Goal: Information Seeking & Learning: Find specific fact

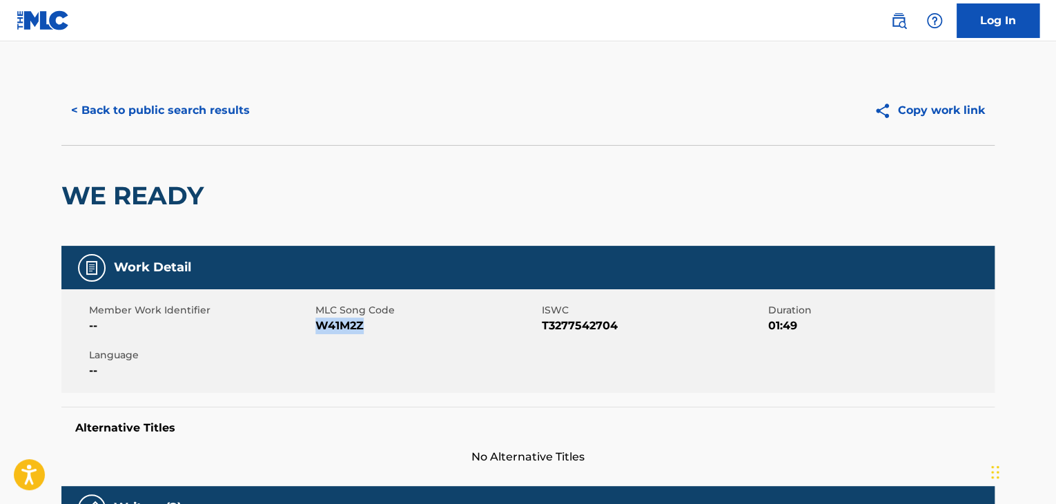
click at [141, 119] on button "< Back to public search results" at bounding box center [160, 110] width 198 height 35
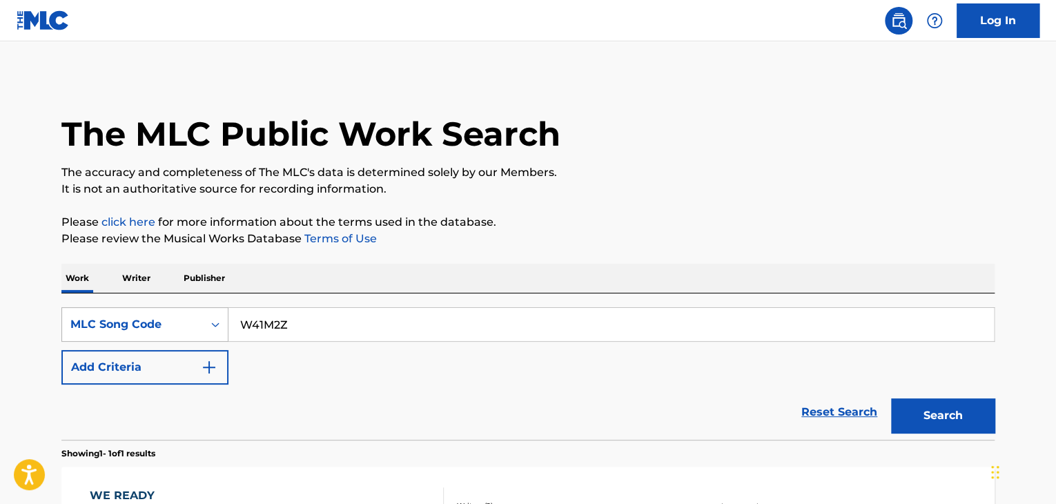
click at [207, 327] on div "MLC Song Code" at bounding box center [144, 324] width 167 height 35
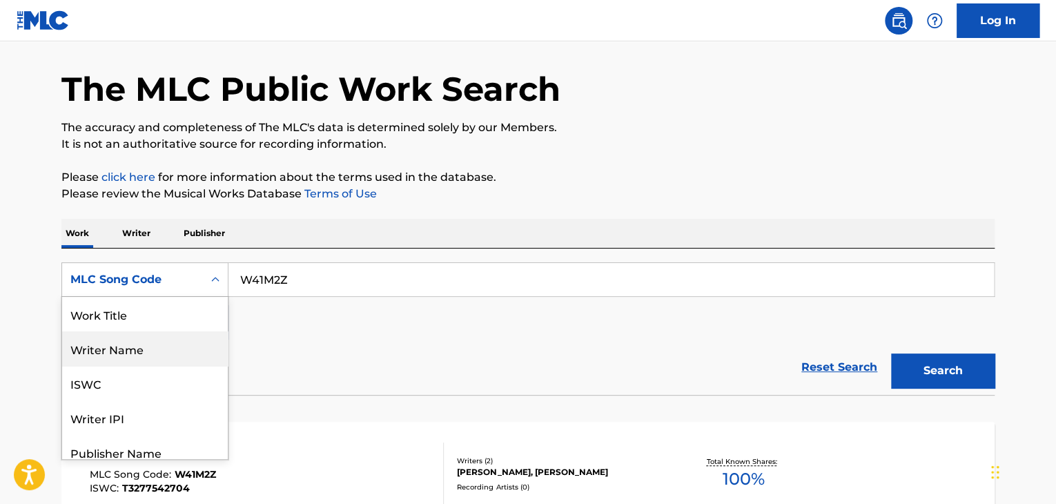
click at [132, 326] on div "Work Title" at bounding box center [145, 314] width 166 height 35
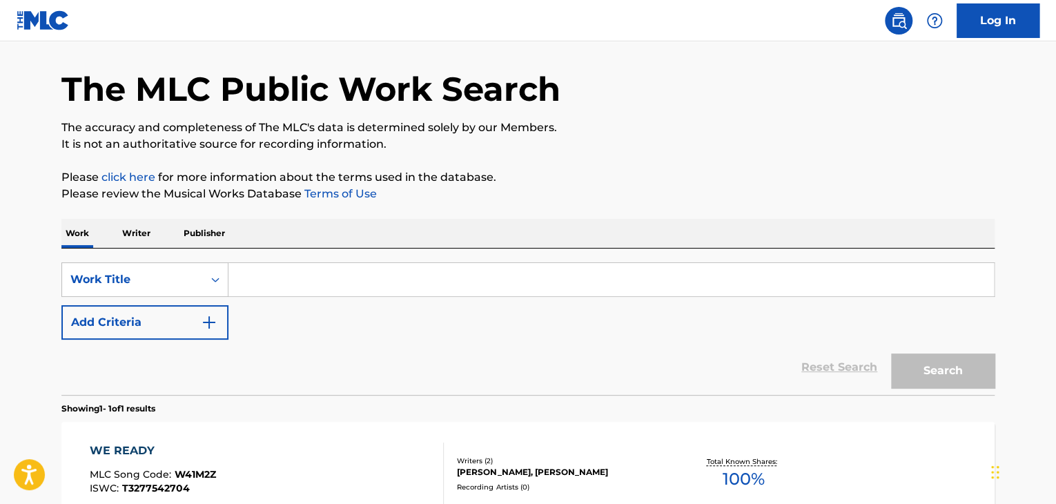
click at [277, 289] on input "Search Form" at bounding box center [610, 279] width 765 height 33
paste input "Dr. [PERSON_NAME] [PERSON_NAME] Chopper"
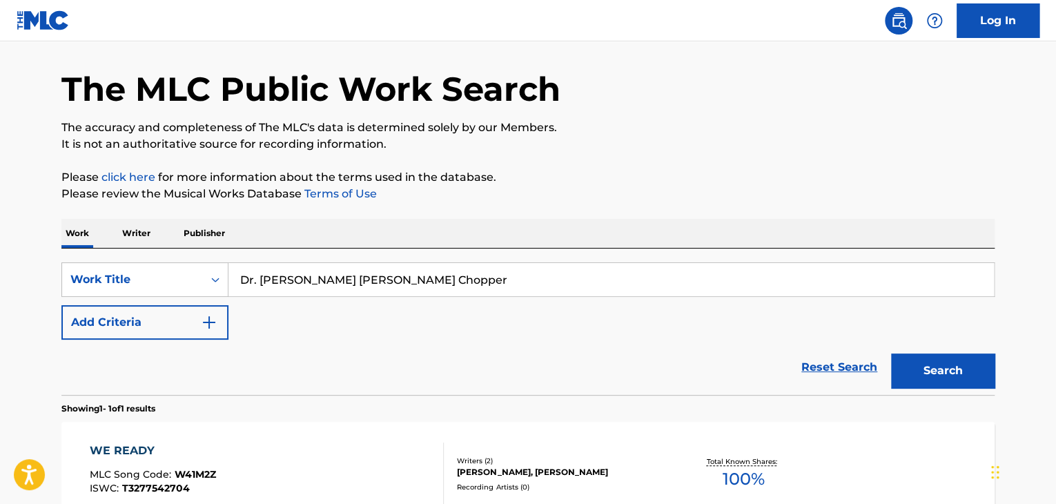
type input "Dr. [PERSON_NAME] [PERSON_NAME] Chopper"
click at [284, 313] on div "SearchWithCriteriadcb472da-3e23-4edc-a533-5f2333c3acfd Work Title Dr. [PERSON_N…" at bounding box center [527, 300] width 933 height 77
click at [169, 315] on button "Add Criteria" at bounding box center [144, 322] width 167 height 35
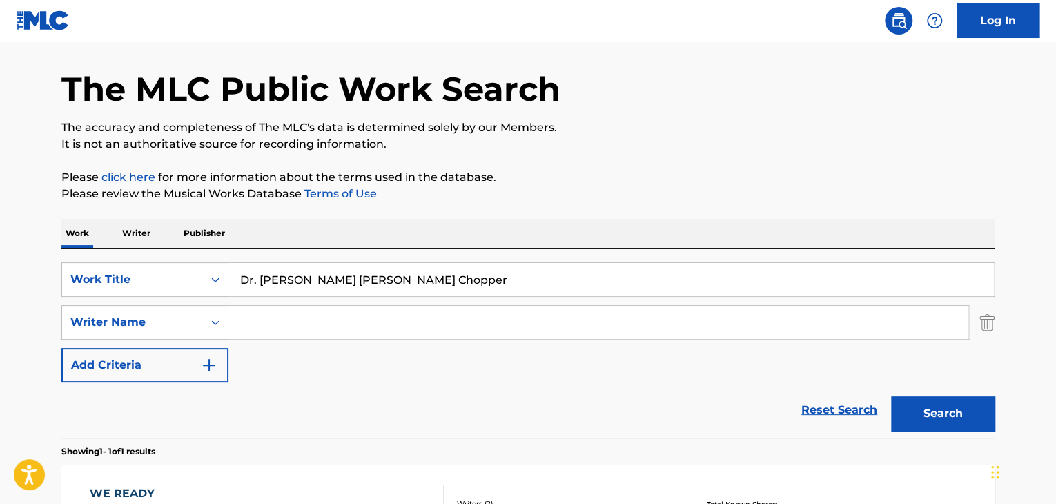
click at [273, 329] on input "Search Form" at bounding box center [598, 322] width 740 height 33
paste input "[PERSON_NAME]"
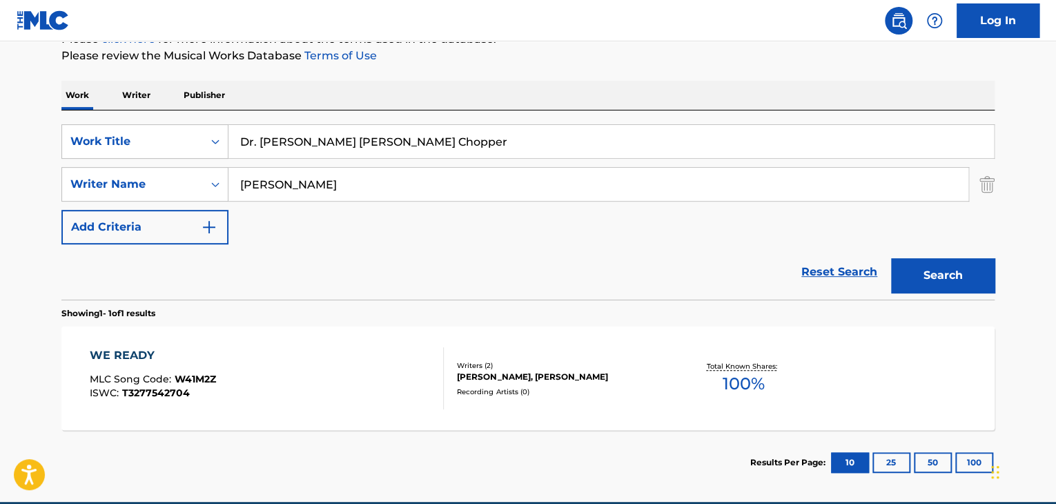
type input "[PERSON_NAME]"
click at [925, 282] on button "Search" at bounding box center [943, 275] width 104 height 35
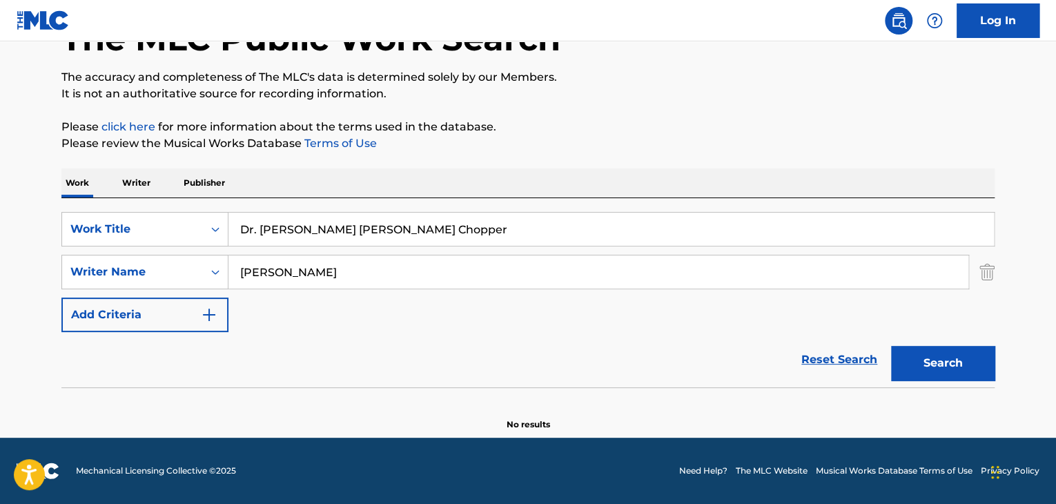
scroll to position [95, 0]
click at [141, 177] on p "Writer" at bounding box center [136, 182] width 37 height 29
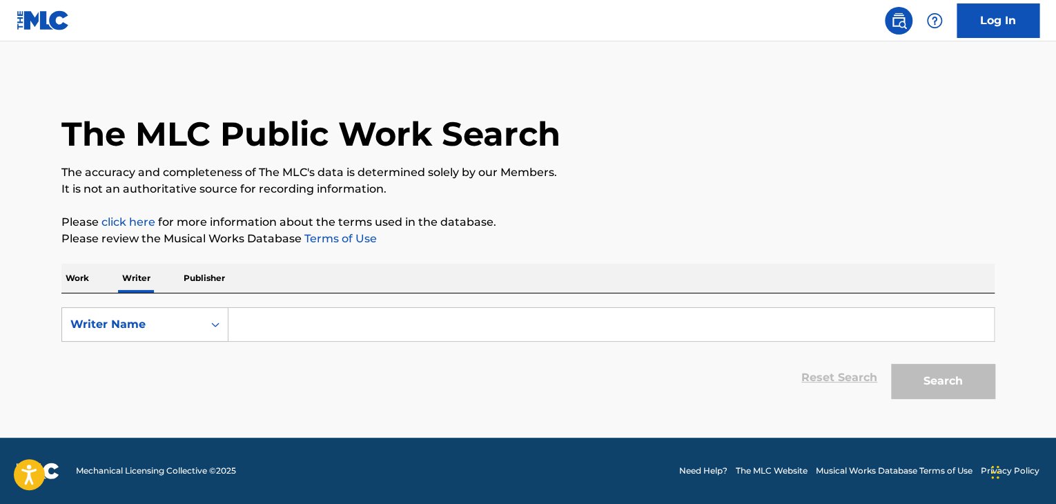
click at [356, 328] on input "Search Form" at bounding box center [610, 324] width 765 height 33
paste input "[PERSON_NAME]"
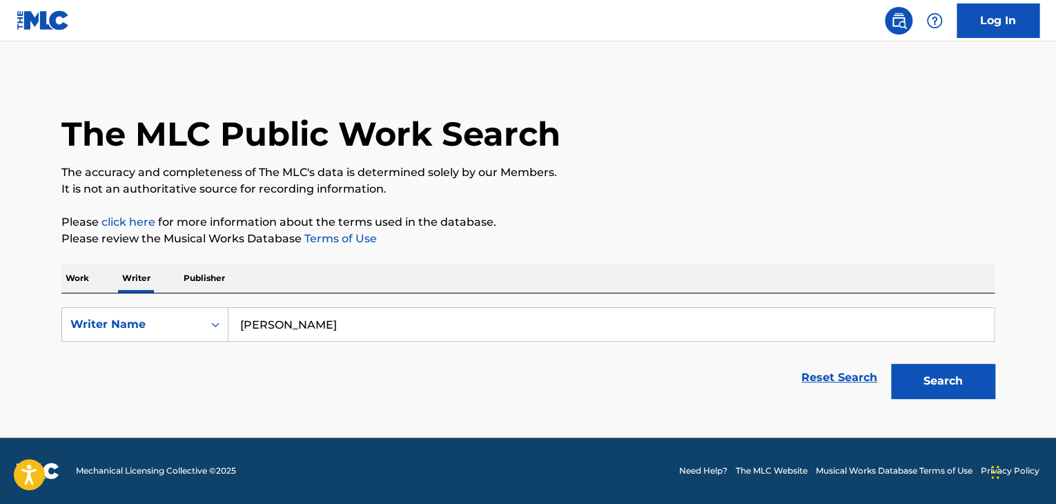
click at [484, 255] on div "The MLC Public Work Search The accuracy and completeness of The MLC's data is d…" at bounding box center [528, 240] width 966 height 329
click at [943, 389] on button "Search" at bounding box center [943, 381] width 104 height 35
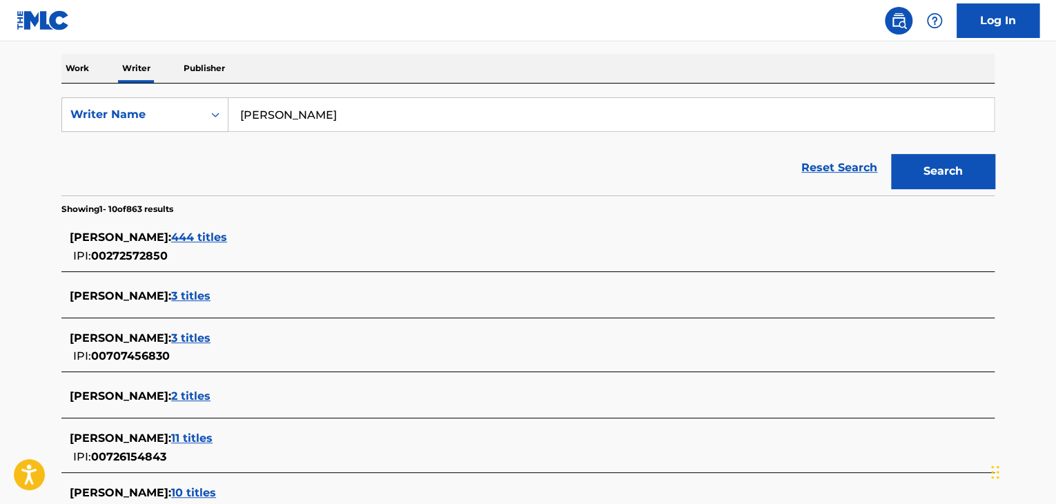
scroll to position [201, 0]
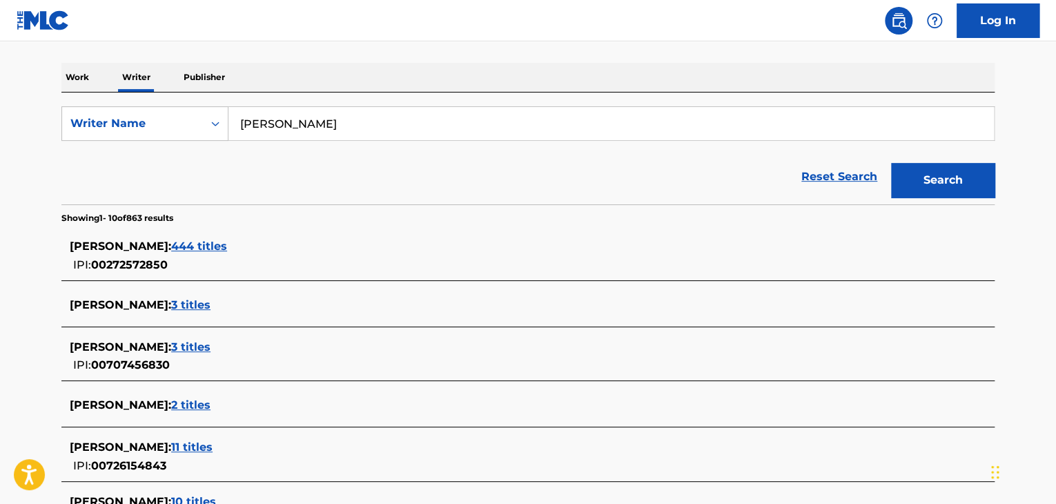
click at [311, 121] on input "[PERSON_NAME]" at bounding box center [610, 123] width 765 height 33
type input "[PERSON_NAME]"
click at [891, 163] on button "Search" at bounding box center [943, 180] width 104 height 35
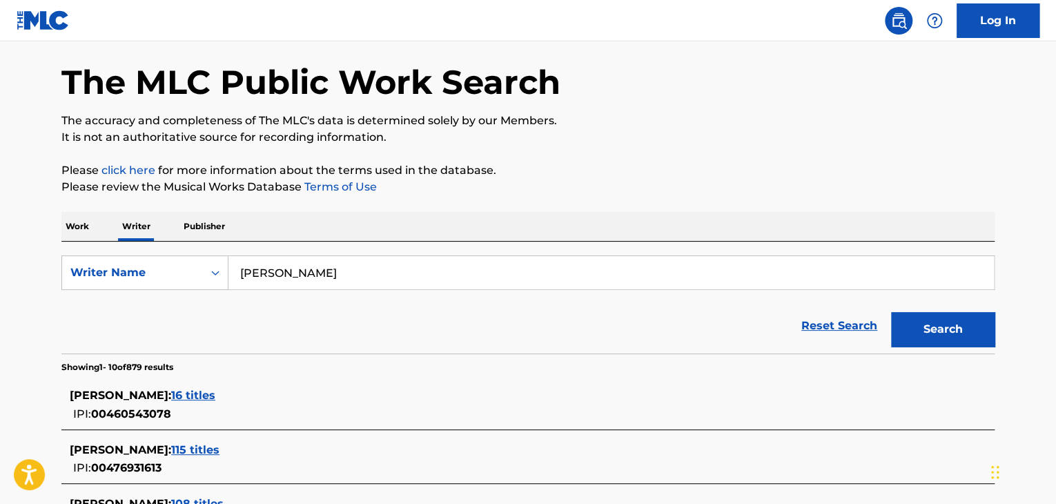
scroll to position [0, 0]
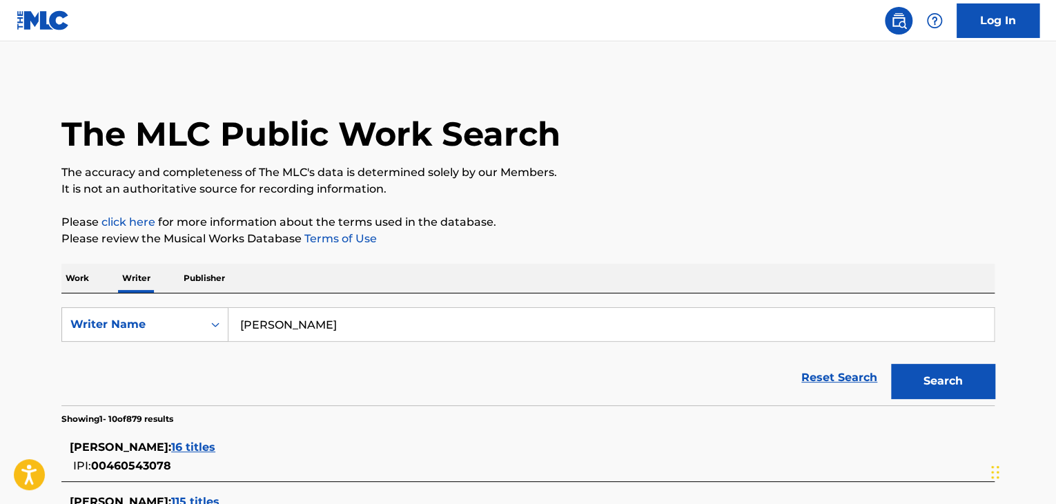
click at [96, 266] on div "Work Writer Publisher" at bounding box center [527, 278] width 933 height 29
click at [89, 284] on p "Work" at bounding box center [77, 278] width 32 height 29
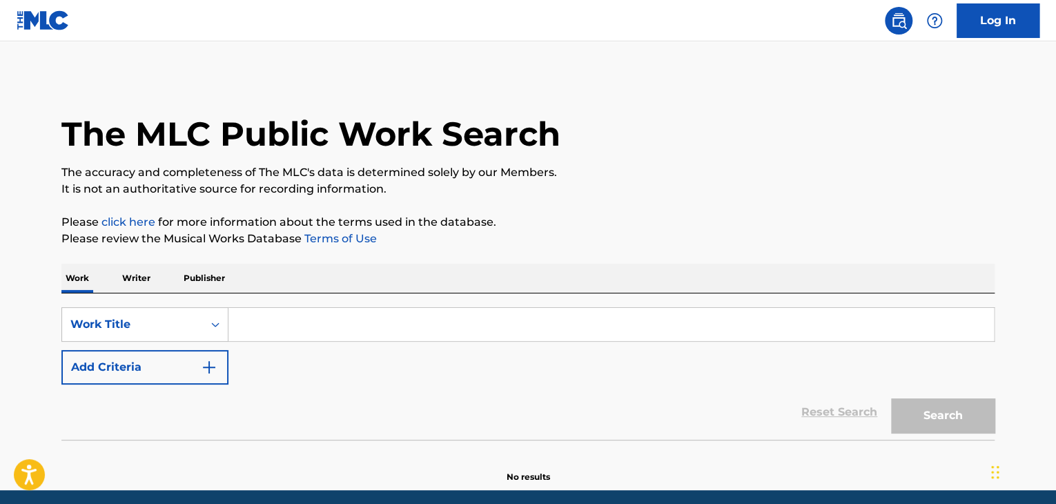
click at [289, 337] on input "Search Form" at bounding box center [610, 324] width 765 height 33
paste input "Мобылы"
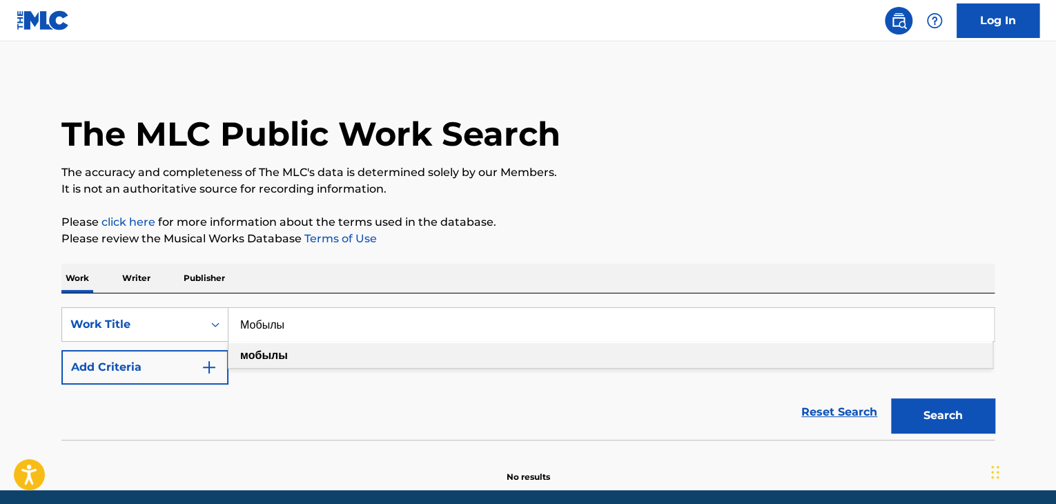
type input "Мобылы"
click at [172, 369] on button "Add Criteria" at bounding box center [144, 367] width 167 height 35
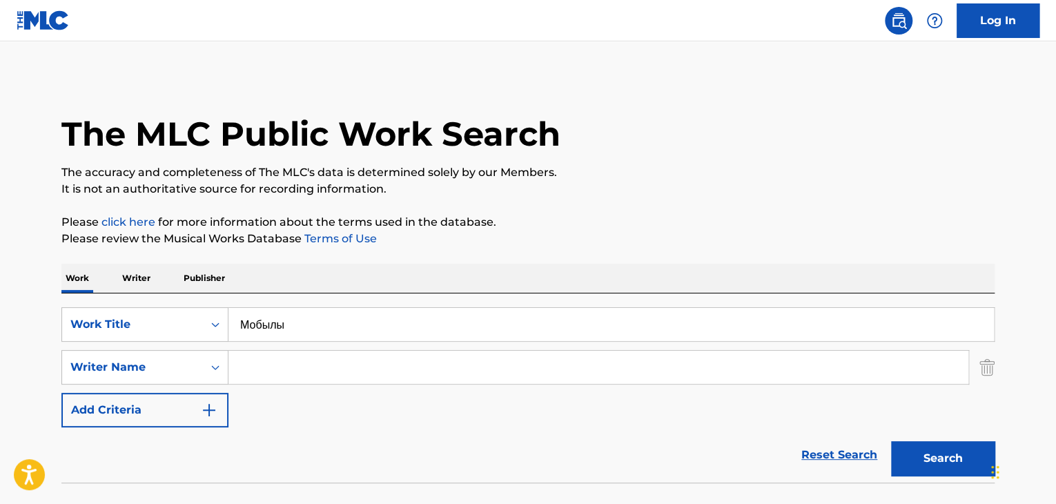
click at [243, 370] on input "Search Form" at bounding box center [598, 367] width 740 height 33
paste input "[PERSON_NAME] [PERSON_NAME]"
type input "[PERSON_NAME] [PERSON_NAME]"
click at [897, 445] on button "Search" at bounding box center [943, 458] width 104 height 35
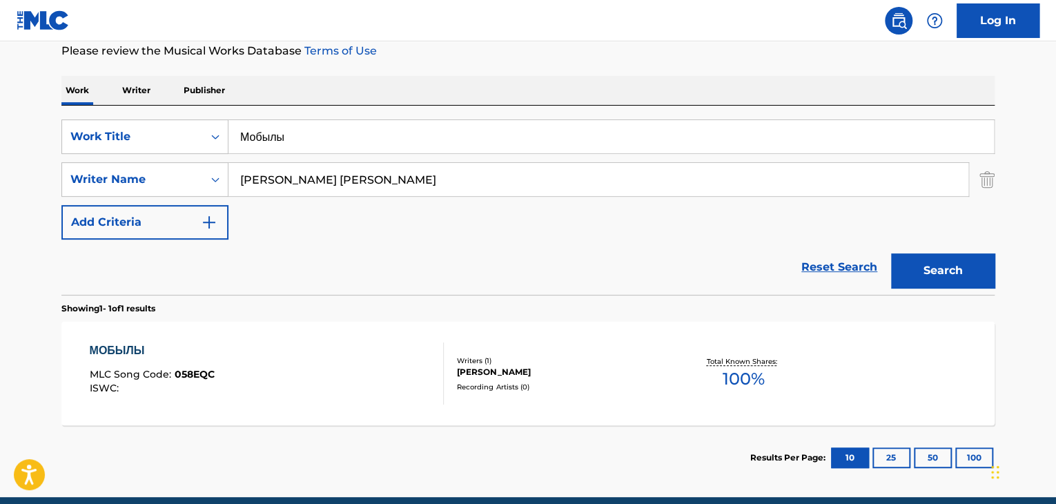
scroll to position [207, 0]
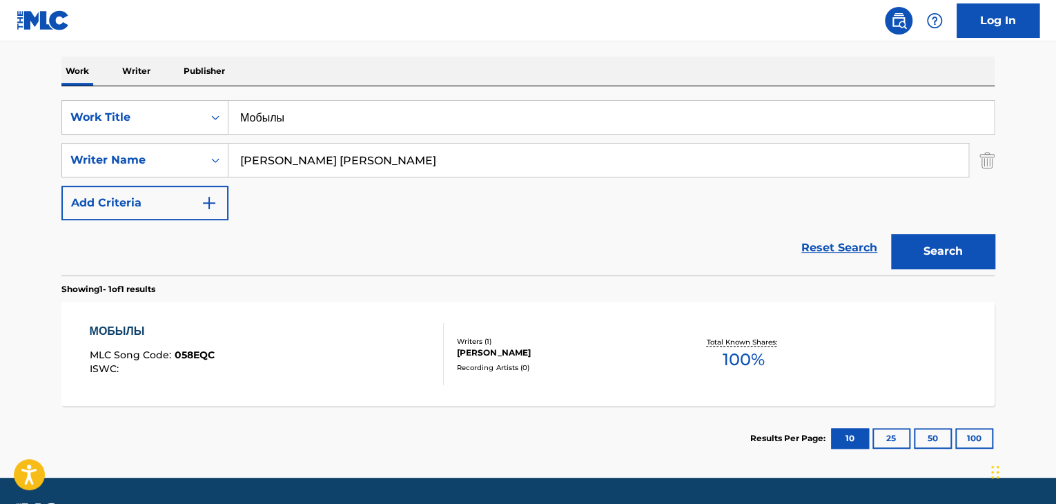
click at [273, 343] on div "МОБЫЛЫ MLC Song Code : 058EQC ISWC :" at bounding box center [267, 354] width 355 height 62
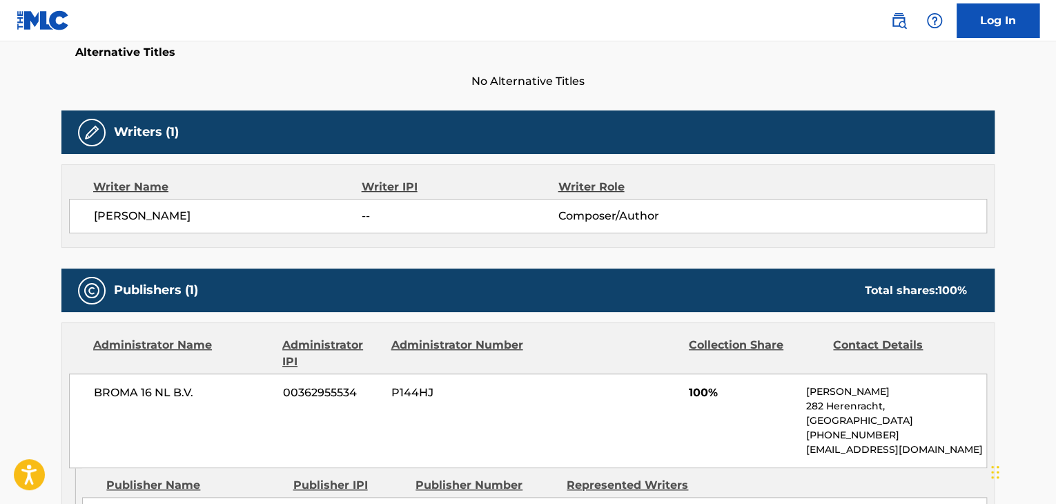
scroll to position [483, 0]
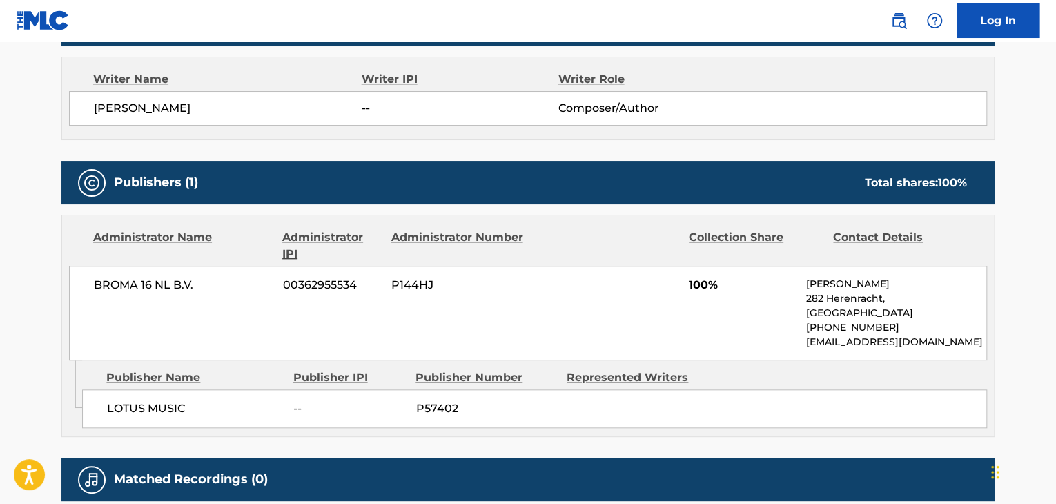
click at [168, 275] on div "BROMA 16 NL B.V. 00362955534 P144HJ 100% [PERSON_NAME][STREET_ADDRESS] [PHONE_N…" at bounding box center [528, 313] width 918 height 95
copy div "BROMA 16 NL B.V."
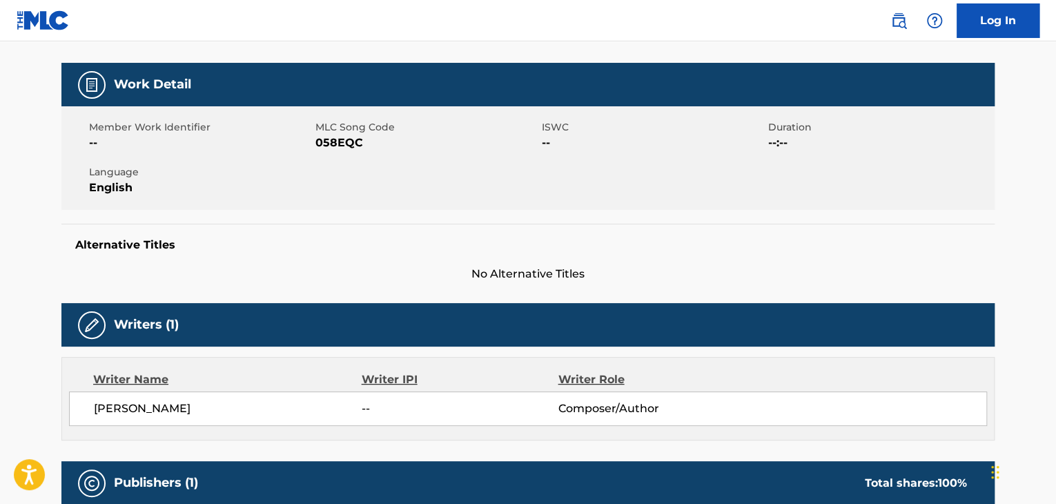
scroll to position [69, 0]
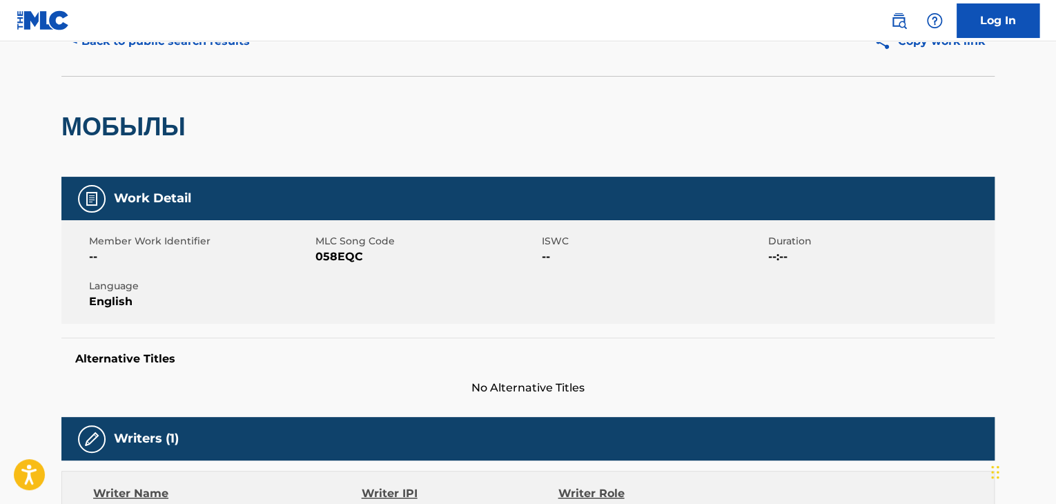
click at [337, 245] on span "MLC Song Code" at bounding box center [426, 241] width 223 height 14
click at [342, 257] on span "058EQC" at bounding box center [426, 256] width 223 height 17
copy span "058EQC"
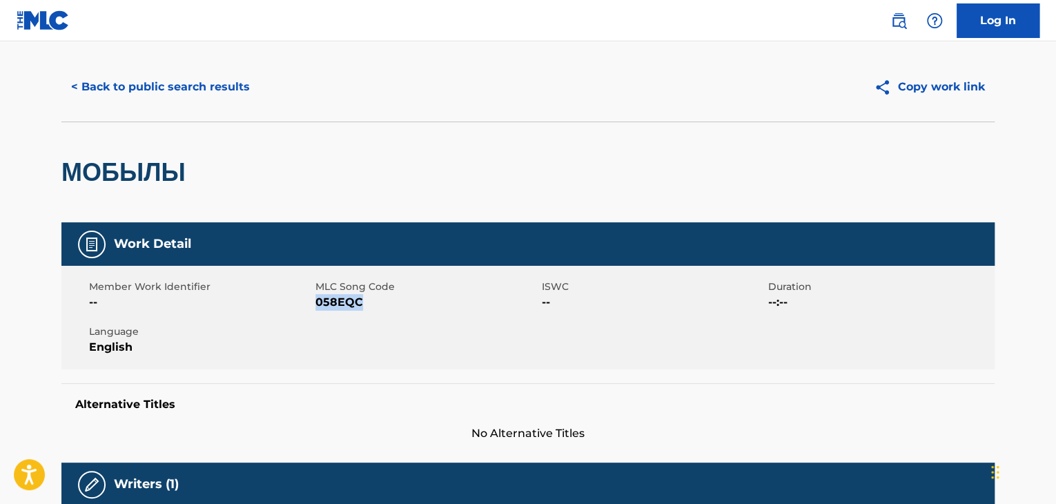
scroll to position [0, 0]
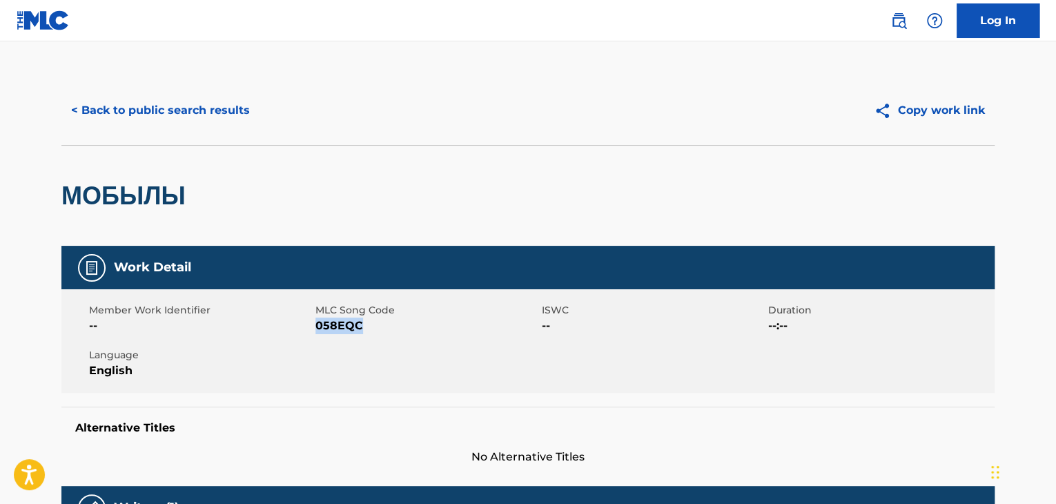
click at [184, 114] on button "< Back to public search results" at bounding box center [160, 110] width 198 height 35
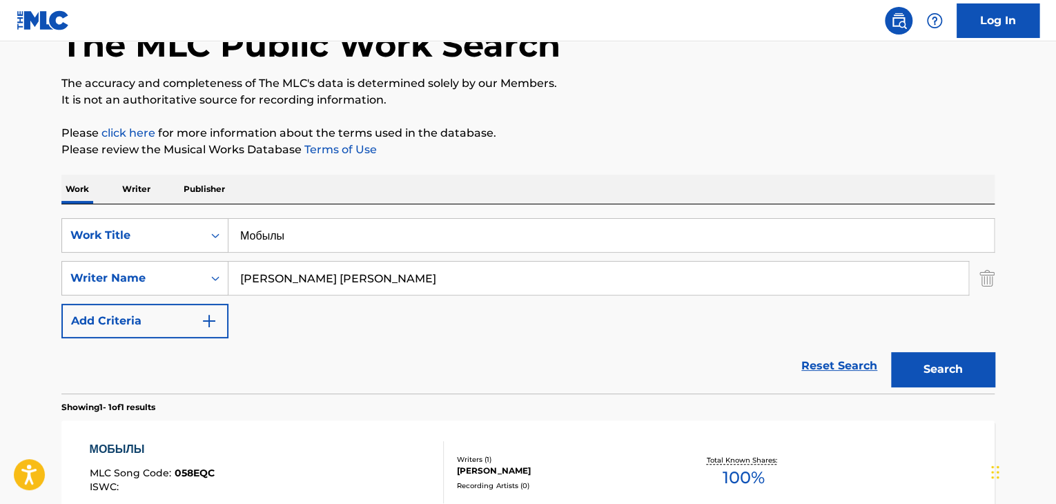
scroll to position [30, 0]
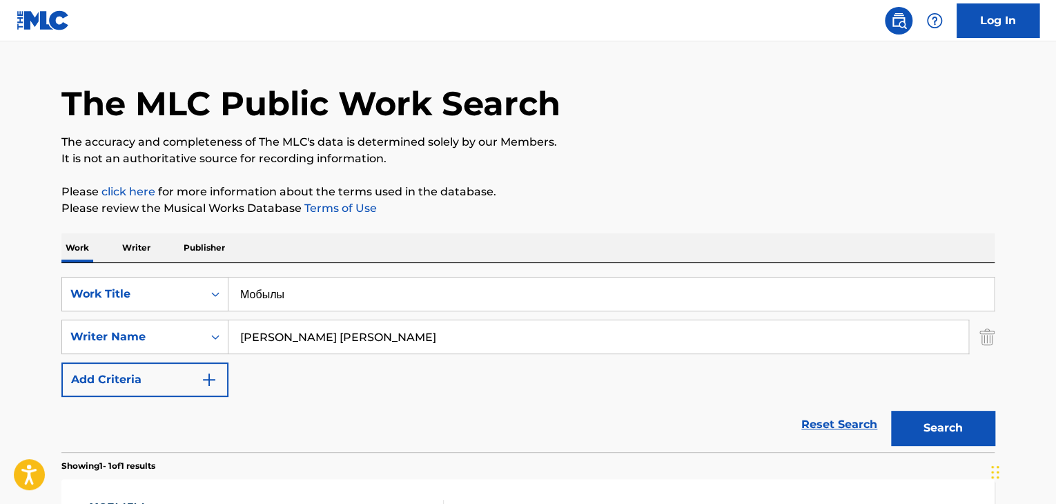
click at [119, 249] on div "Work Writer Publisher" at bounding box center [527, 247] width 933 height 29
click at [146, 254] on p "Writer" at bounding box center [136, 247] width 37 height 29
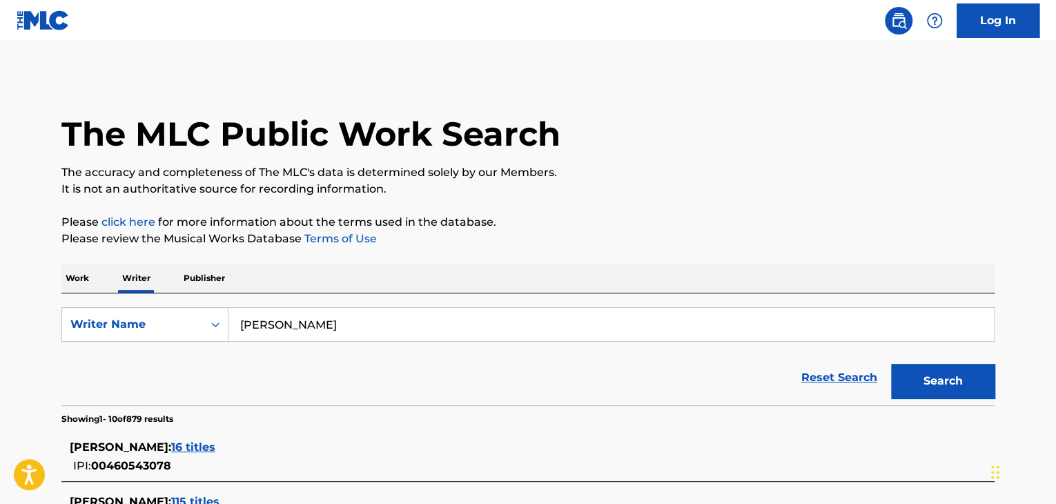
click at [293, 322] on input "[PERSON_NAME]" at bounding box center [610, 324] width 765 height 33
paste input "Yiğit Rençber"
click at [946, 377] on button "Search" at bounding box center [943, 381] width 104 height 35
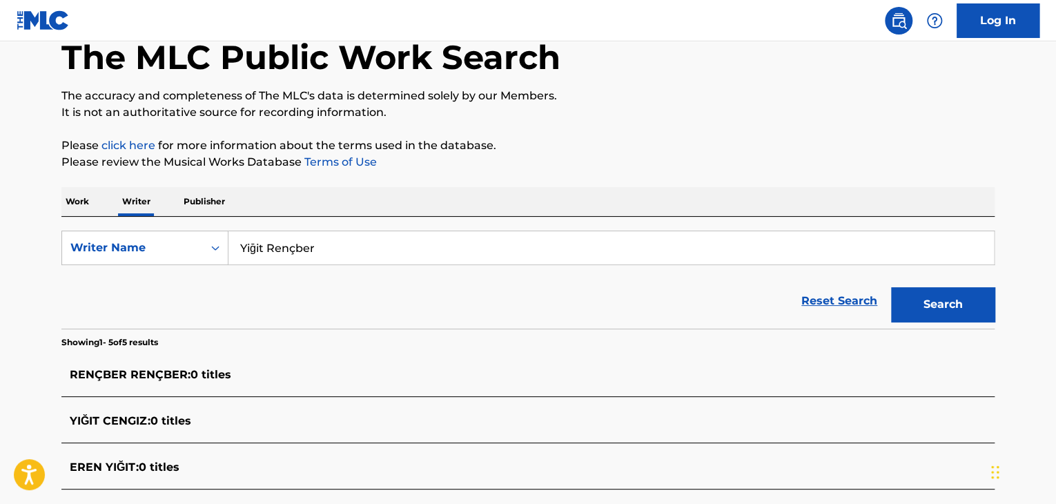
scroll to position [69, 0]
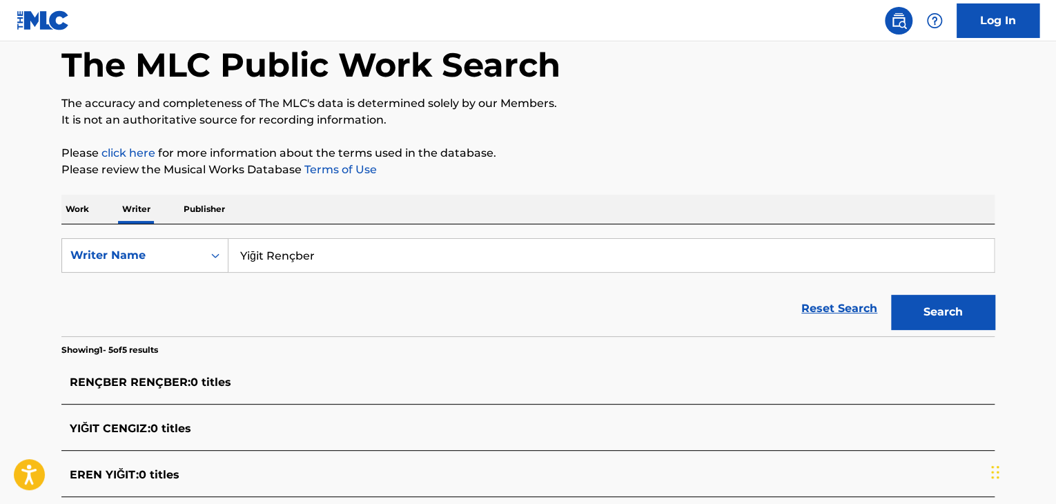
click at [254, 256] on input "Yiğit Rençber" at bounding box center [610, 255] width 765 height 33
click at [296, 257] on input "[PERSON_NAME]" at bounding box center [610, 255] width 765 height 33
type input "[PERSON_NAME]"
click at [488, 313] on div "Reset Search Search" at bounding box center [527, 308] width 933 height 55
click at [958, 304] on button "Search" at bounding box center [943, 312] width 104 height 35
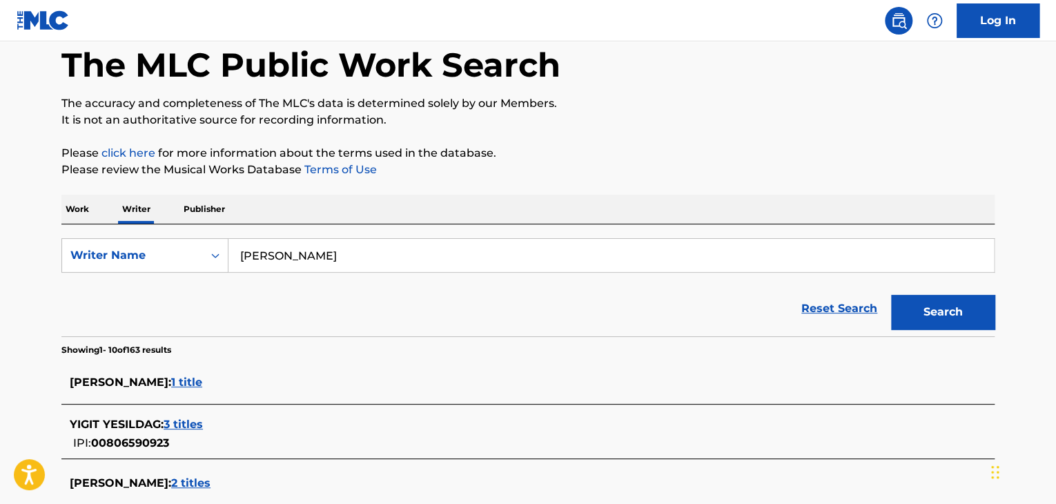
click at [268, 268] on input "[PERSON_NAME]" at bounding box center [610, 255] width 765 height 33
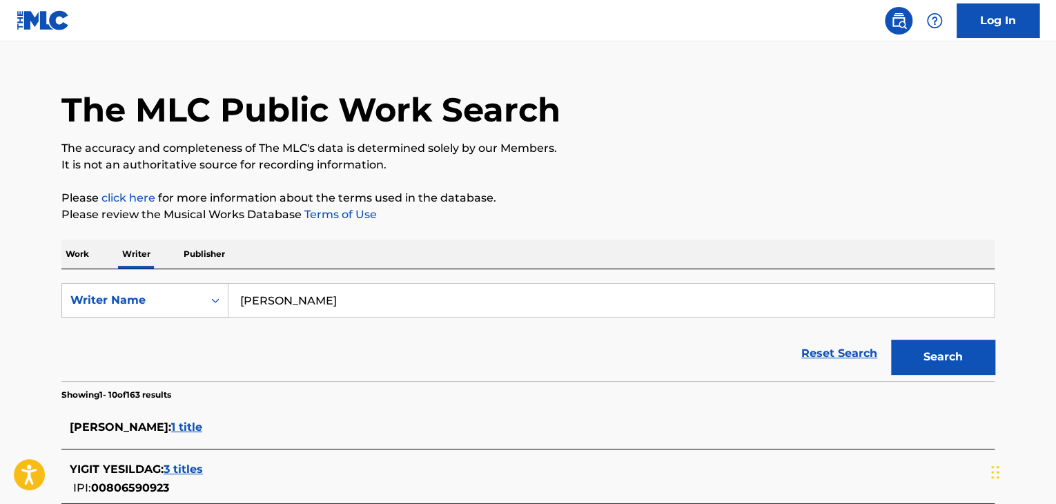
scroll to position [0, 0]
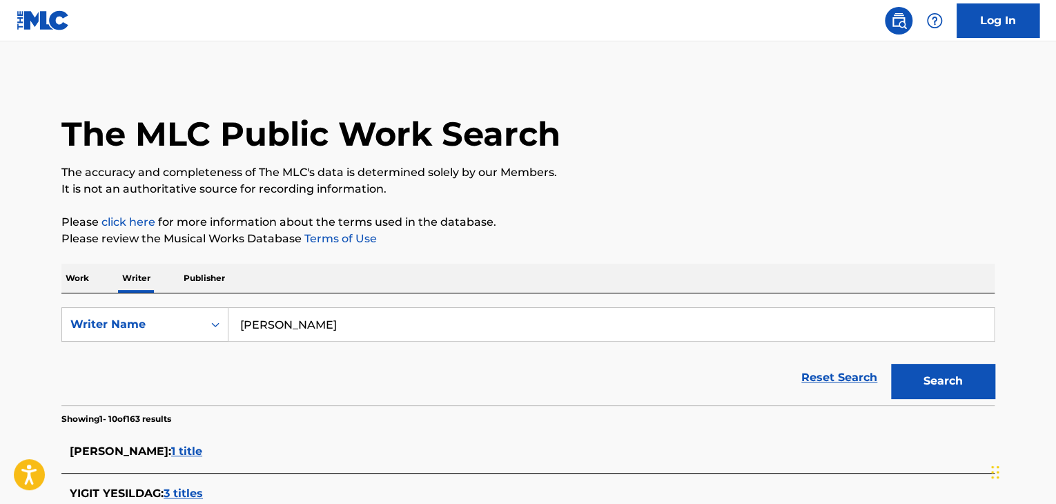
click at [79, 268] on p "Work" at bounding box center [77, 278] width 32 height 29
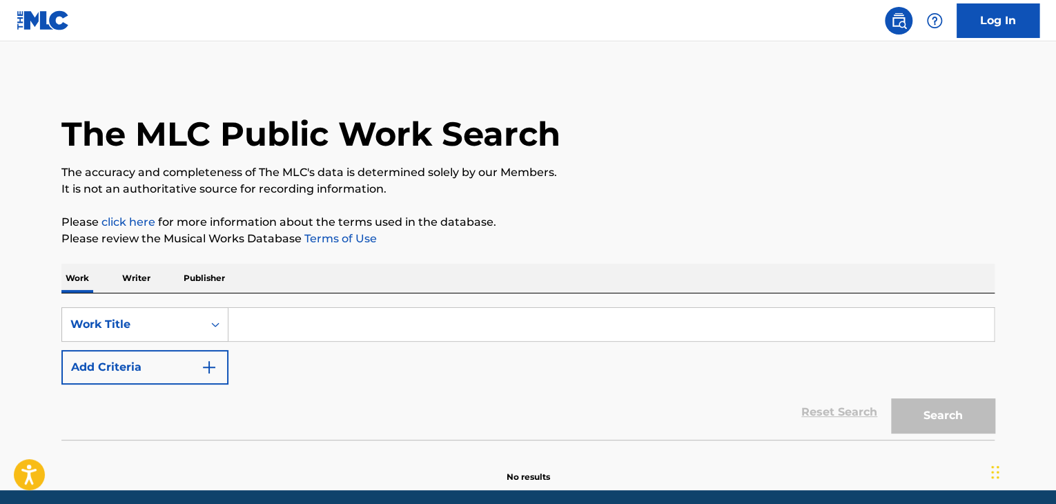
click at [286, 323] on input "Search Form" at bounding box center [610, 324] width 765 height 33
paste input "[PERSON_NAME]"
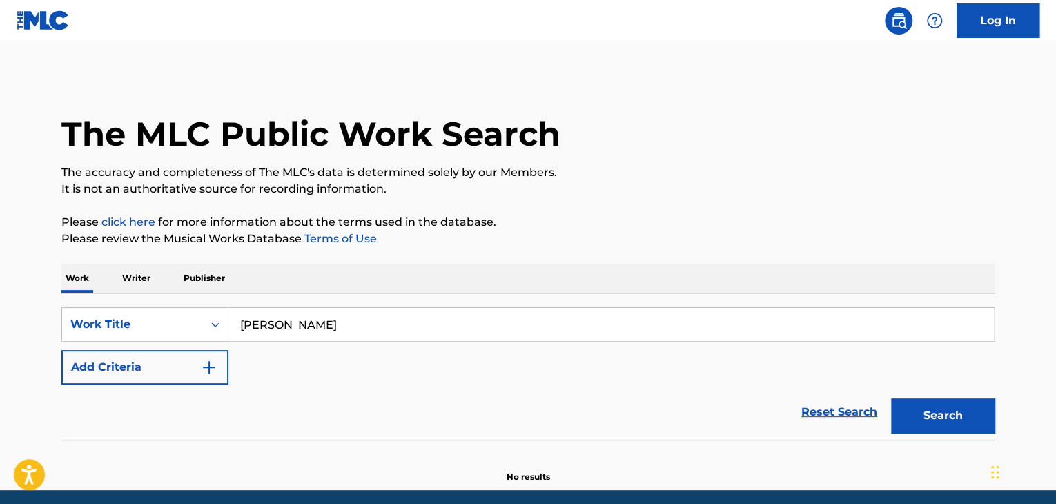
type input "[PERSON_NAME]"
click at [209, 382] on button "Add Criteria" at bounding box center [144, 367] width 167 height 35
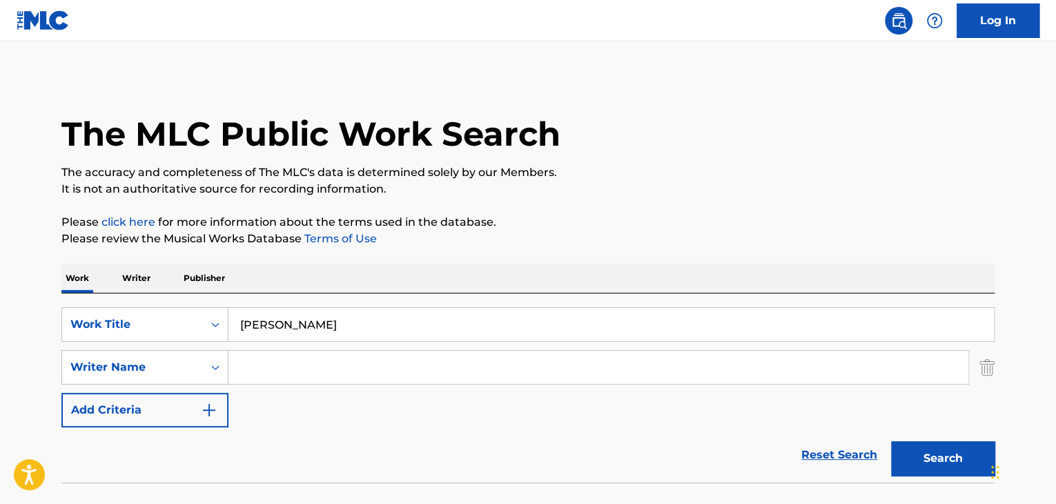
click at [123, 265] on p "Writer" at bounding box center [136, 278] width 37 height 29
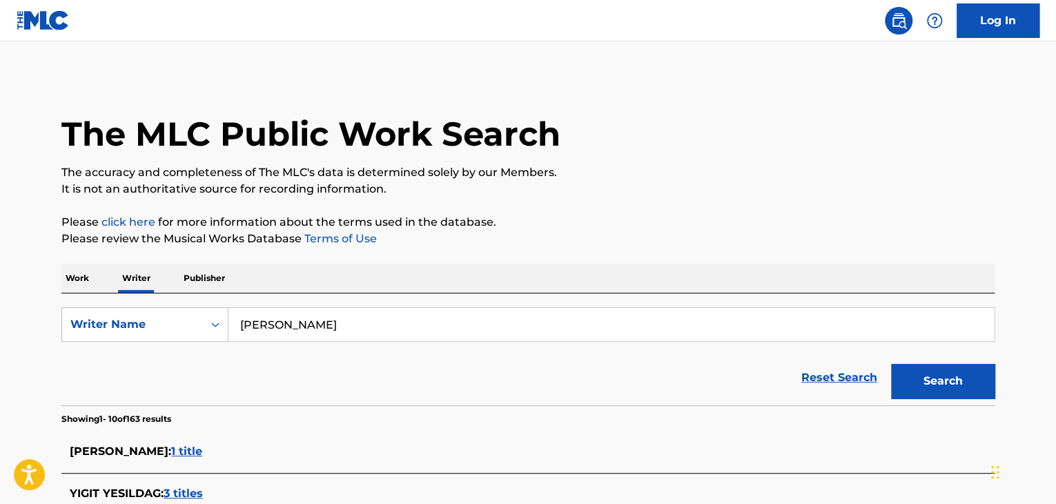
click at [277, 335] on input "[PERSON_NAME]" at bounding box center [610, 324] width 765 height 33
paste input "[PERSON_NAME]"
type input "[PERSON_NAME]"
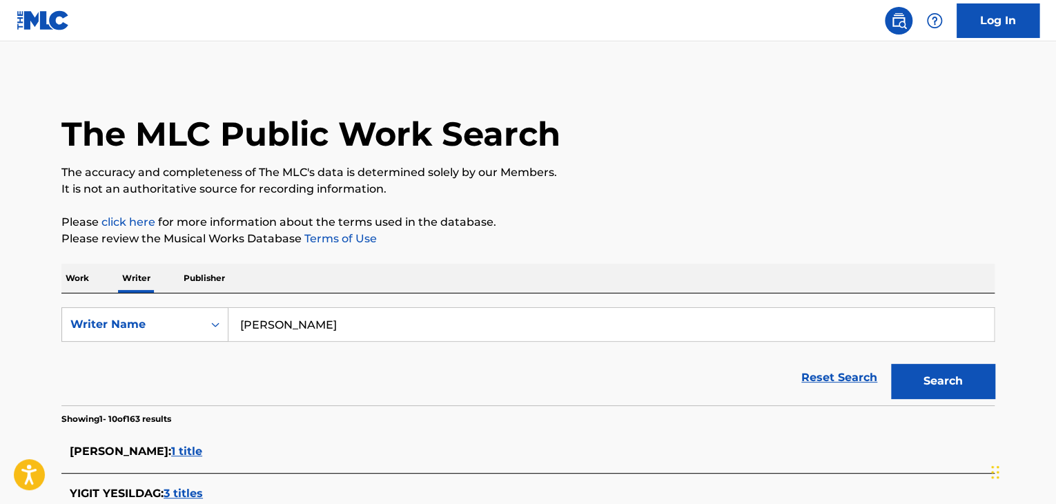
click at [415, 268] on div "Work Writer Publisher" at bounding box center [527, 278] width 933 height 29
click at [916, 382] on button "Search" at bounding box center [943, 381] width 104 height 35
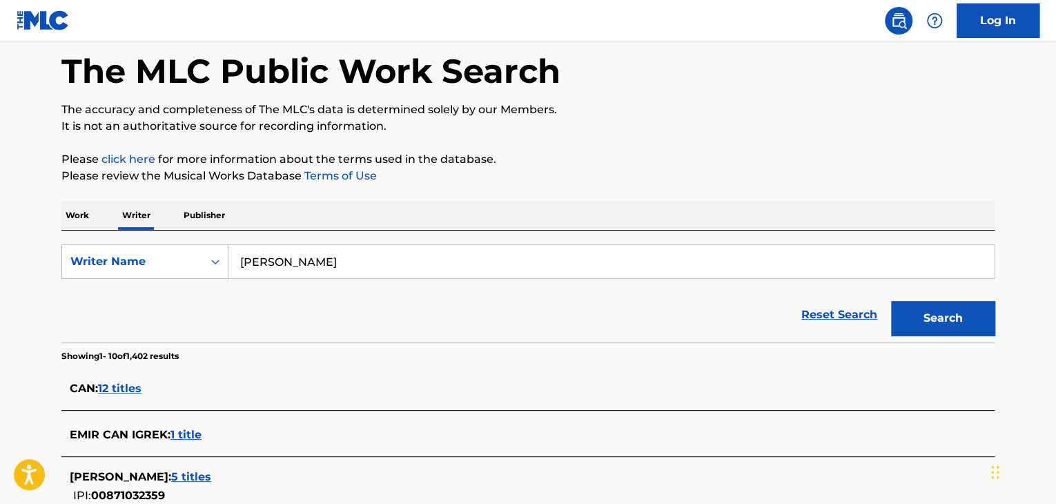
scroll to position [201, 0]
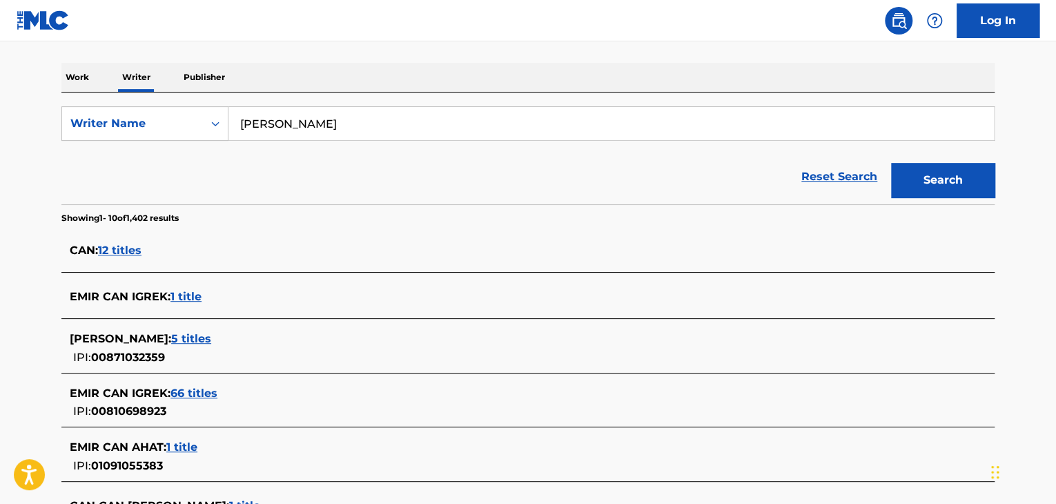
click at [187, 297] on span "1 title" at bounding box center [185, 296] width 31 height 13
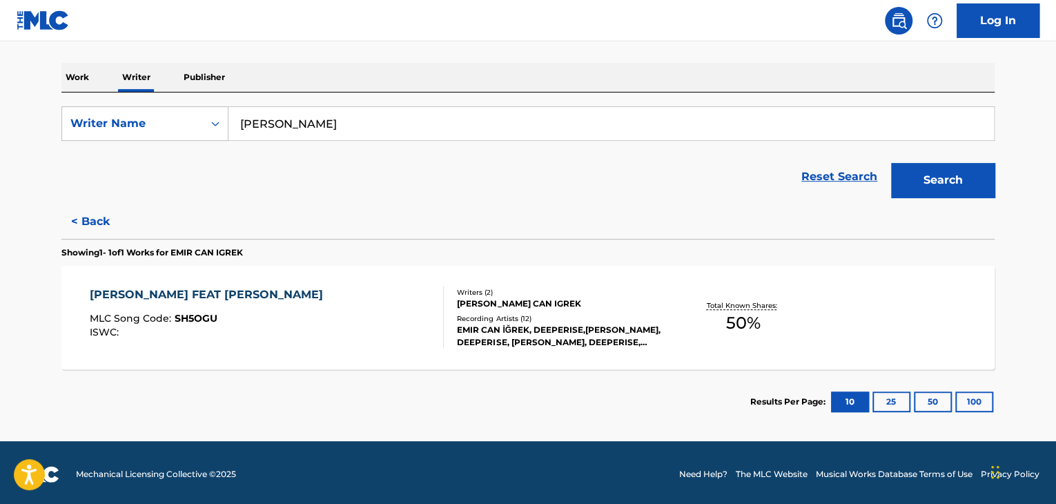
click at [358, 318] on div "[PERSON_NAME] FEAT [PERSON_NAME] CAN IGREK MLC Song Code : SH5OGU ISWC :" at bounding box center [267, 317] width 355 height 62
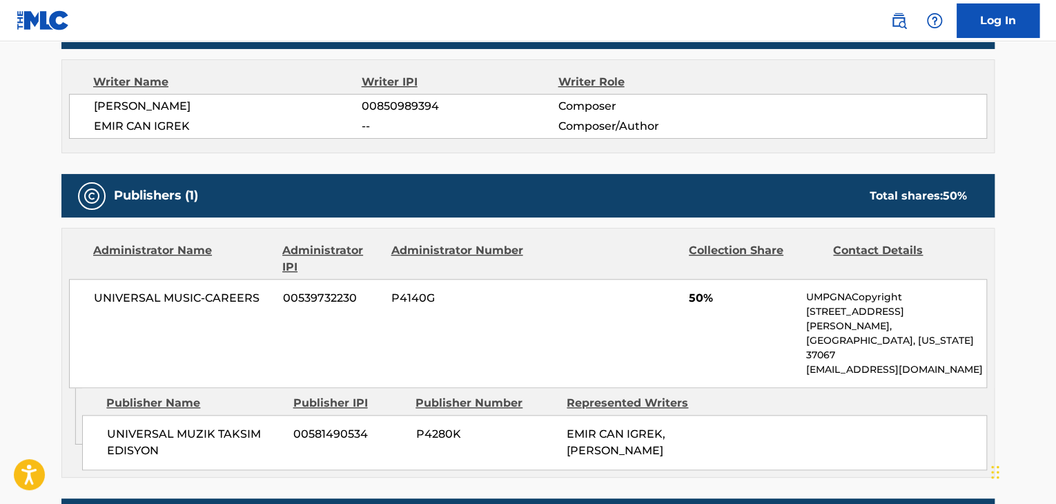
scroll to position [552, 0]
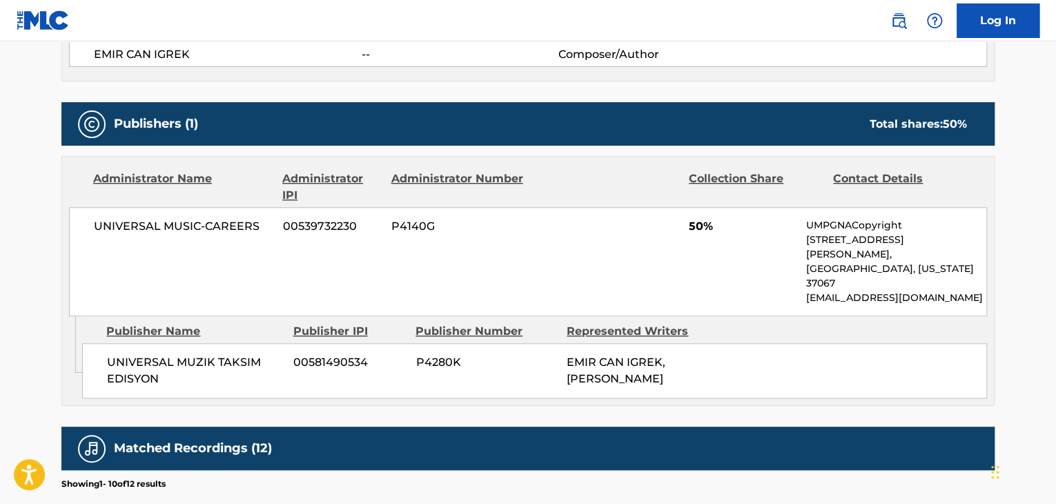
click at [161, 227] on span "UNIVERSAL MUSIC-CAREERS" at bounding box center [183, 226] width 179 height 17
copy div "UNIVERSAL MUSIC-CAREERS"
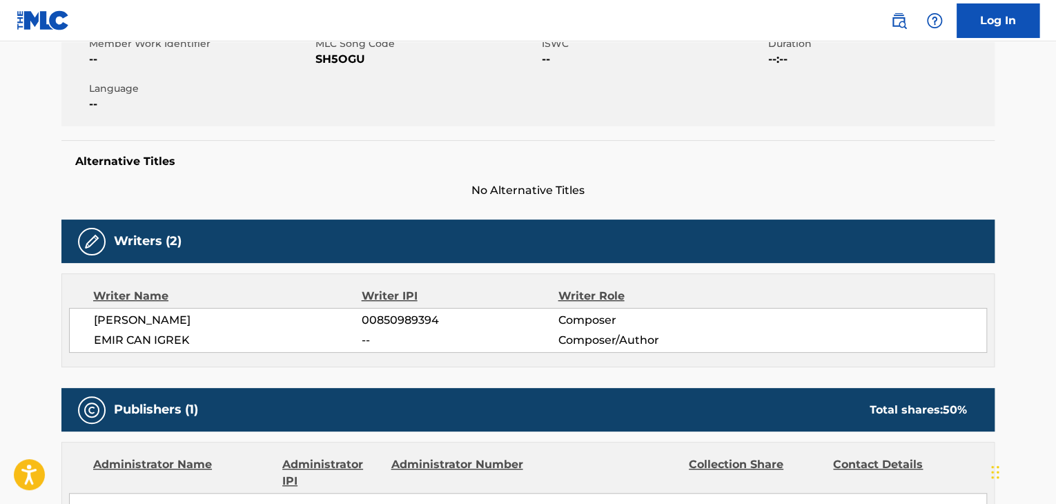
scroll to position [207, 0]
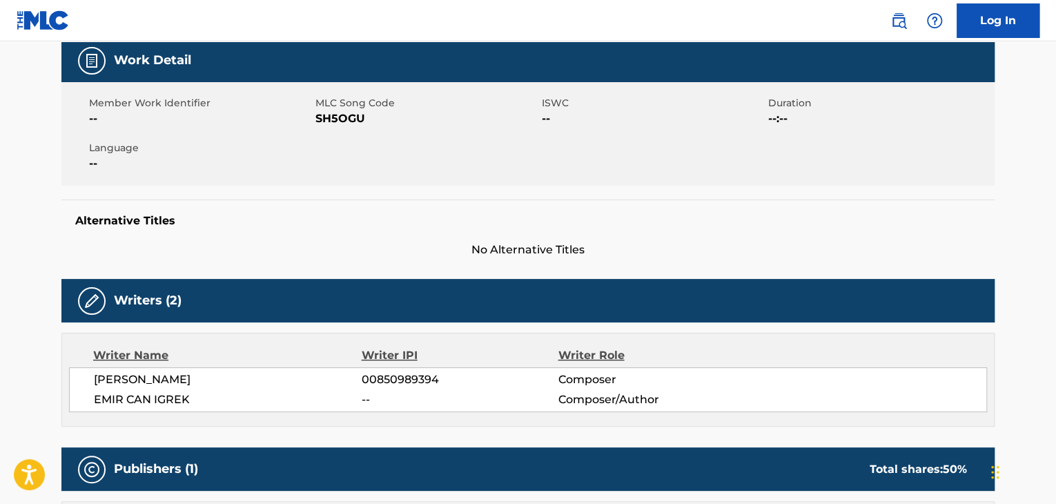
click at [331, 119] on span "SH5OGU" at bounding box center [426, 118] width 223 height 17
copy span "SH5OGU"
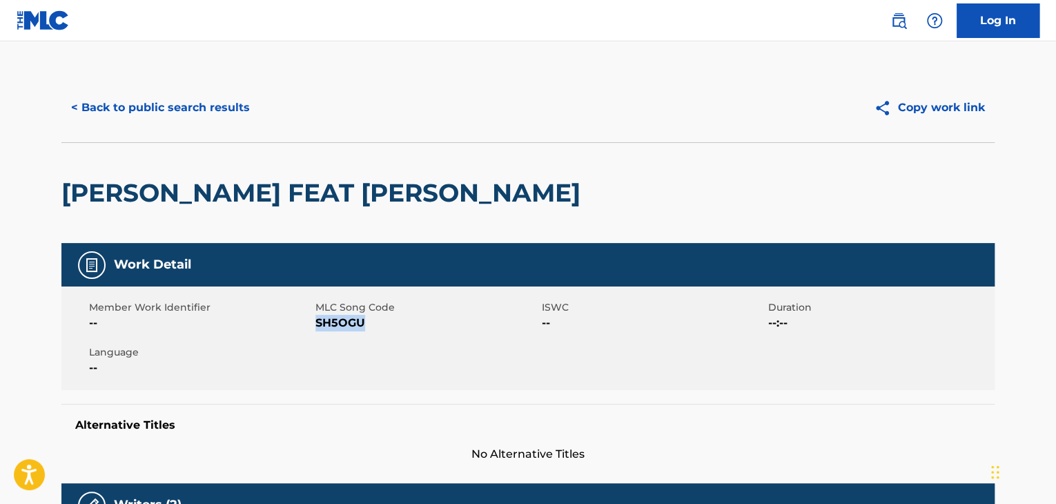
scroll to position [0, 0]
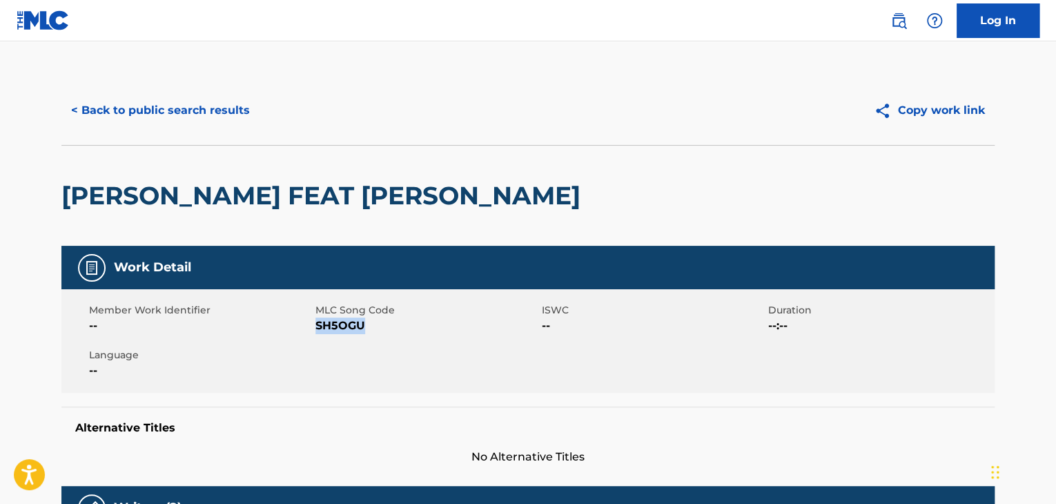
click at [162, 115] on button "< Back to public search results" at bounding box center [160, 110] width 198 height 35
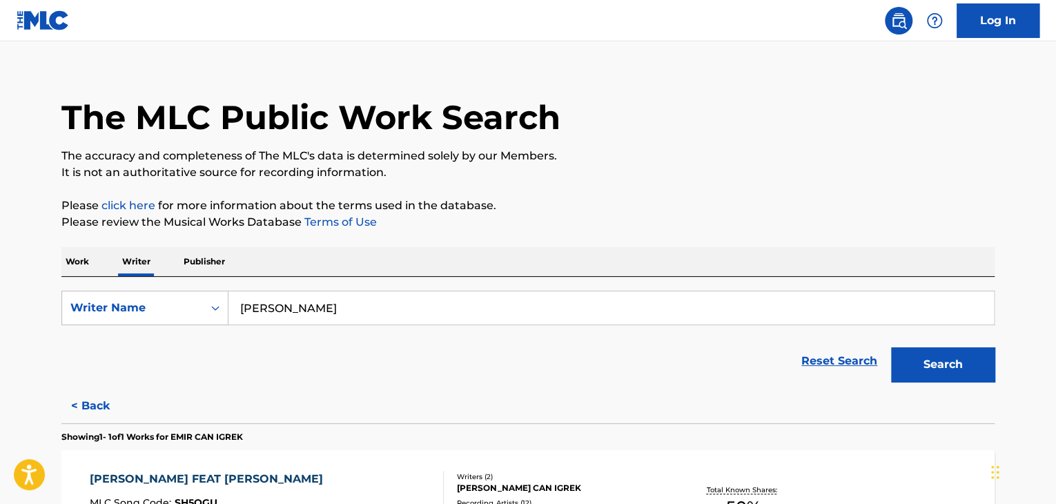
click at [71, 262] on p "Work" at bounding box center [77, 261] width 32 height 29
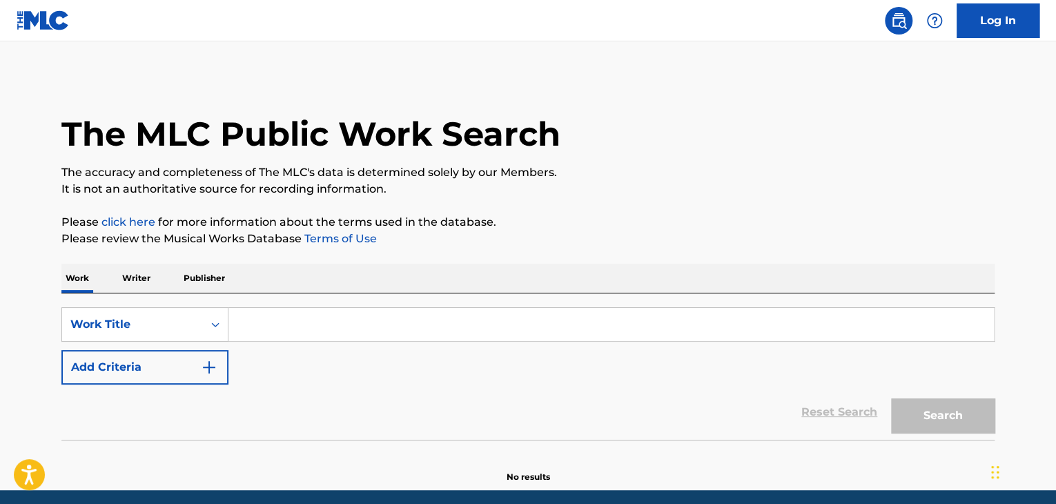
click at [250, 329] on input "Search Form" at bounding box center [610, 324] width 765 height 33
paste input "Başına Karaları Bağla"
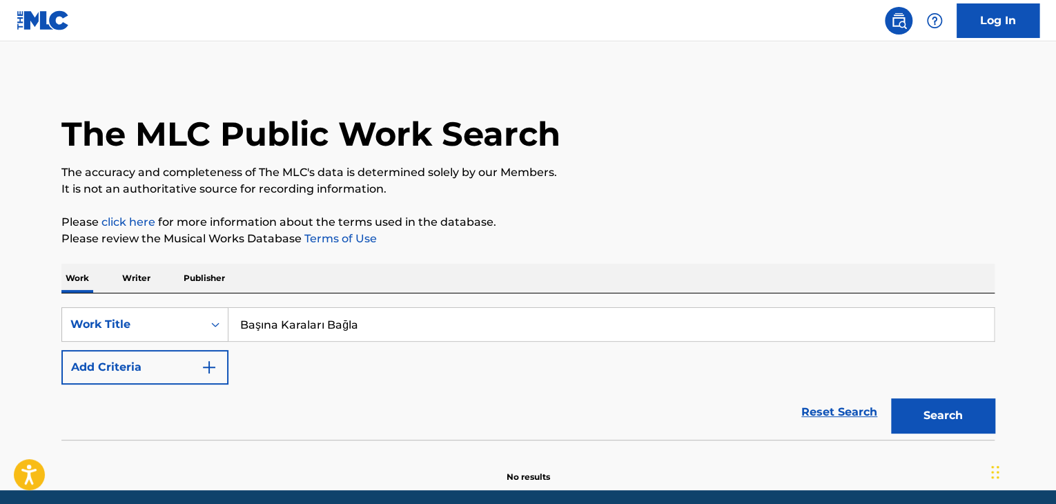
type input "Başına Karaları Bağla"
click at [947, 417] on button "Search" at bounding box center [943, 415] width 104 height 35
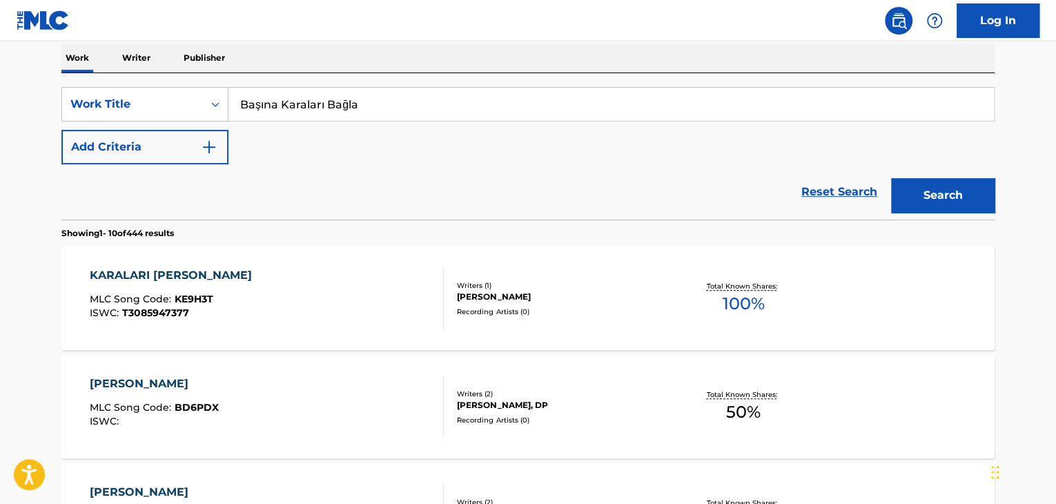
scroll to position [138, 0]
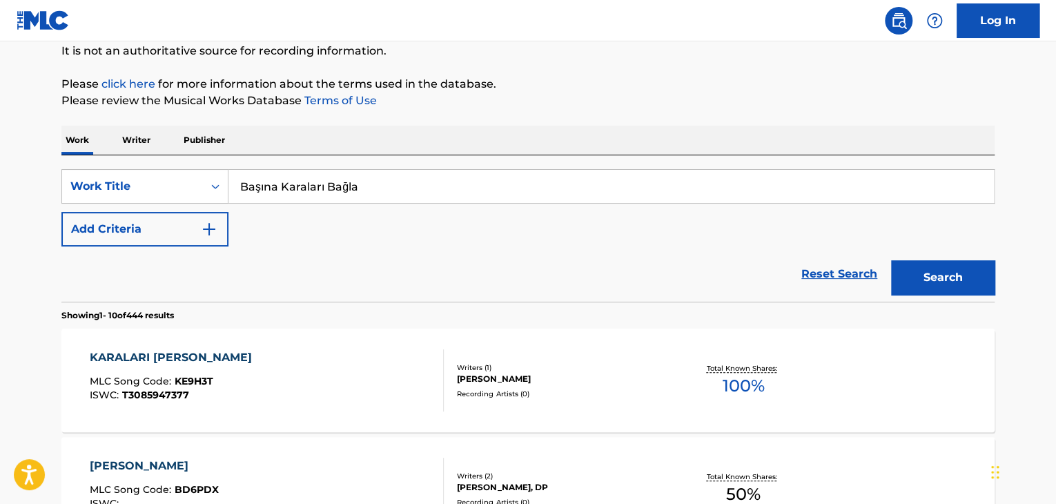
click at [185, 233] on button "Add Criteria" at bounding box center [144, 229] width 167 height 35
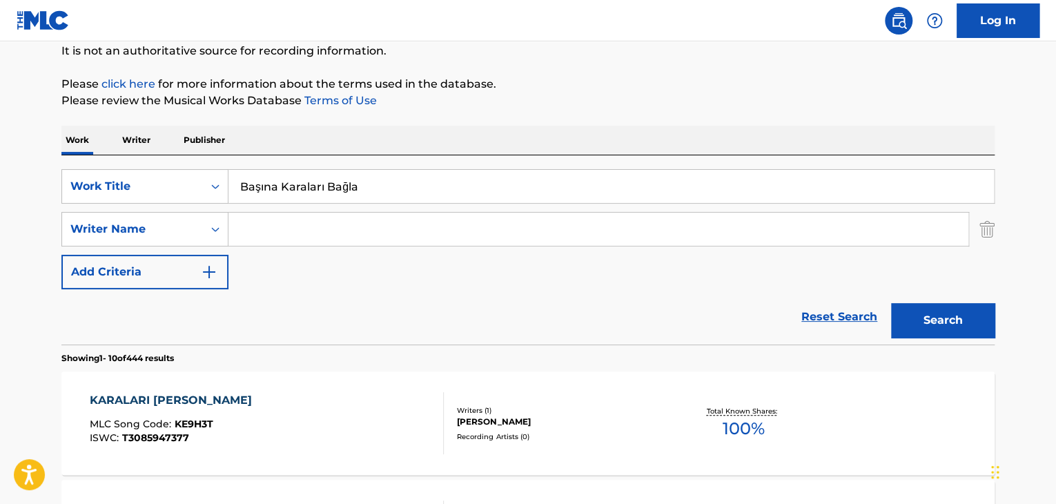
click at [285, 235] on input "Search Form" at bounding box center [598, 229] width 740 height 33
paste input "Çağdaş Önder"
type input "Çağdaş Önder"
click at [933, 321] on button "Search" at bounding box center [943, 320] width 104 height 35
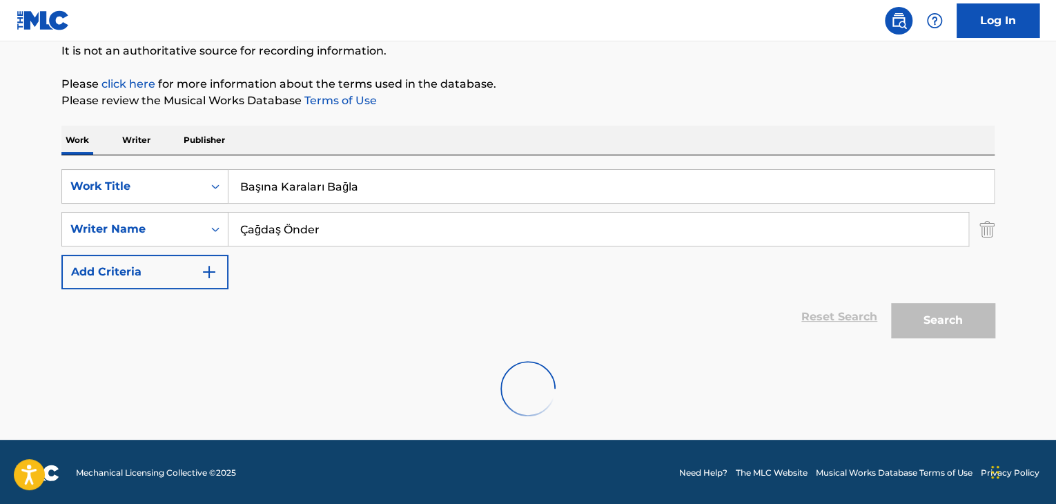
scroll to position [95, 0]
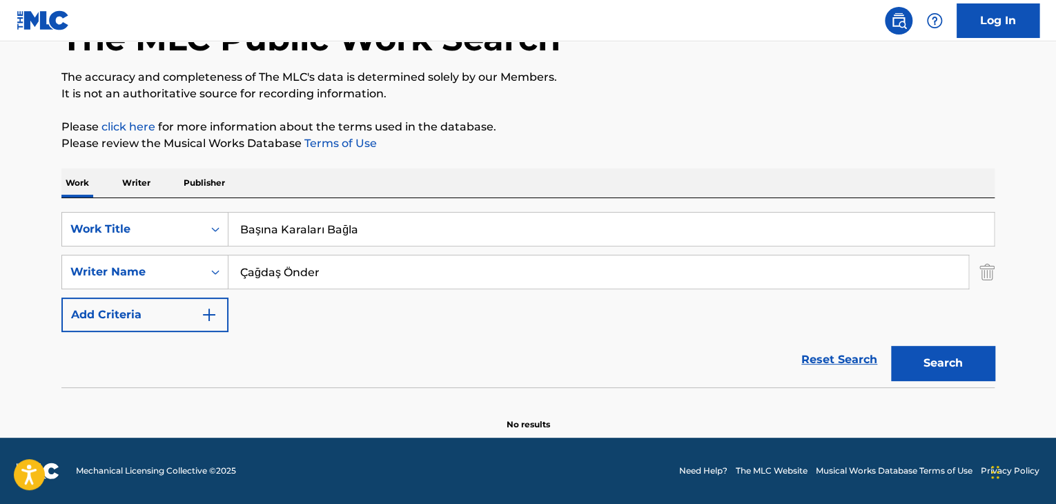
click at [133, 174] on p "Writer" at bounding box center [136, 182] width 37 height 29
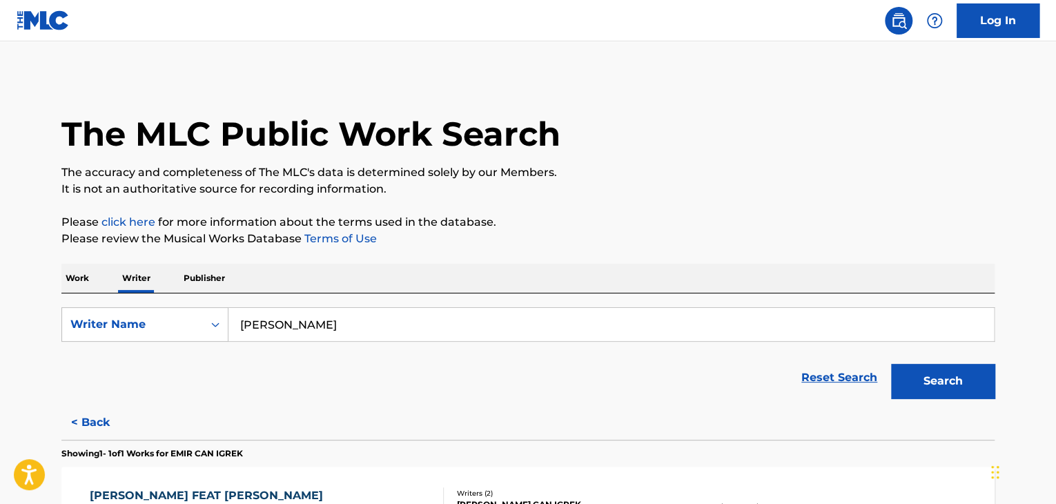
click at [337, 316] on input "[PERSON_NAME]" at bounding box center [610, 324] width 765 height 33
paste input "Çağdaş Önder"
type input "Çağdaş Önder"
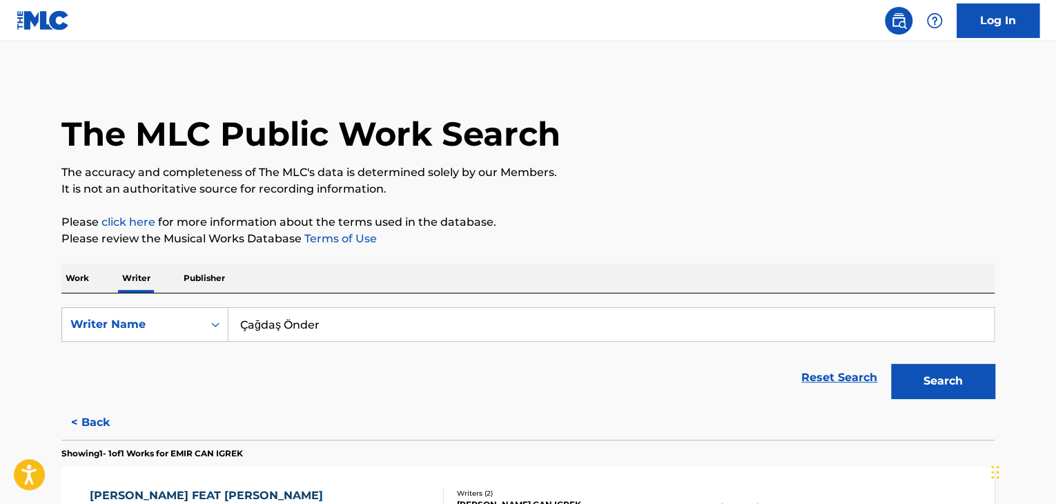
click at [451, 257] on div "The MLC Public Work Search The accuracy and completeness of The MLC's data is d…" at bounding box center [528, 355] width 966 height 559
click at [917, 376] on button "Search" at bounding box center [943, 381] width 104 height 35
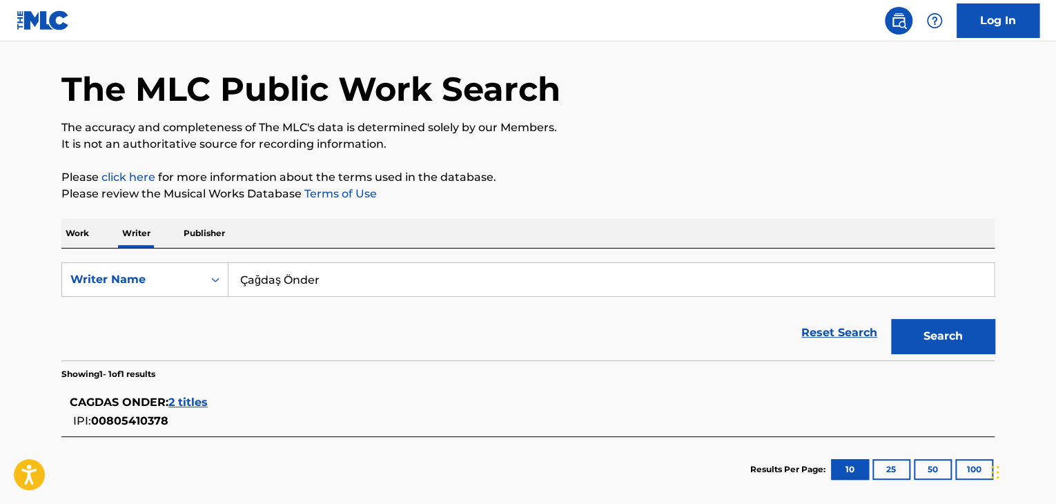
scroll to position [69, 0]
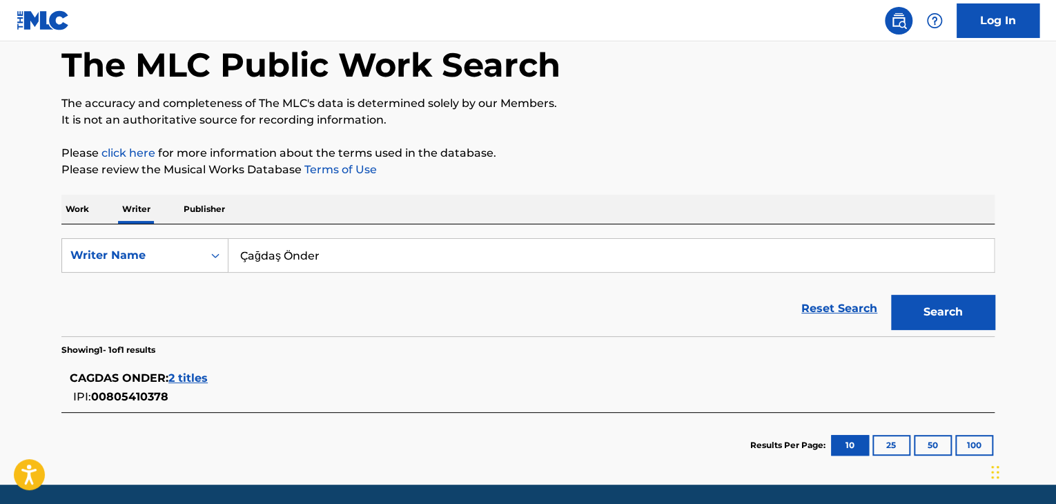
click at [193, 378] on span "2 titles" at bounding box center [187, 377] width 39 height 13
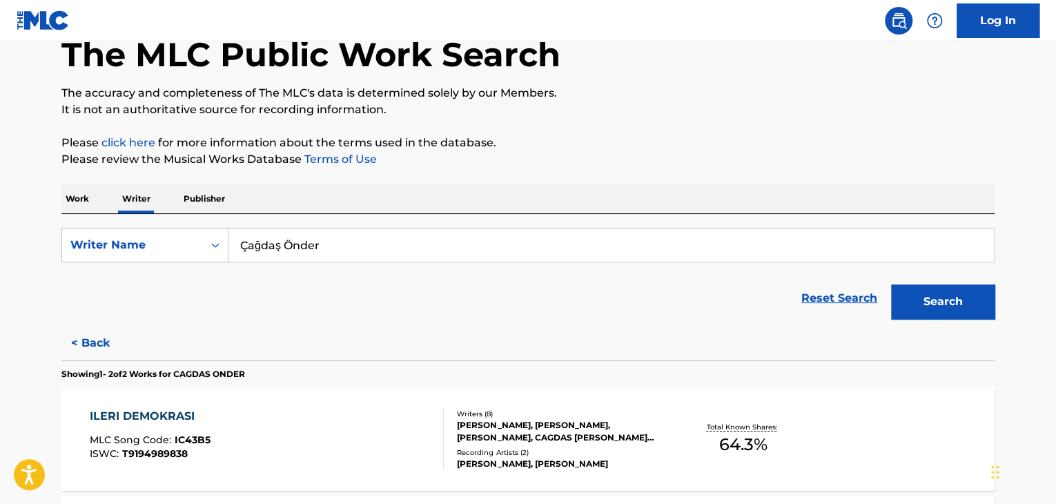
scroll to position [207, 0]
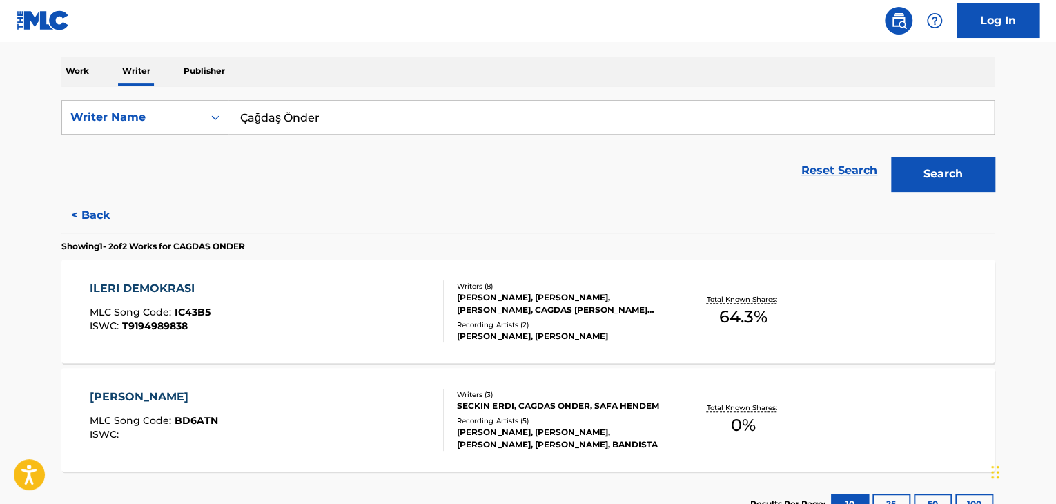
click at [377, 315] on div "ILERI DEMOKRASI MLC Song Code : IC43B5 ISWC : T9194989838" at bounding box center [267, 311] width 355 height 62
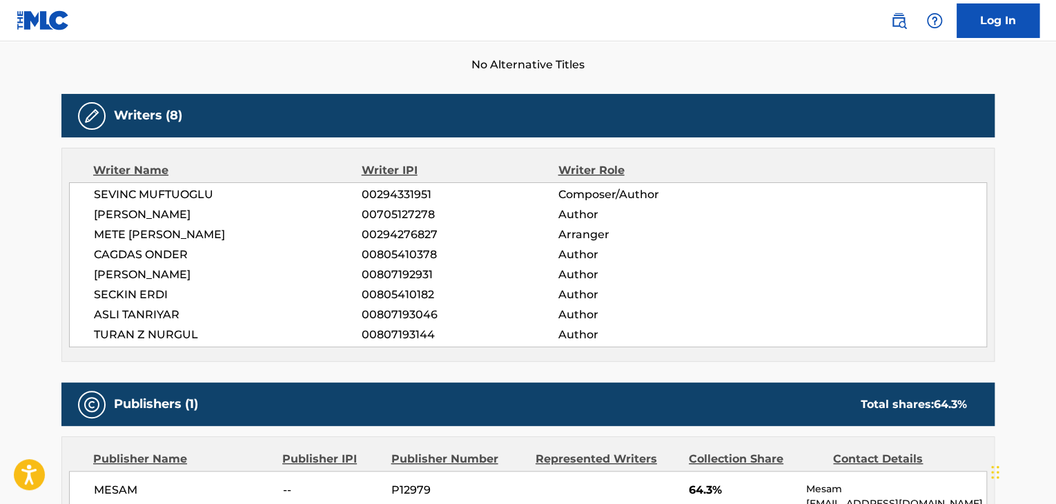
scroll to position [353, 0]
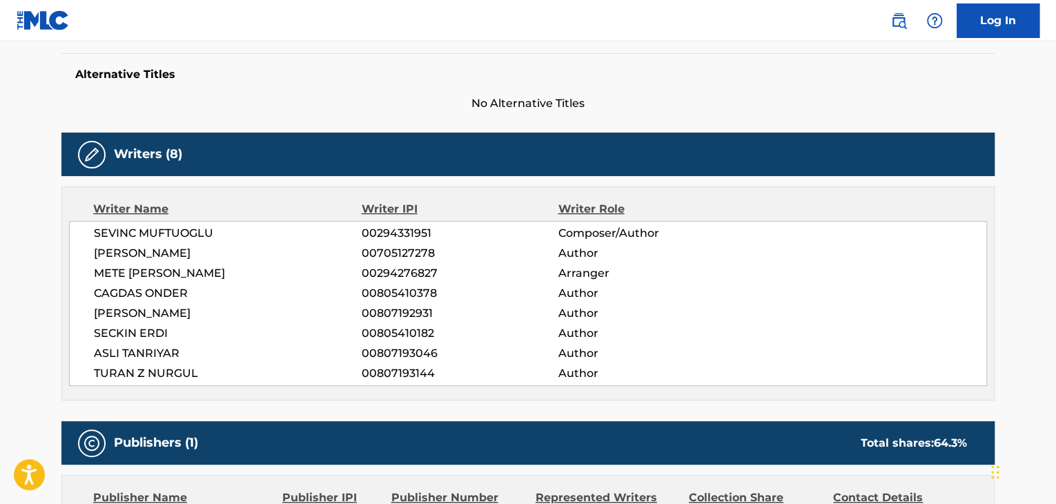
click at [161, 292] on span "CAGDAS ONDER" at bounding box center [228, 293] width 268 height 17
copy div "CAGDAS ONDER"
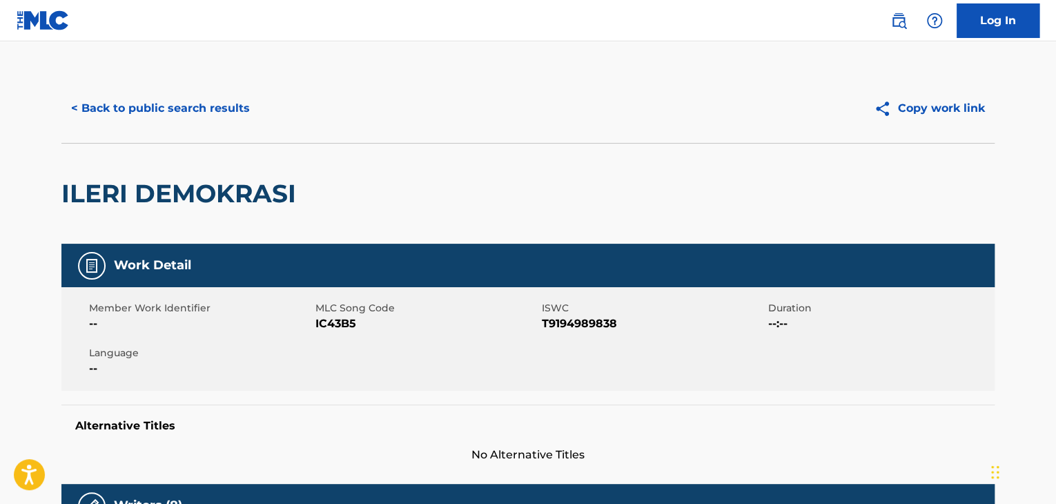
scroll to position [0, 0]
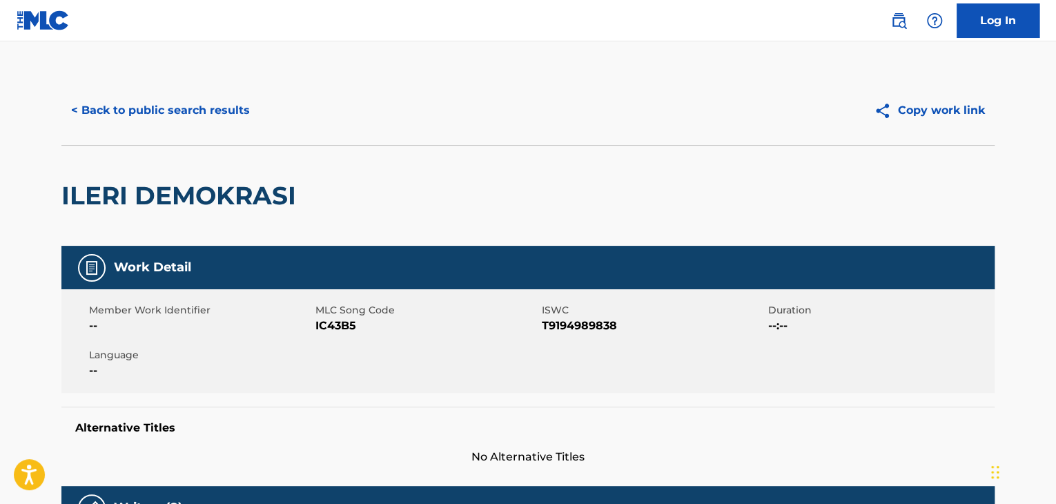
click at [145, 107] on button "< Back to public search results" at bounding box center [160, 110] width 198 height 35
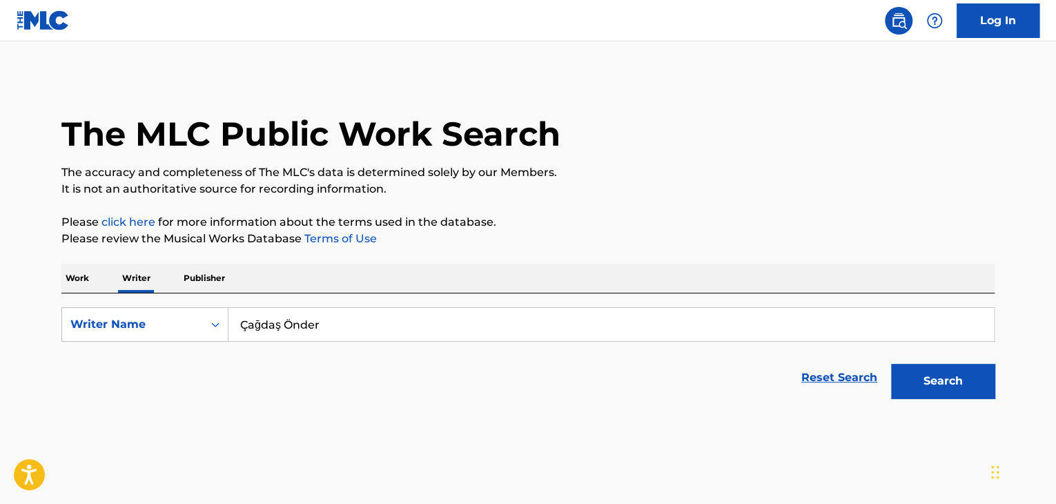
scroll to position [17, 0]
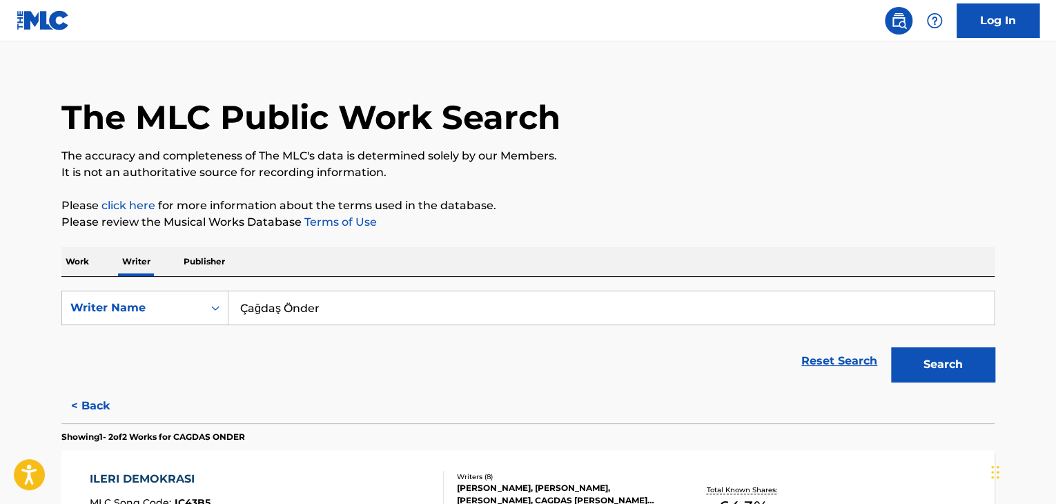
click at [73, 255] on p "Work" at bounding box center [77, 261] width 32 height 29
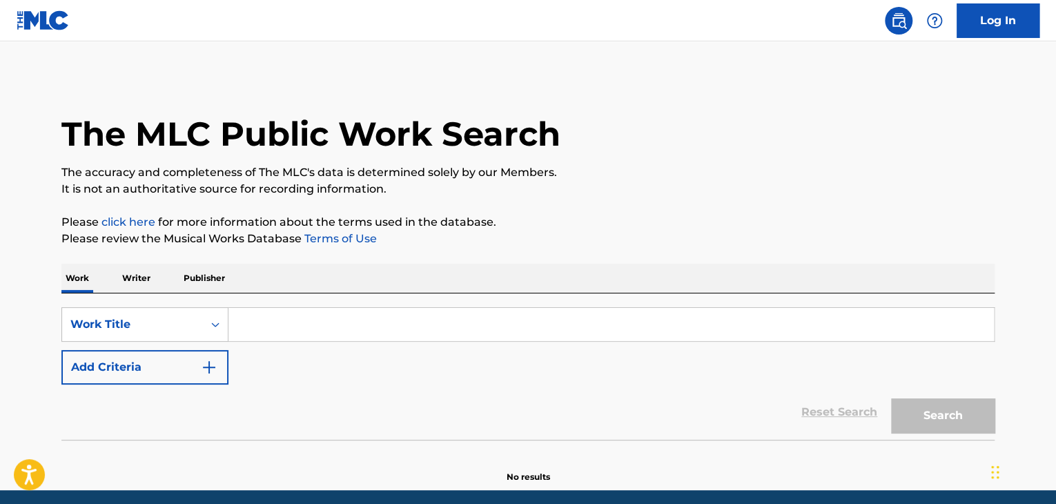
paste input "One Night Stand"
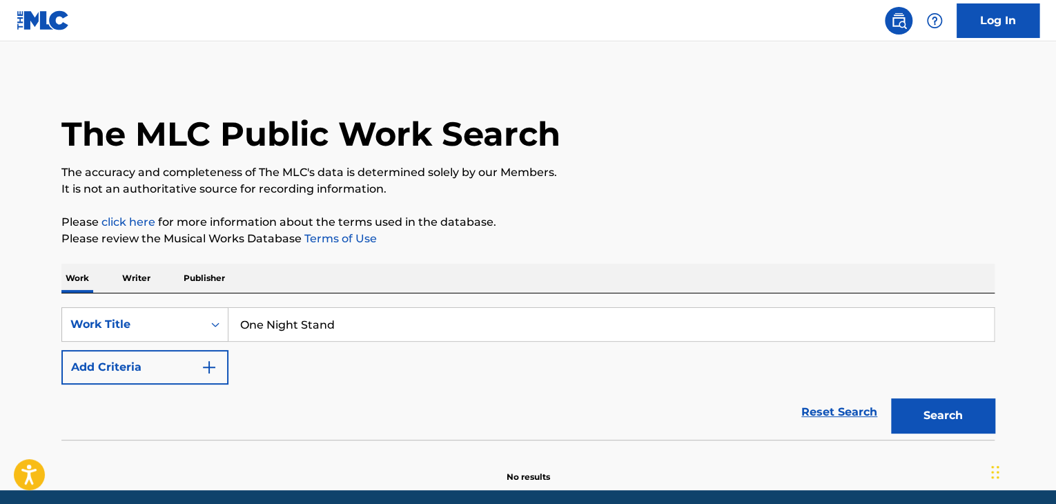
type input "One Night Stand"
click at [471, 192] on p "It is not an authoritative source for recording information." at bounding box center [527, 189] width 933 height 17
click at [193, 365] on button "Add Criteria" at bounding box center [144, 367] width 167 height 35
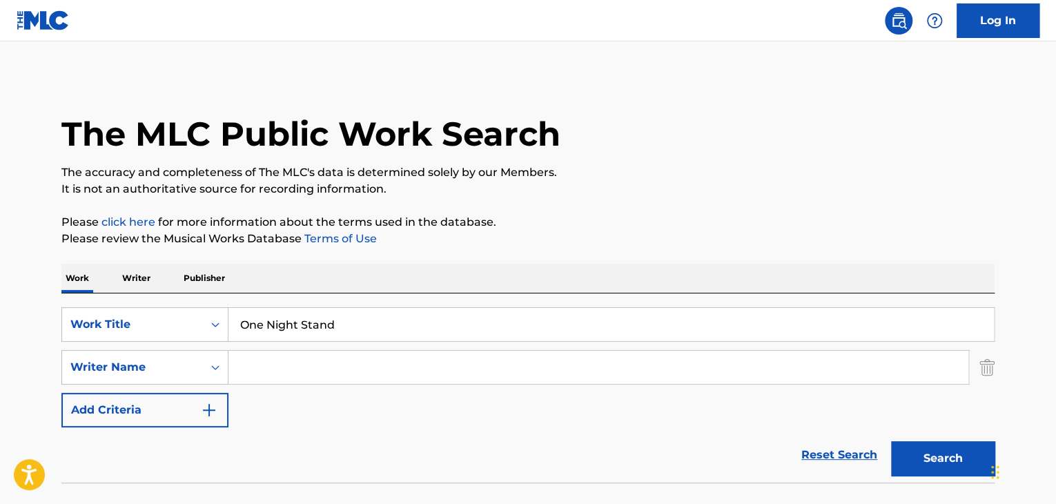
drag, startPoint x: 193, startPoint y: 365, endPoint x: 276, endPoint y: 365, distance: 82.8
click at [276, 365] on input "Search Form" at bounding box center [598, 367] width 740 height 33
paste input "[PERSON_NAME]"
type input "[PERSON_NAME]"
click at [936, 456] on button "Search" at bounding box center [943, 458] width 104 height 35
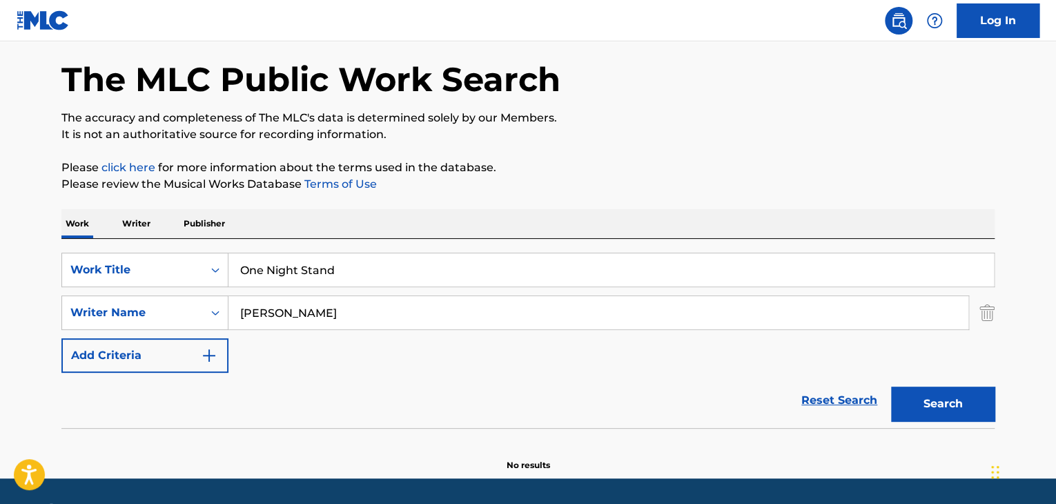
scroll to position [95, 0]
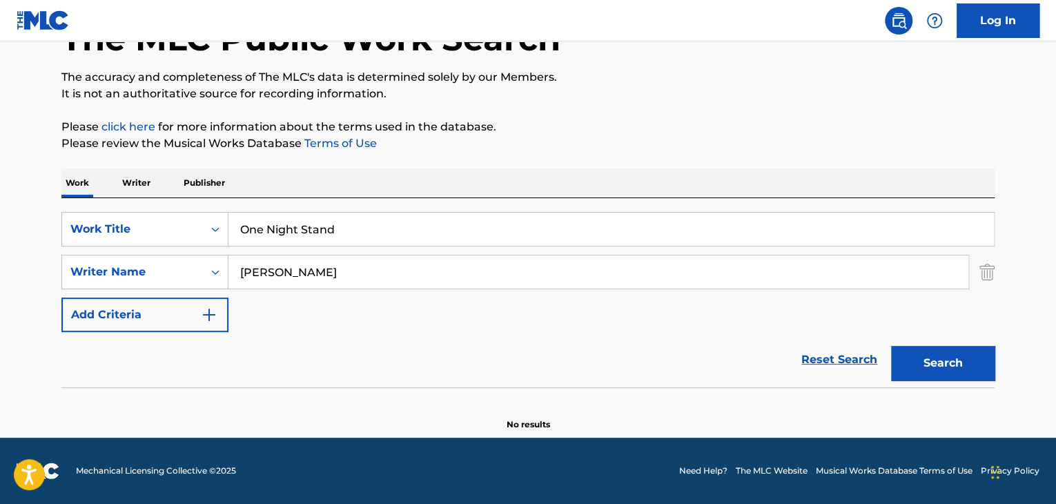
click at [129, 181] on p "Writer" at bounding box center [136, 182] width 37 height 29
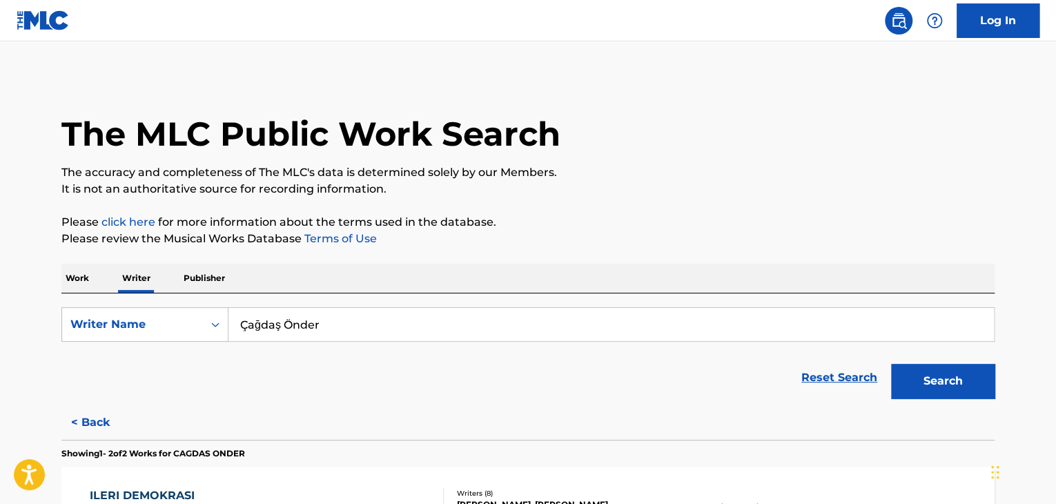
click at [356, 324] on input "Çağdaş Önder" at bounding box center [610, 324] width 765 height 33
paste input "[PERSON_NAME]"
click at [518, 246] on p "Please review the Musical Works Database Terms of Use" at bounding box center [527, 238] width 933 height 17
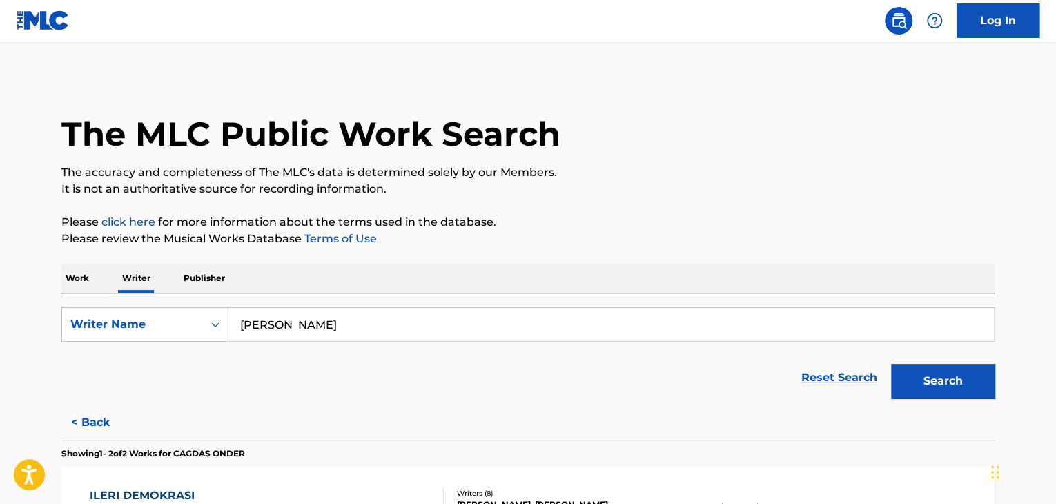
click at [918, 384] on button "Search" at bounding box center [943, 381] width 104 height 35
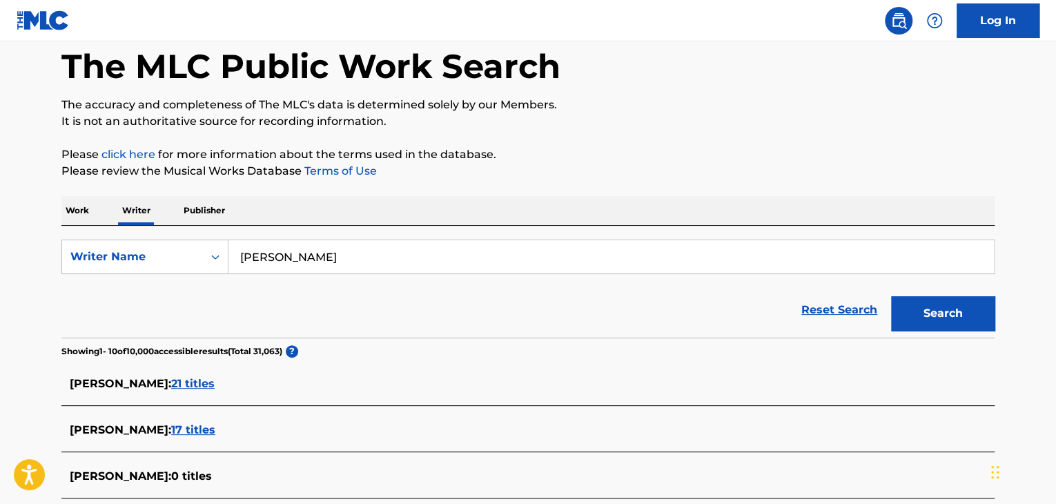
scroll to position [62, 0]
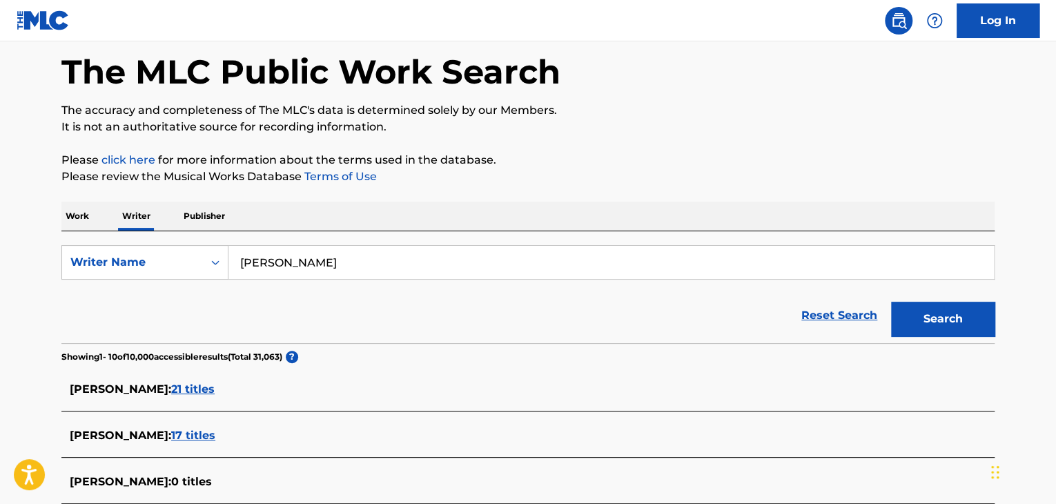
click at [297, 268] on input "[PERSON_NAME]" at bounding box center [610, 262] width 765 height 33
paste input "[PERSON_NAME] [PERSON_NAME]"
type input "[PERSON_NAME] [PERSON_NAME]"
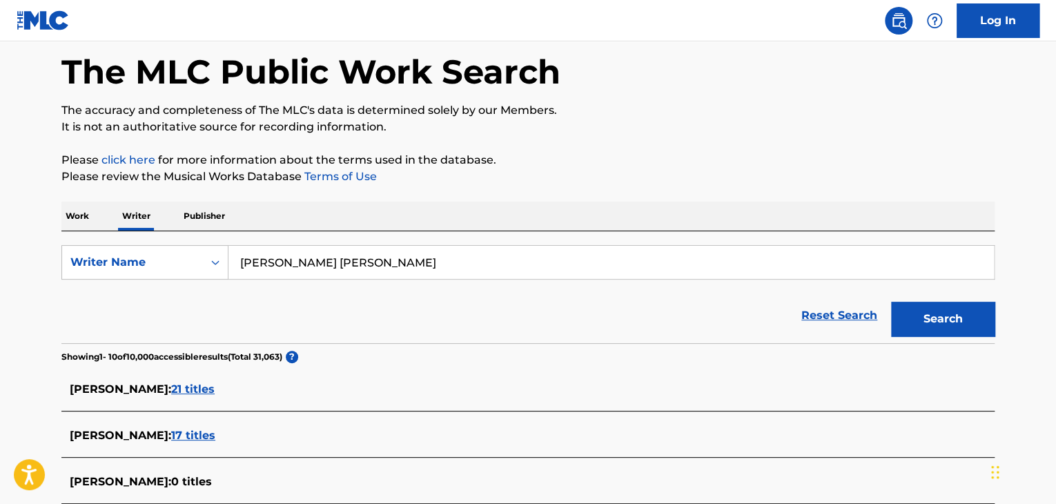
click at [605, 149] on div "The MLC Public Work Search The accuracy and completeness of The MLC's data is d…" at bounding box center [528, 464] width 966 height 901
click at [912, 318] on button "Search" at bounding box center [943, 319] width 104 height 35
click at [268, 258] on input "[PERSON_NAME] [PERSON_NAME]" at bounding box center [610, 262] width 765 height 33
click at [72, 213] on p "Work" at bounding box center [77, 216] width 32 height 29
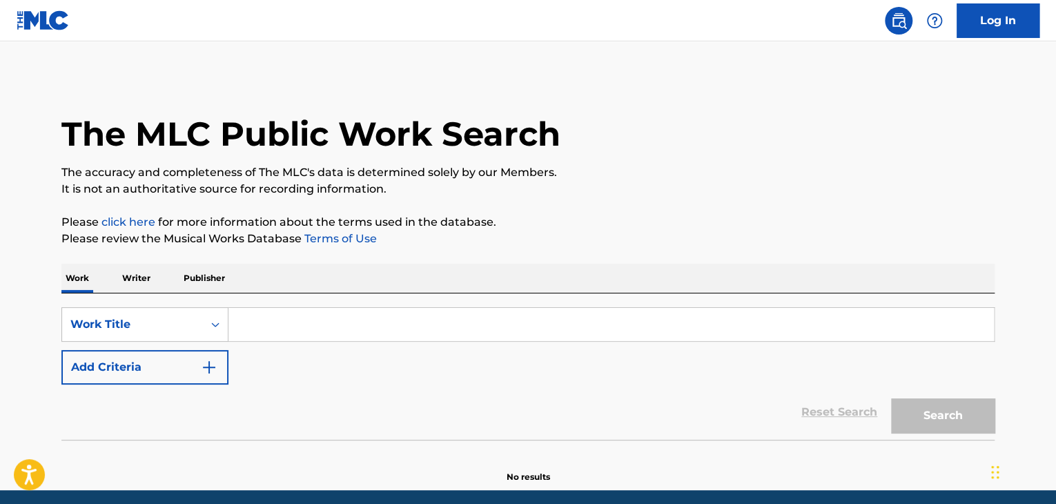
click at [251, 321] on input "Search Form" at bounding box center [610, 324] width 765 height 33
paste input "Day & Night"
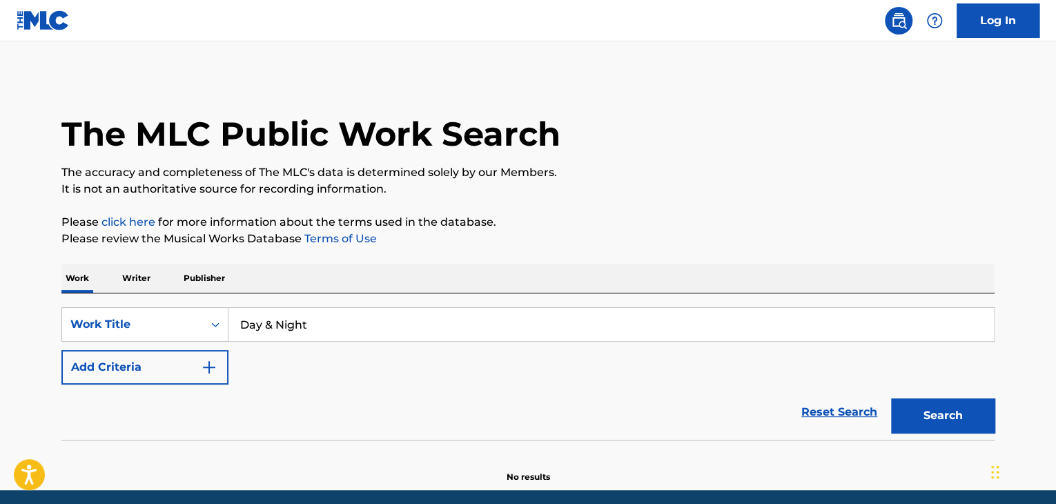
type input "Day & Night"
click at [545, 226] on p "Please click here for more information about the terms used in the database." at bounding box center [527, 222] width 933 height 17
click at [226, 362] on button "Add Criteria" at bounding box center [144, 367] width 167 height 35
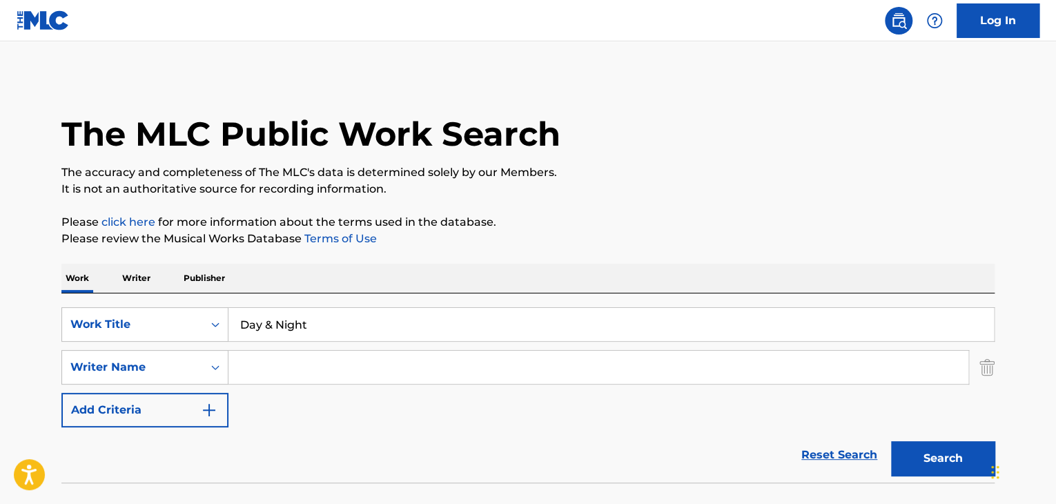
click at [271, 361] on input "Search Form" at bounding box center [598, 367] width 740 height 33
paste input "[PERSON_NAME]"
type input "[PERSON_NAME]"
click at [919, 452] on button "Search" at bounding box center [943, 458] width 104 height 35
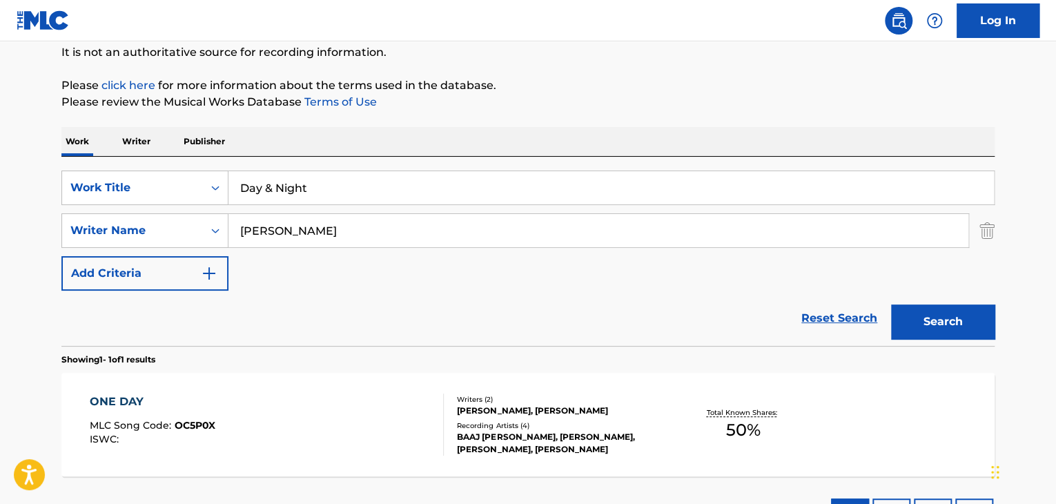
scroll to position [207, 0]
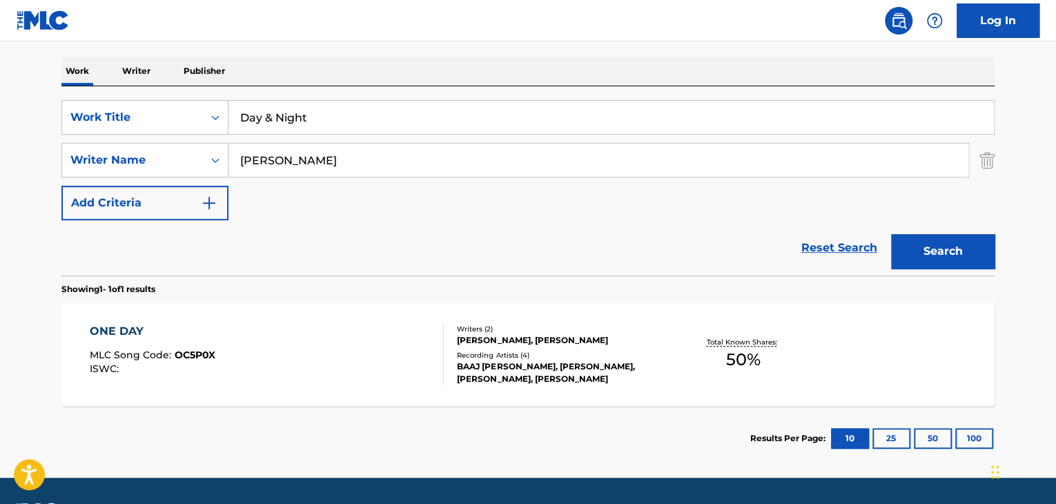
click at [397, 345] on div "ONE DAY MLC Song Code : OC5P0X ISWC :" at bounding box center [267, 354] width 355 height 62
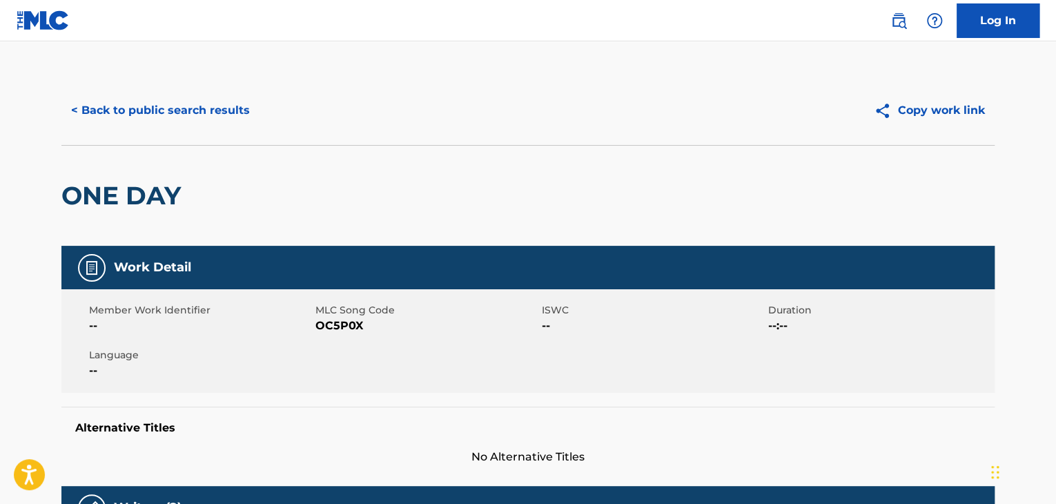
click at [218, 103] on button "< Back to public search results" at bounding box center [160, 110] width 198 height 35
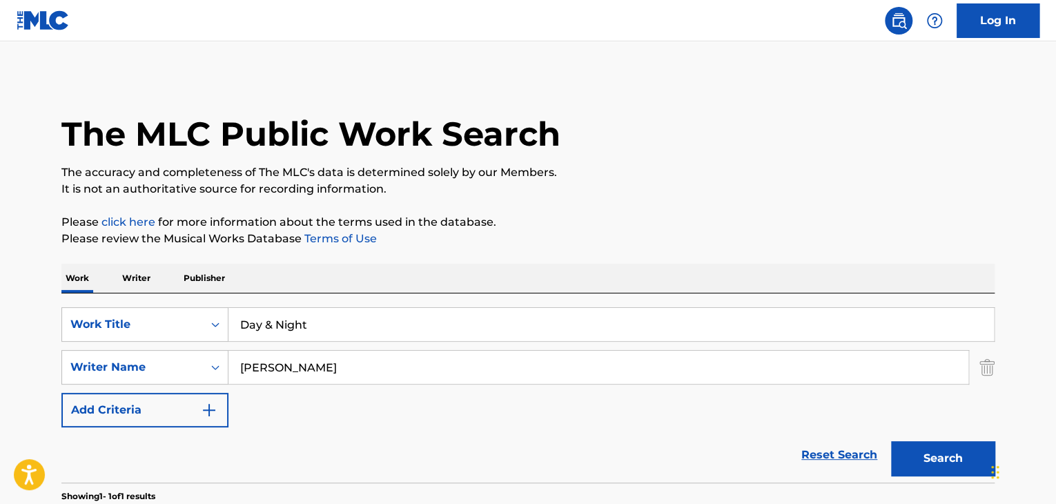
scroll to position [168, 0]
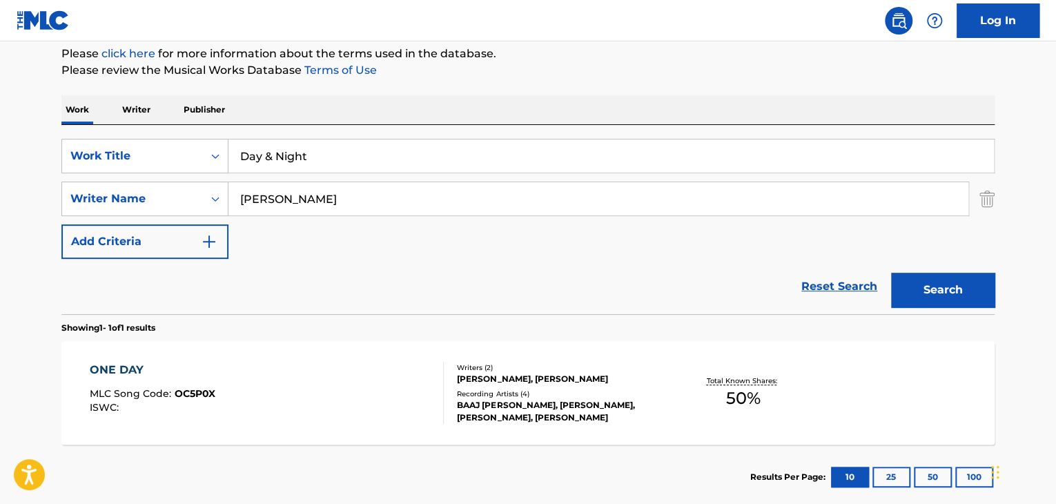
click at [133, 113] on p "Writer" at bounding box center [136, 109] width 37 height 29
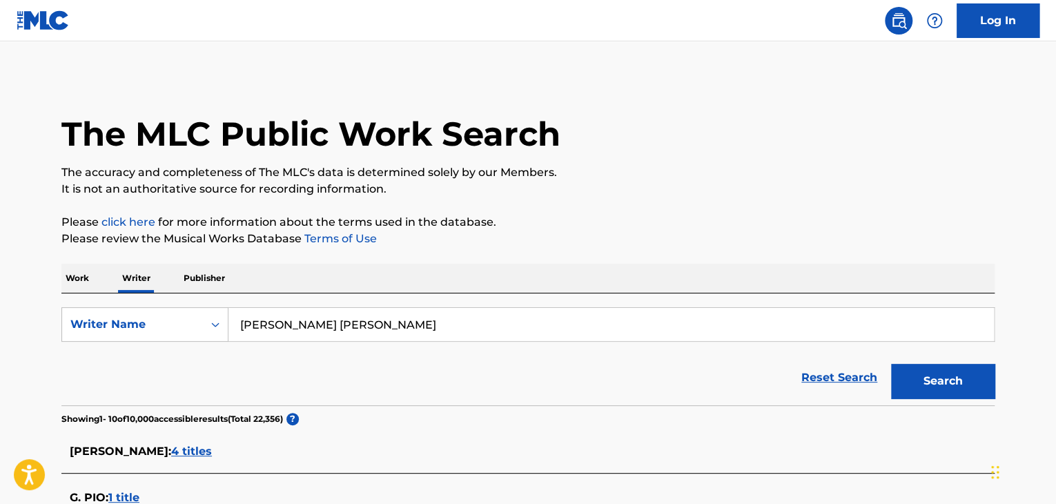
click at [345, 321] on input "[PERSON_NAME] [PERSON_NAME]" at bounding box center [610, 324] width 765 height 33
paste input "[PERSON_NAME]"
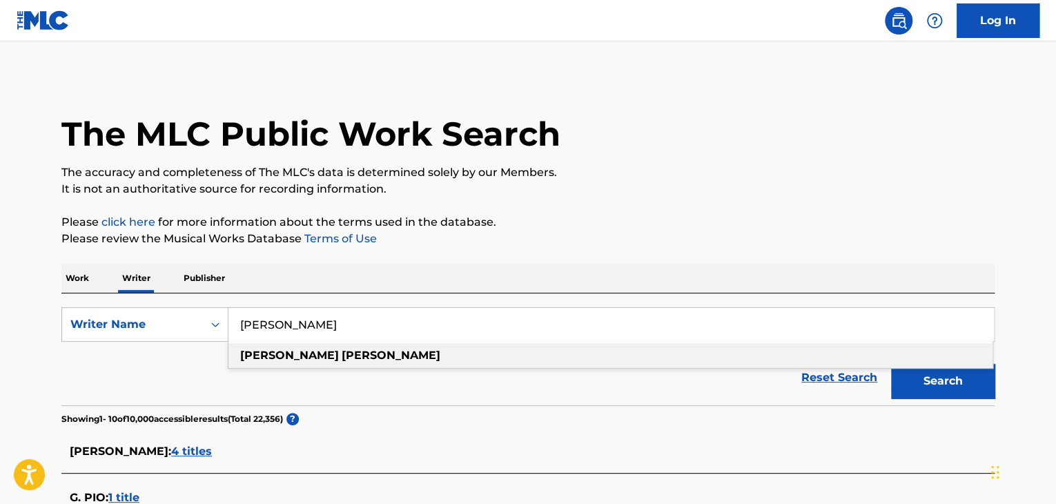
type input "[PERSON_NAME]"
click at [496, 246] on p "Please review the Musical Works Database Terms of Use" at bounding box center [527, 238] width 933 height 17
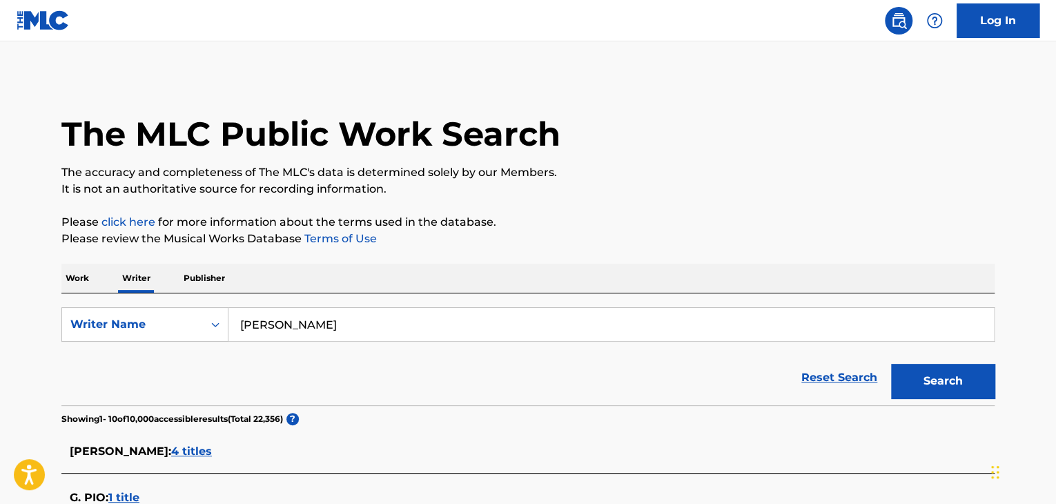
click at [941, 407] on section "Showing 1 - 10 of 10,000 accessible results (Total 22,356 ) ?" at bounding box center [527, 415] width 933 height 20
click at [930, 391] on button "Search" at bounding box center [943, 381] width 104 height 35
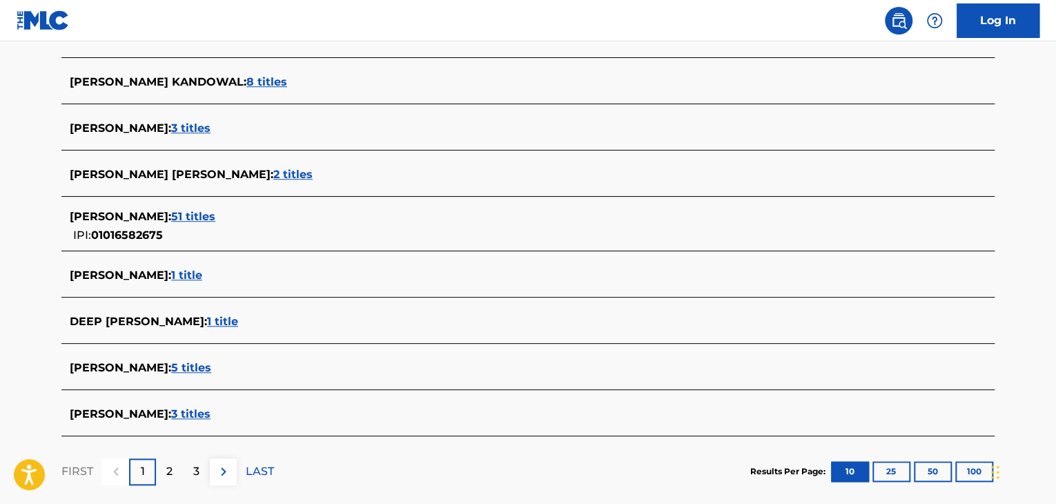
scroll to position [483, 0]
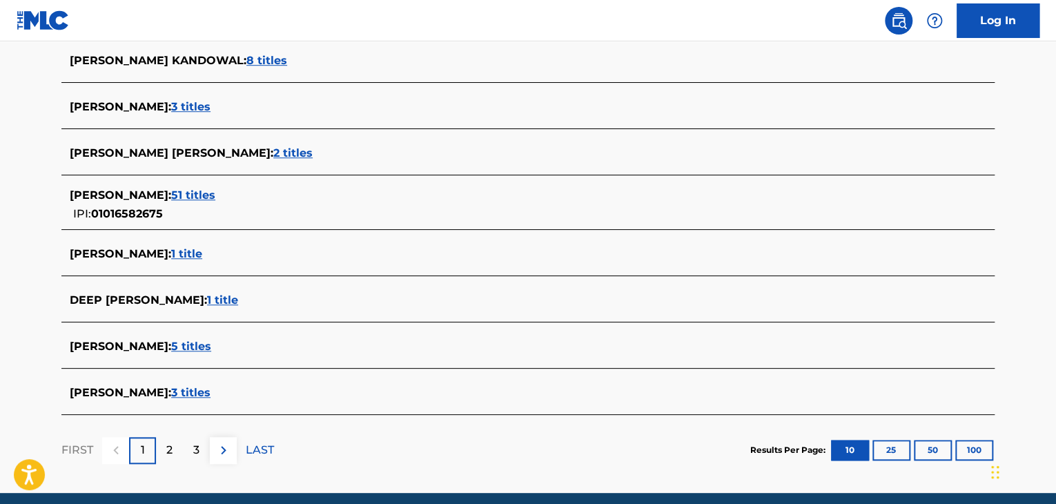
click at [204, 197] on span "51 titles" at bounding box center [193, 194] width 44 height 13
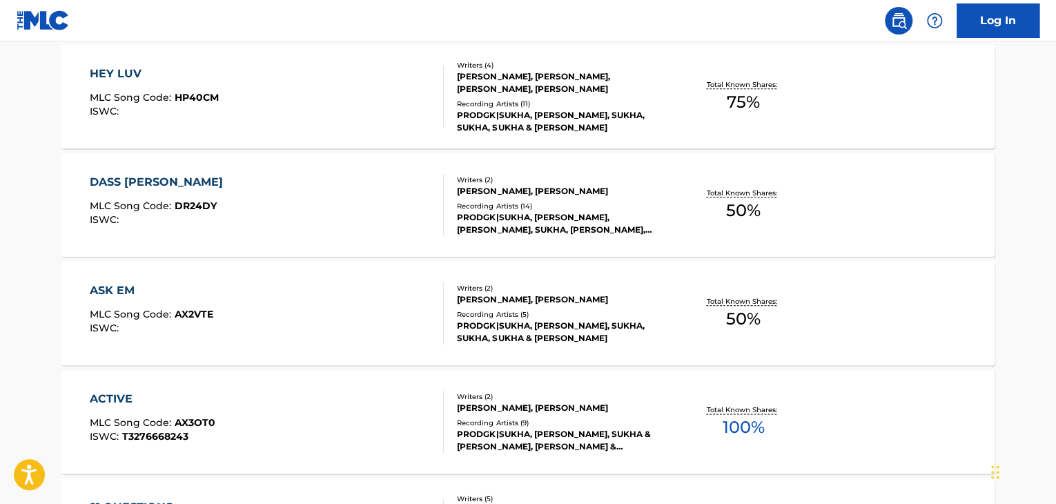
scroll to position [897, 0]
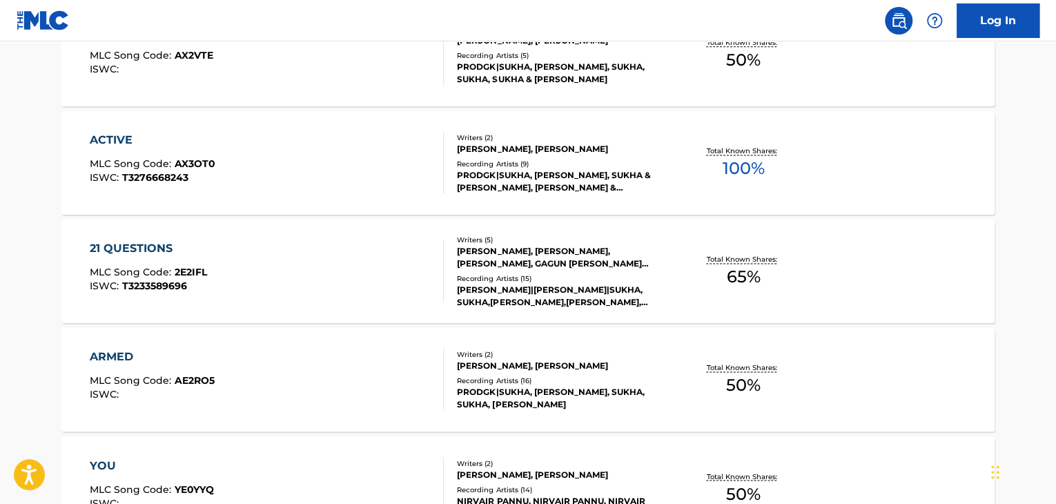
click at [400, 158] on div "ACTIVE MLC Song Code : AX3OT0 ISWC : T3276668243" at bounding box center [267, 163] width 355 height 62
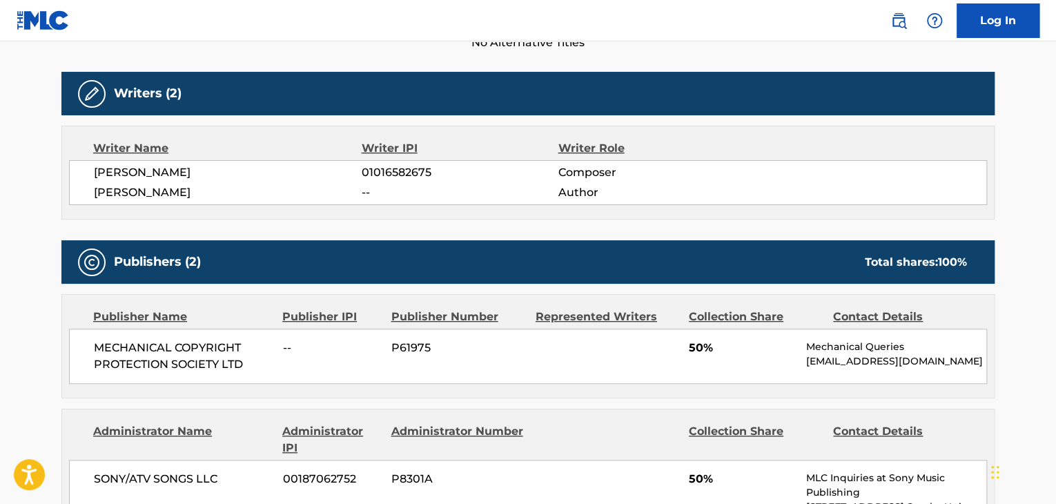
scroll to position [621, 0]
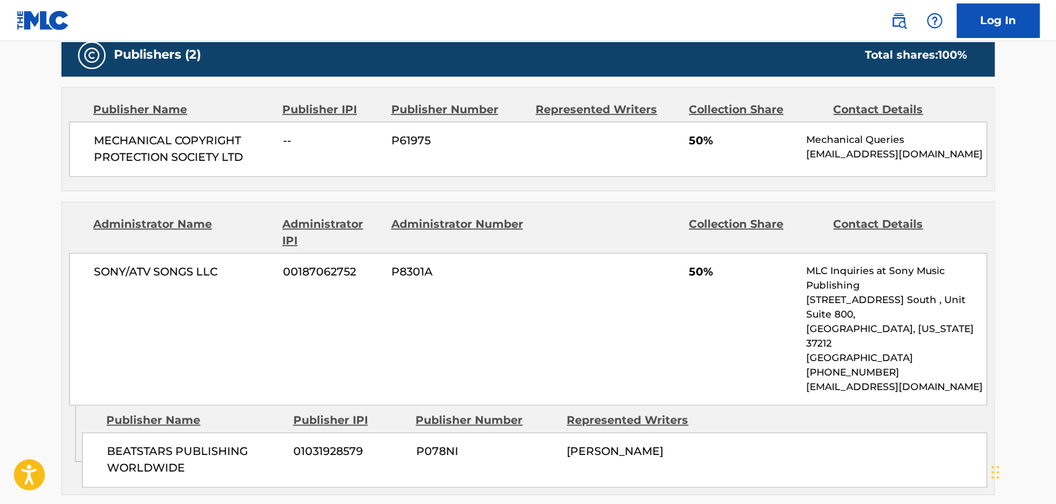
click at [153, 275] on span "SONY/ATV SONGS LLC" at bounding box center [183, 272] width 179 height 17
copy div "SONY/ATV SONGS LLC"
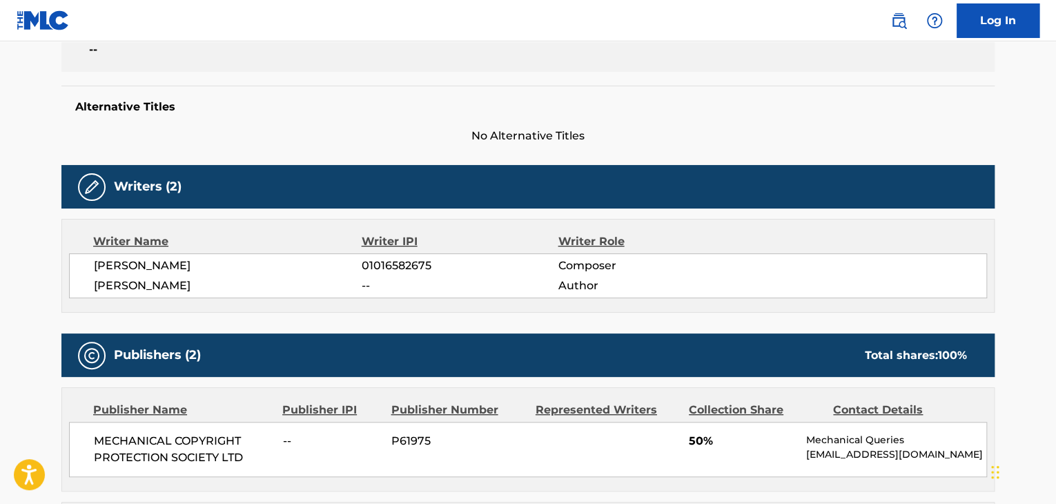
scroll to position [276, 0]
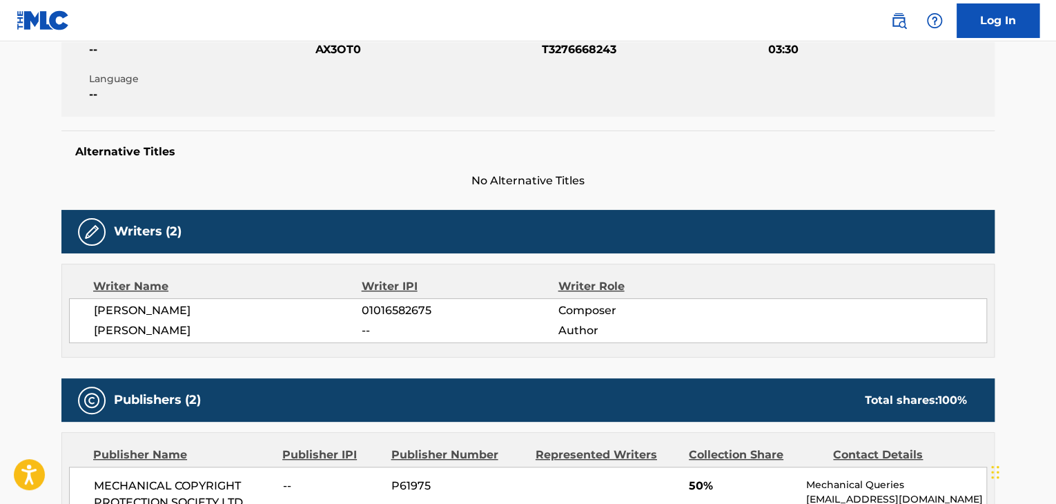
click at [186, 299] on div "[PERSON_NAME] 01016582675 Composer [PERSON_NAME] -- Author" at bounding box center [528, 320] width 918 height 45
click at [186, 301] on div "[PERSON_NAME] 01016582675 Composer [PERSON_NAME] -- Author" at bounding box center [528, 320] width 918 height 45
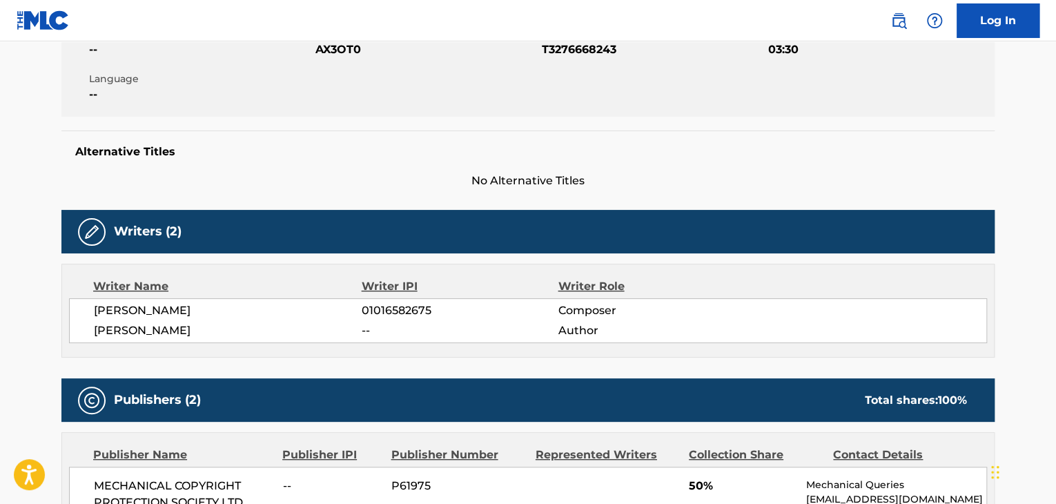
click at [401, 311] on span "01016582675" at bounding box center [460, 310] width 196 height 17
copy span "01016582675"
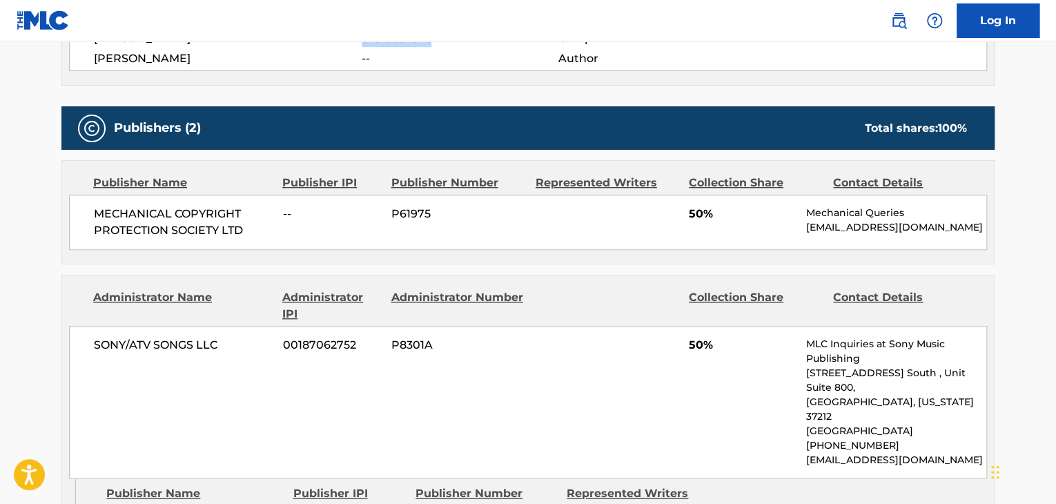
scroll to position [621, 0]
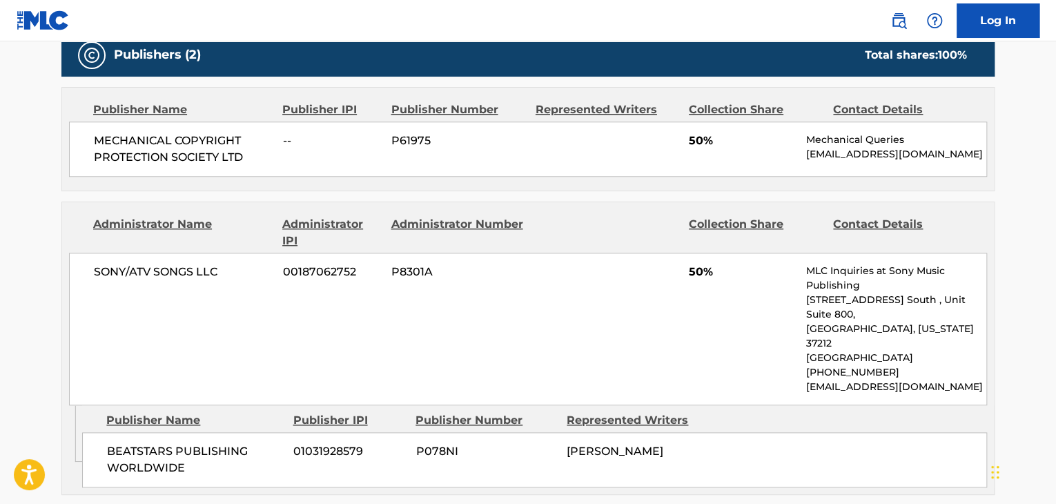
click at [168, 277] on span "SONY/ATV SONGS LLC" at bounding box center [183, 272] width 179 height 17
copy div "SONY/ATV SONGS LLC"
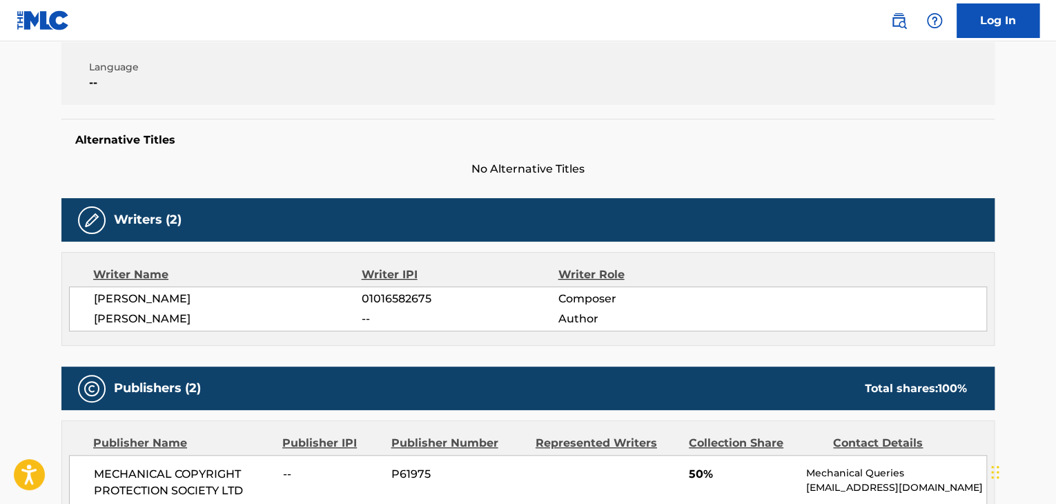
scroll to position [207, 0]
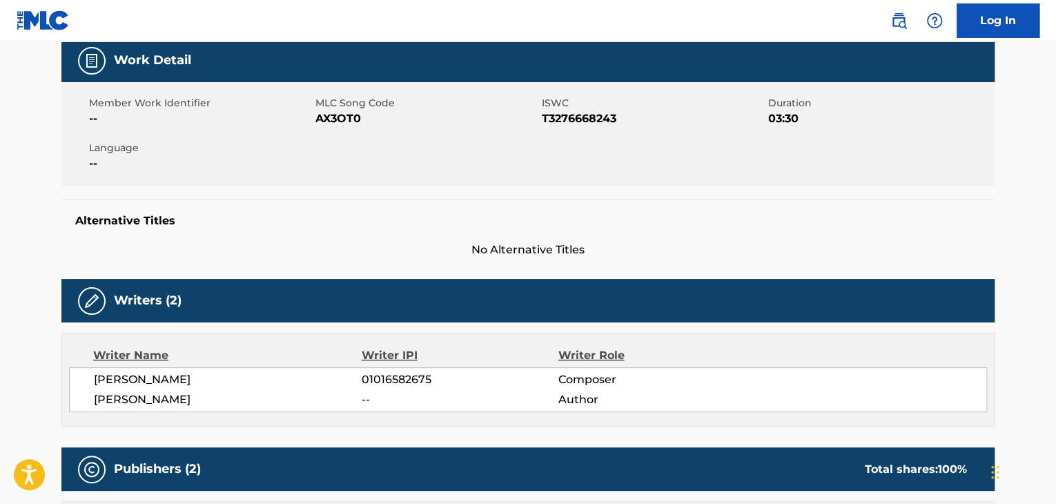
click at [320, 114] on span "AX3OT0" at bounding box center [426, 118] width 223 height 17
copy span "AX3OT0"
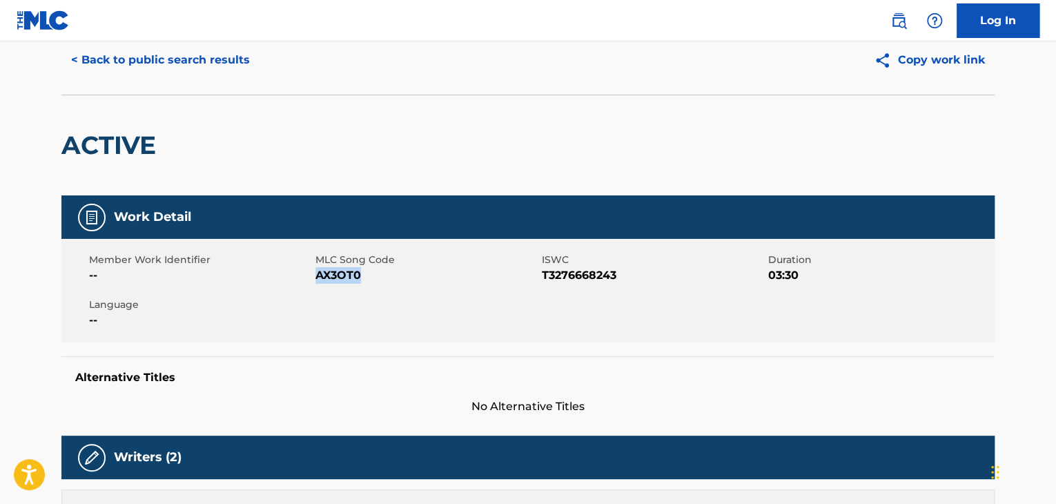
scroll to position [0, 0]
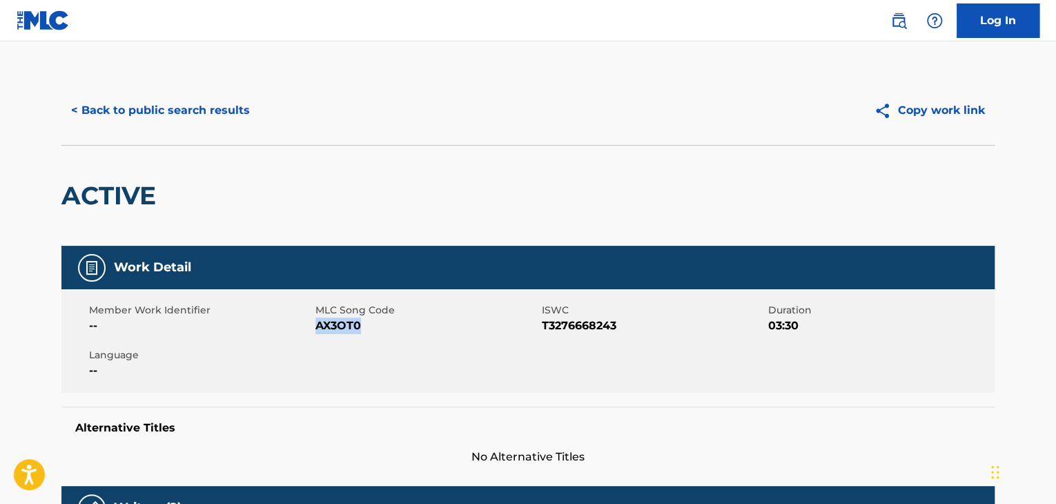
click at [153, 107] on button "< Back to public search results" at bounding box center [160, 110] width 198 height 35
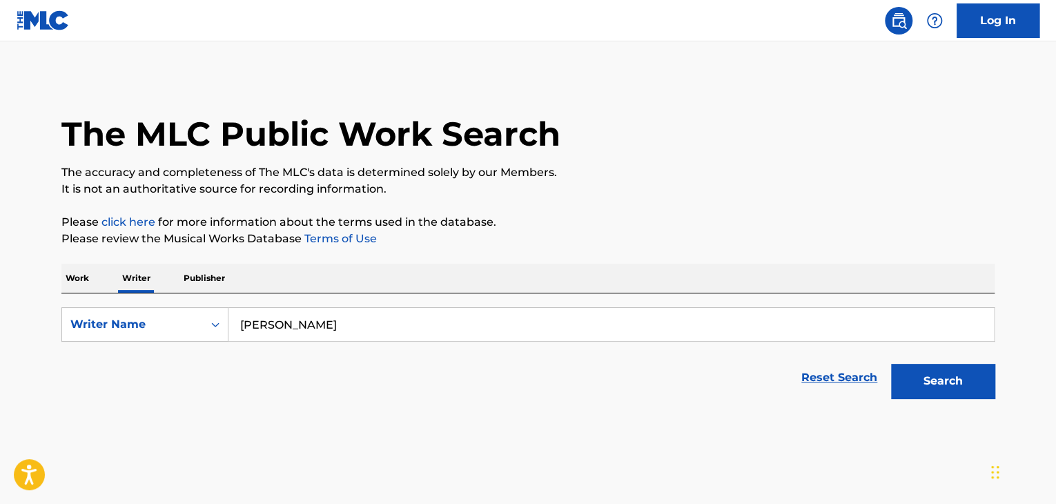
scroll to position [17, 0]
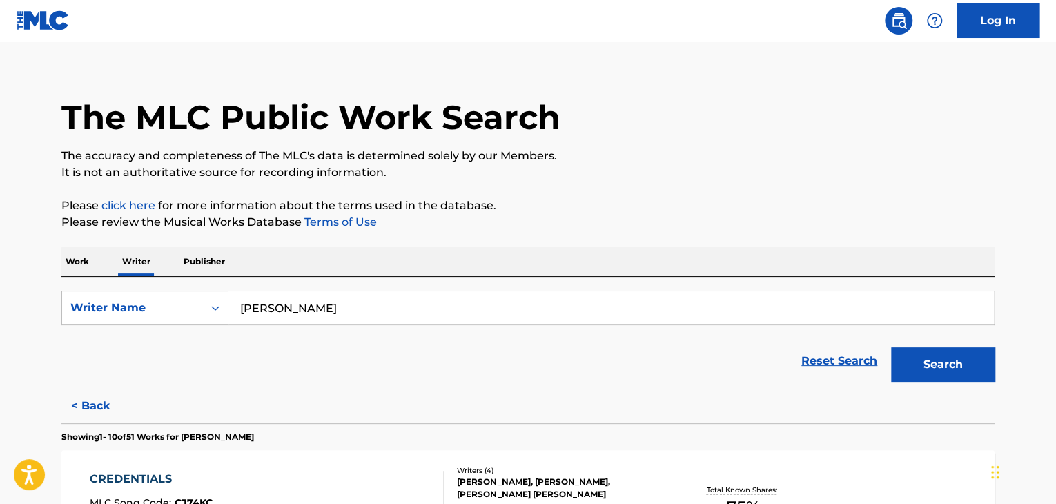
click at [303, 297] on input "[PERSON_NAME]" at bounding box center [610, 307] width 765 height 33
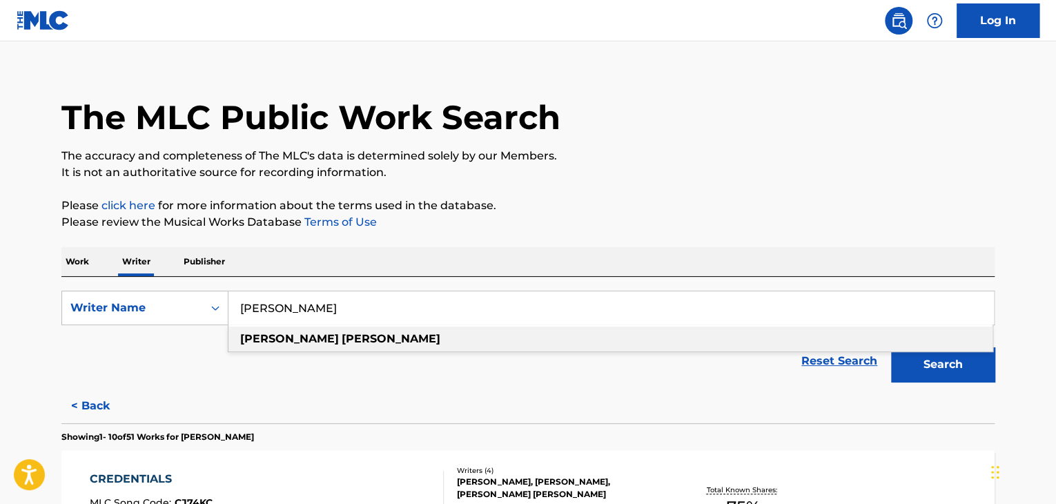
click at [303, 297] on input "[PERSON_NAME]" at bounding box center [610, 307] width 765 height 33
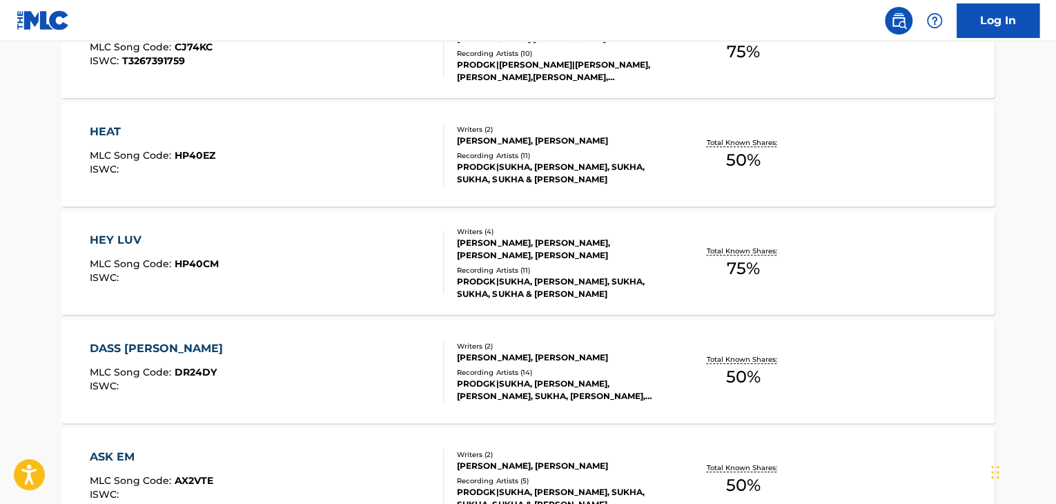
scroll to position [569, 0]
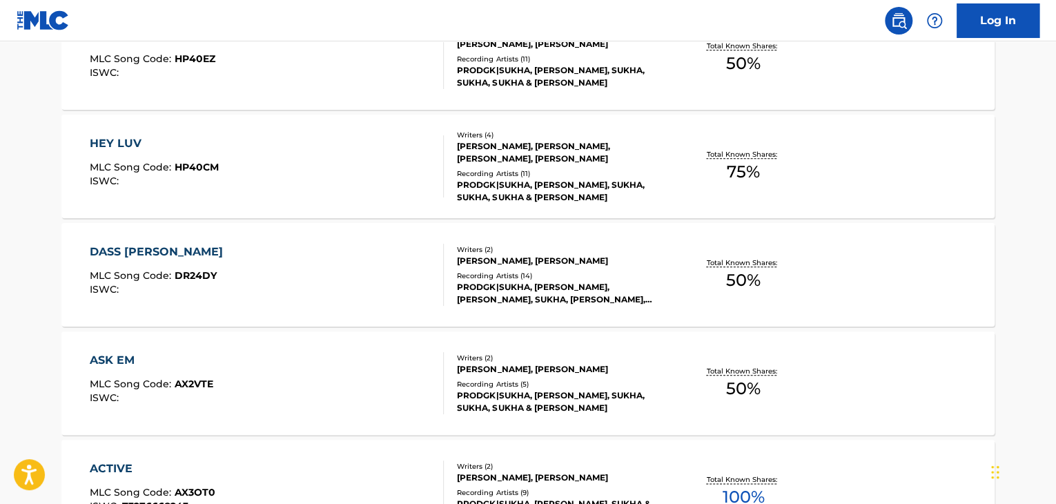
click at [366, 266] on div "DASS [PERSON_NAME] MLC Song Code : DR24DY ISWC :" at bounding box center [267, 275] width 355 height 62
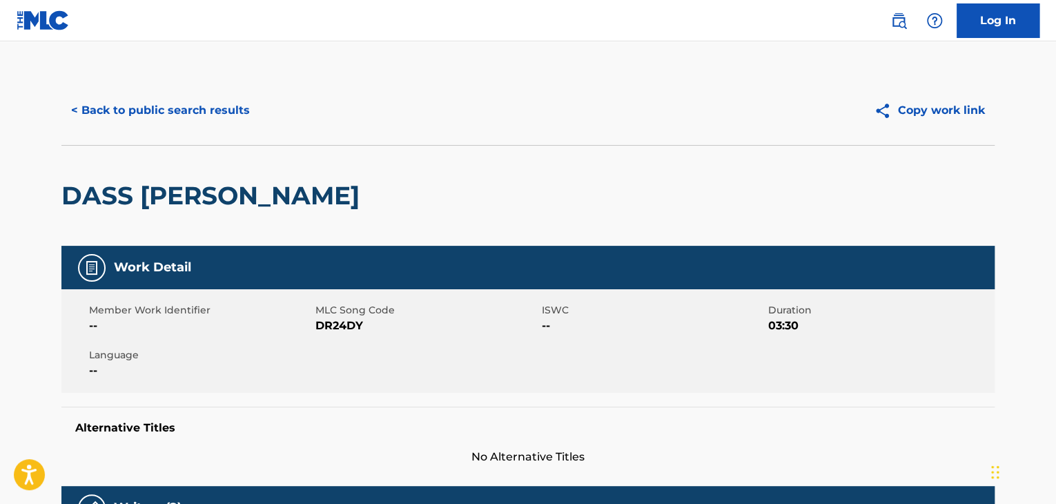
click at [192, 123] on button "< Back to public search results" at bounding box center [160, 110] width 198 height 35
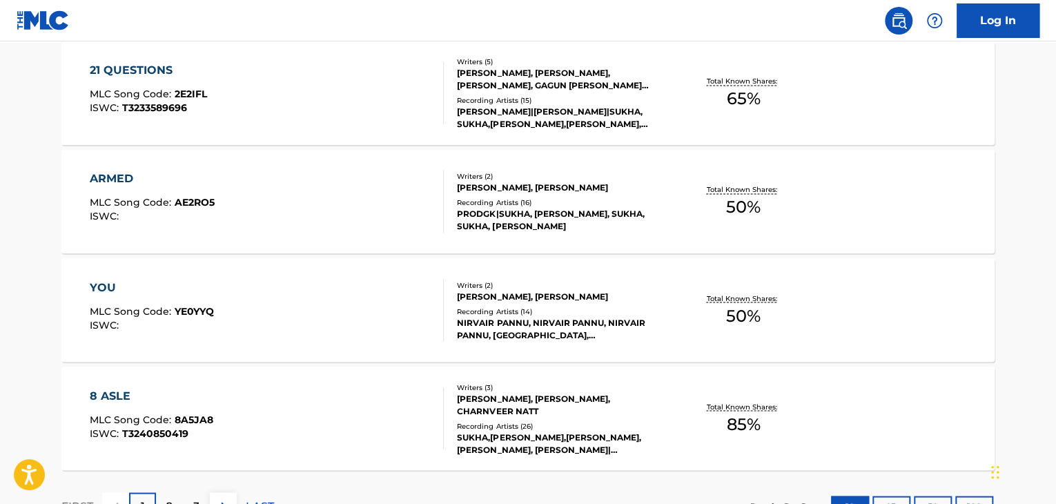
scroll to position [1186, 0]
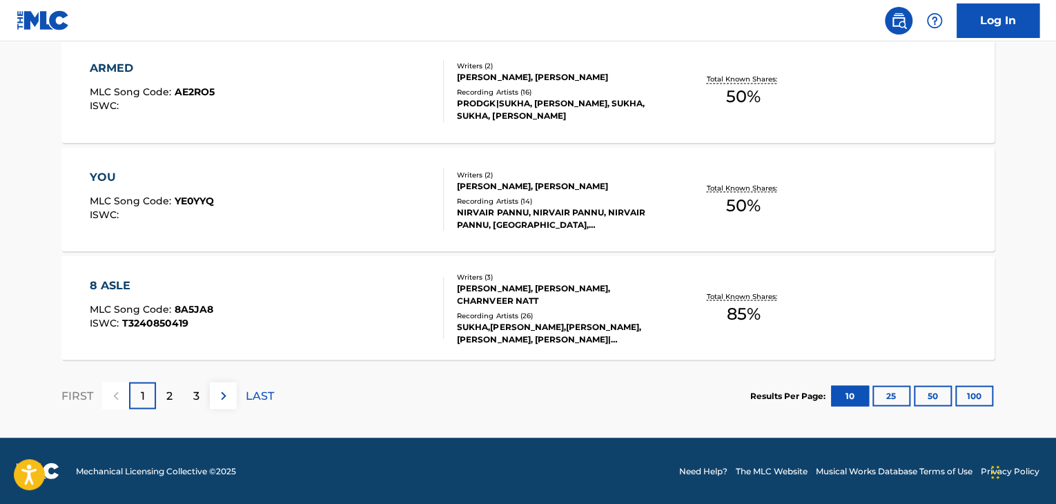
click at [382, 302] on div "8 ASLE MLC Song Code : 8A5JA8 ISWC : T3240850419" at bounding box center [267, 308] width 355 height 62
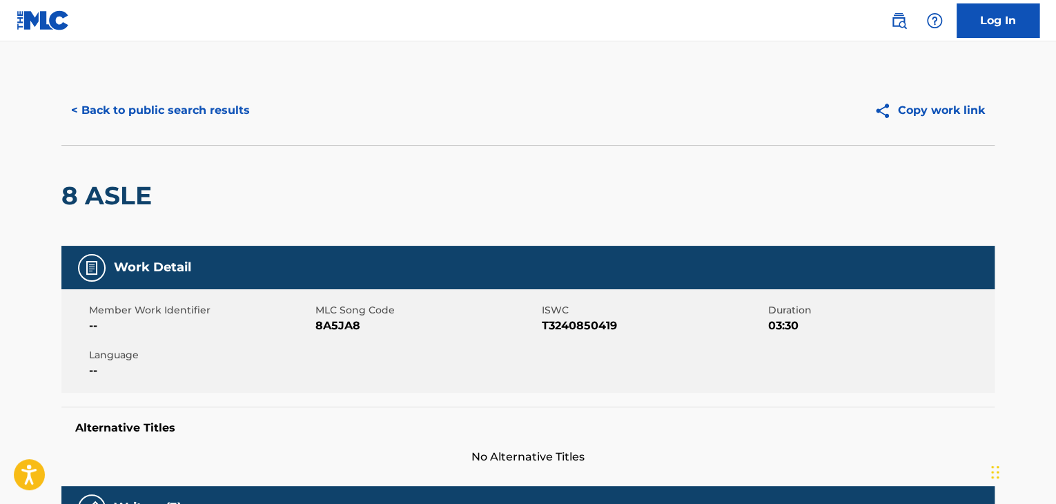
click at [194, 104] on button "< Back to public search results" at bounding box center [160, 110] width 198 height 35
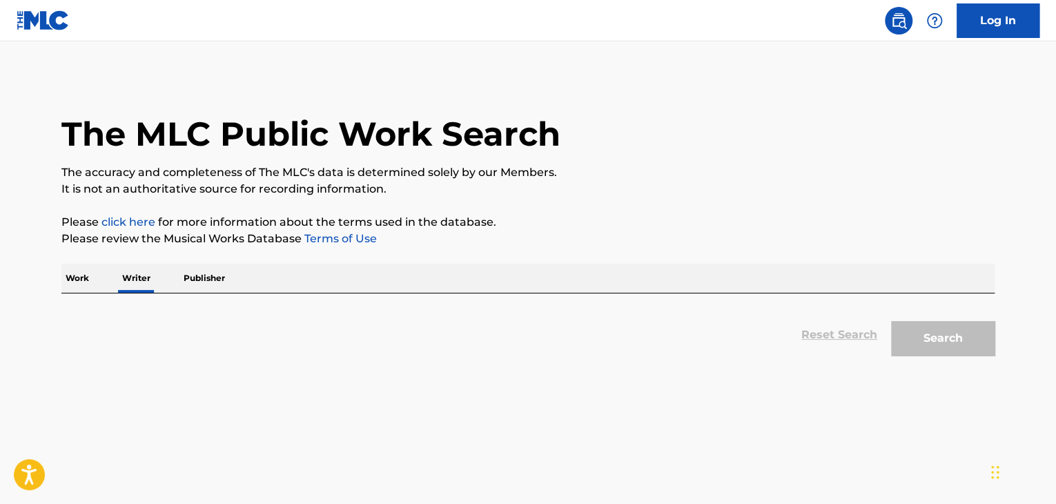
scroll to position [17, 0]
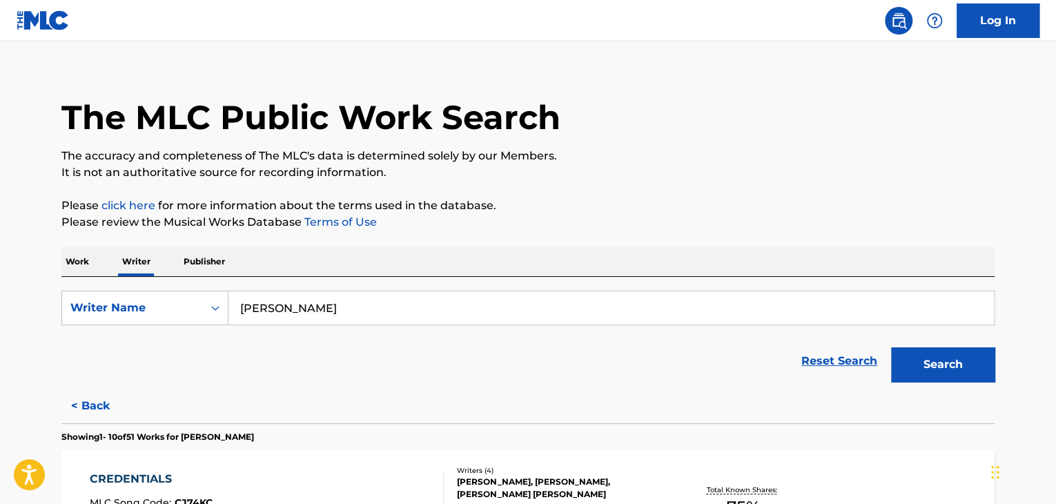
click at [284, 312] on input "[PERSON_NAME]" at bounding box center [610, 307] width 765 height 33
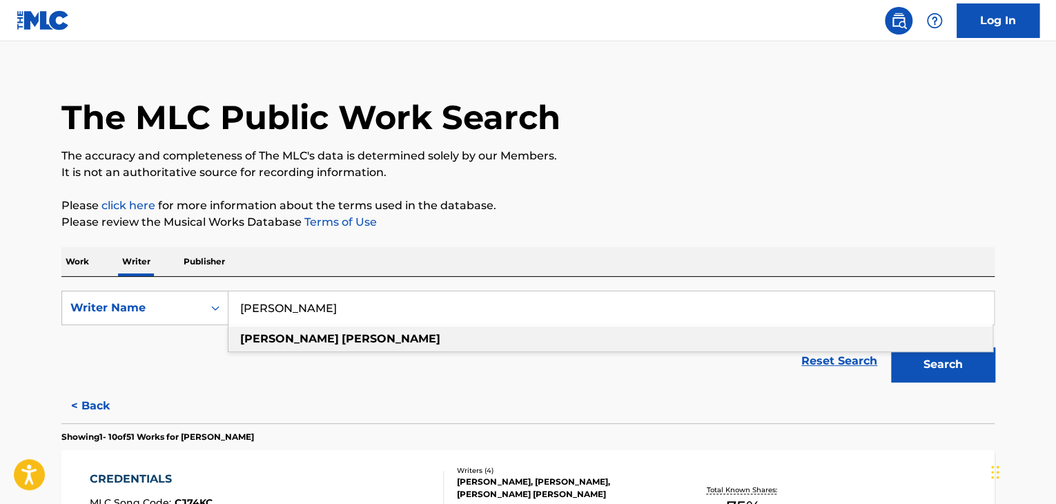
click at [284, 312] on input "[PERSON_NAME]" at bounding box center [610, 307] width 765 height 33
paste input "[PERSON_NAME]"
type input "[PERSON_NAME]"
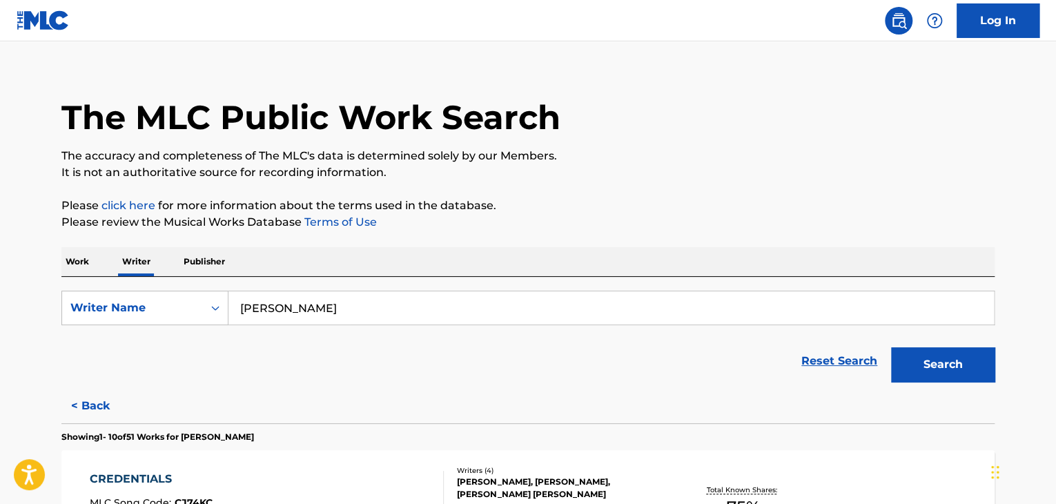
click at [672, 202] on p "Please click here for more information about the terms used in the database." at bounding box center [527, 205] width 933 height 17
click at [933, 360] on button "Search" at bounding box center [943, 364] width 104 height 35
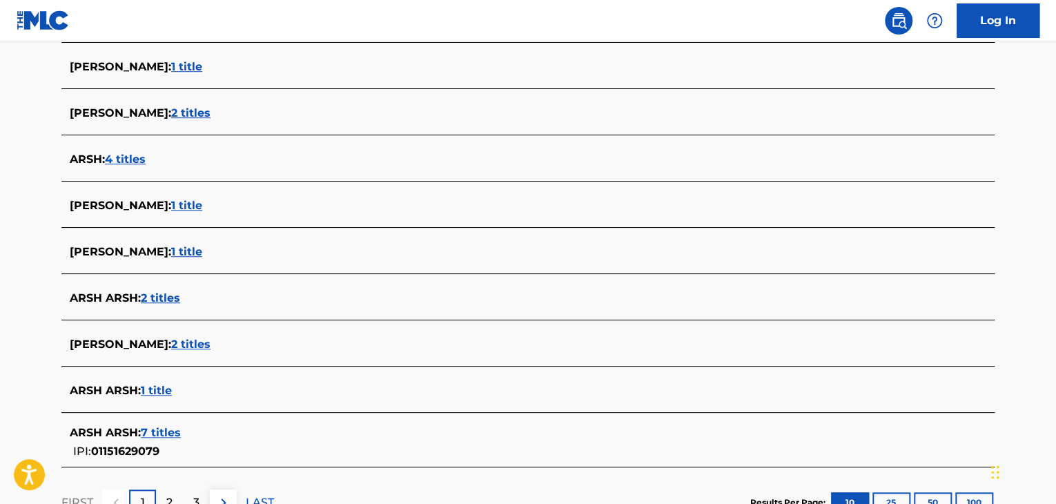
scroll to position [500, 0]
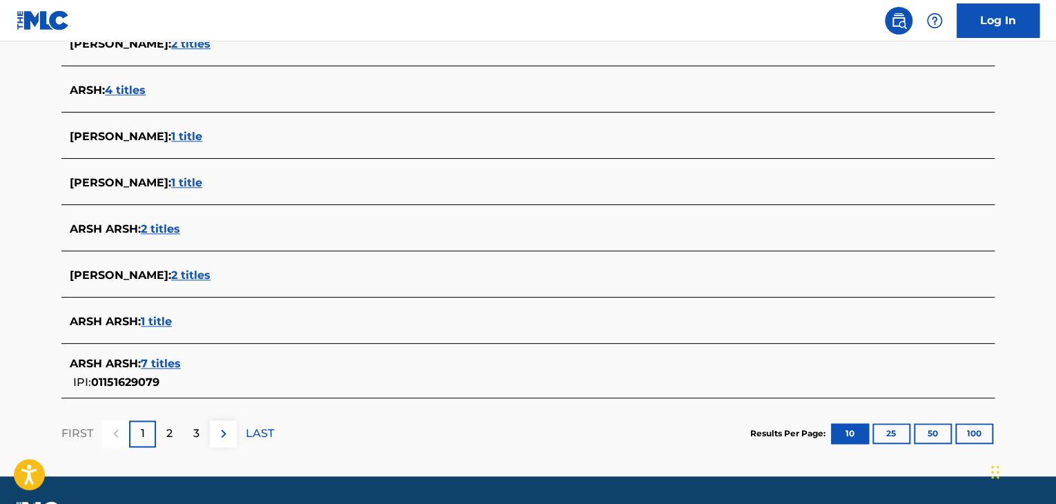
click at [191, 271] on span "2 titles" at bounding box center [190, 274] width 39 height 13
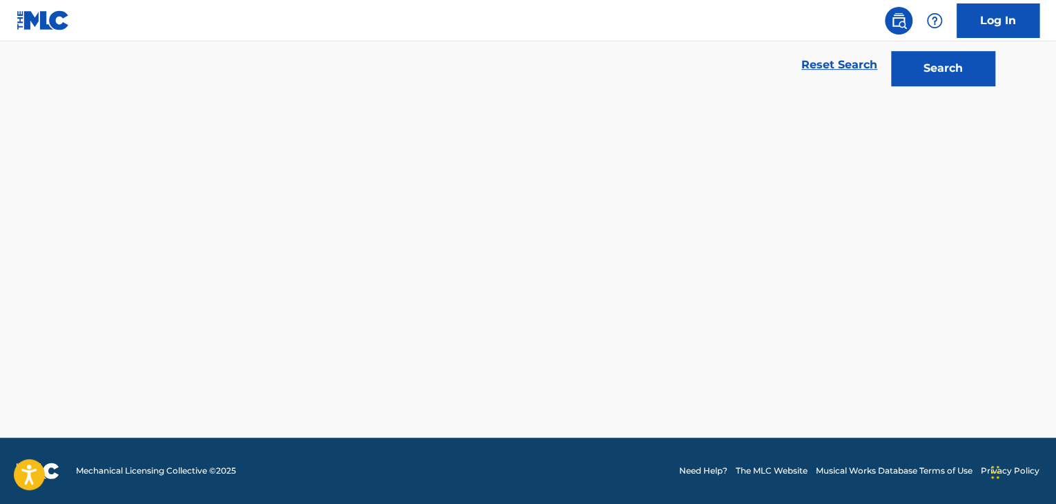
scroll to position [312, 0]
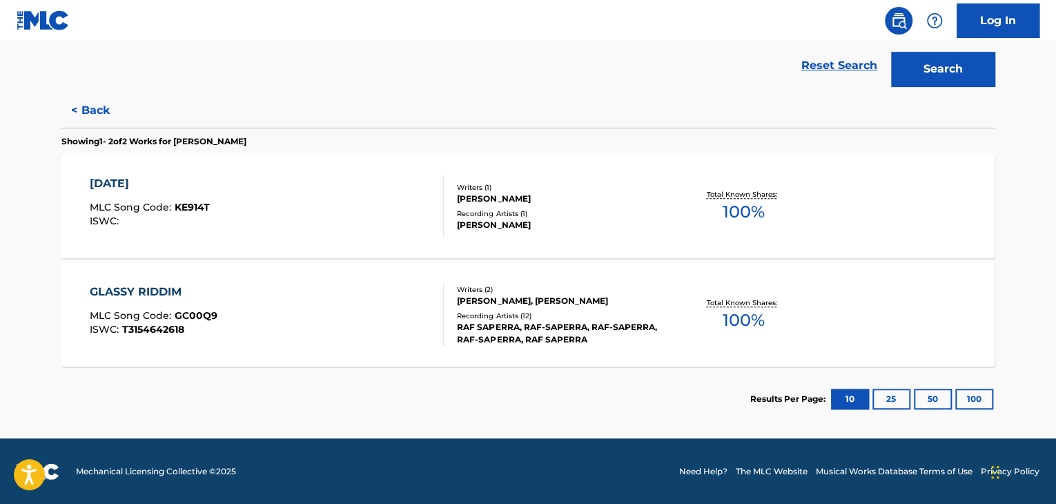
click at [370, 210] on div "[DATE] MLC Song Code : KE914T ISWC :" at bounding box center [267, 206] width 355 height 62
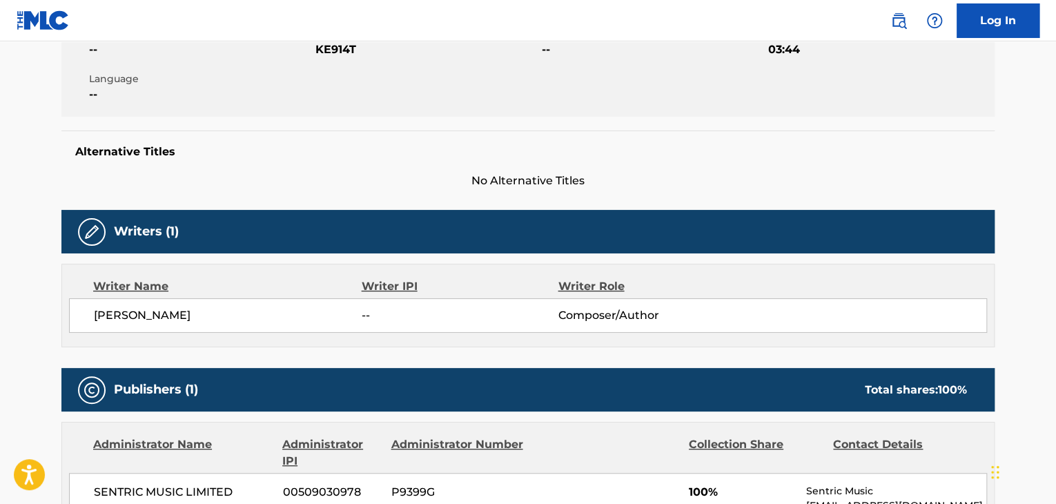
scroll to position [483, 0]
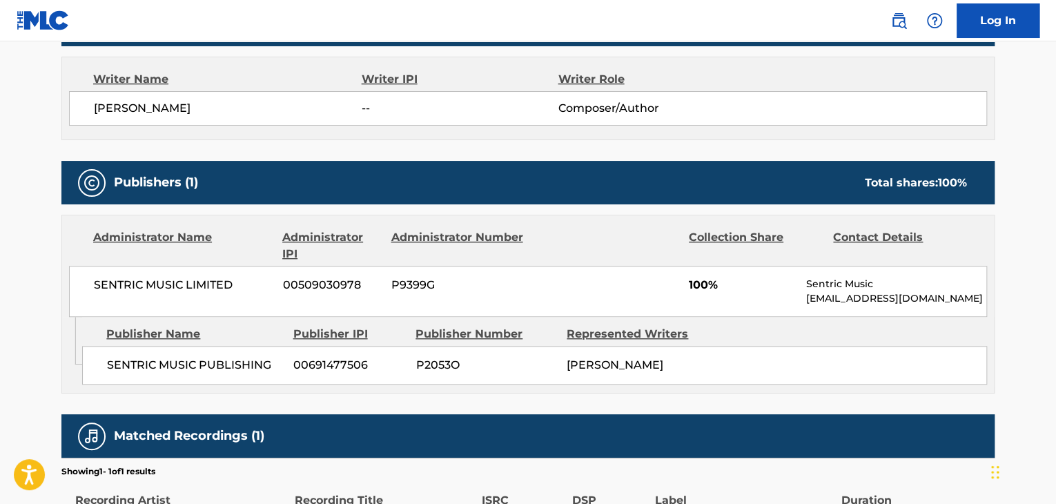
click at [172, 291] on span "SENTRIC MUSIC LIMITED" at bounding box center [183, 285] width 179 height 17
click at [136, 104] on span "[PERSON_NAME]" at bounding box center [228, 108] width 268 height 17
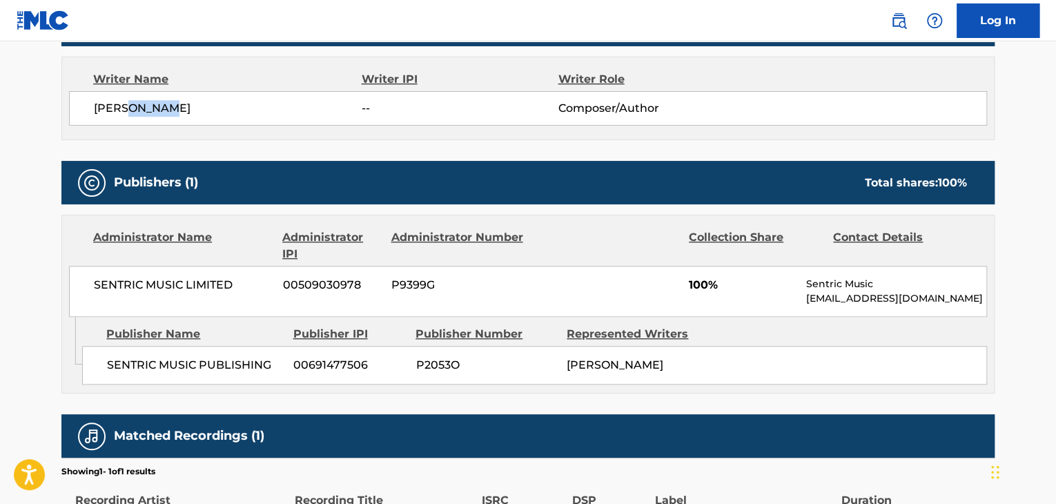
click at [136, 104] on span "[PERSON_NAME]" at bounding box center [228, 108] width 268 height 17
copy div "[PERSON_NAME]"
click at [164, 272] on div "SENTRIC MUSIC LIMITED 00509030978 P9399G 100% Sentric Music [EMAIL_ADDRESS][DOM…" at bounding box center [528, 291] width 918 height 51
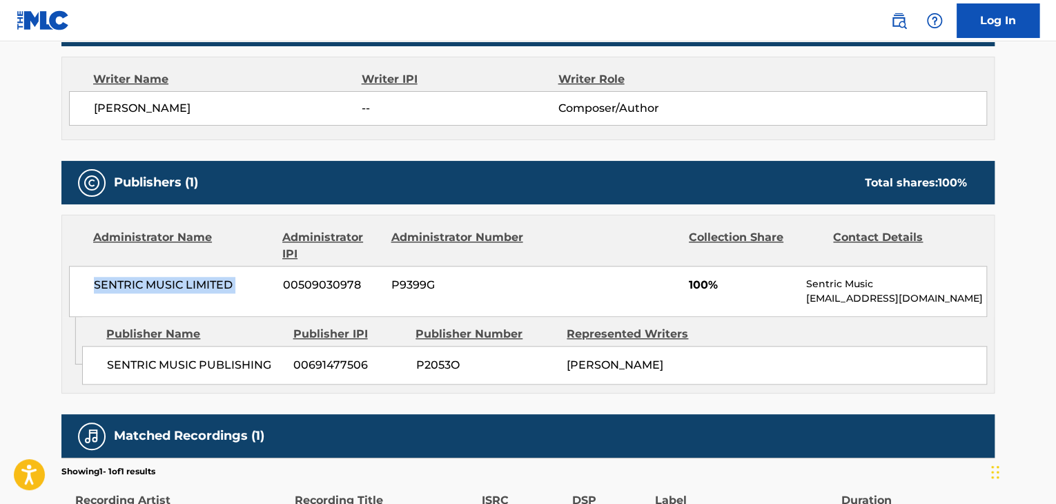
click at [164, 272] on div "SENTRIC MUSIC LIMITED 00509030978 P9399G 100% Sentric Music [EMAIL_ADDRESS][DOM…" at bounding box center [528, 291] width 918 height 51
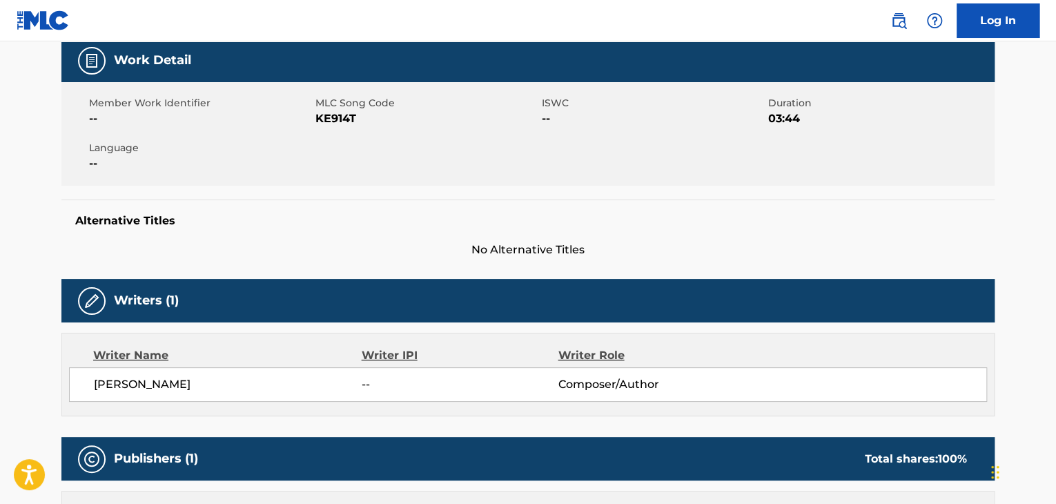
scroll to position [138, 0]
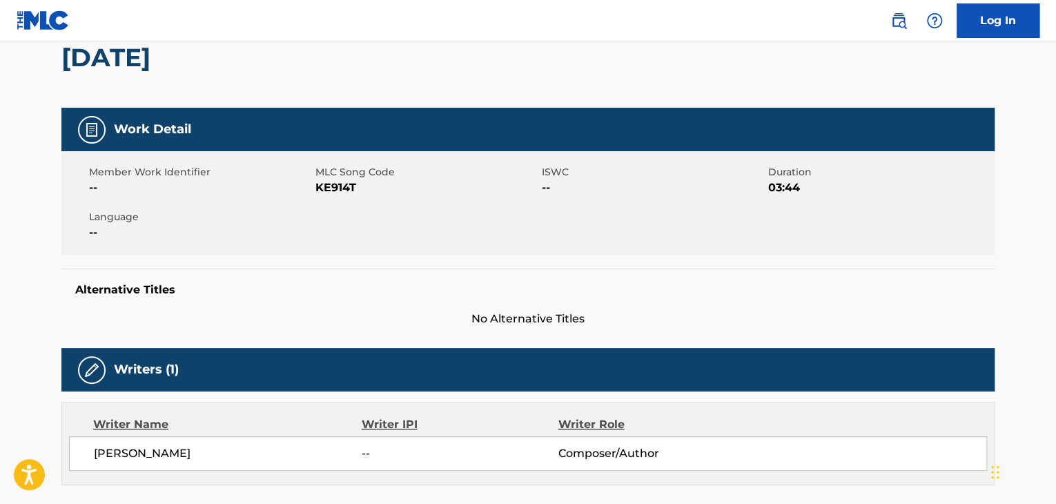
click at [338, 191] on span "KE914T" at bounding box center [426, 187] width 223 height 17
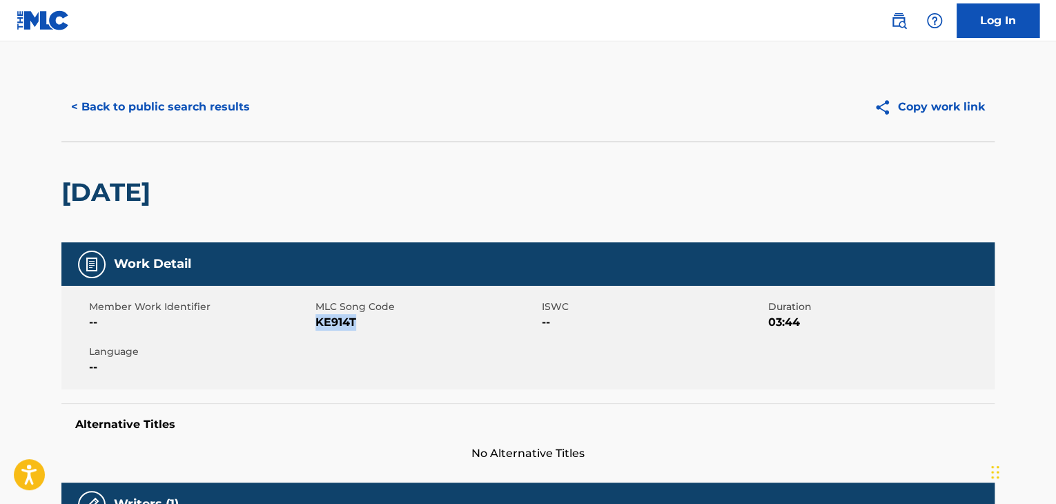
scroll to position [0, 0]
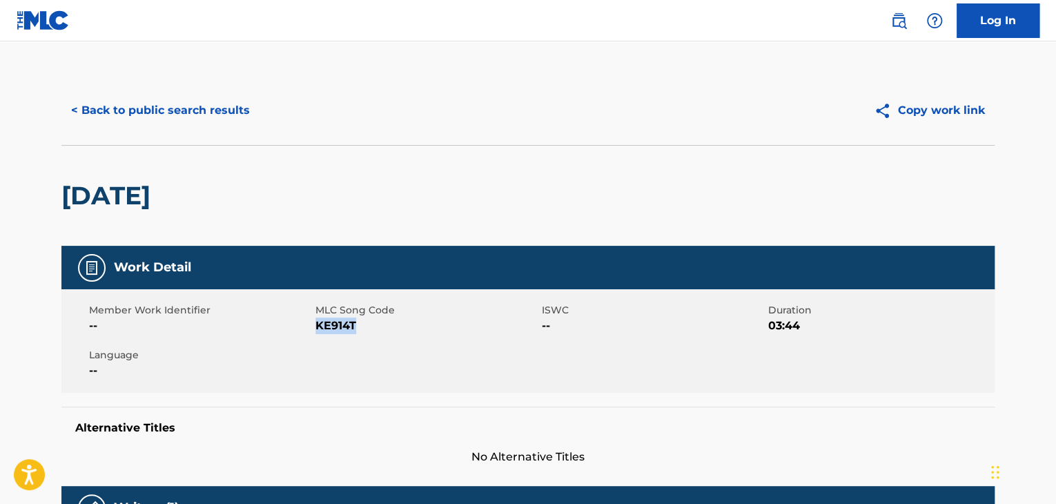
click at [173, 105] on button "< Back to public search results" at bounding box center [160, 110] width 198 height 35
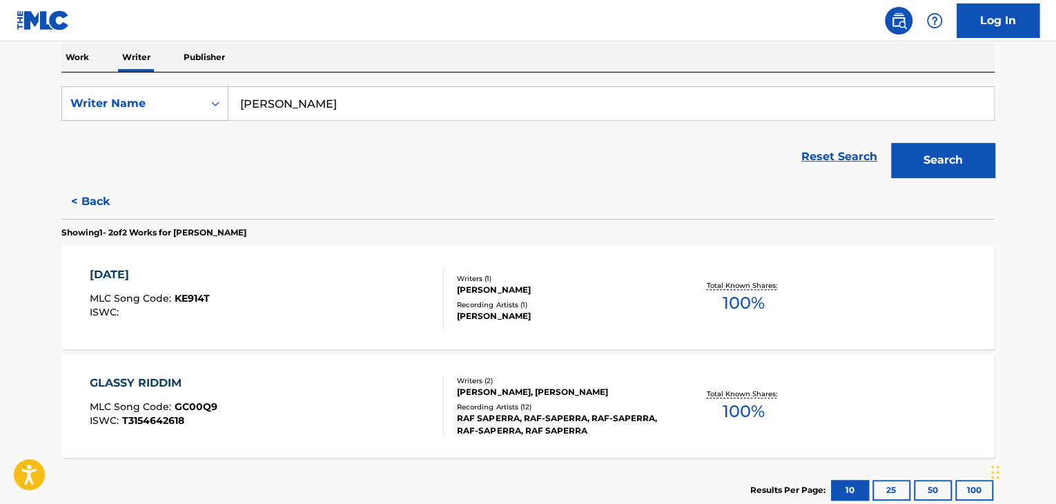
scroll to position [224, 0]
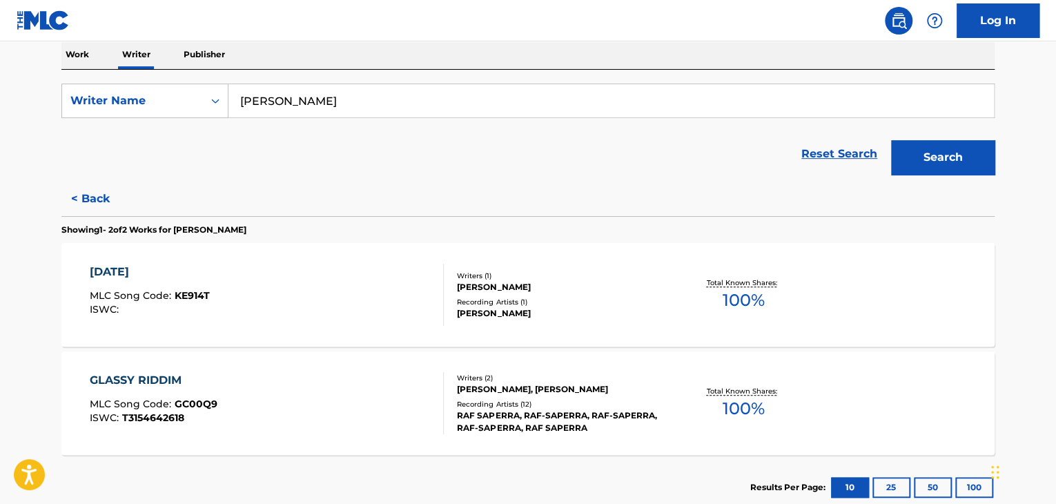
click at [335, 86] on input "[PERSON_NAME]" at bounding box center [610, 100] width 765 height 33
paste input "[PERSON_NAME]"
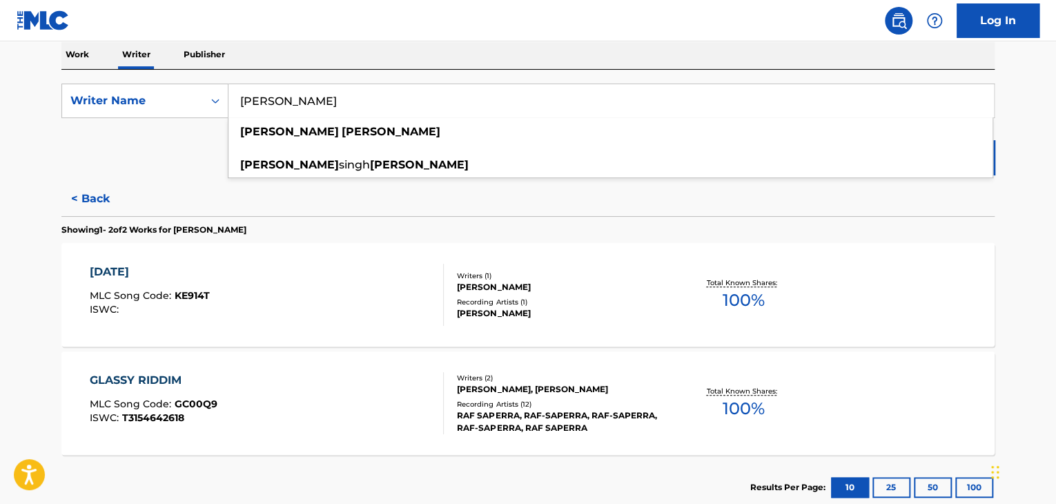
type input "[PERSON_NAME]"
click at [554, 193] on div "< Back Showing 1 - 2 of 2 Works for [PERSON_NAME] [DATE] MLC Song Code : KE914T…" at bounding box center [527, 350] width 933 height 338
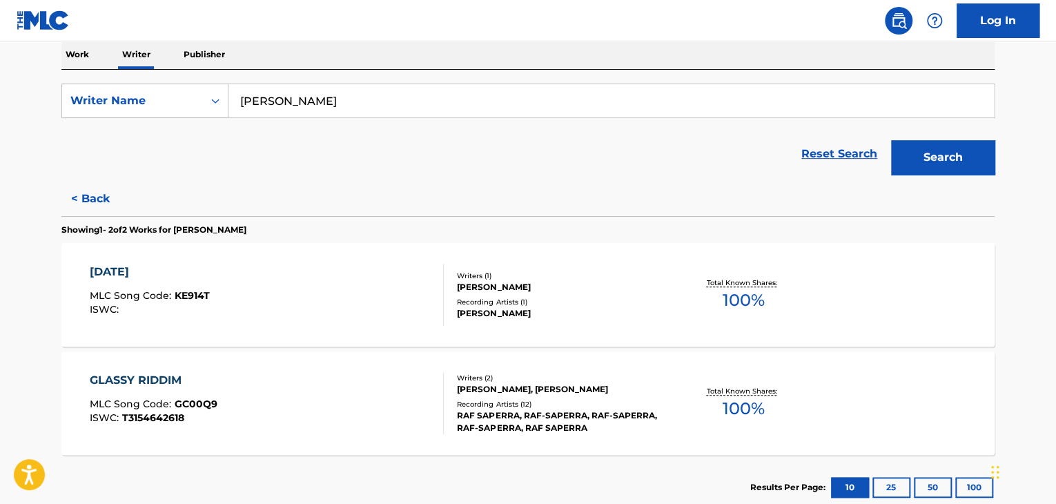
click at [932, 153] on button "Search" at bounding box center [943, 157] width 104 height 35
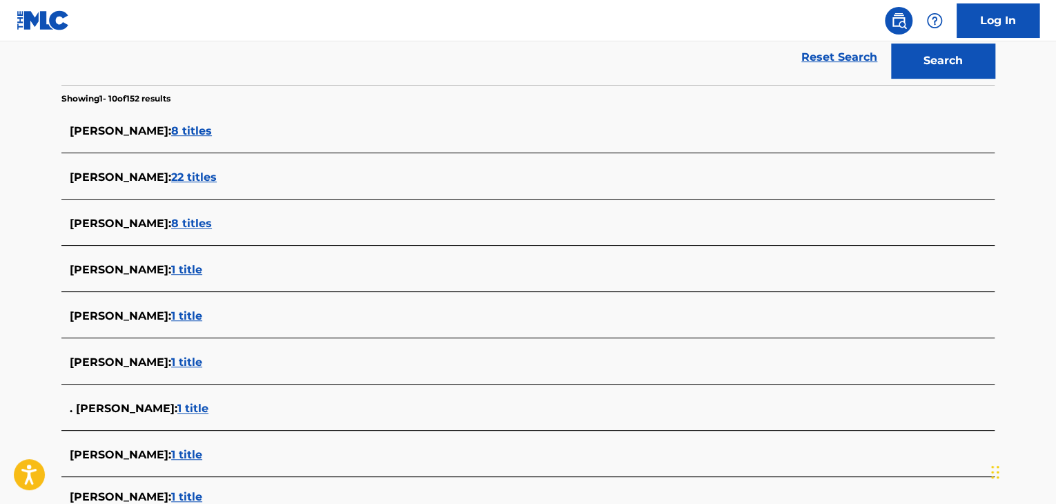
scroll to position [262, 0]
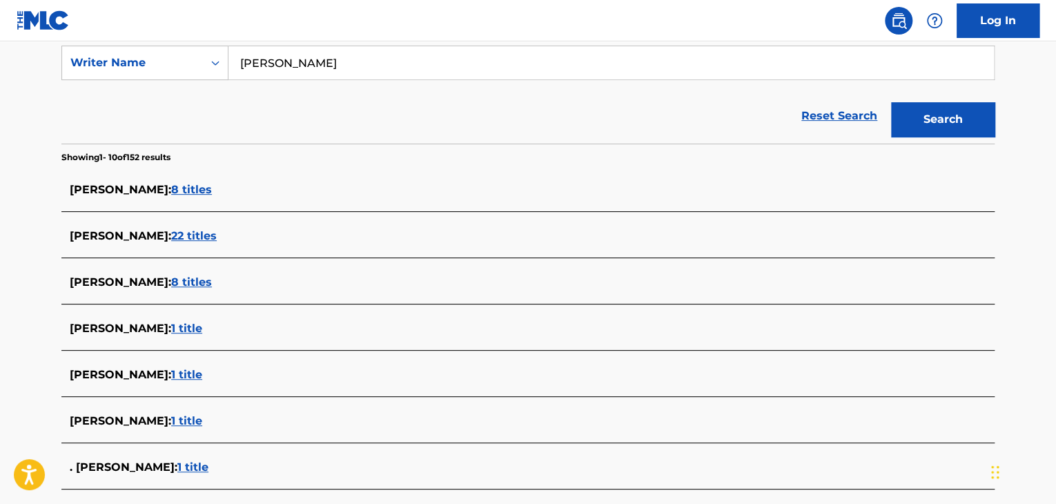
click at [201, 230] on span "22 titles" at bounding box center [194, 235] width 46 height 13
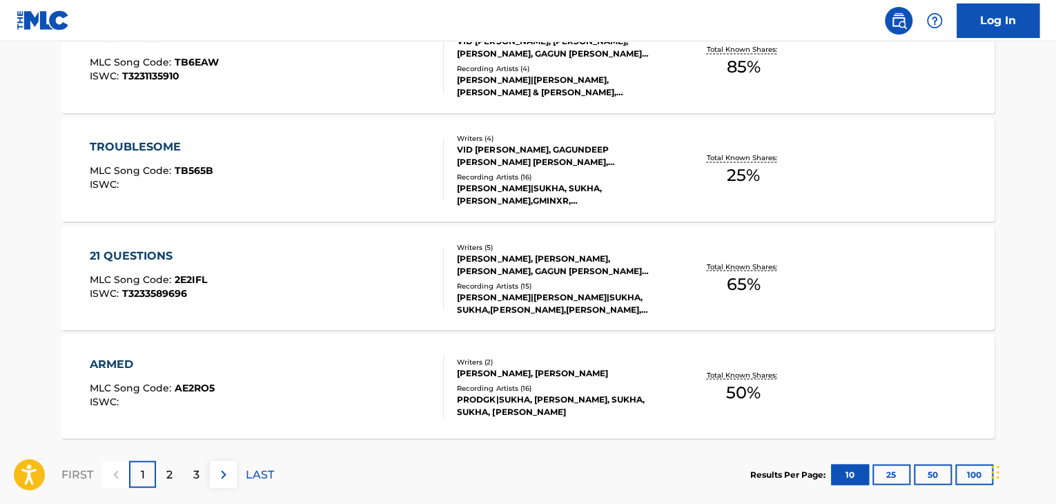
scroll to position [952, 0]
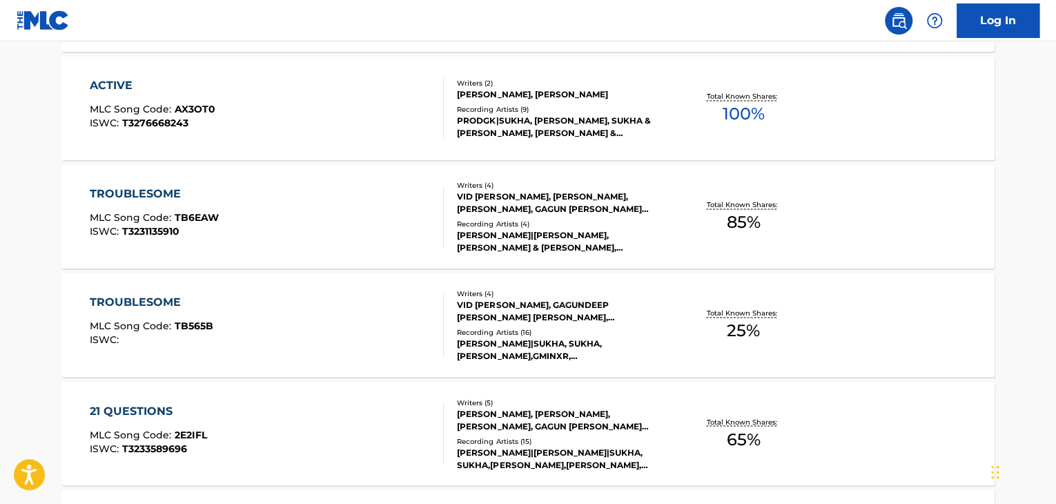
click at [377, 112] on div "ACTIVE MLC Song Code : AX3OT0 ISWC : T3276668243" at bounding box center [267, 108] width 355 height 62
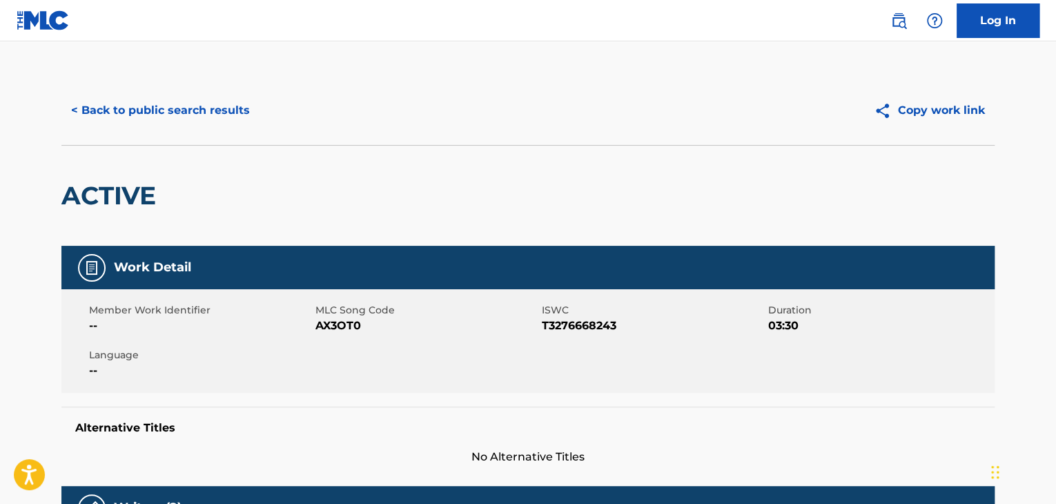
click at [226, 112] on button "< Back to public search results" at bounding box center [160, 110] width 198 height 35
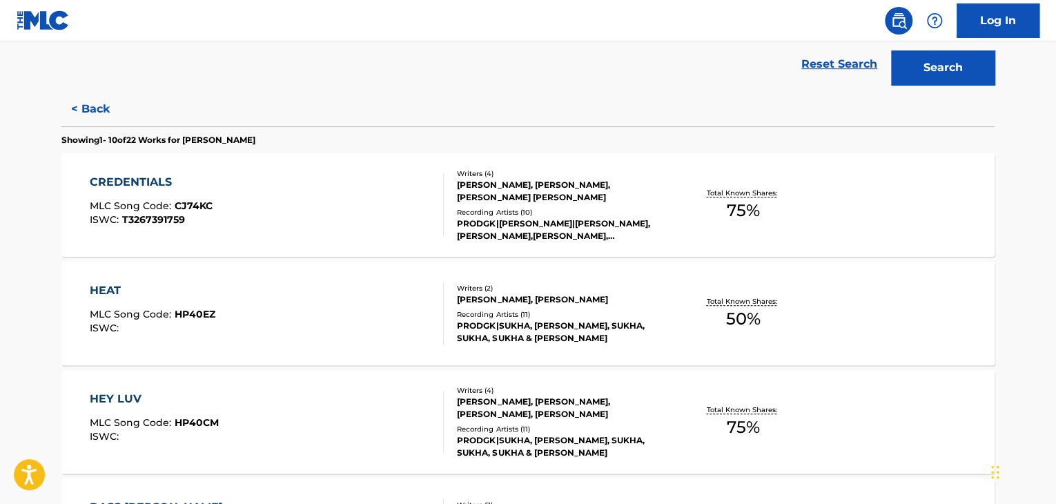
scroll to position [431, 0]
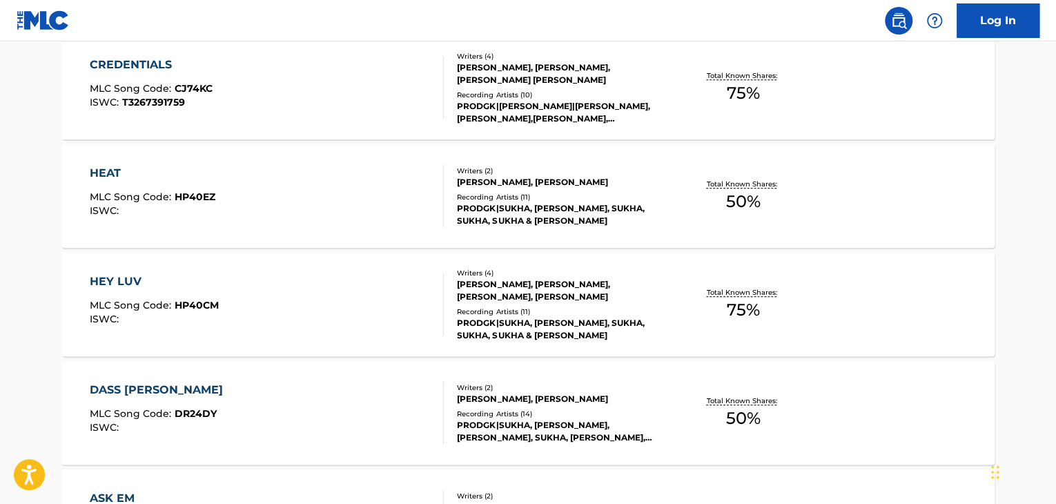
click at [376, 173] on div "HEAT MLC Song Code : HP40EZ ISWC :" at bounding box center [267, 196] width 355 height 62
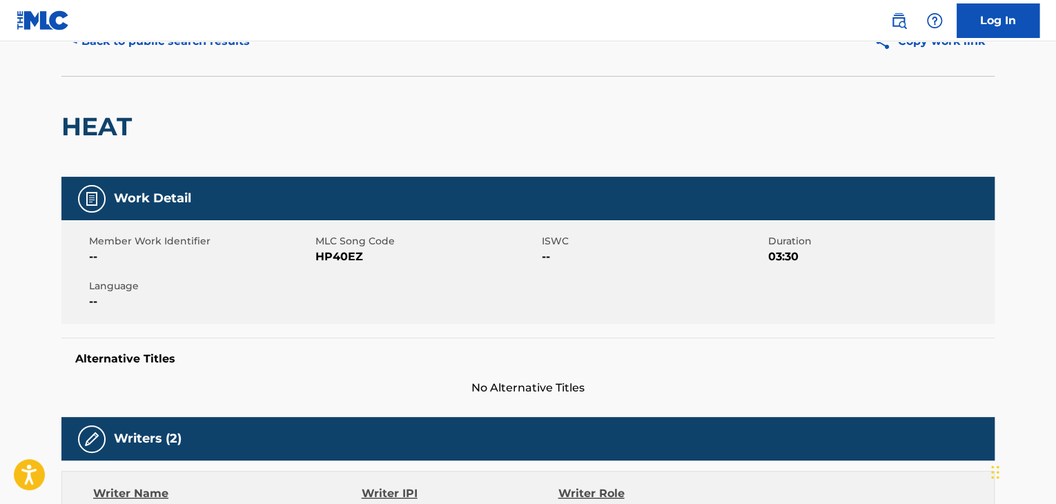
click at [210, 52] on button "< Back to public search results" at bounding box center [160, 41] width 198 height 35
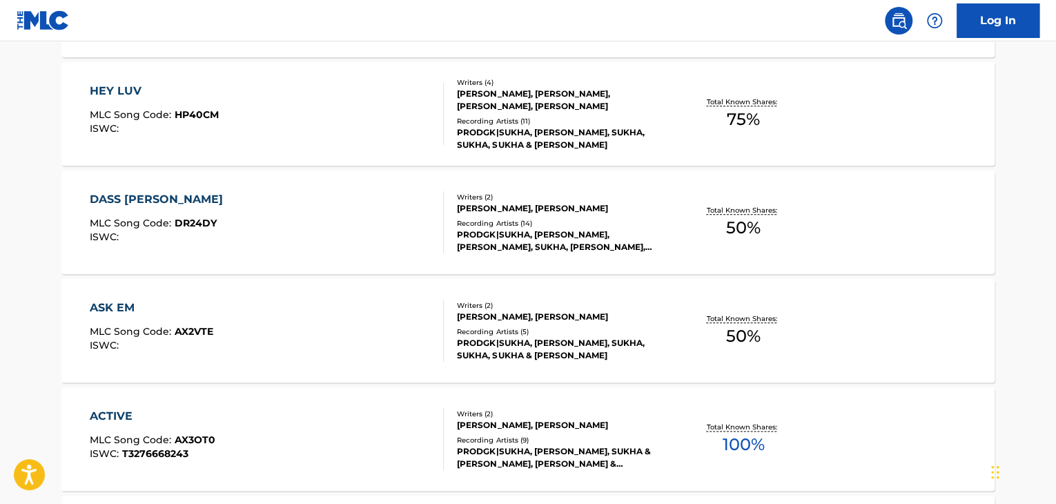
scroll to position [897, 0]
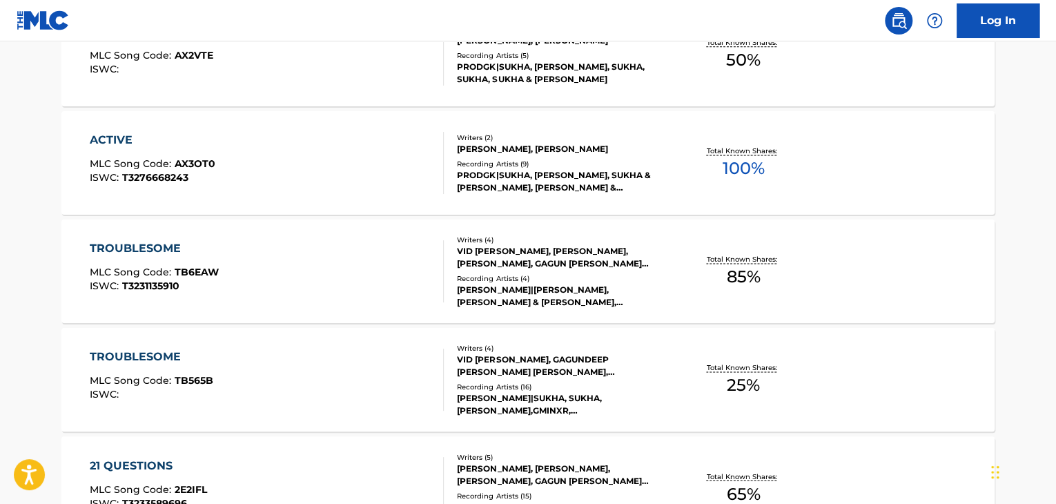
click at [369, 149] on div "ACTIVE MLC Song Code : AX3OT0 ISWC : T3276668243" at bounding box center [267, 163] width 355 height 62
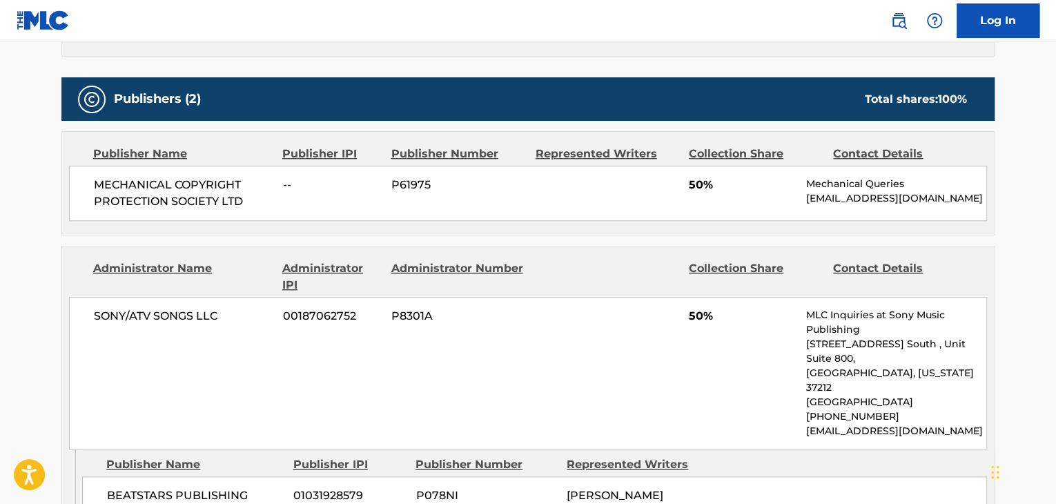
scroll to position [690, 0]
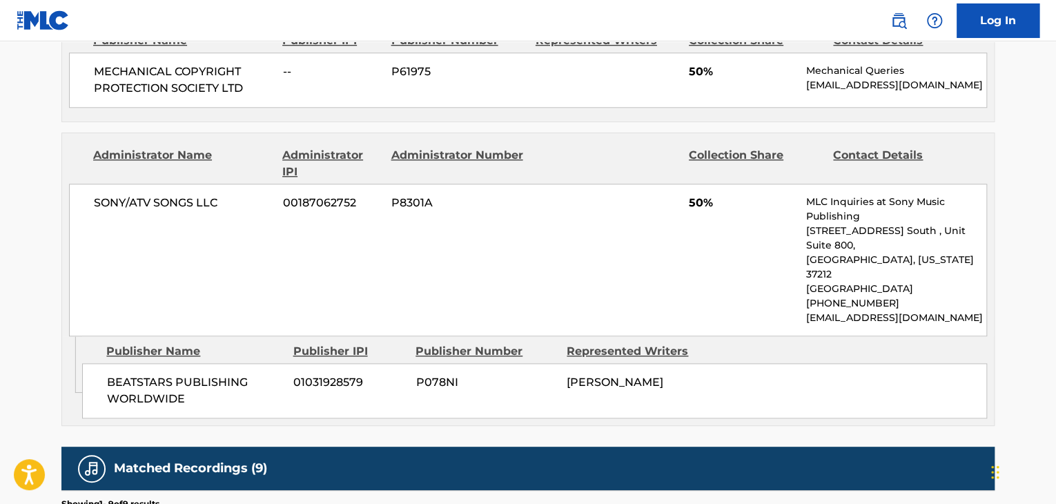
click at [184, 82] on span "MECHANICAL COPYRIGHT PROTECTION SOCIETY LTD" at bounding box center [183, 79] width 179 height 33
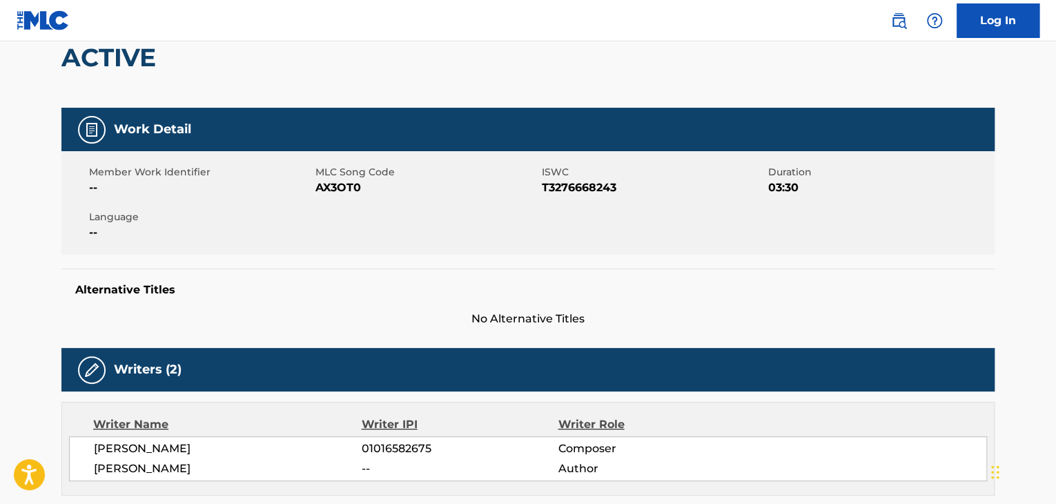
scroll to position [0, 0]
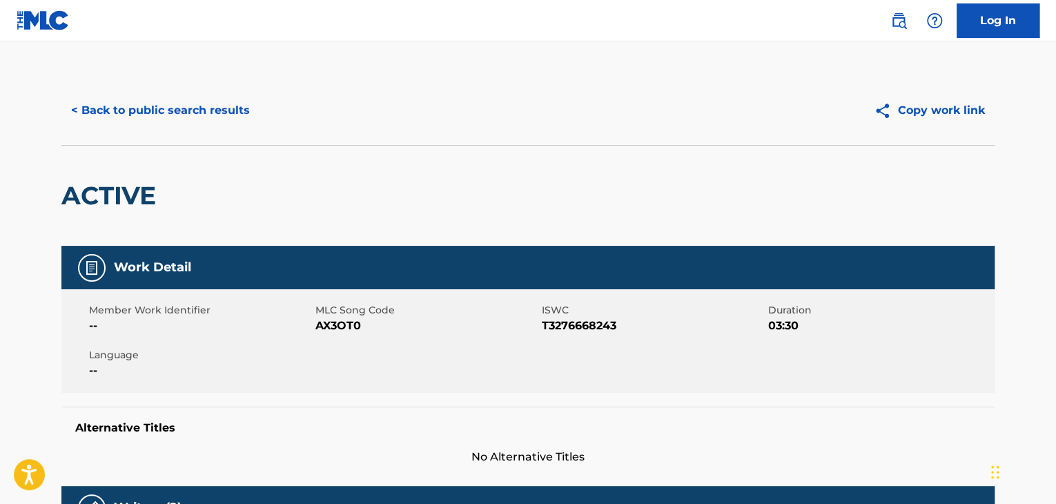
click at [210, 120] on button "< Back to public search results" at bounding box center [160, 110] width 198 height 35
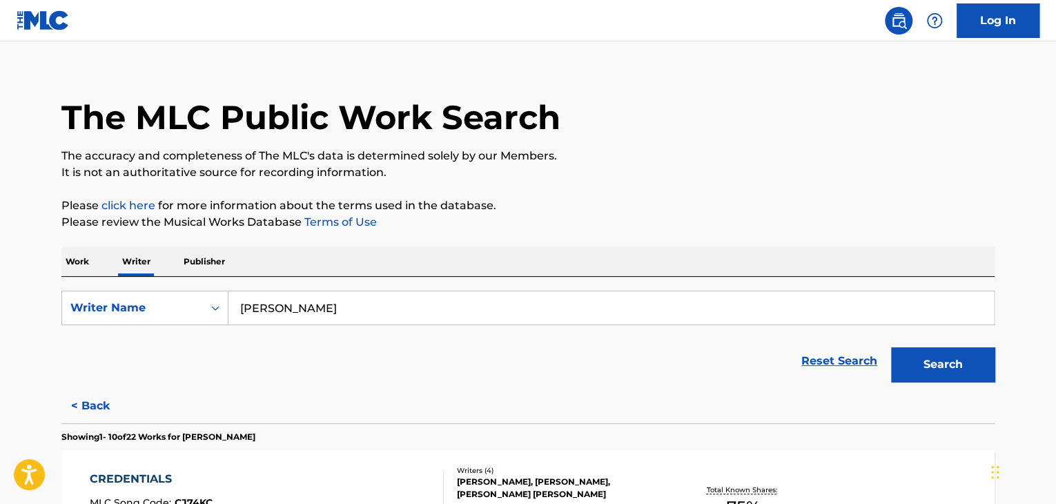
click at [74, 257] on p "Work" at bounding box center [77, 261] width 32 height 29
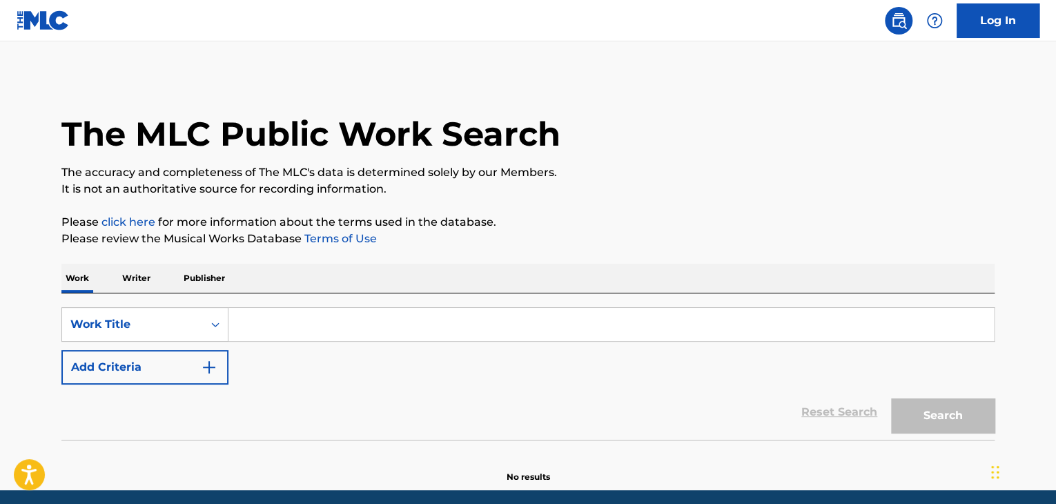
click at [276, 328] on input "Search Form" at bounding box center [610, 324] width 765 height 33
paste input "Cranberry"
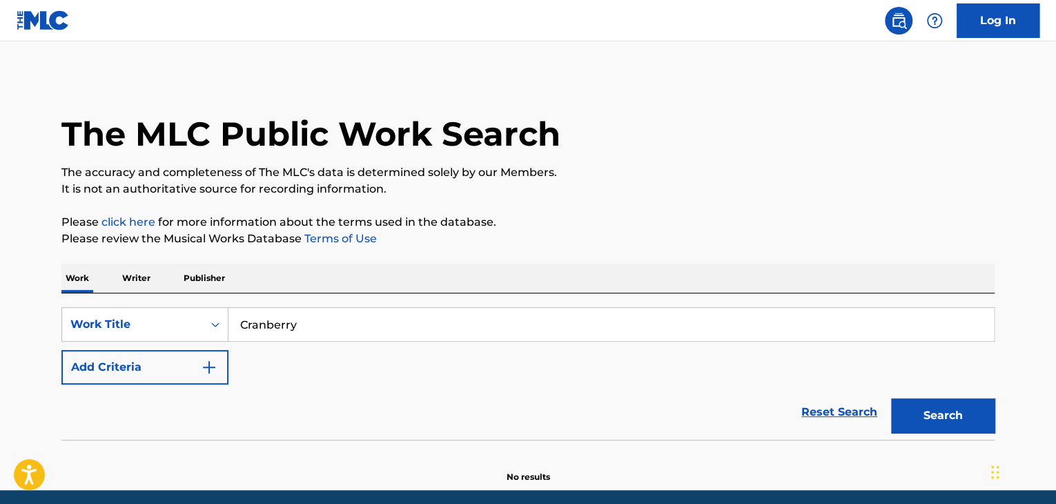
type input "Cranberry"
click at [165, 379] on button "Add Criteria" at bounding box center [144, 367] width 167 height 35
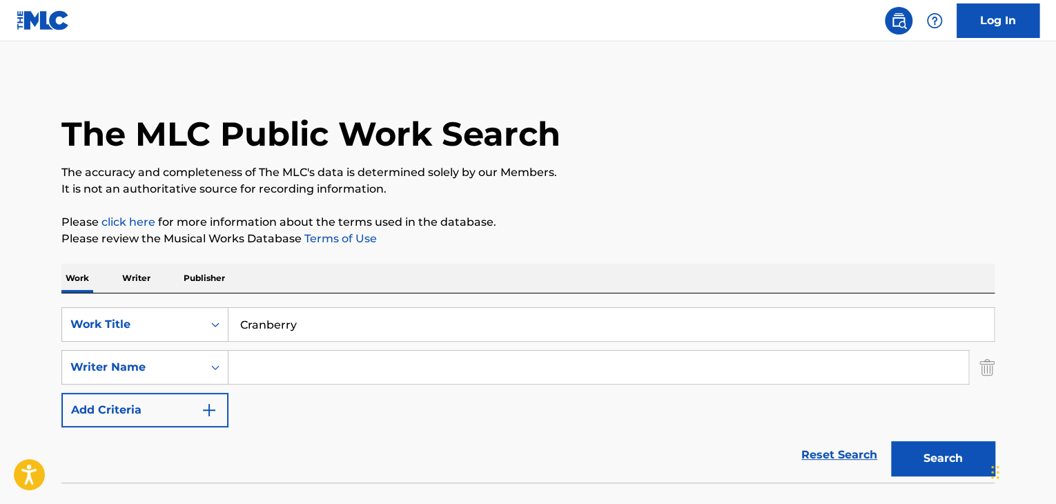
click at [257, 369] on input "Search Form" at bounding box center [598, 367] width 740 height 33
paste input "Mazza_l20"
type input "Mazza_l20"
click at [930, 446] on button "Search" at bounding box center [943, 458] width 104 height 35
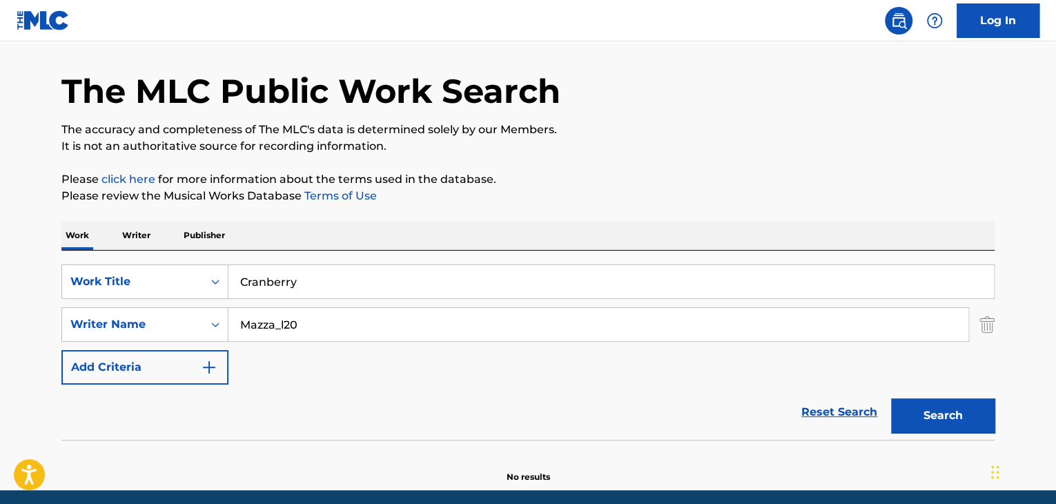
scroll to position [95, 0]
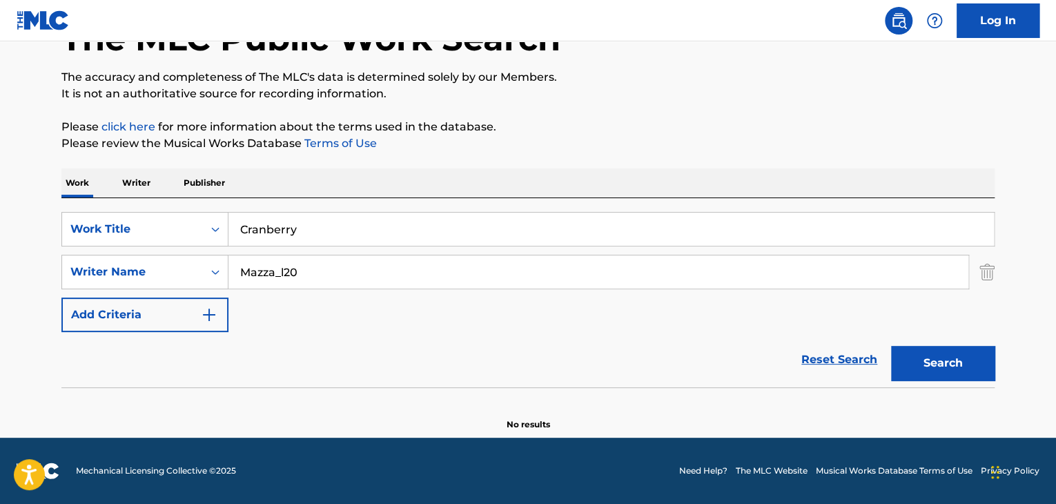
click at [144, 180] on p "Writer" at bounding box center [136, 182] width 37 height 29
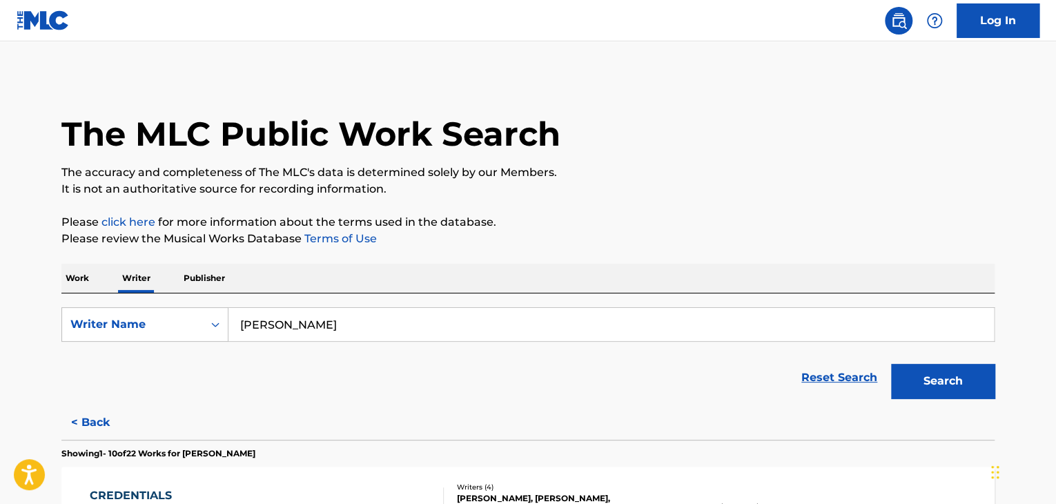
click at [320, 326] on input "[PERSON_NAME]" at bounding box center [610, 324] width 765 height 33
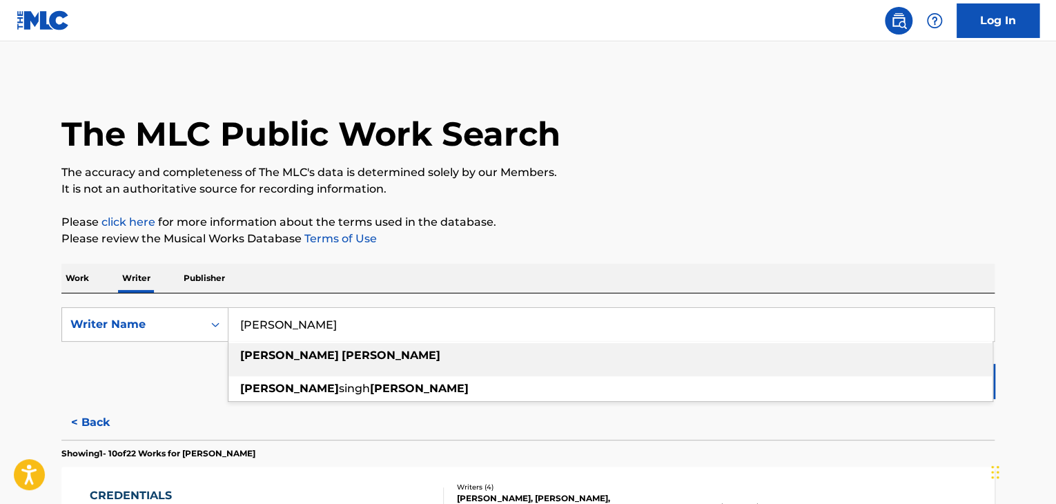
click at [320, 326] on input "[PERSON_NAME]" at bounding box center [610, 324] width 765 height 33
paste input "Mazza_l20"
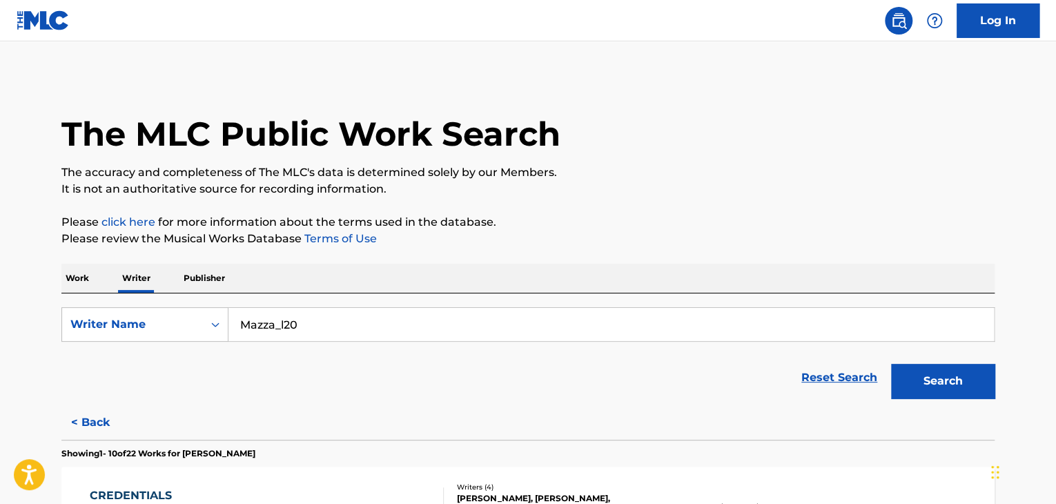
click at [914, 388] on button "Search" at bounding box center [943, 381] width 104 height 35
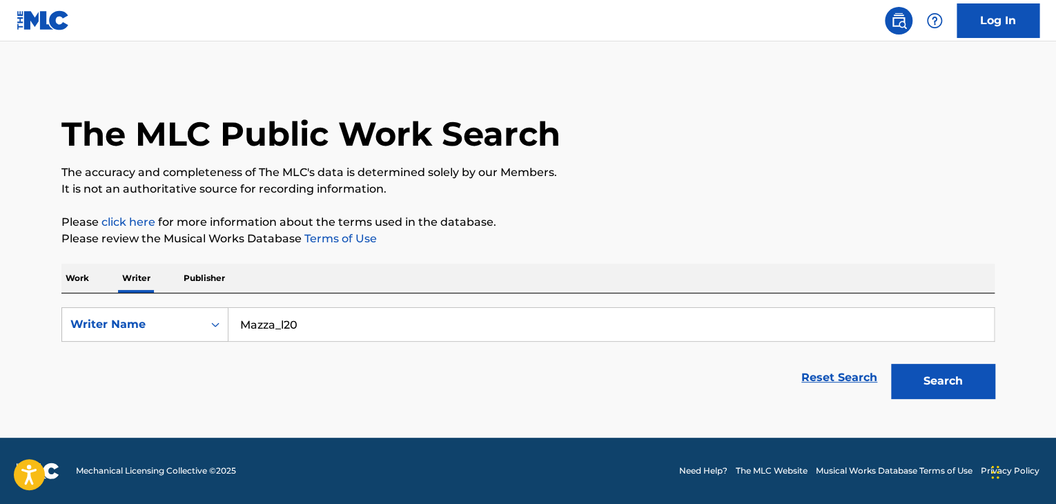
click at [281, 320] on input "Mazza_l20" at bounding box center [610, 324] width 765 height 33
paste input "Booter Bee"
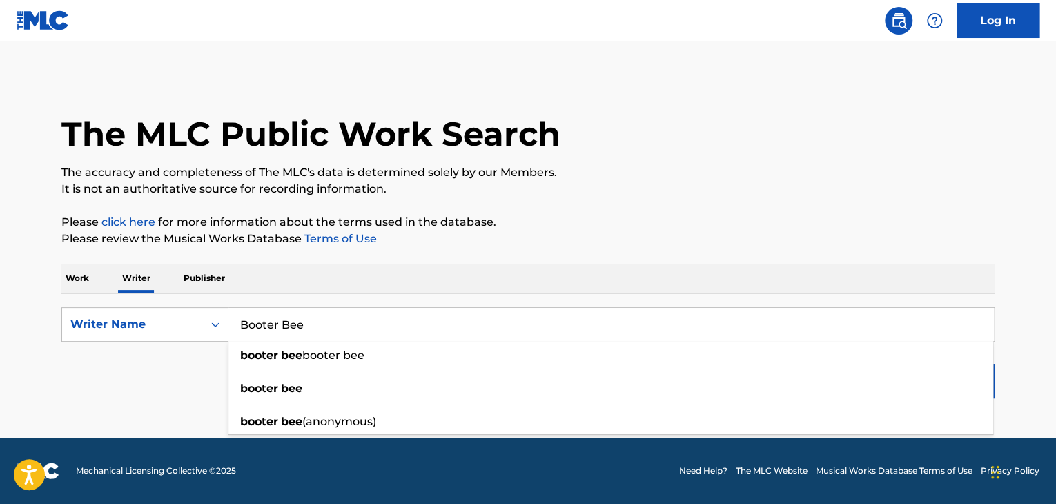
type input "Booter Bee"
click at [756, 237] on p "Please review the Musical Works Database Terms of Use" at bounding box center [527, 238] width 933 height 17
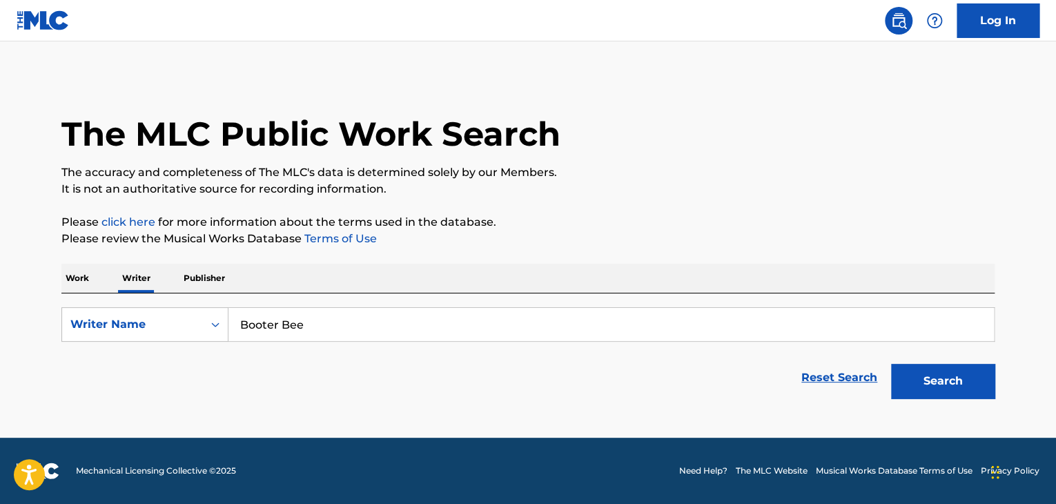
click at [916, 384] on button "Search" at bounding box center [943, 381] width 104 height 35
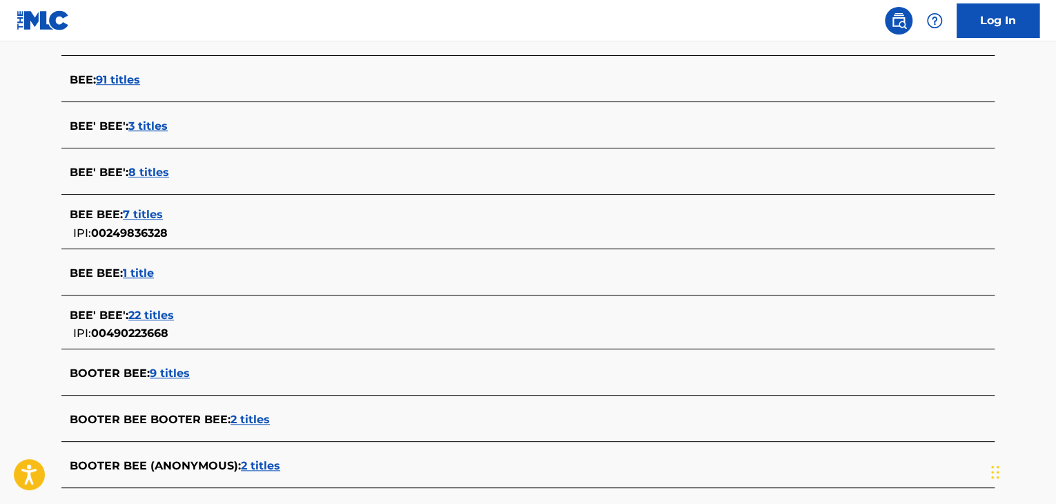
scroll to position [477, 0]
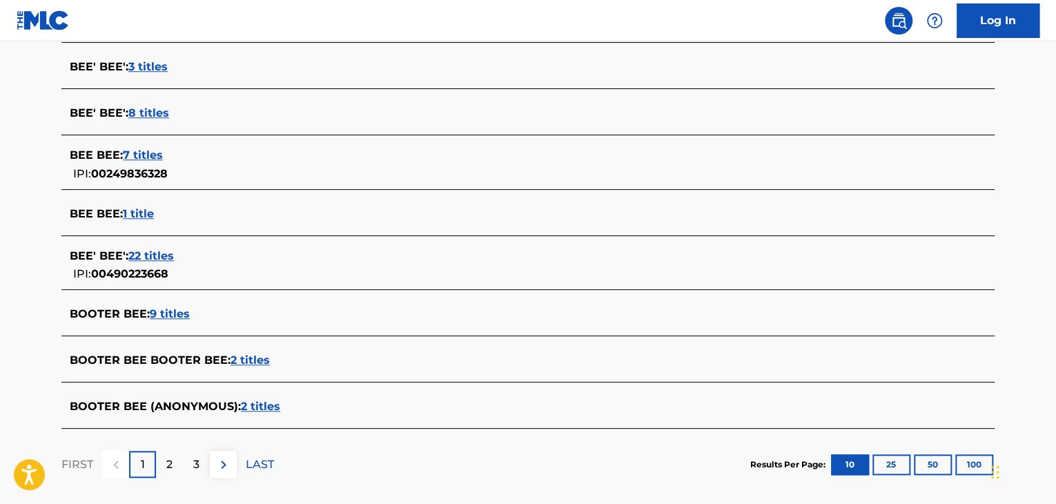
click at [251, 355] on span "2 titles" at bounding box center [249, 359] width 39 height 13
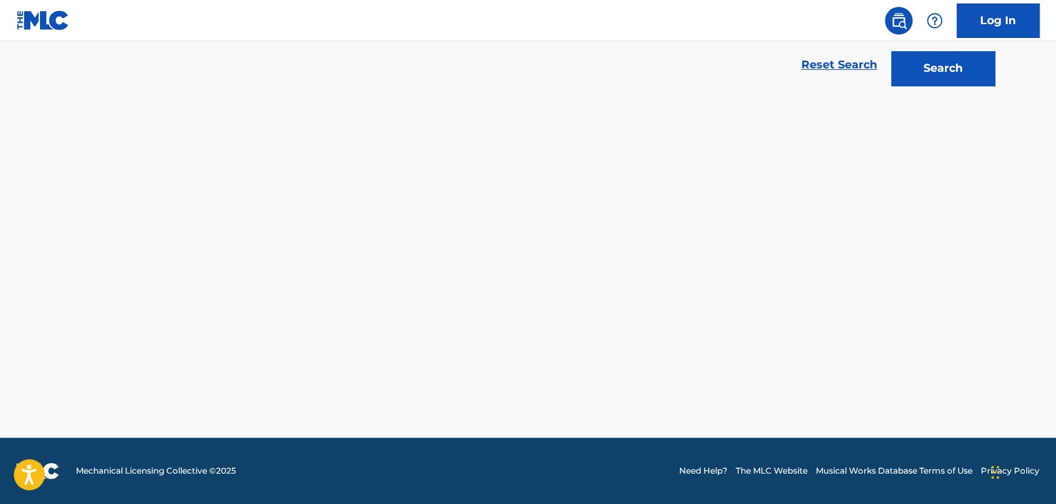
scroll to position [312, 0]
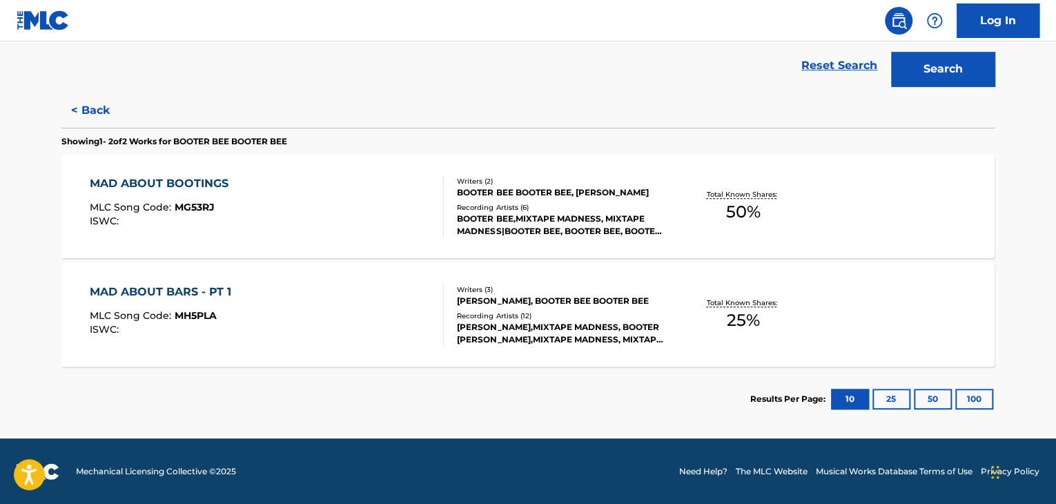
click at [397, 216] on div "MAD ABOUT BOOTINGS MLC Song Code : MG53RJ ISWC :" at bounding box center [267, 206] width 355 height 62
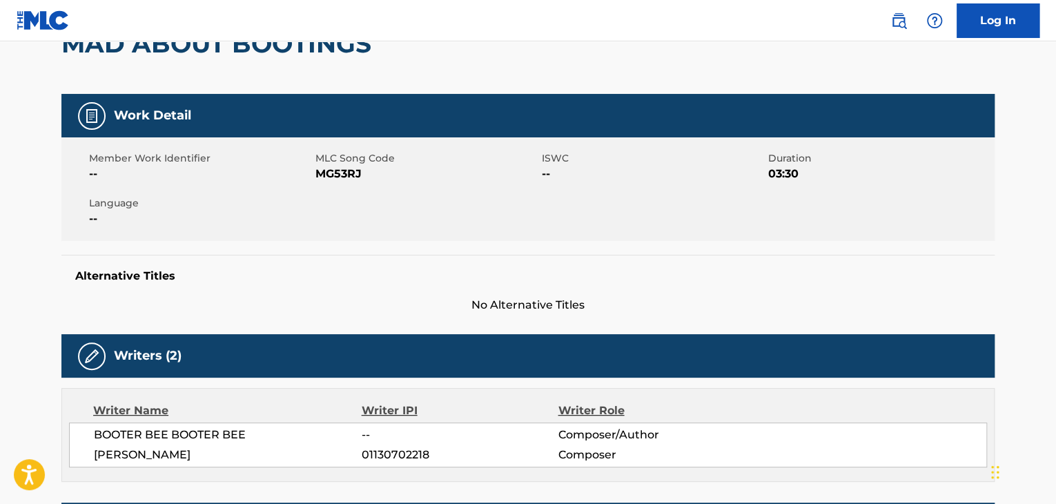
scroll to position [69, 0]
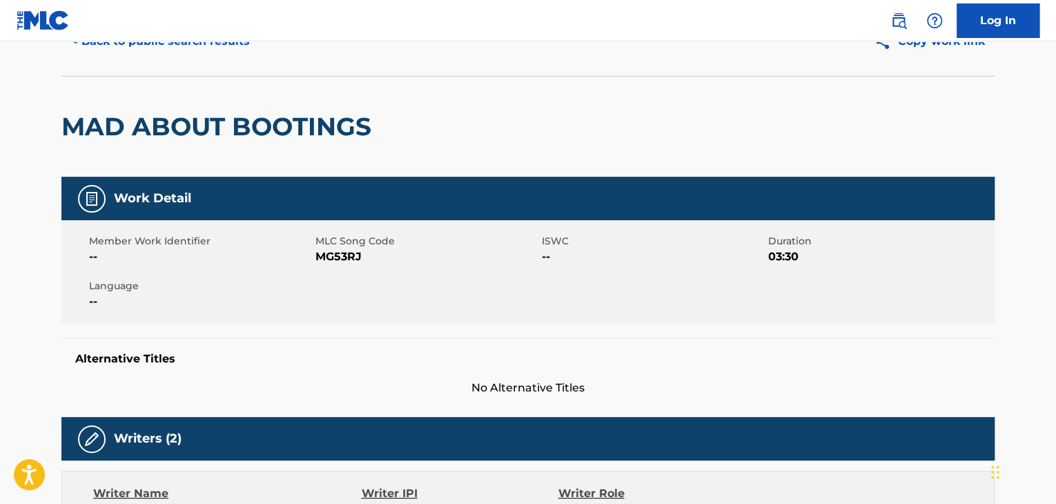
click at [170, 39] on nav "Log In" at bounding box center [528, 20] width 1056 height 41
click at [188, 43] on button "< Back to public search results" at bounding box center [160, 41] width 198 height 35
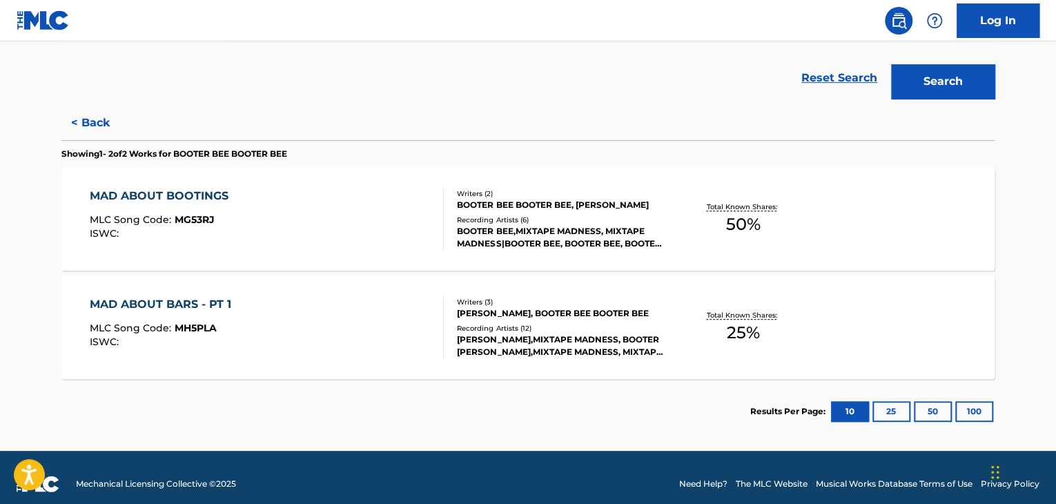
scroll to position [312, 0]
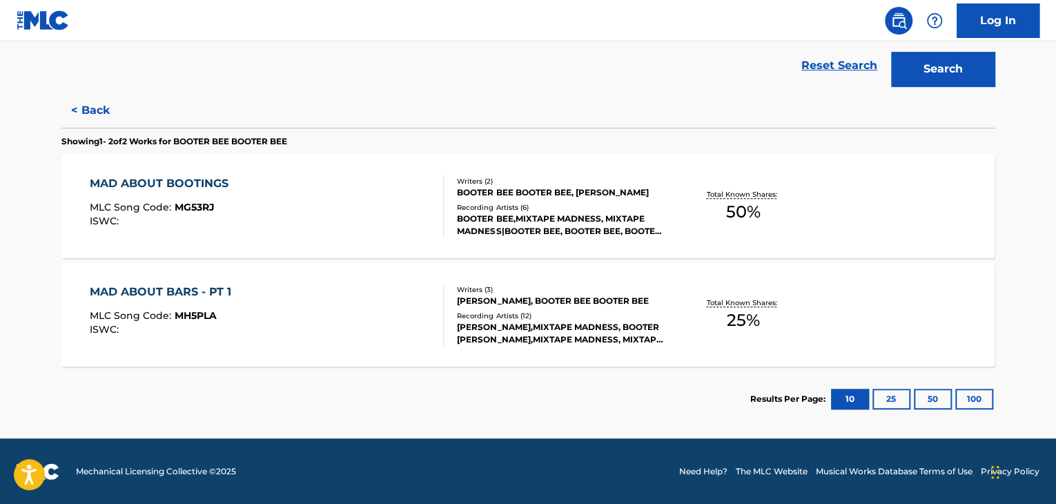
click at [403, 324] on div "MAD ABOUT BARS - PT 1 MLC Song Code : MH5PLA ISWC :" at bounding box center [267, 315] width 355 height 62
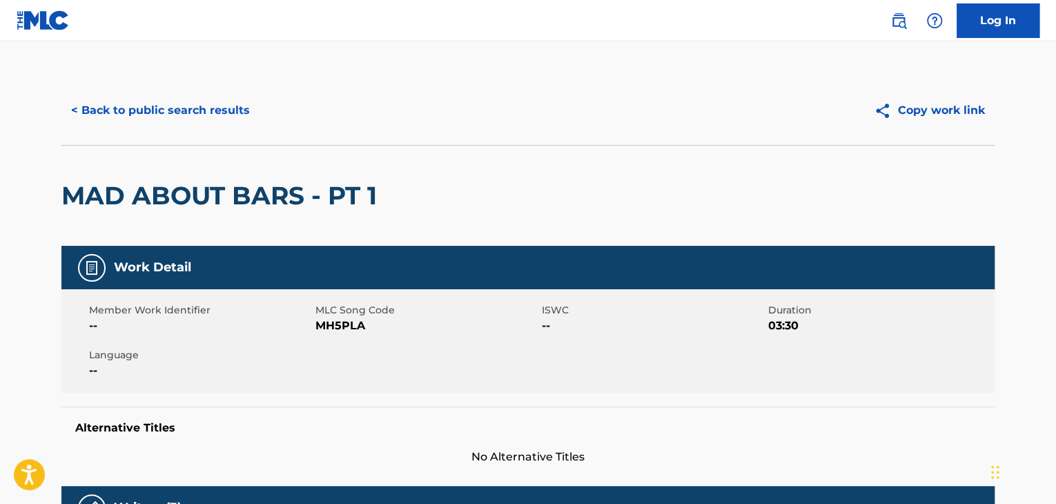
click at [165, 86] on div "< Back to public search results Copy work link" at bounding box center [527, 110] width 933 height 69
click at [179, 109] on button "< Back to public search results" at bounding box center [160, 110] width 198 height 35
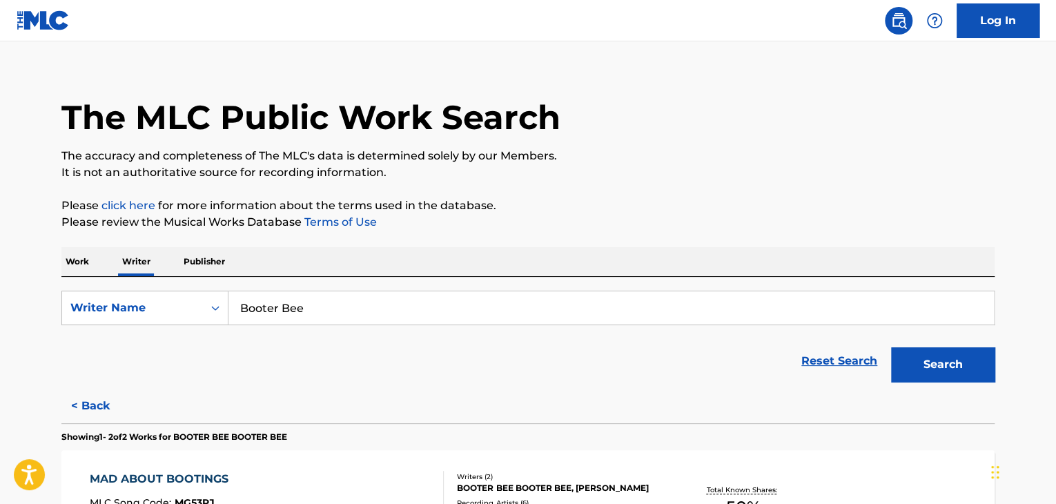
click at [318, 313] on input "Booter Bee" at bounding box center [610, 307] width 765 height 33
paste input "[PERSON_NAME]"
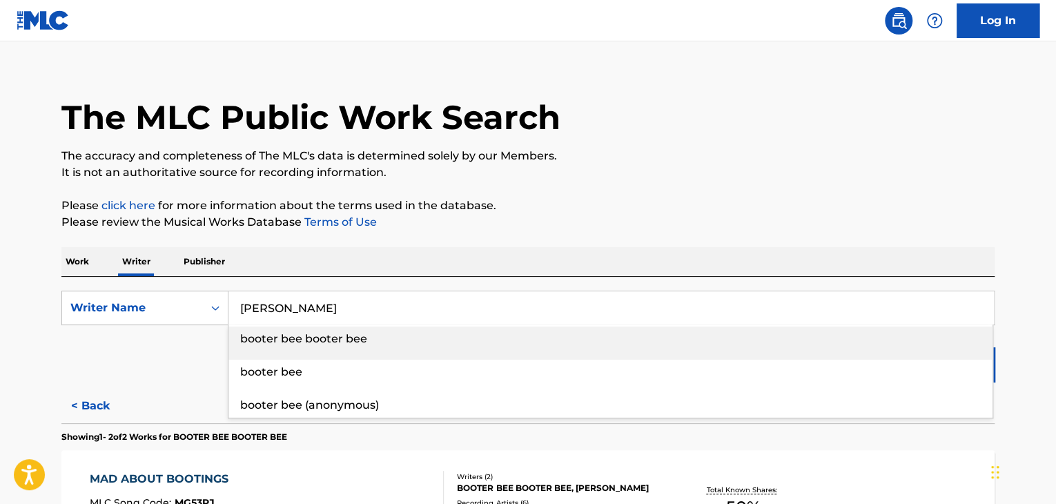
type input "[PERSON_NAME]"
drag, startPoint x: 463, startPoint y: 255, endPoint x: 522, endPoint y: 264, distance: 59.3
click at [464, 255] on div "Work Writer Publisher" at bounding box center [527, 261] width 933 height 29
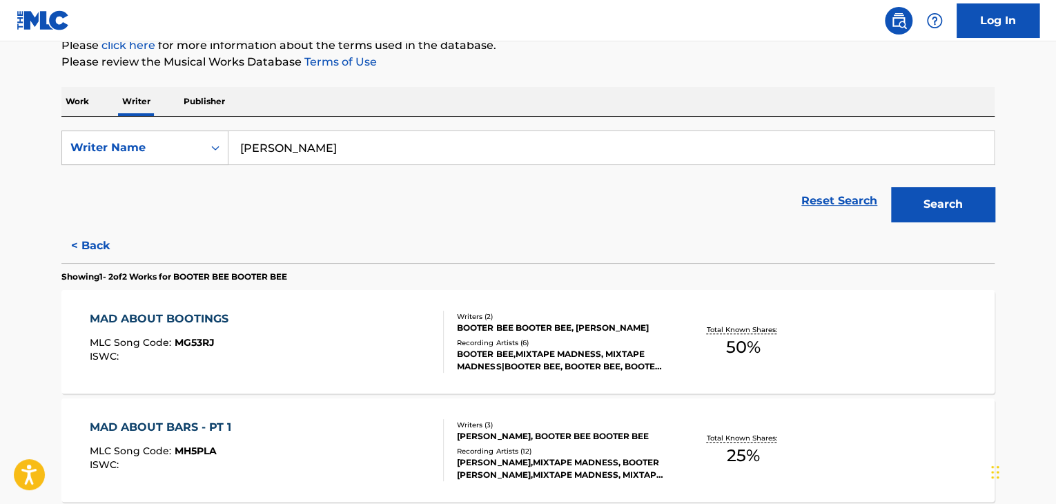
scroll to position [224, 0]
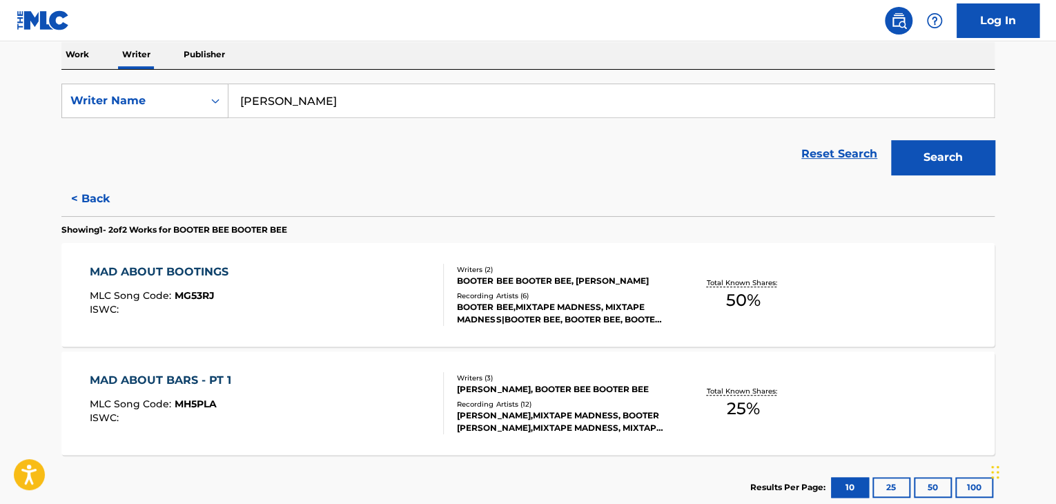
click at [930, 157] on button "Search" at bounding box center [943, 157] width 104 height 35
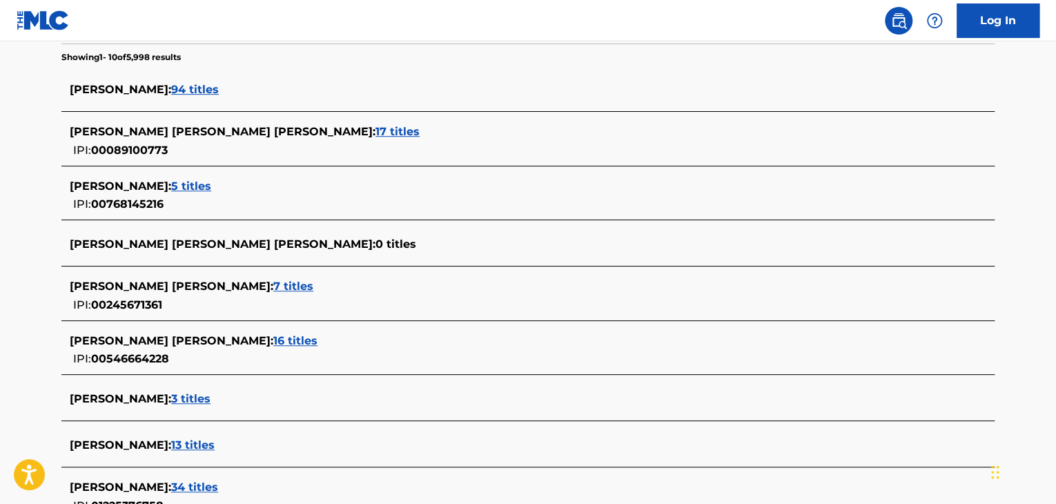
scroll to position [569, 0]
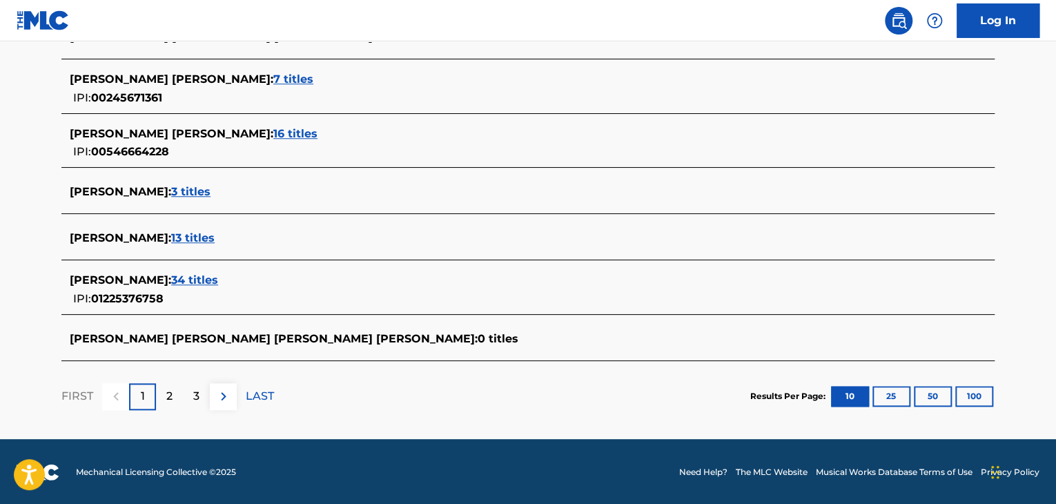
click at [209, 282] on span "34 titles" at bounding box center [194, 279] width 47 height 13
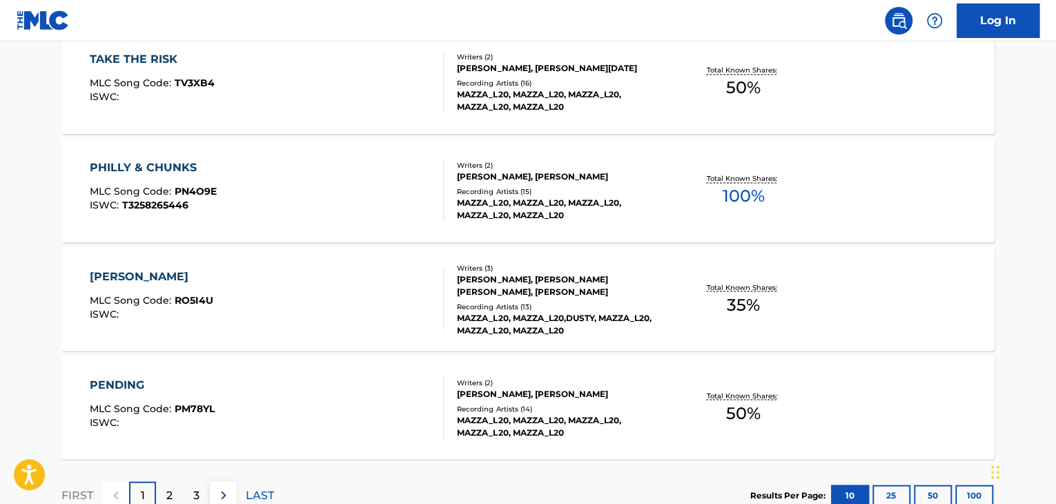
scroll to position [1048, 0]
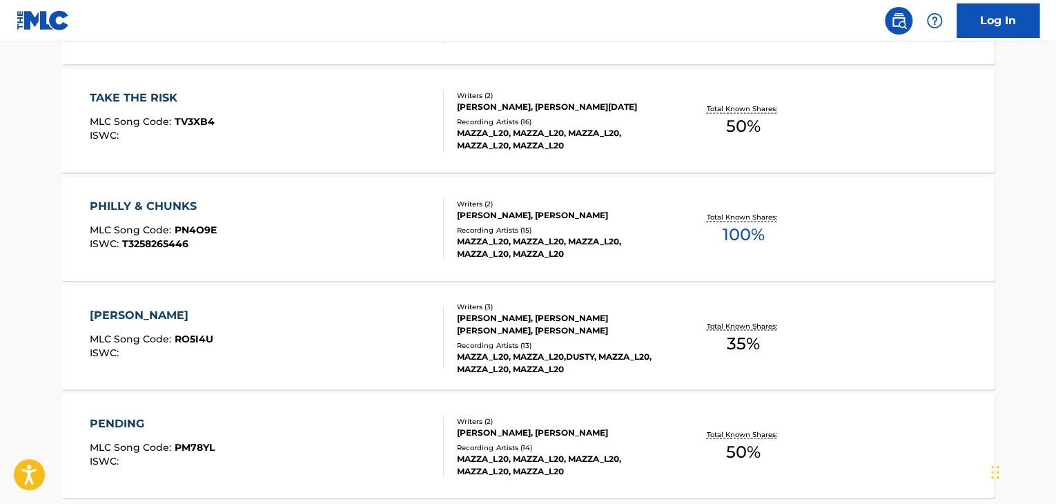
click at [392, 224] on div "PHILLY & CHUNKS MLC Song Code : PN4O9E ISWC : T3258265446" at bounding box center [267, 229] width 355 height 62
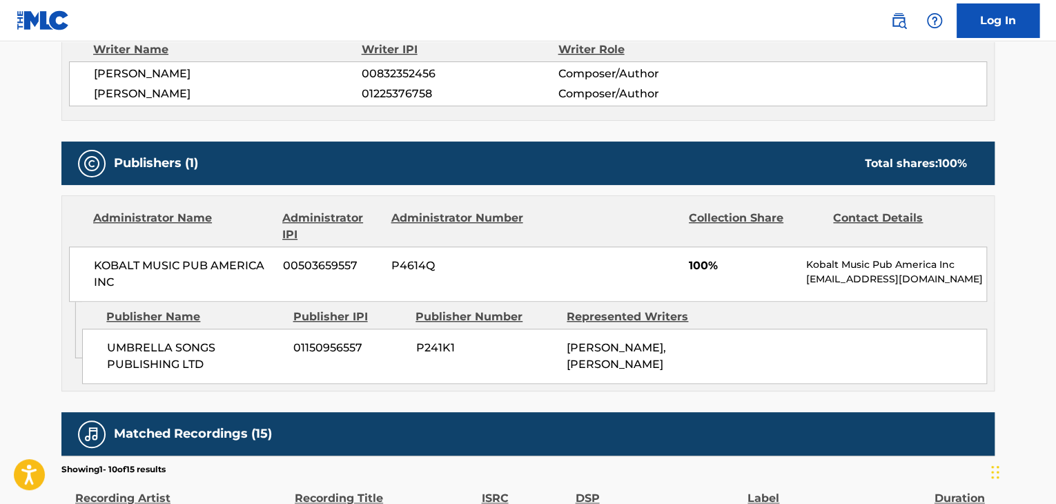
scroll to position [483, 0]
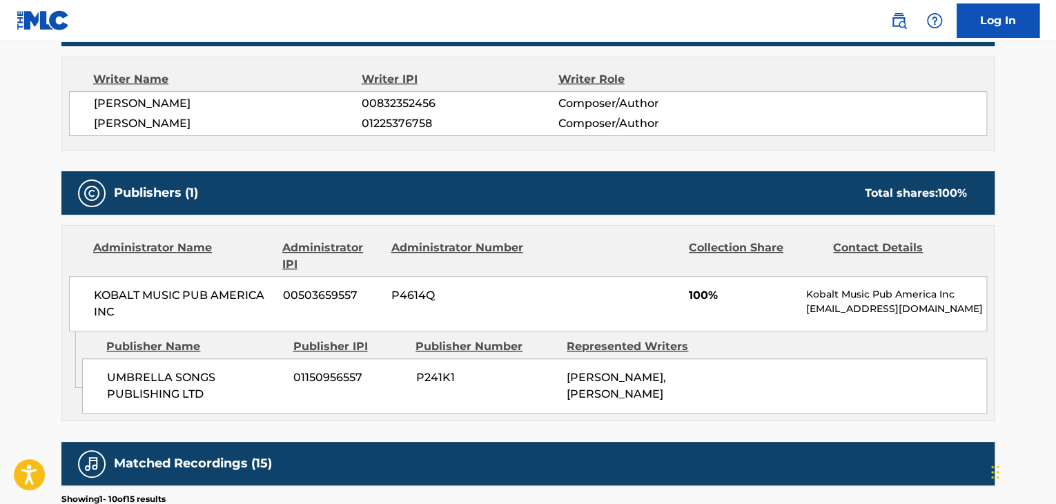
click at [151, 115] on span "[PERSON_NAME]" at bounding box center [228, 123] width 268 height 17
click at [392, 123] on span "01225376758" at bounding box center [460, 123] width 196 height 17
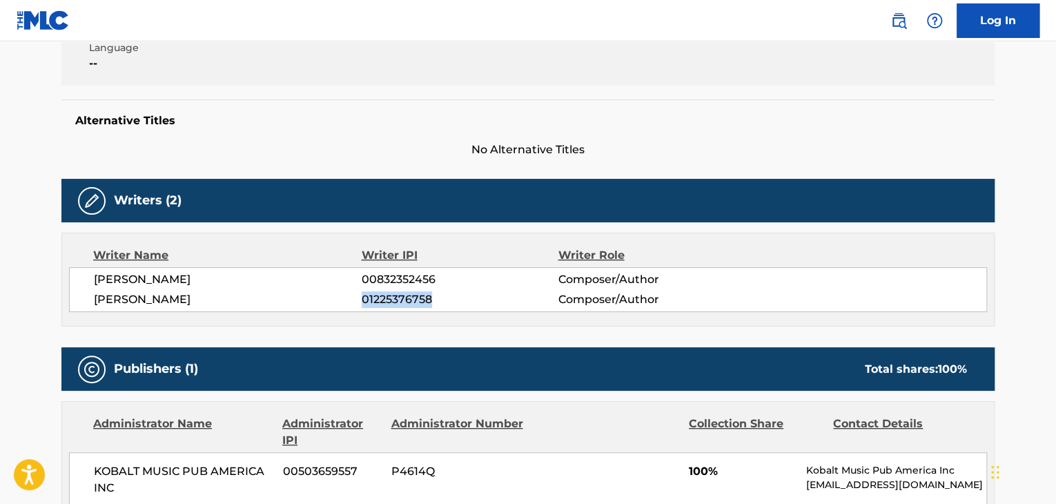
scroll to position [207, 0]
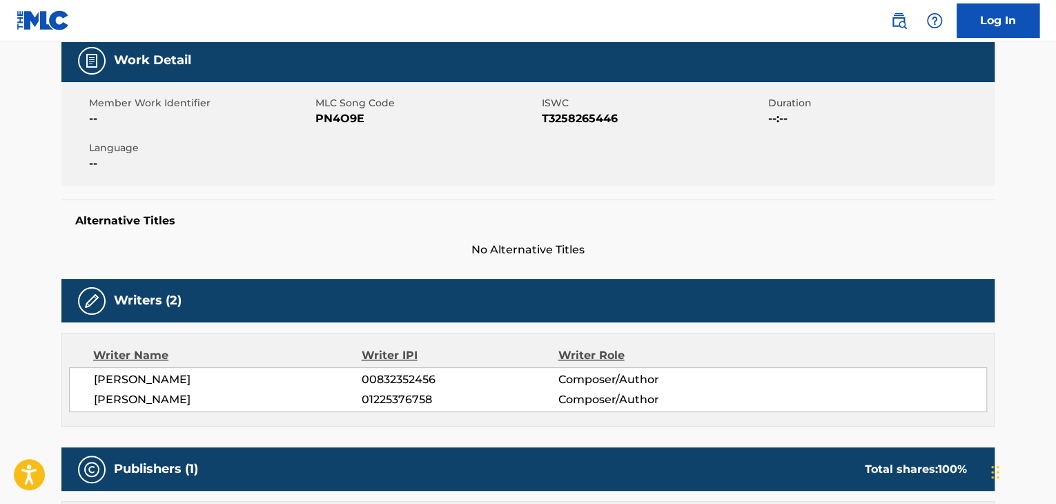
click at [335, 116] on span "PN4O9E" at bounding box center [426, 118] width 223 height 17
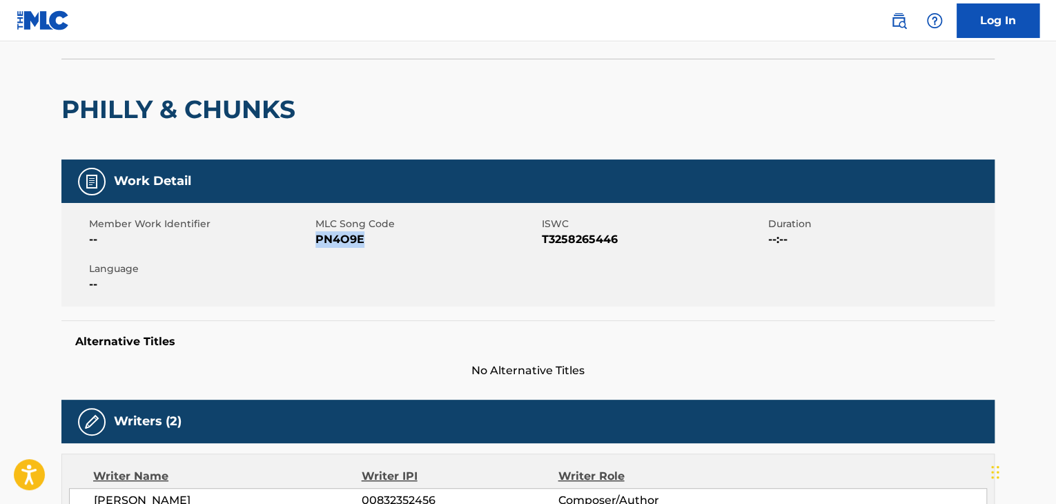
scroll to position [0, 0]
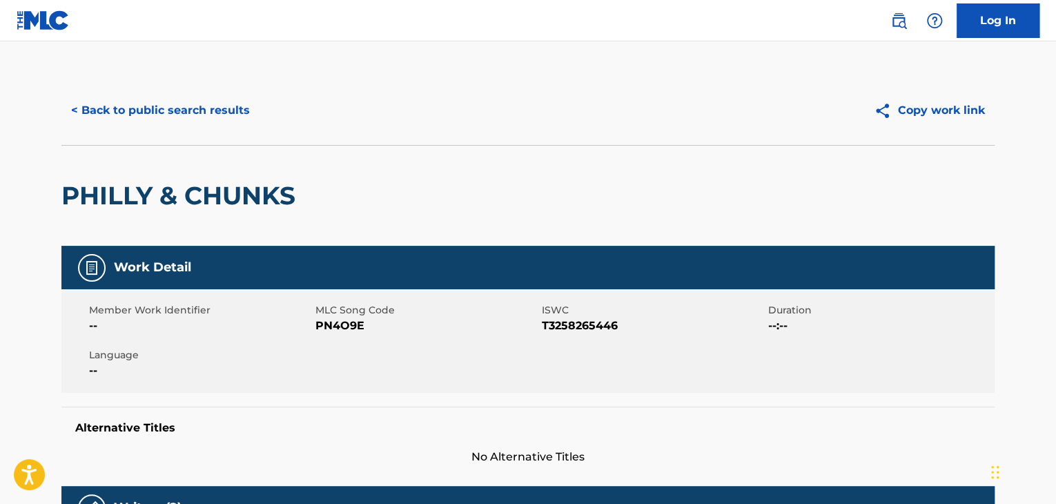
click at [132, 85] on div "< Back to public search results Copy work link" at bounding box center [527, 110] width 933 height 69
click at [139, 110] on button "< Back to public search results" at bounding box center [160, 110] width 198 height 35
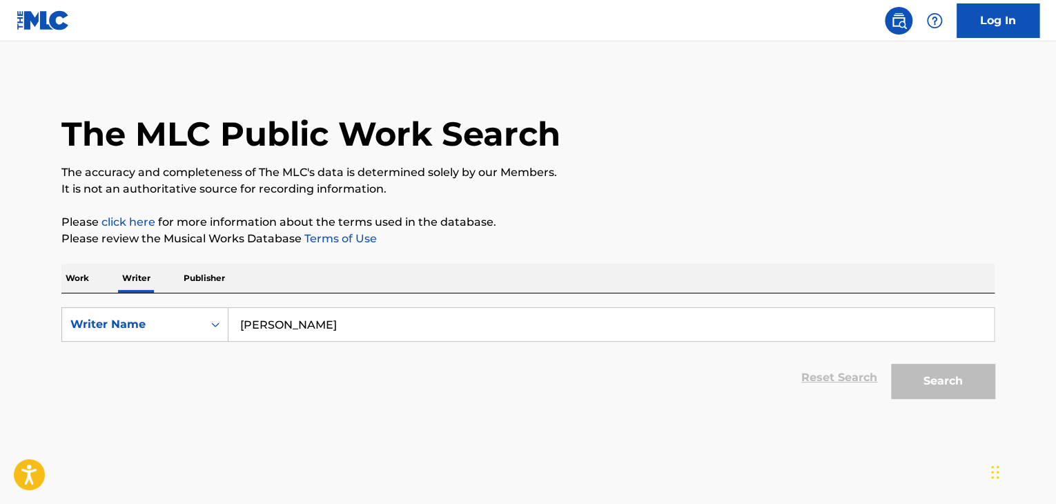
scroll to position [17, 0]
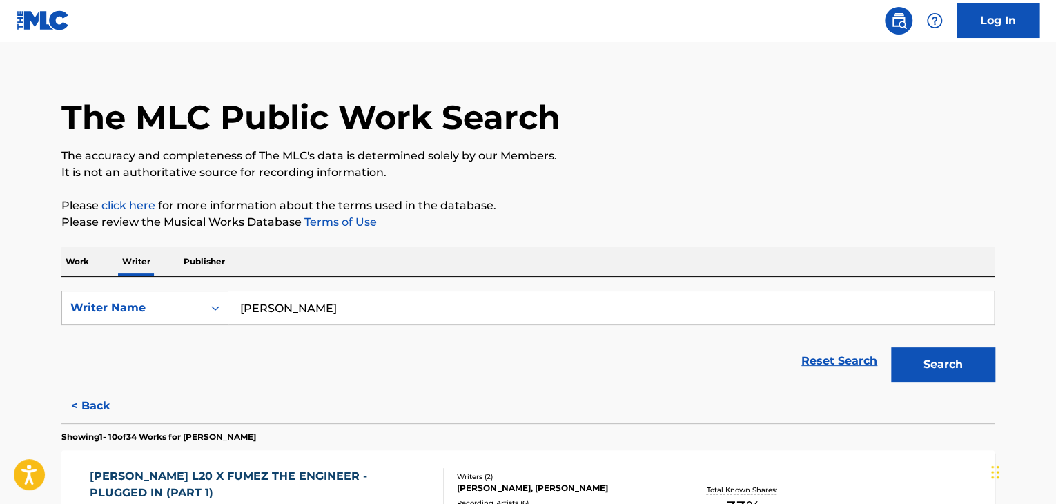
click at [77, 255] on p "Work" at bounding box center [77, 261] width 32 height 29
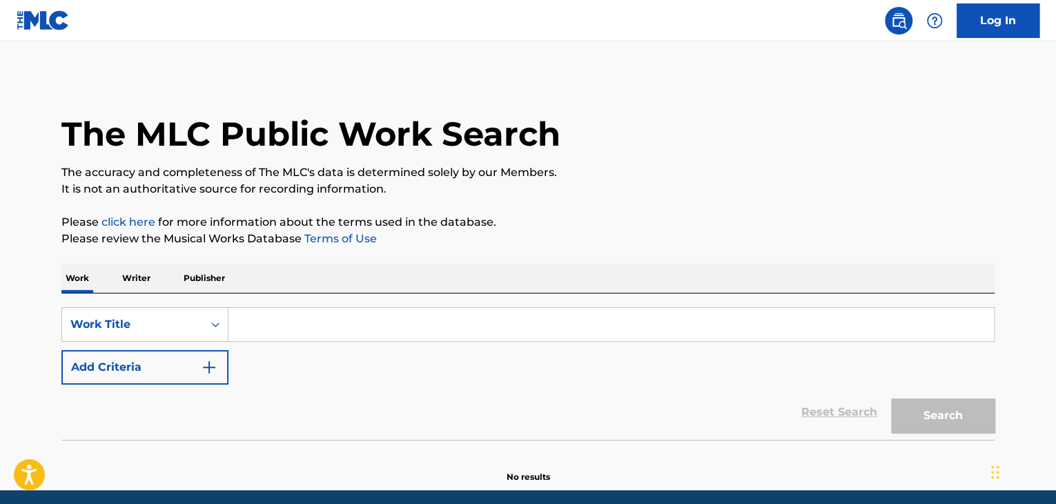
click at [286, 331] on input "Search Form" at bounding box center [610, 324] width 765 height 33
paste input "Cranberry"
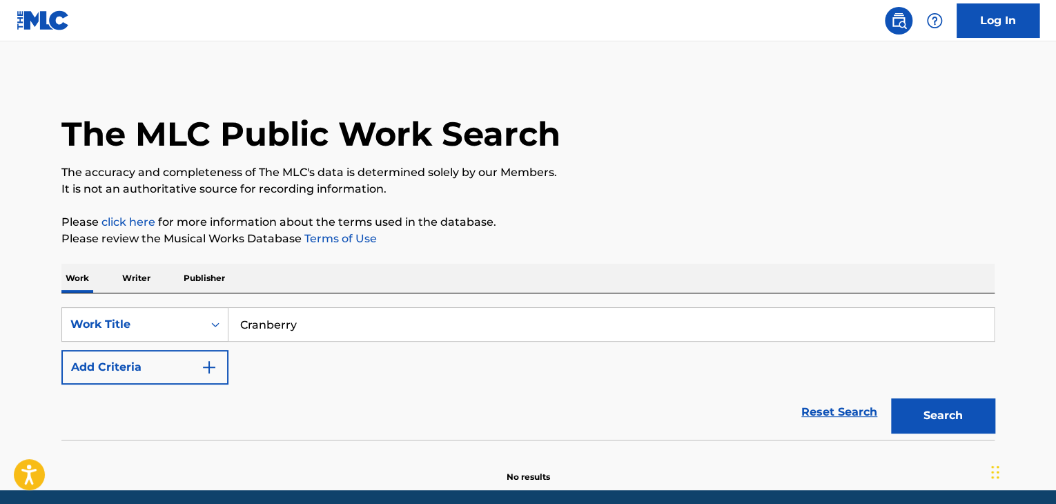
type input "Cranberry"
click at [678, 253] on div "The MLC Public Work Search The accuracy and completeness of The MLC's data is d…" at bounding box center [528, 279] width 966 height 407
click at [233, 367] on div "SearchWithCriteria98efef59-49e9-4de5-9c70-6b63d410f0cf Work Title Cranberry Add…" at bounding box center [527, 345] width 933 height 77
click at [197, 373] on button "Add Criteria" at bounding box center [144, 367] width 167 height 35
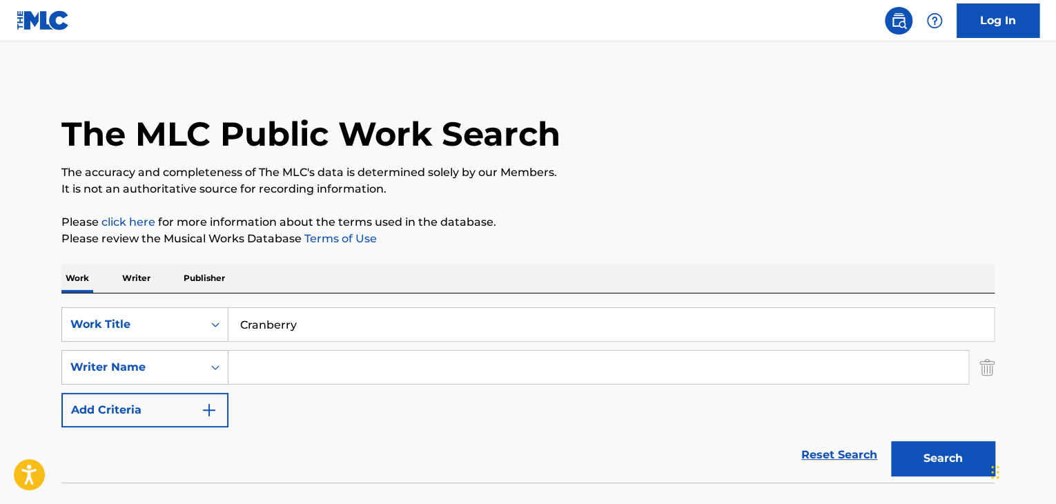
click at [268, 367] on input "Search Form" at bounding box center [598, 367] width 740 height 33
paste input "[PERSON_NAME]"
type input "[PERSON_NAME]"
drag, startPoint x: 309, startPoint y: 350, endPoint x: 611, endPoint y: 246, distance: 318.8
click at [598, 244] on p "Please review the Musical Works Database Terms of Use" at bounding box center [527, 238] width 933 height 17
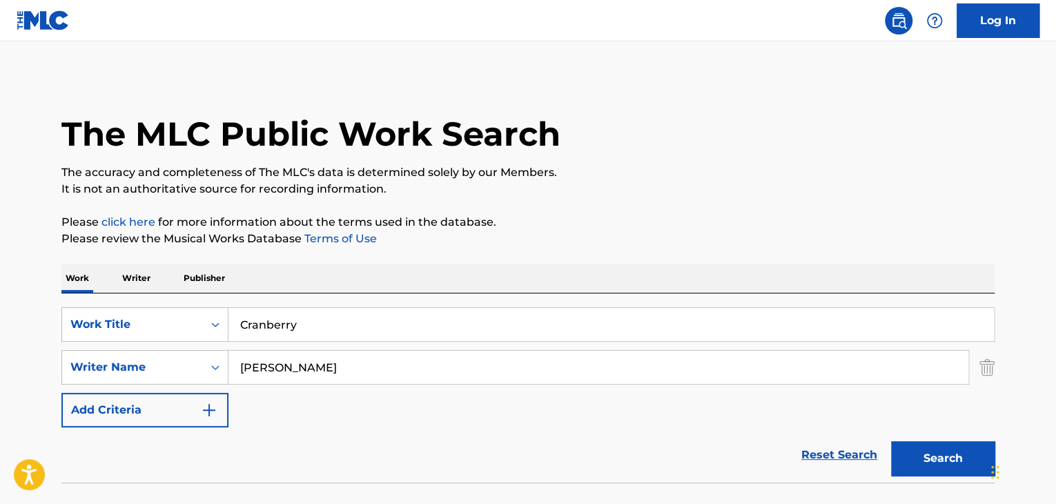
click at [923, 460] on button "Search" at bounding box center [943, 458] width 104 height 35
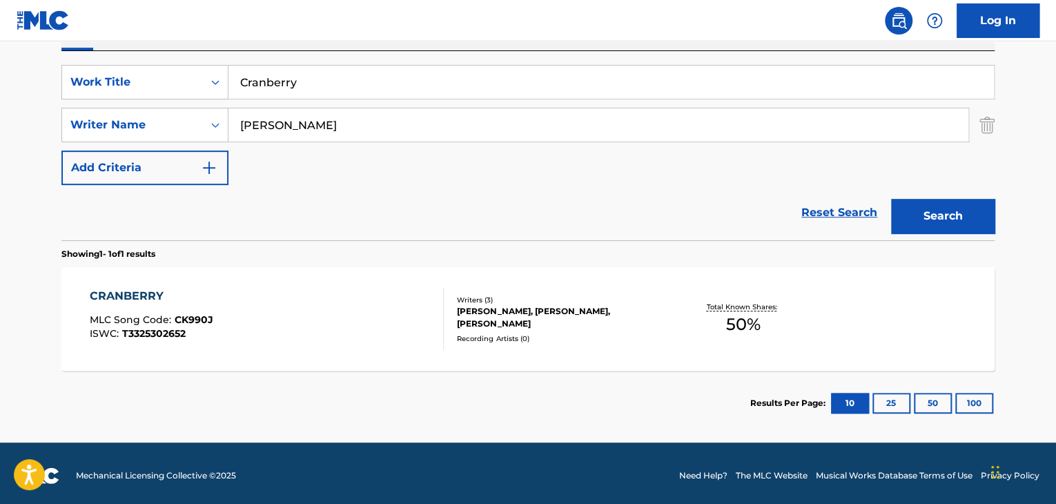
scroll to position [247, 0]
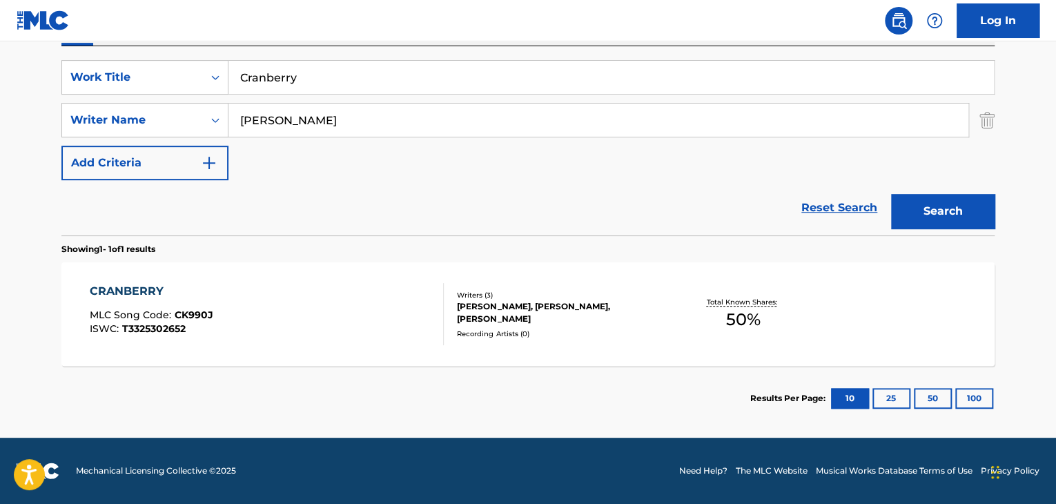
click at [336, 298] on div "CRANBERRY MLC Song Code : CK990J ISWC : T3325302652" at bounding box center [267, 314] width 355 height 62
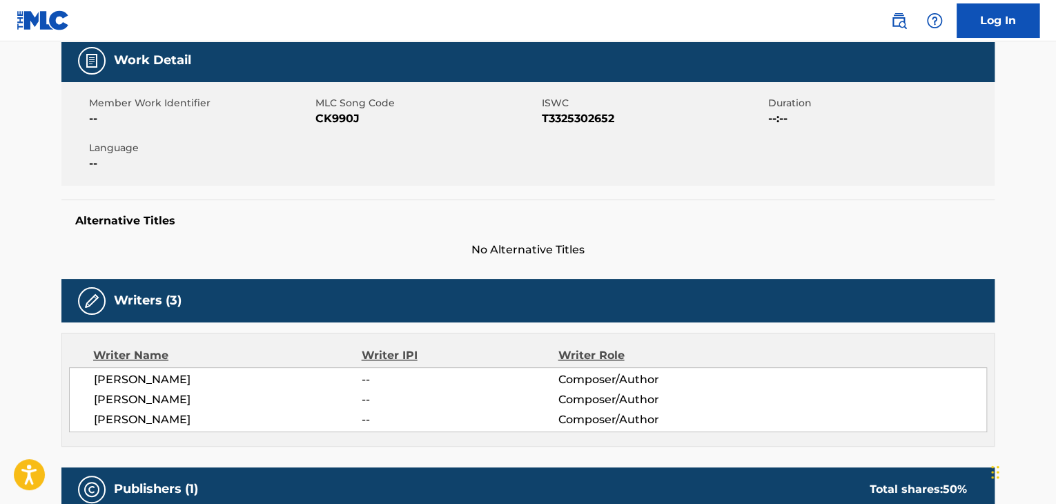
scroll to position [345, 0]
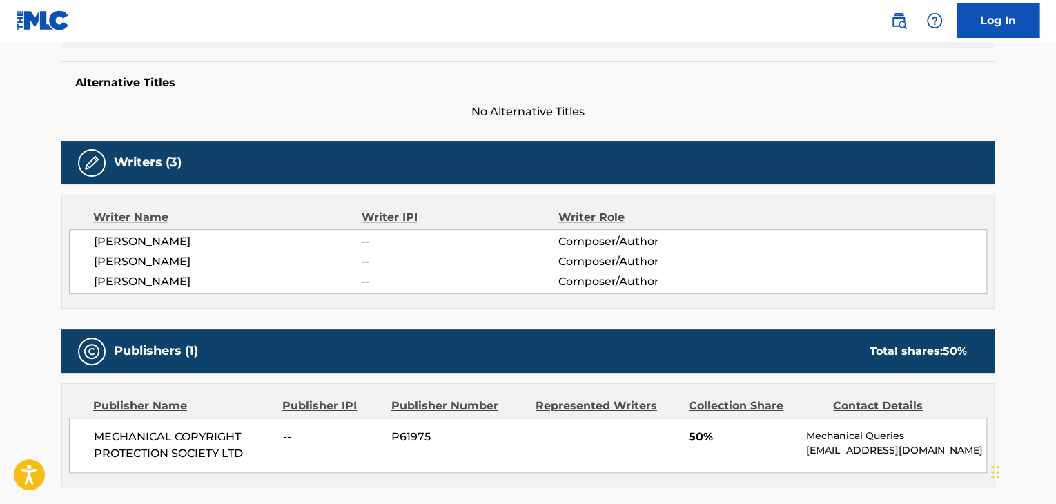
click at [146, 226] on div "Writer Name Writer IPI Writer Role [PERSON_NAME] -- Composer/Author [PERSON_NAM…" at bounding box center [527, 252] width 933 height 114
click at [161, 244] on span "[PERSON_NAME]" at bounding box center [228, 241] width 268 height 17
click at [152, 263] on span "[PERSON_NAME]" at bounding box center [228, 261] width 268 height 17
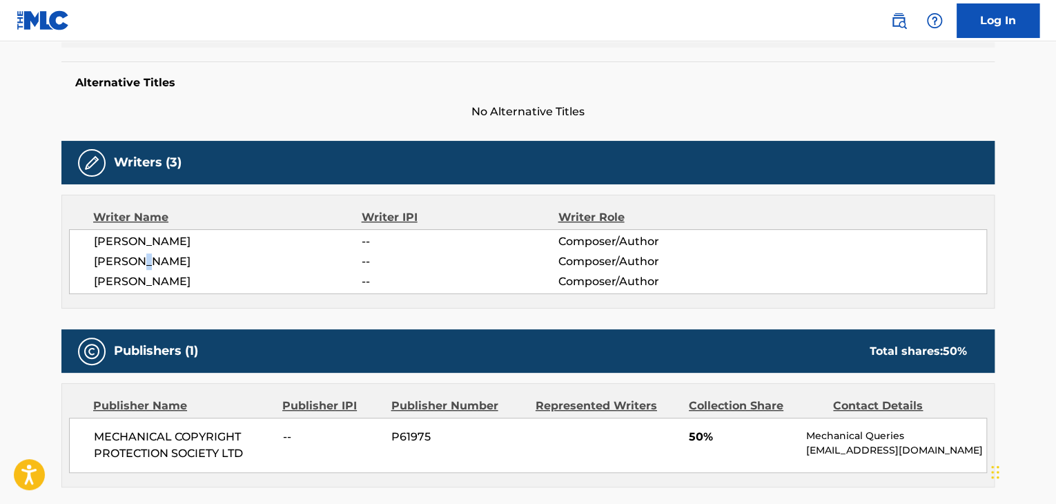
click at [152, 263] on span "[PERSON_NAME]" at bounding box center [228, 261] width 268 height 17
click at [131, 286] on span "[PERSON_NAME]" at bounding box center [228, 281] width 268 height 17
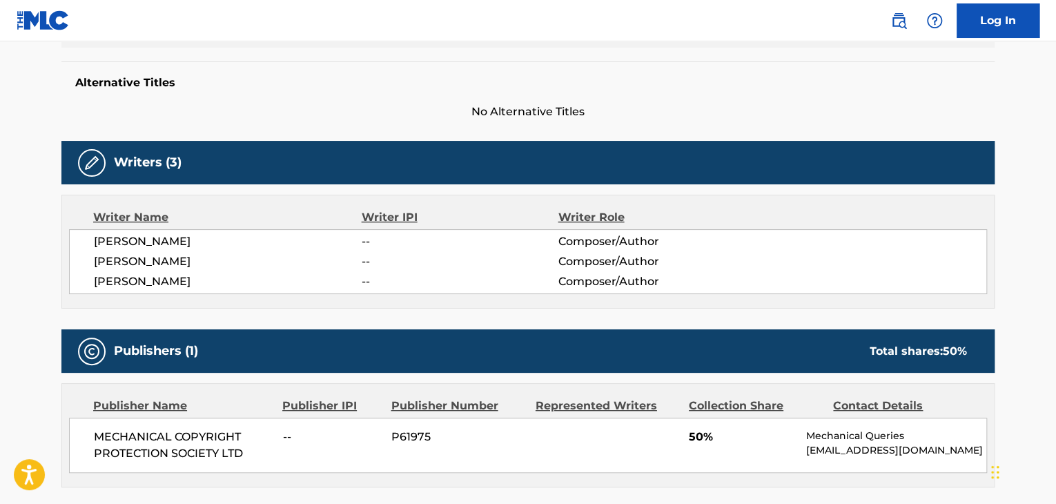
click at [129, 431] on span "MECHANICAL COPYRIGHT PROTECTION SOCIETY LTD" at bounding box center [183, 445] width 179 height 33
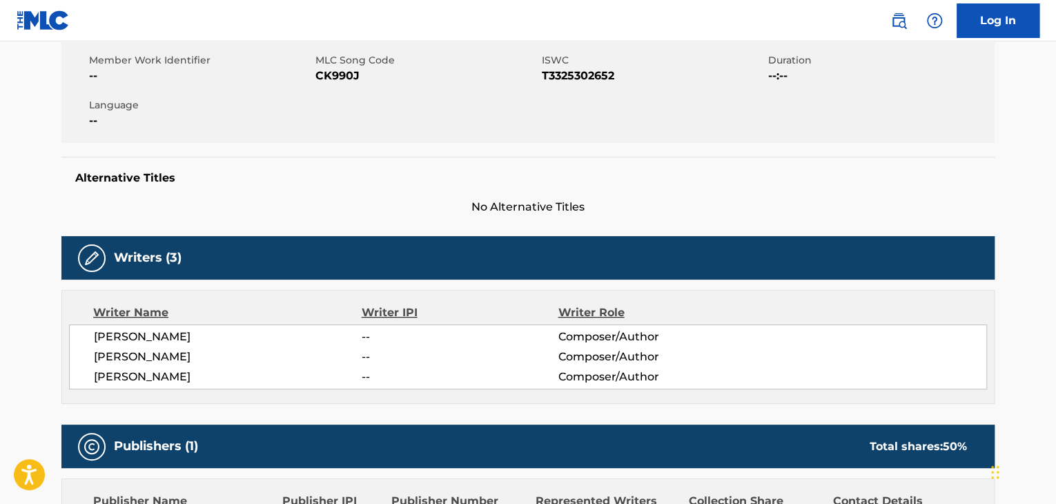
scroll to position [138, 0]
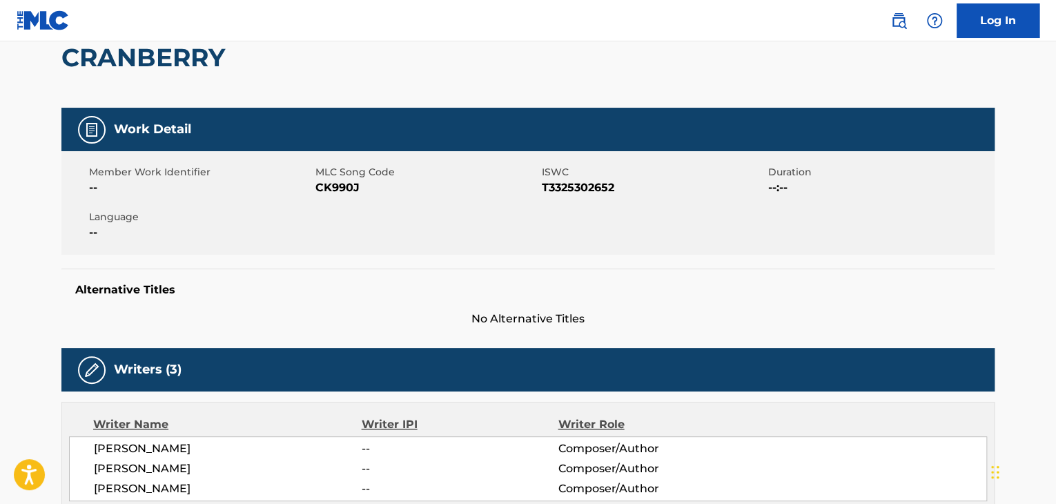
click at [350, 188] on span "CK990J" at bounding box center [426, 187] width 223 height 17
click at [571, 194] on span "T3325302652" at bounding box center [653, 187] width 223 height 17
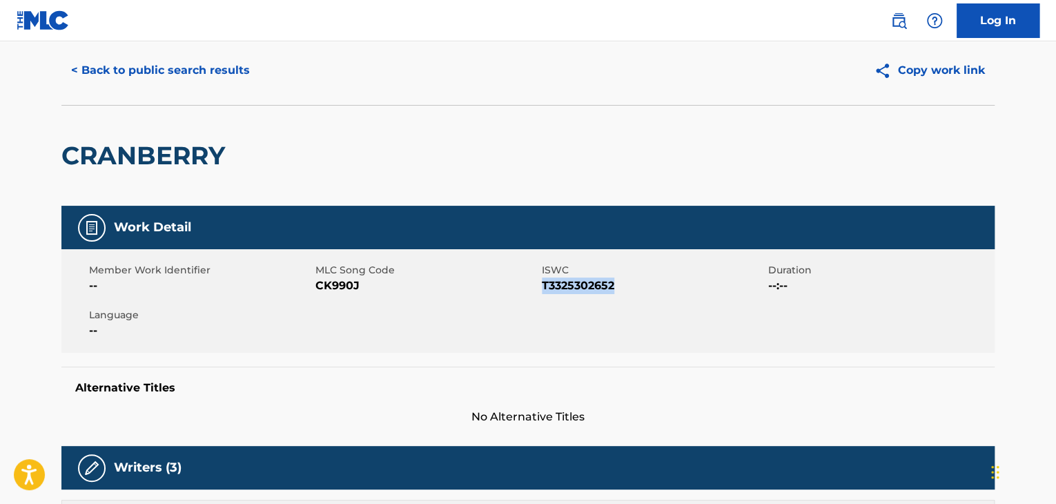
scroll to position [0, 0]
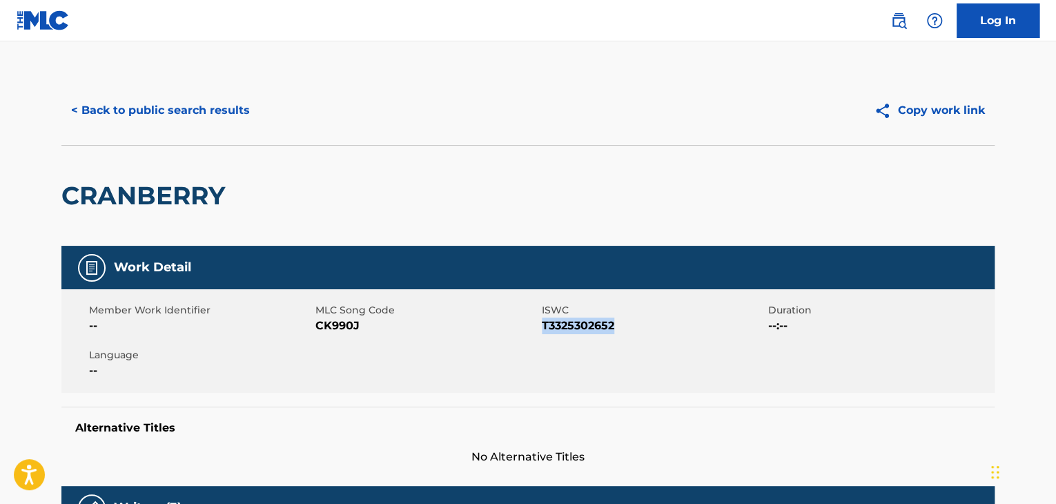
click at [181, 98] on button "< Back to public search results" at bounding box center [160, 110] width 198 height 35
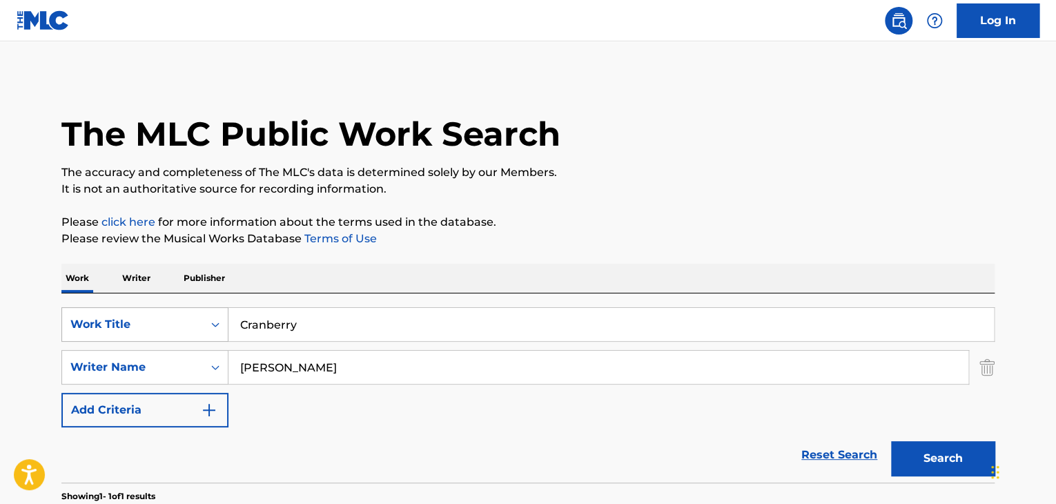
scroll to position [168, 0]
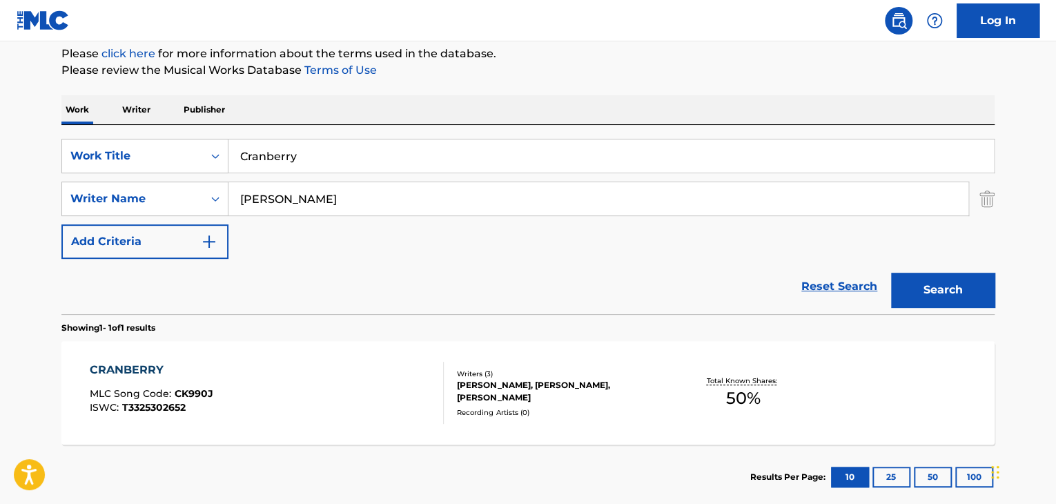
click at [251, 147] on input "Cranberry" at bounding box center [610, 155] width 765 height 33
paste input "Nebun De Alb"
click at [300, 158] on input "Nebun De Alb" at bounding box center [610, 155] width 765 height 33
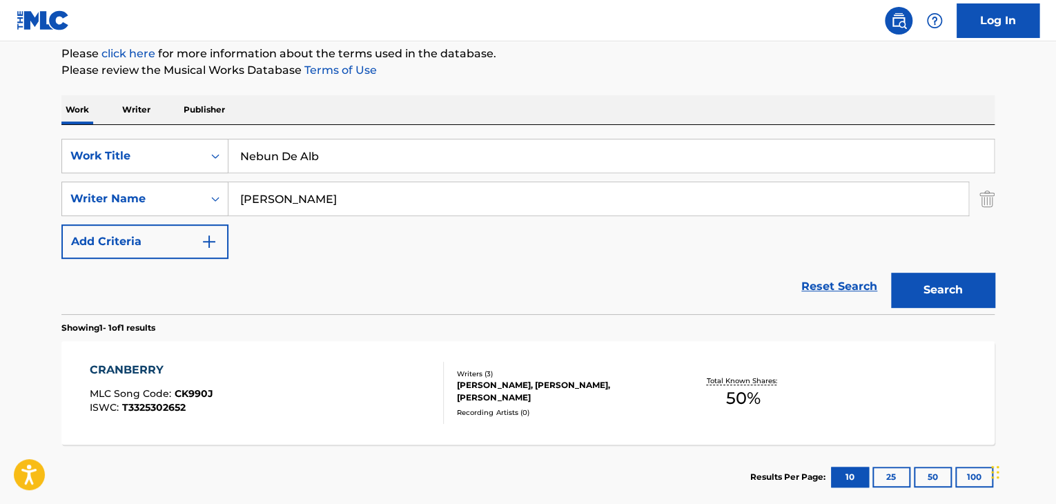
click at [300, 158] on input "Nebun De Alb" at bounding box center [610, 155] width 765 height 33
type input "Nebun De Alb"
click at [314, 208] on input "[PERSON_NAME]" at bounding box center [598, 198] width 740 height 33
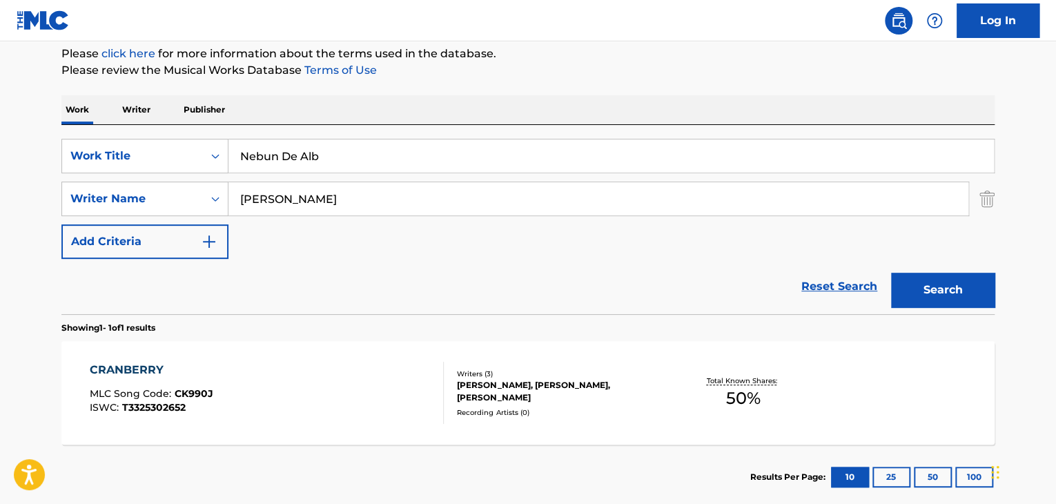
click at [314, 208] on input "[PERSON_NAME]" at bounding box center [598, 198] width 740 height 33
paste input "Nebun De Alb"
click at [473, 256] on div "SearchWithCriteria98efef59-49e9-4de5-9c70-6b63d410f0cf Work Title Nebun De Alb …" at bounding box center [527, 199] width 933 height 120
click at [294, 183] on input "Nebun De Alb" at bounding box center [598, 198] width 740 height 33
click at [295, 191] on input "Nebun De Alb" at bounding box center [598, 198] width 740 height 33
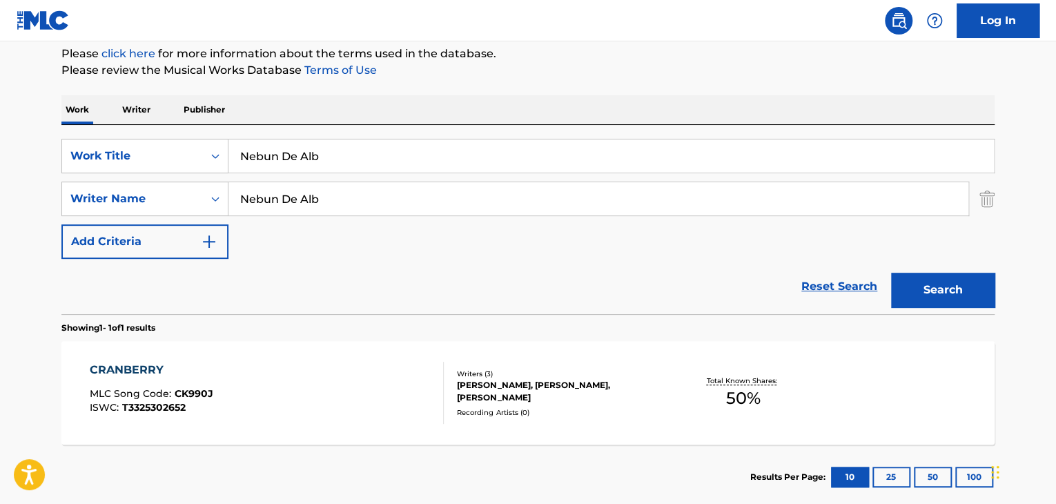
click at [295, 191] on input "Nebun De Alb" at bounding box center [598, 198] width 740 height 33
paste input "[PERSON_NAME]"
type input "[PERSON_NAME]"
click at [916, 296] on button "Search" at bounding box center [943, 290] width 104 height 35
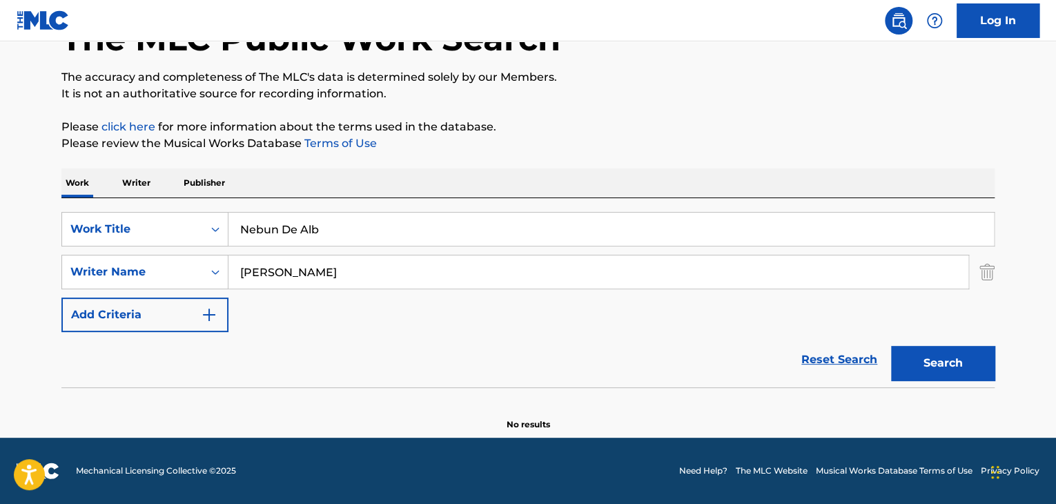
scroll to position [95, 0]
click at [353, 267] on input "[PERSON_NAME]" at bounding box center [598, 271] width 740 height 33
click at [891, 346] on button "Search" at bounding box center [943, 363] width 104 height 35
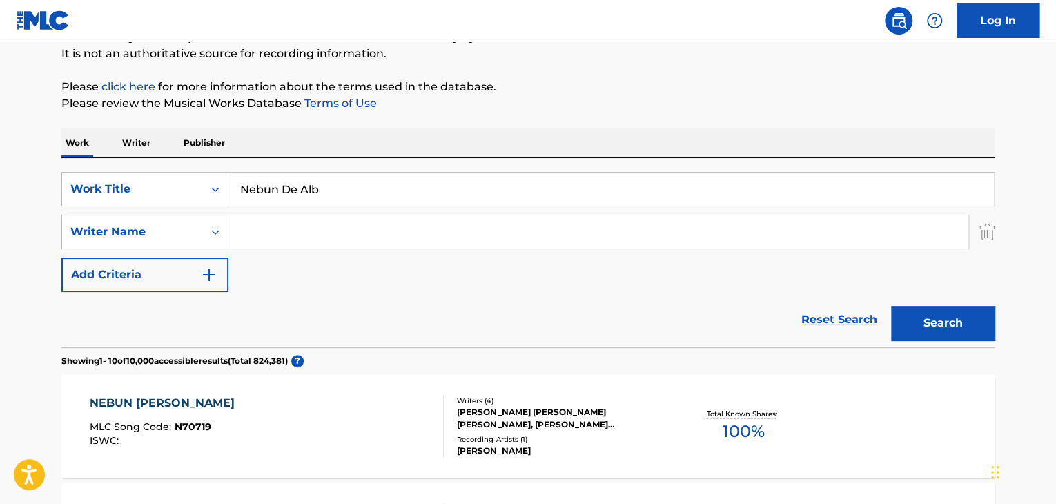
scroll to position [124, 0]
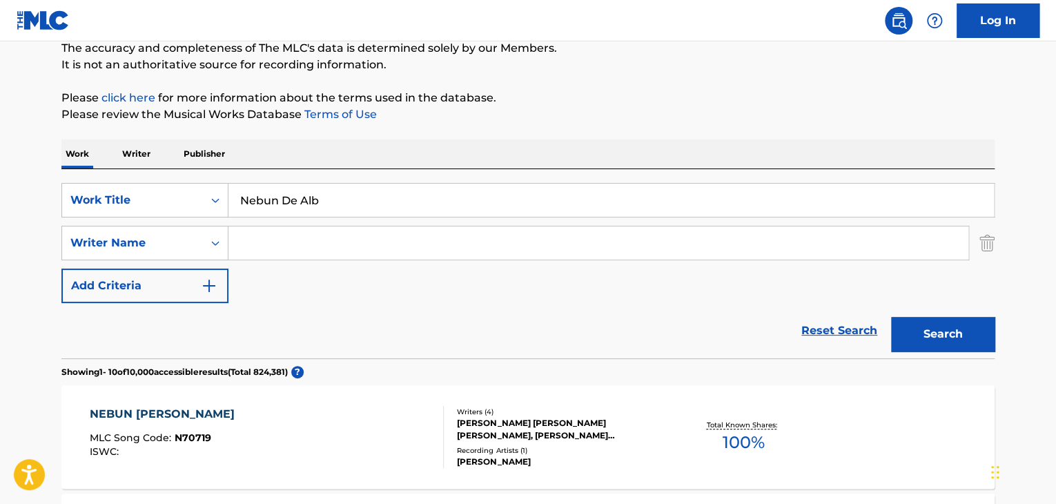
click at [135, 165] on p "Writer" at bounding box center [136, 153] width 37 height 29
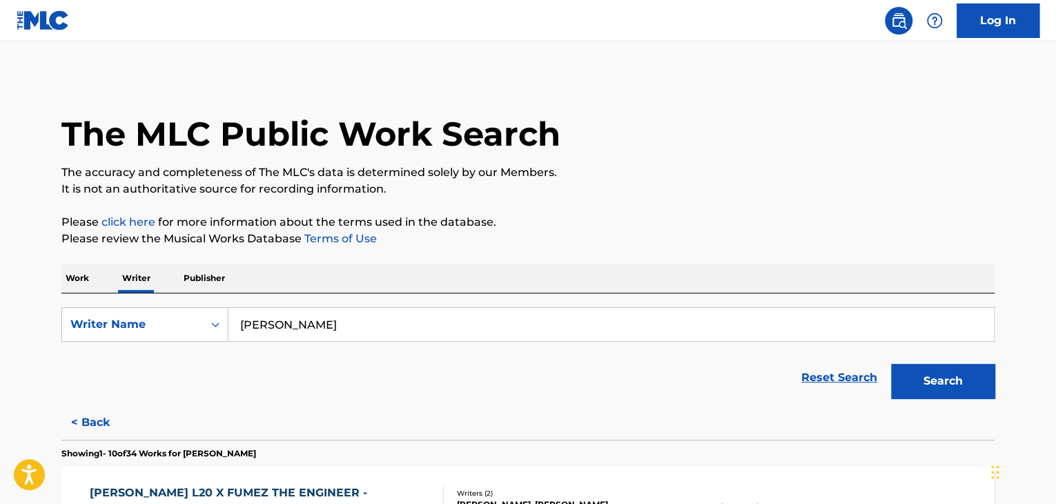
click at [302, 317] on input "[PERSON_NAME]" at bounding box center [610, 324] width 765 height 33
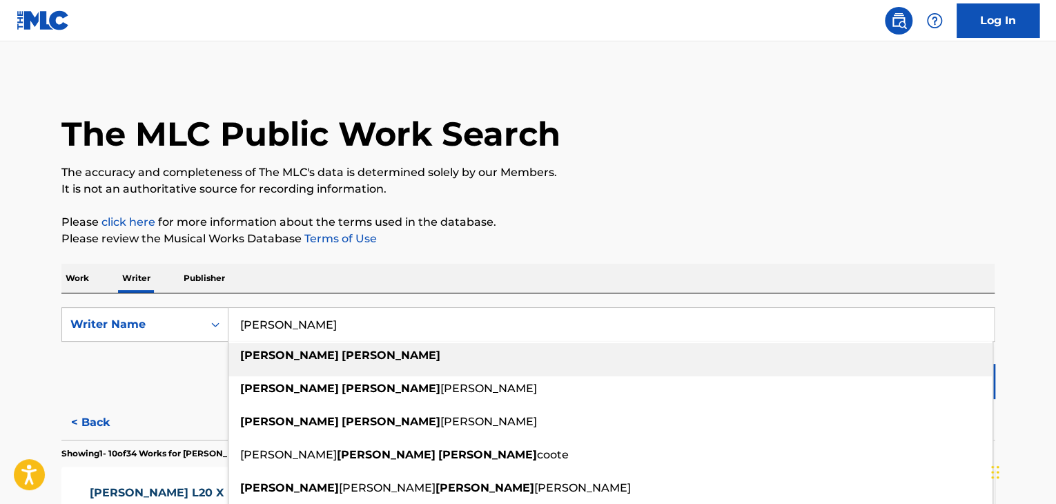
paste input "[PERSON_NAME]"
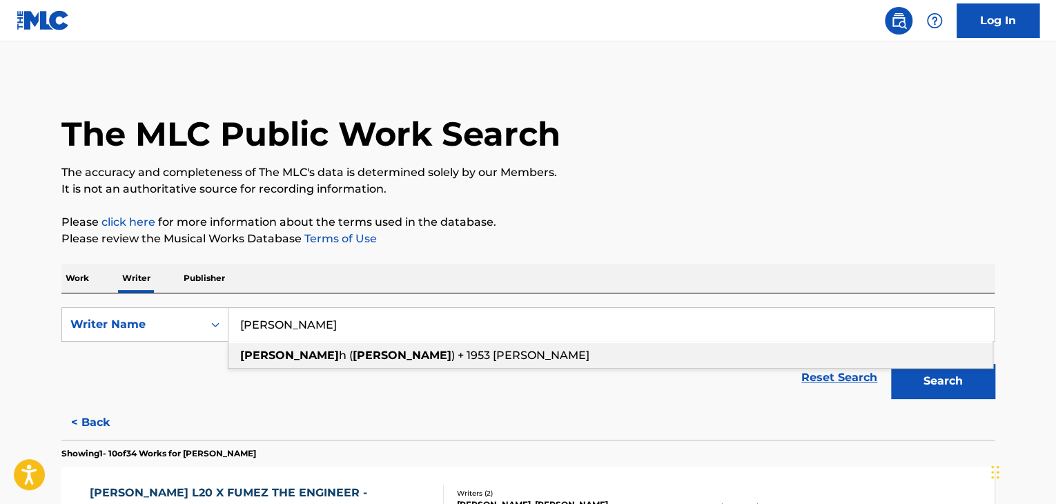
type input "[PERSON_NAME]"
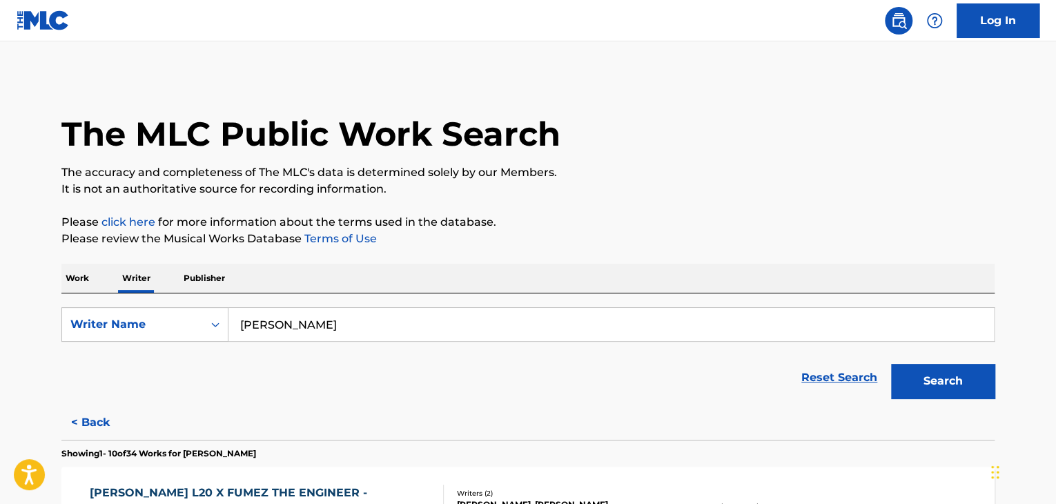
drag, startPoint x: 447, startPoint y: 260, endPoint x: 456, endPoint y: 257, distance: 9.4
click at [926, 380] on button "Search" at bounding box center [943, 381] width 104 height 35
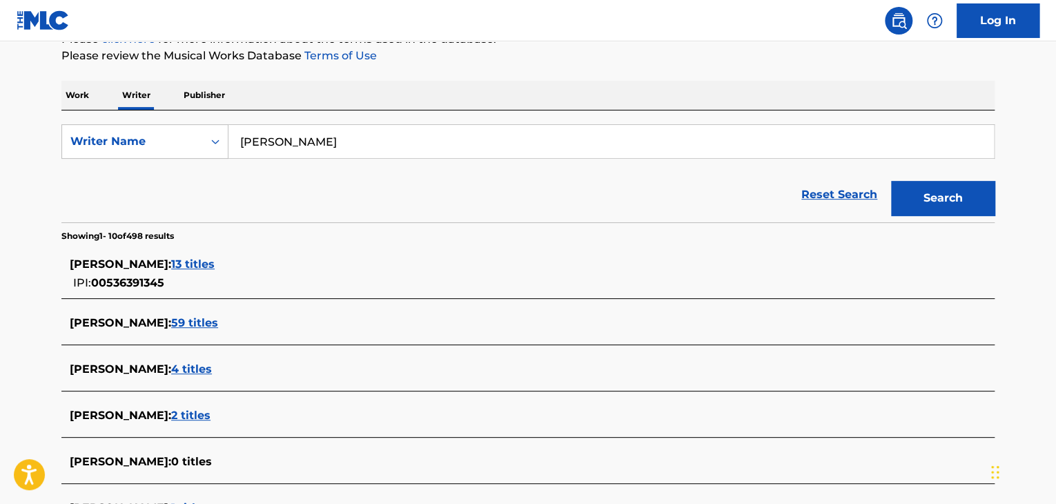
scroll to position [69, 0]
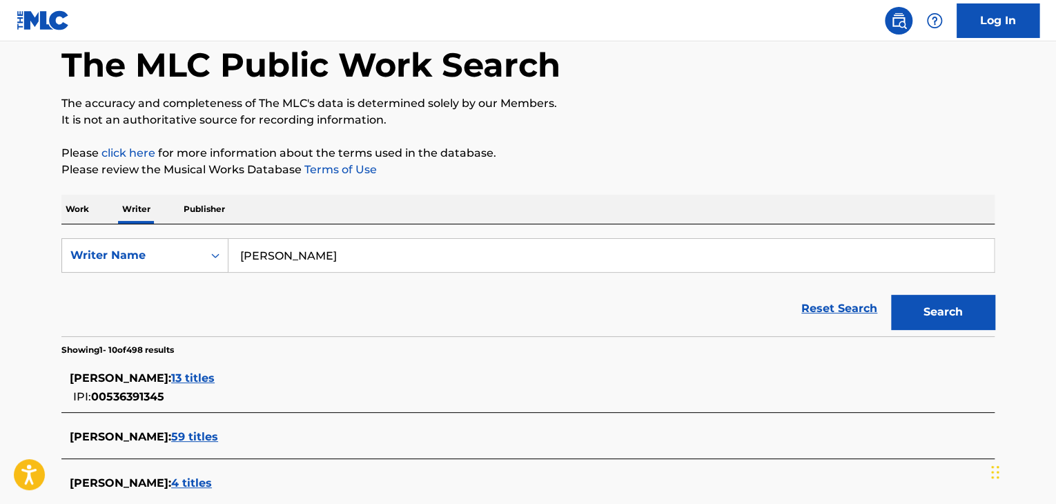
click at [86, 205] on p "Work" at bounding box center [77, 209] width 32 height 29
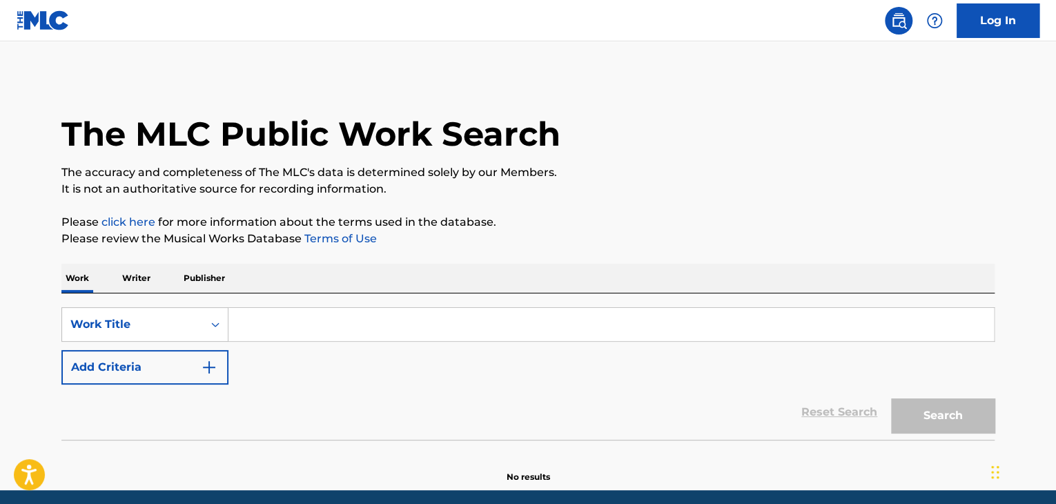
click at [257, 304] on div "SearchWithCriteria98efef59-49e9-4de5-9c70-6b63d410f0cf Work Title Add Criteria …" at bounding box center [527, 366] width 933 height 146
click at [258, 309] on input "Search Form" at bounding box center [610, 324] width 765 height 33
paste input "Expression On Your Face"
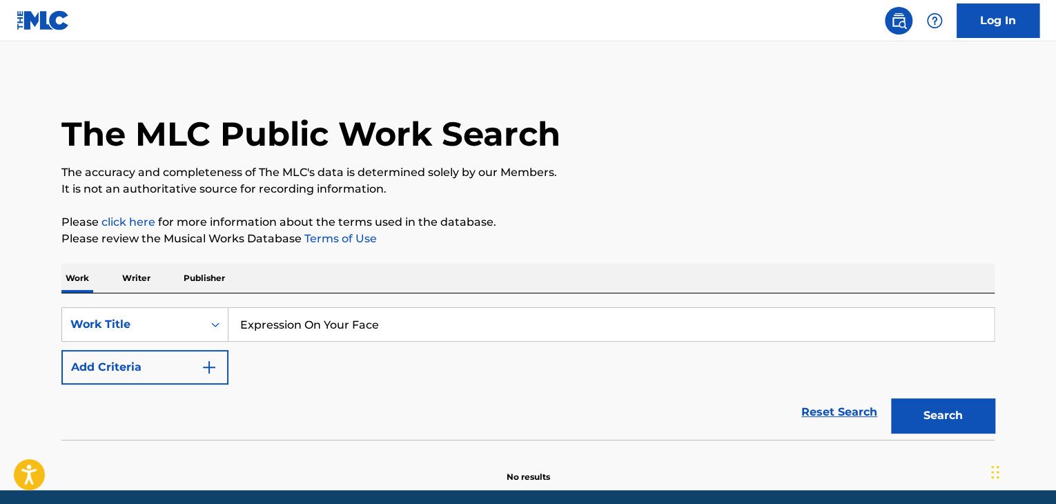
type input "Expression On Your Face"
click at [202, 373] on img "Search Form" at bounding box center [209, 367] width 17 height 17
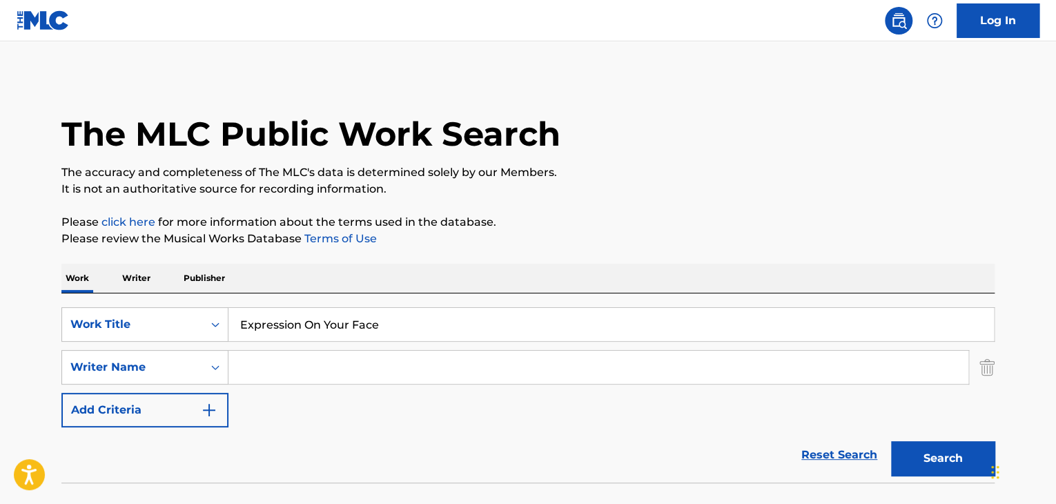
click at [282, 369] on input "Search Form" at bounding box center [598, 367] width 740 height 33
paste input "[PERSON_NAME]"
type input "[PERSON_NAME]"
click at [907, 460] on button "Search" at bounding box center [943, 458] width 104 height 35
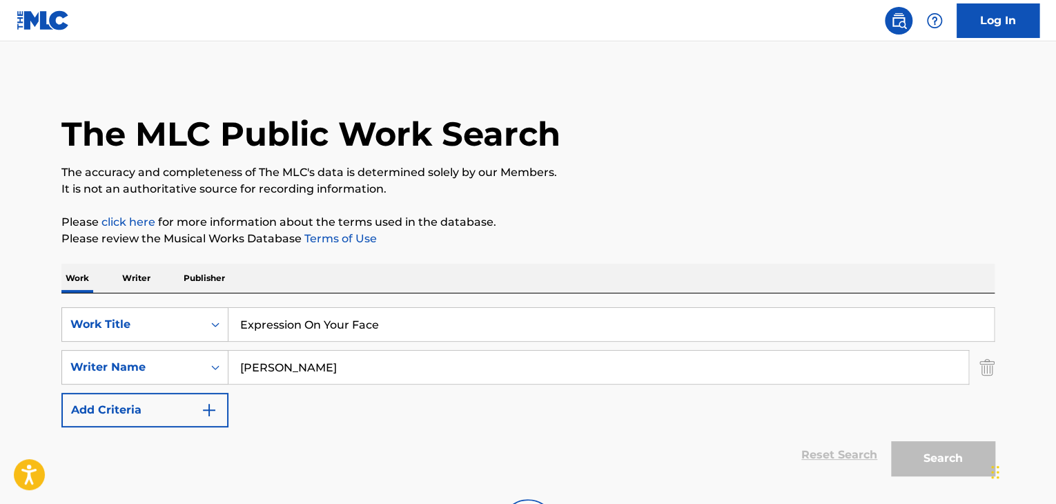
scroll to position [95, 0]
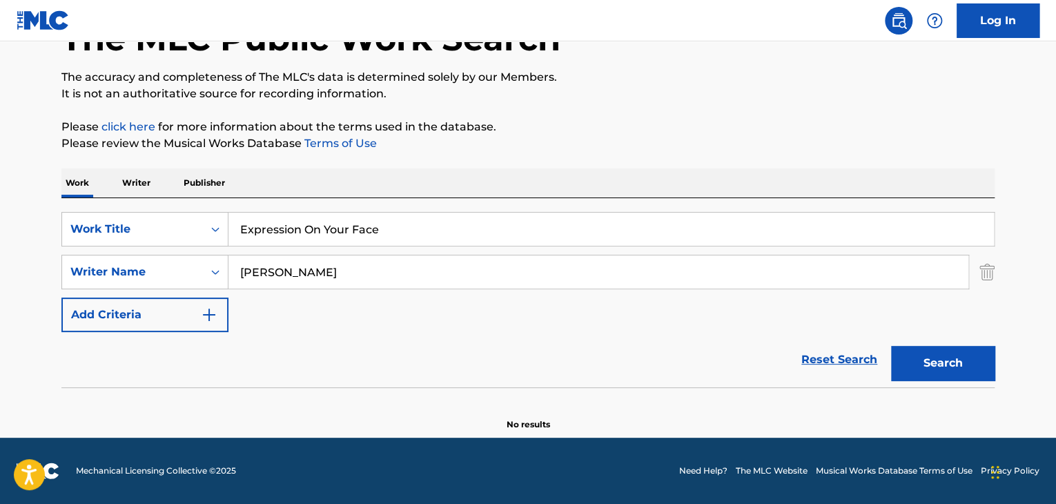
click at [140, 184] on p "Writer" at bounding box center [136, 182] width 37 height 29
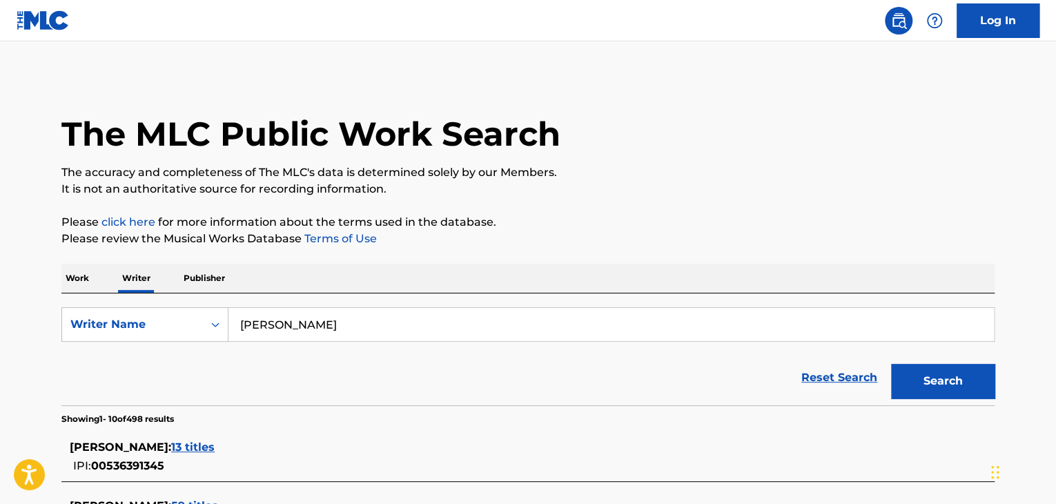
click at [355, 326] on input "[PERSON_NAME]" at bounding box center [610, 324] width 765 height 33
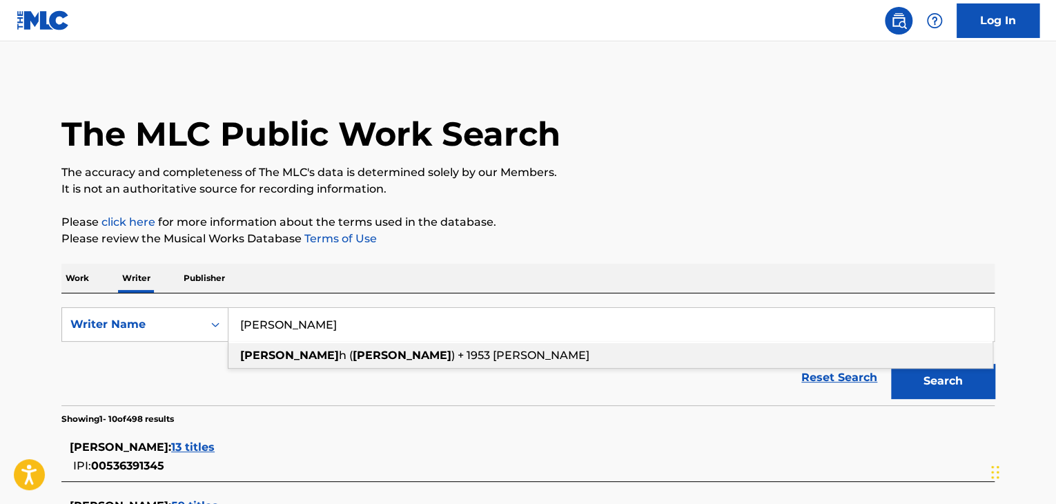
click at [355, 326] on input "[PERSON_NAME]" at bounding box center [610, 324] width 765 height 33
paste input "ir [PERSON_NAME]"
type input "[PERSON_NAME]"
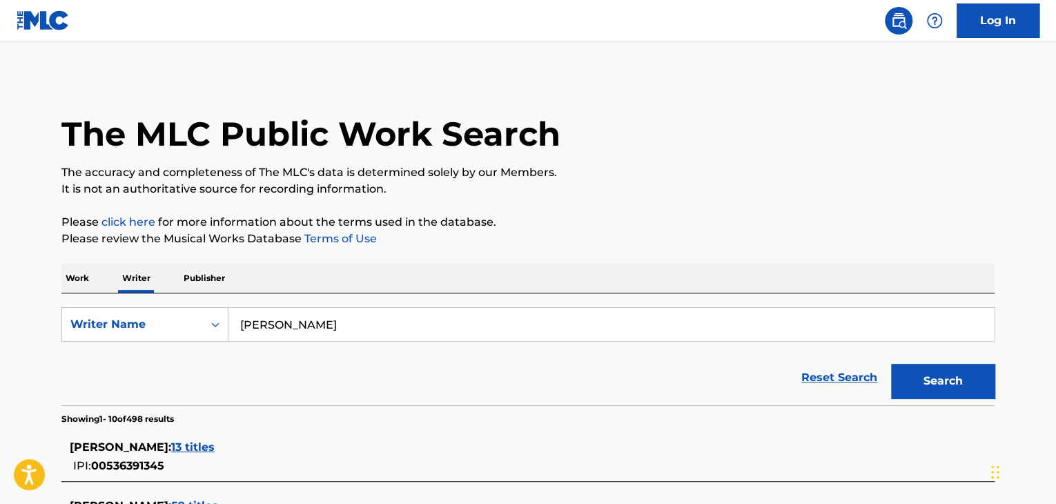
click at [912, 385] on button "Search" at bounding box center [943, 381] width 104 height 35
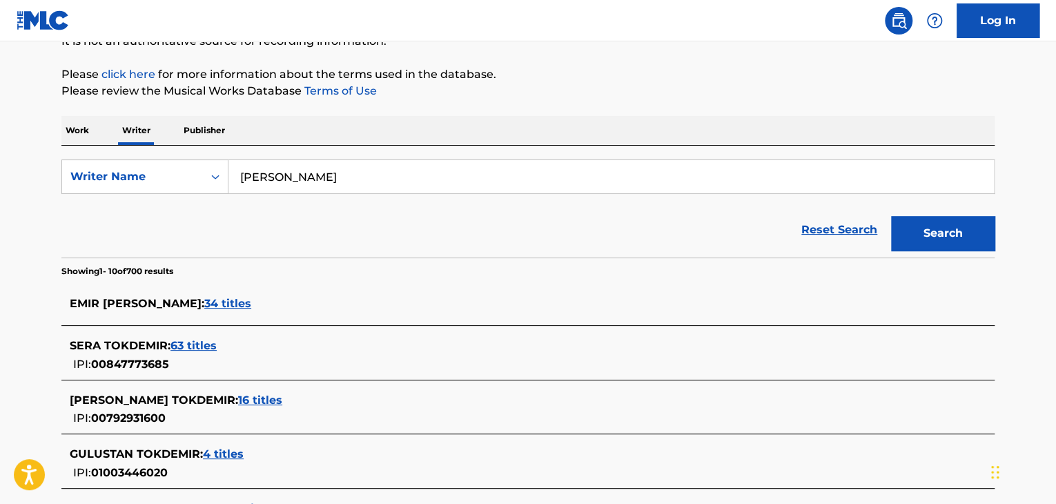
scroll to position [201, 0]
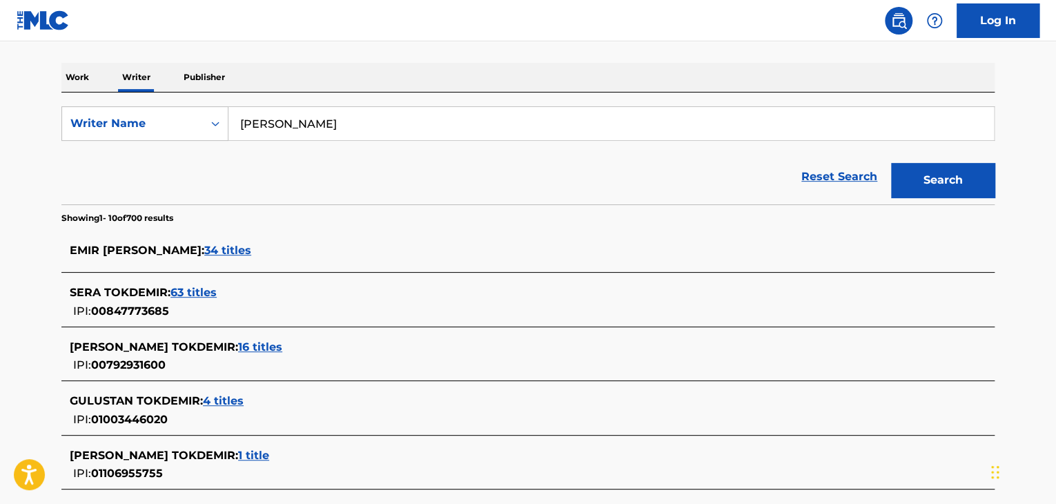
click at [229, 252] on span "34 titles" at bounding box center [227, 250] width 47 height 13
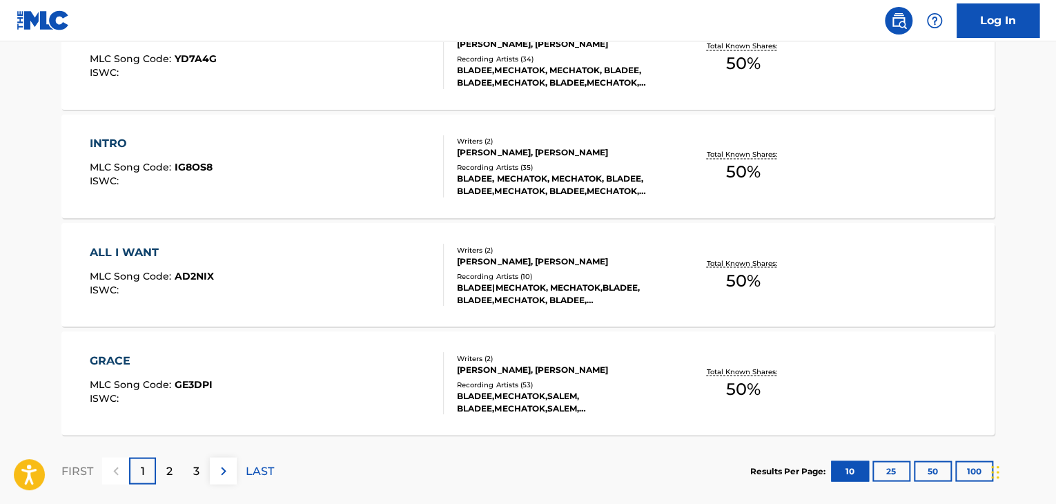
scroll to position [1186, 0]
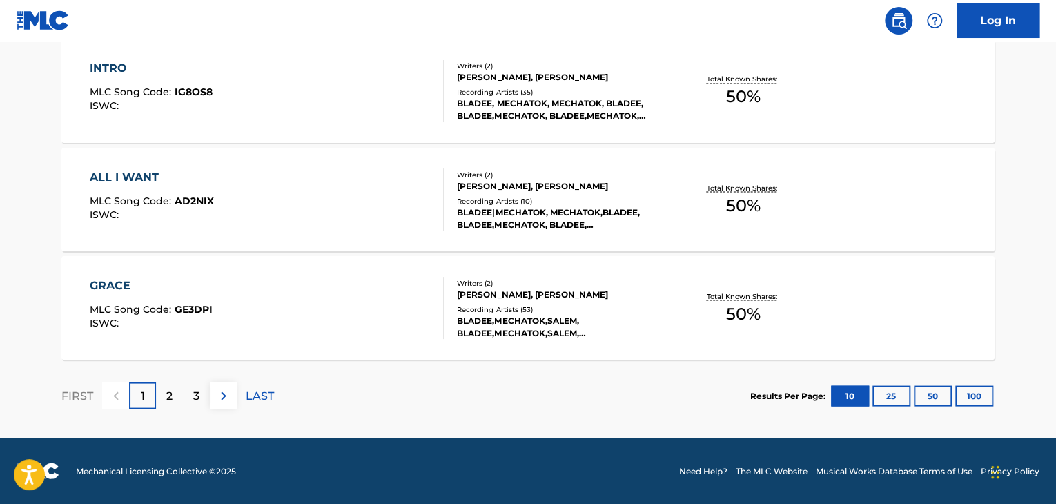
click at [259, 387] on p "LAST" at bounding box center [260, 395] width 28 height 17
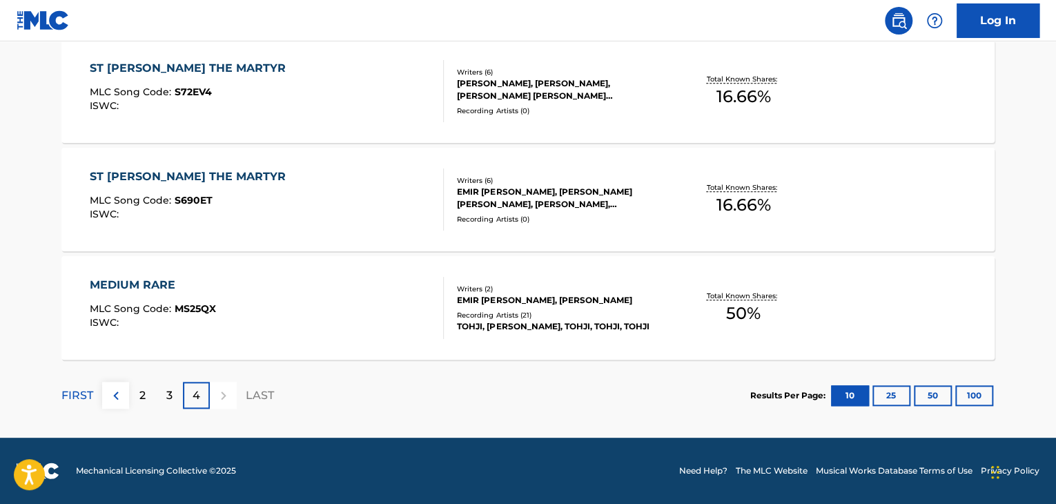
click at [153, 403] on div "2" at bounding box center [142, 395] width 27 height 27
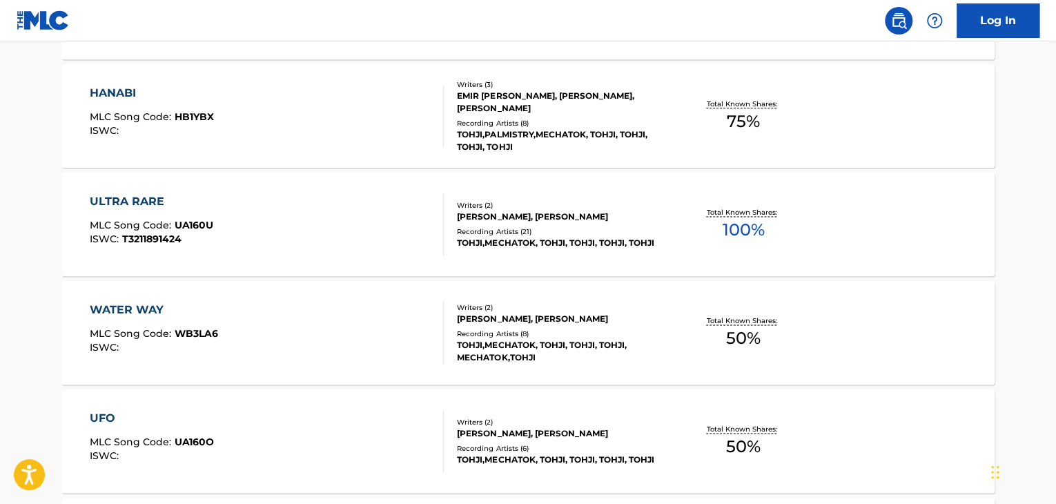
scroll to position [812, 0]
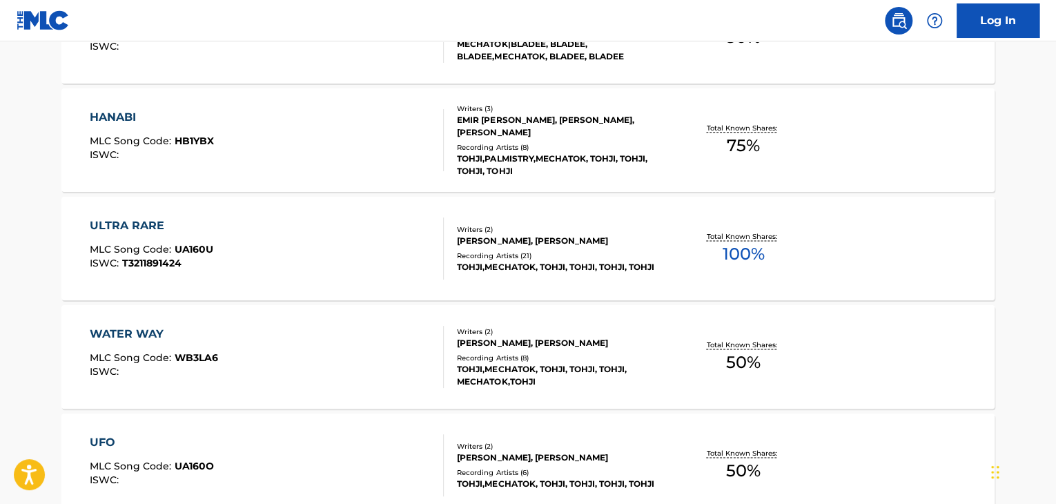
click at [432, 235] on div at bounding box center [437, 248] width 11 height 62
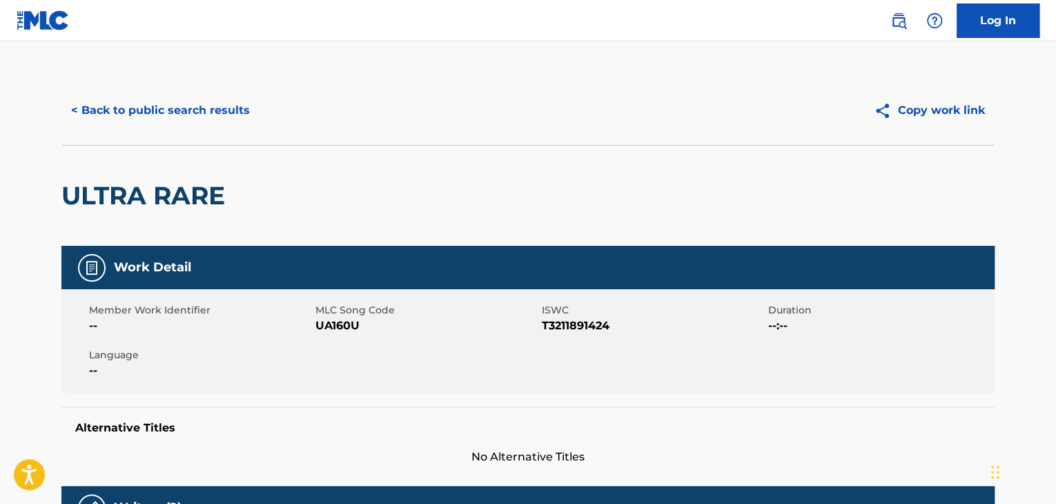
click at [208, 111] on button "< Back to public search results" at bounding box center [160, 110] width 198 height 35
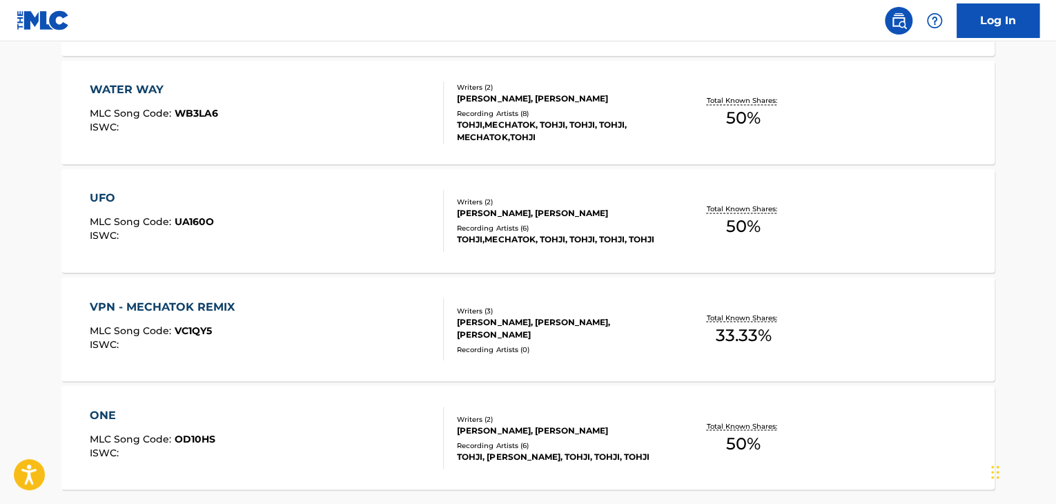
scroll to position [1121, 0]
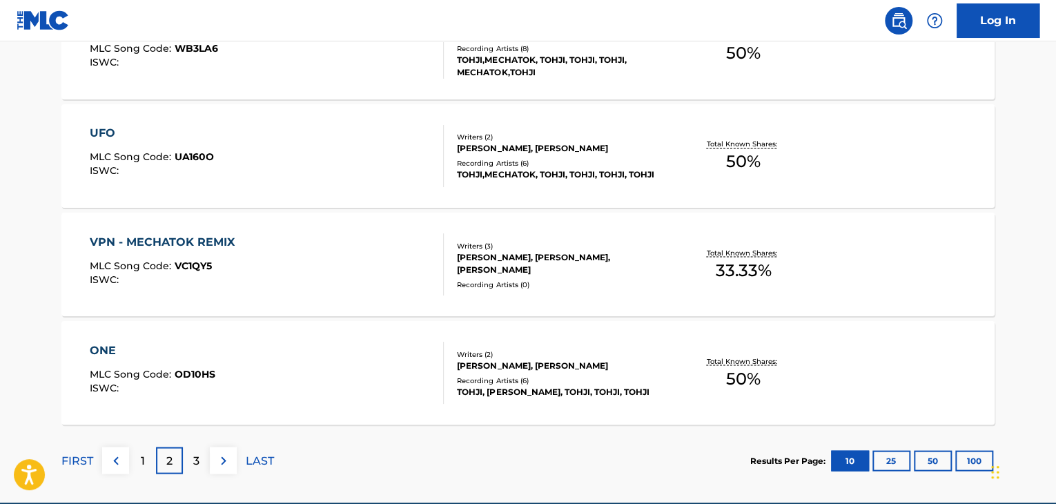
click at [375, 263] on div "VPN - MECHATOK REMIX MLC Song Code : VC1QY5 ISWC :" at bounding box center [267, 264] width 355 height 62
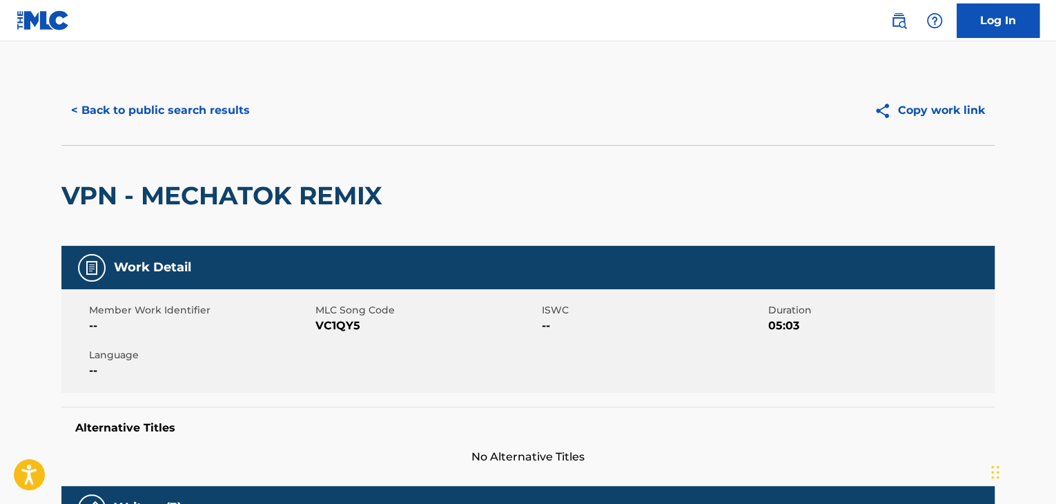
click at [197, 84] on div "< Back to public search results Copy work link" at bounding box center [527, 110] width 933 height 69
click at [204, 130] on div "< Back to public search results Copy work link" at bounding box center [527, 110] width 933 height 69
click at [194, 117] on button "< Back to public search results" at bounding box center [160, 110] width 198 height 35
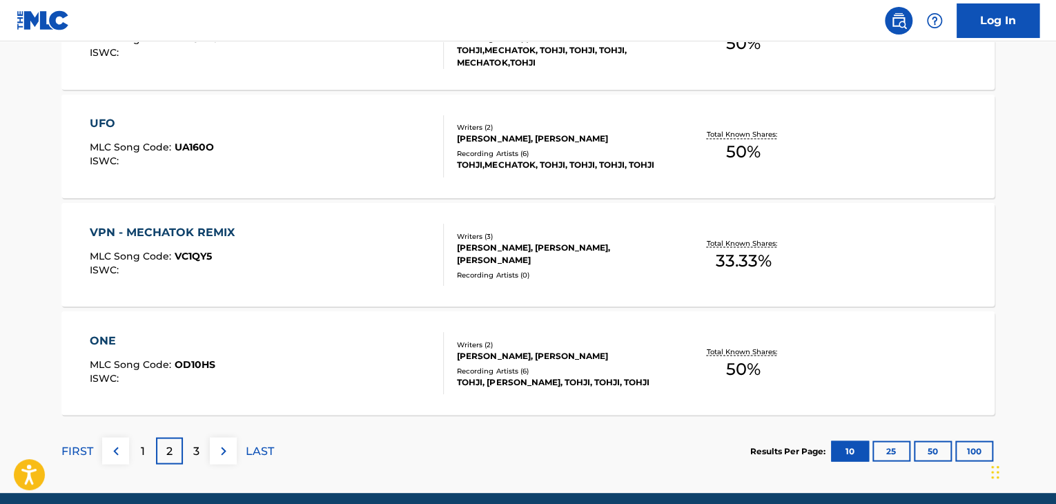
scroll to position [1186, 0]
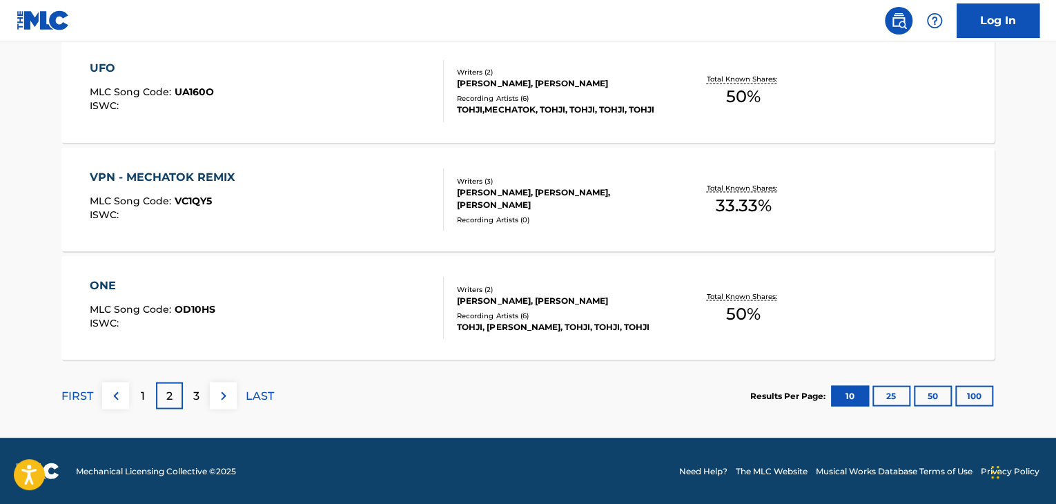
click at [193, 391] on p "3" at bounding box center [196, 395] width 6 height 17
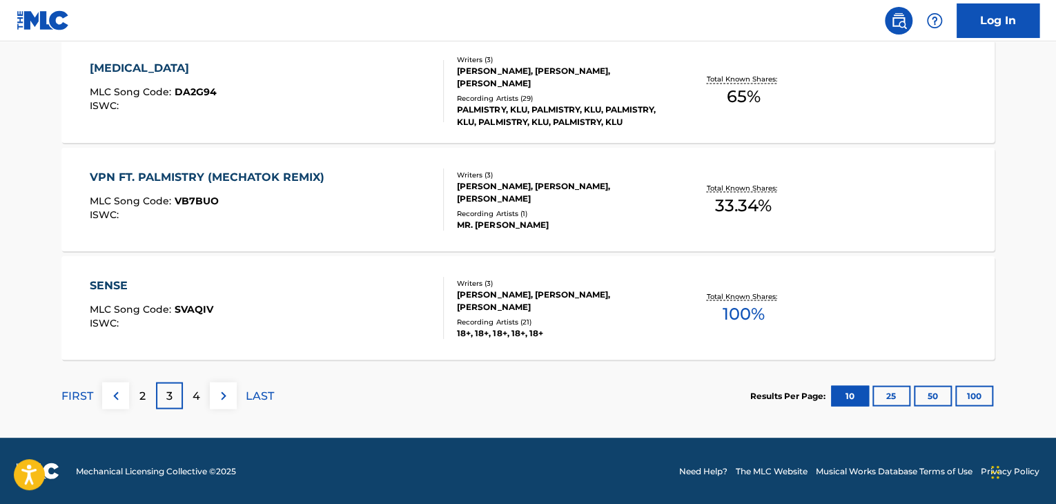
click at [348, 315] on div "SENSE MLC Song Code : SVAQIV ISWC :" at bounding box center [267, 308] width 355 height 62
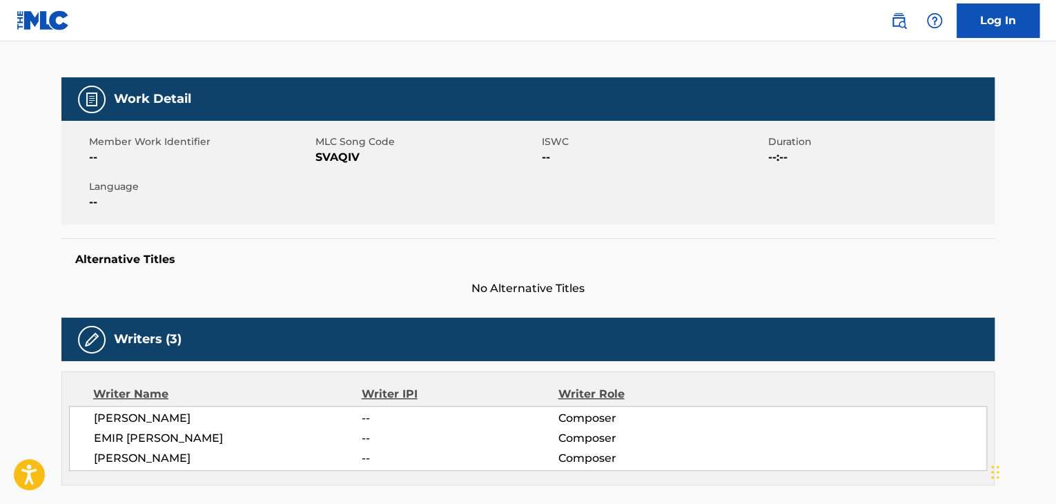
scroll to position [138, 0]
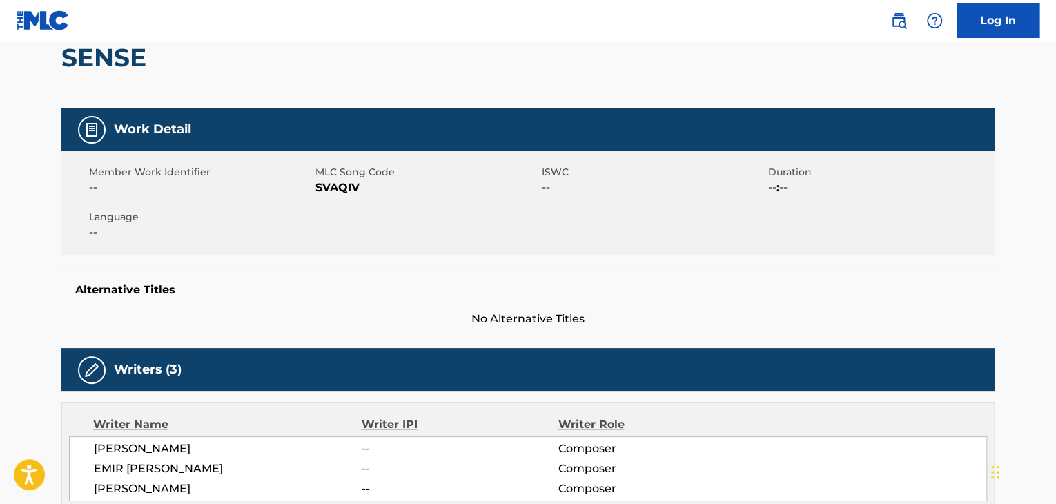
click at [328, 179] on span "SVAQIV" at bounding box center [426, 187] width 223 height 17
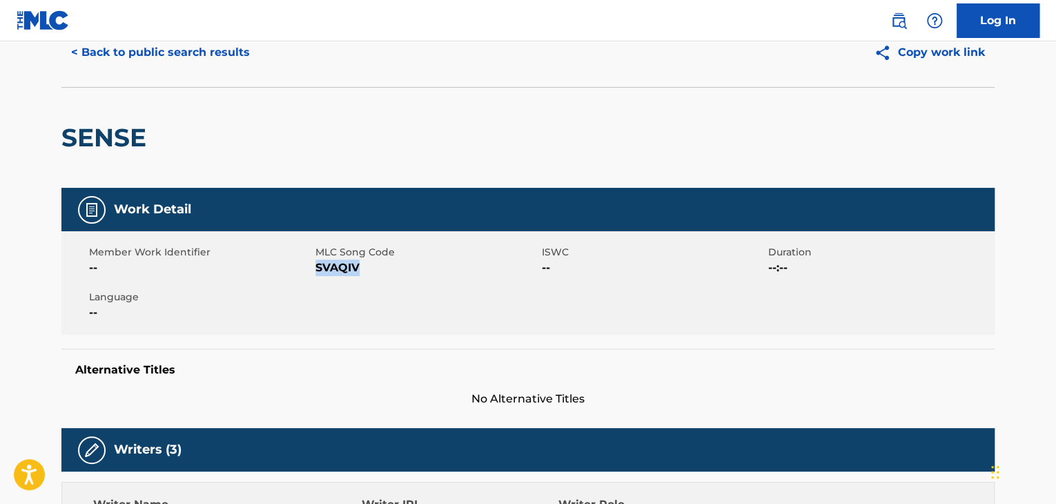
scroll to position [0, 0]
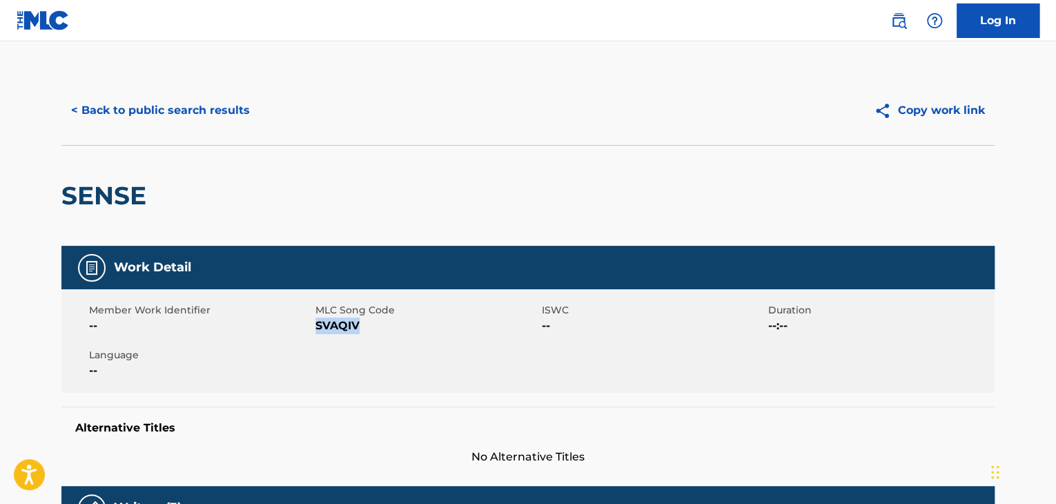
click at [185, 106] on button "< Back to public search results" at bounding box center [160, 110] width 198 height 35
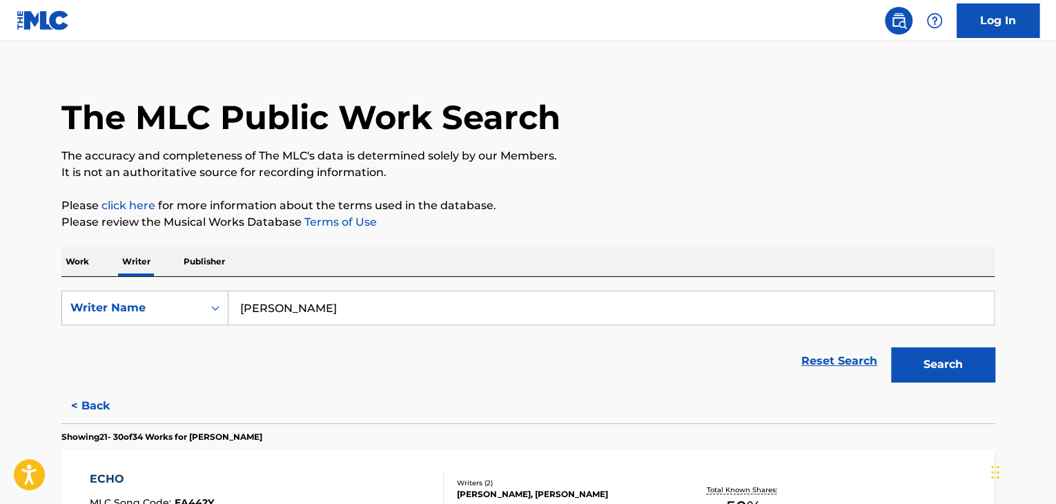
click at [310, 307] on input "[PERSON_NAME]" at bounding box center [610, 307] width 765 height 33
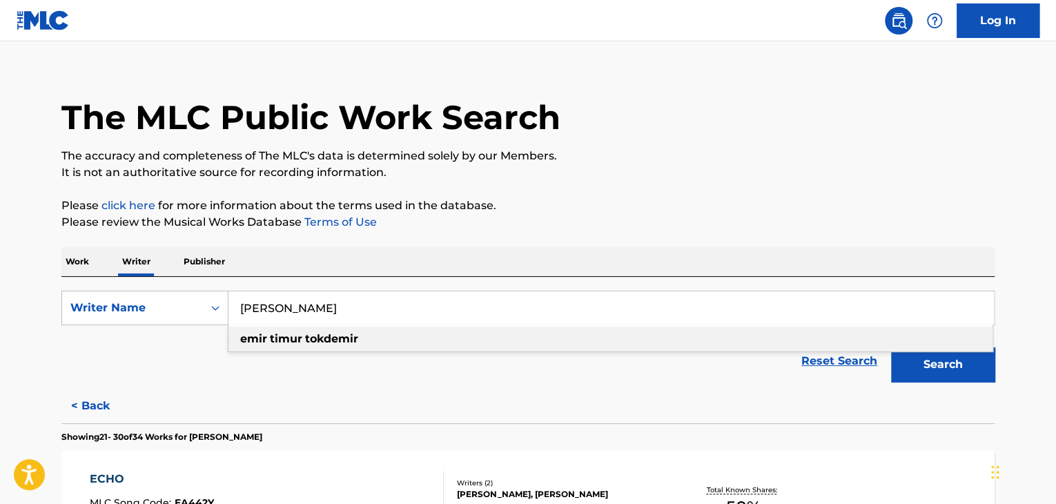
paste input "[PERSON_NAME]"
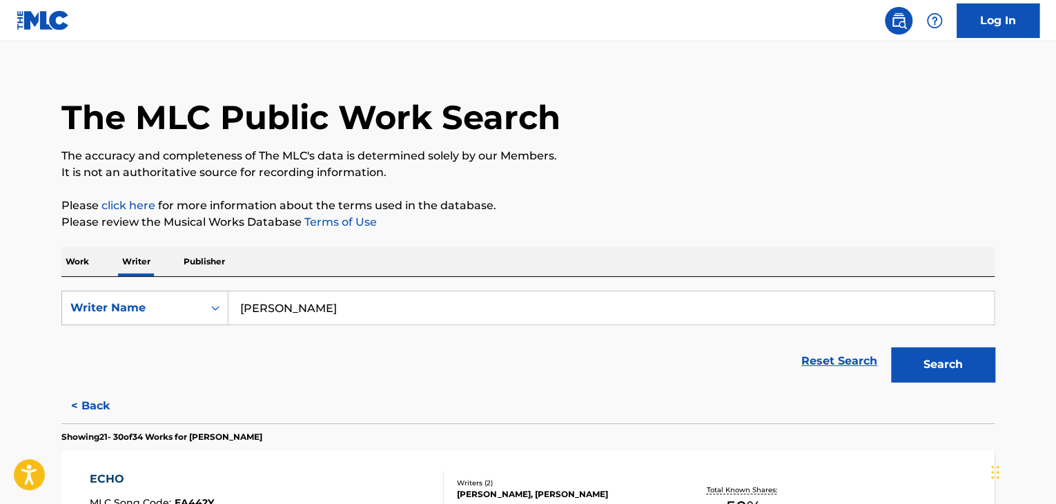
click at [934, 374] on button "Search" at bounding box center [943, 364] width 104 height 35
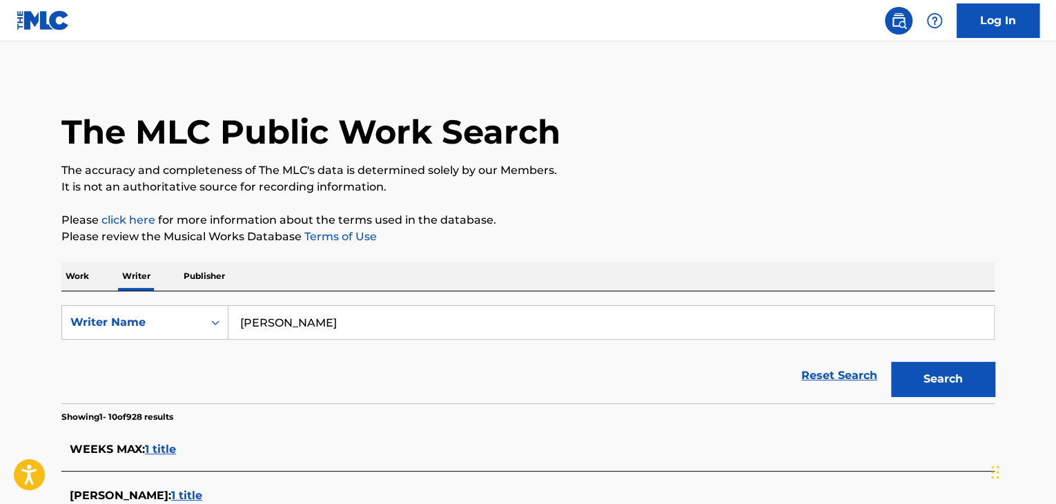
scroll to position [0, 0]
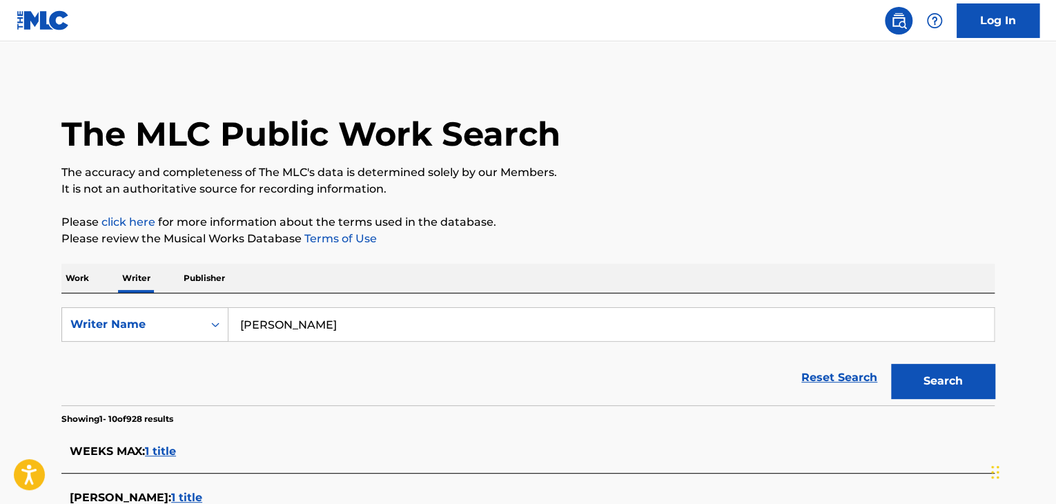
click at [271, 343] on form "SearchWithCriteriaffb89e60-76c5-4102-ab14-45ed6e9c42e0 Writer Name [PERSON_NAME…" at bounding box center [527, 356] width 933 height 98
click at [263, 328] on input "[PERSON_NAME]" at bounding box center [610, 324] width 765 height 33
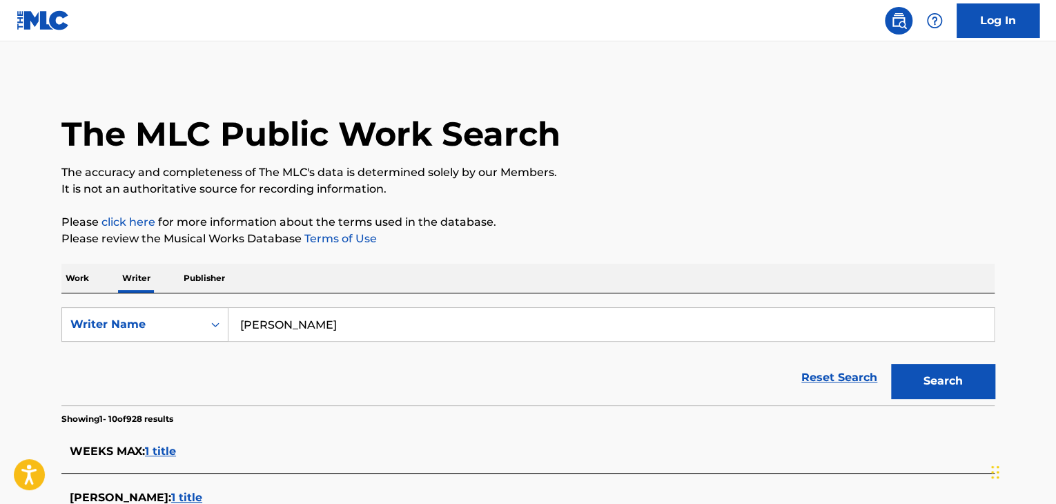
paste input "[PERSON_NAME]"
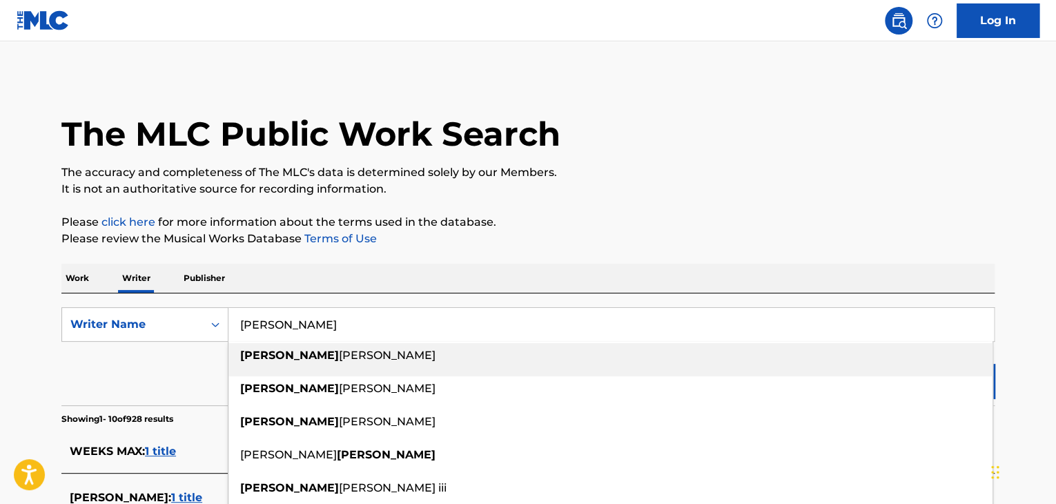
click at [283, 321] on input "[PERSON_NAME]" at bounding box center [610, 324] width 765 height 33
paste input "lutherantz"
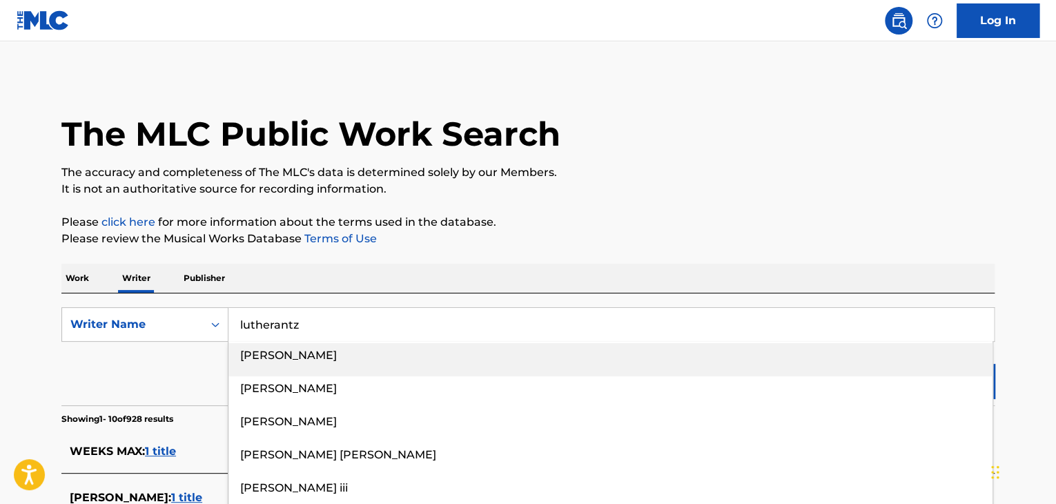
type input "lutherantz"
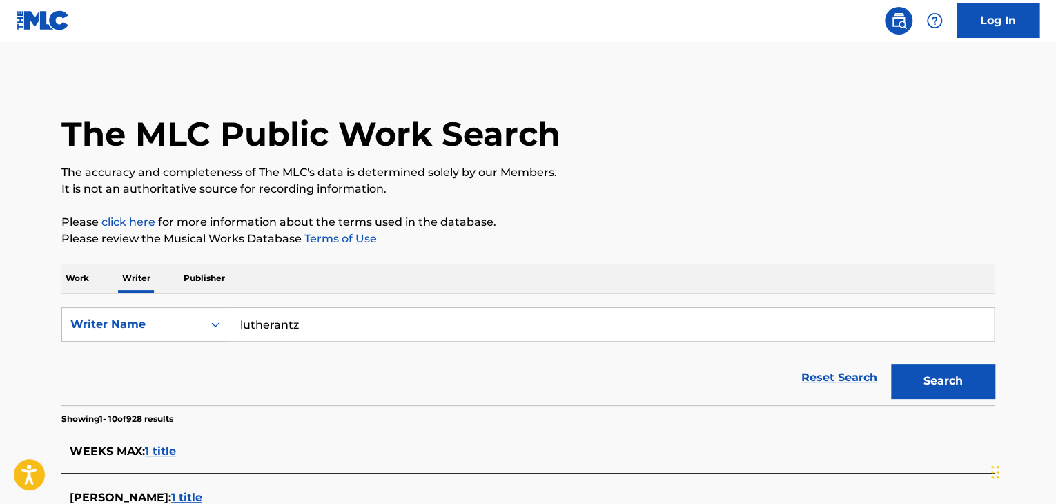
click at [801, 175] on p "The accuracy and completeness of The MLC's data is determined solely by our Mem…" at bounding box center [527, 172] width 933 height 17
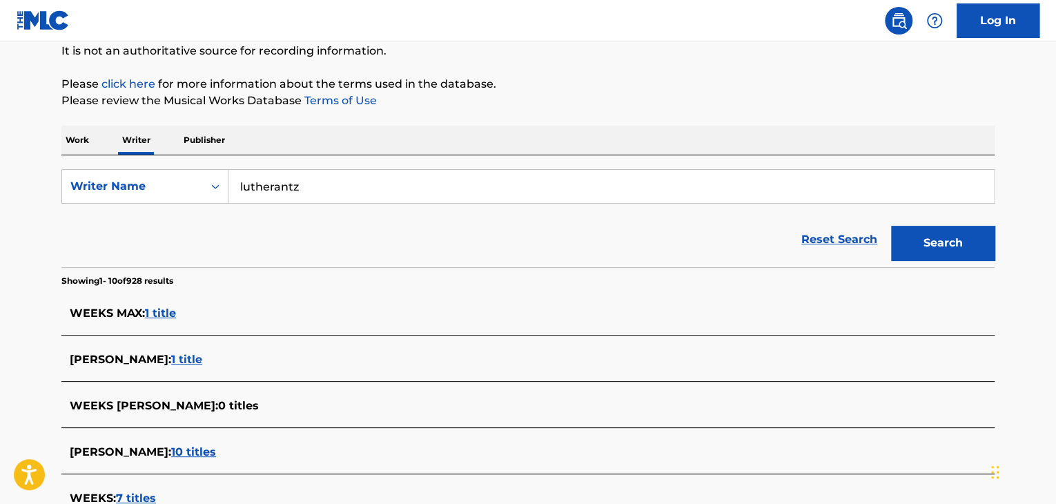
click at [945, 254] on button "Search" at bounding box center [943, 243] width 104 height 35
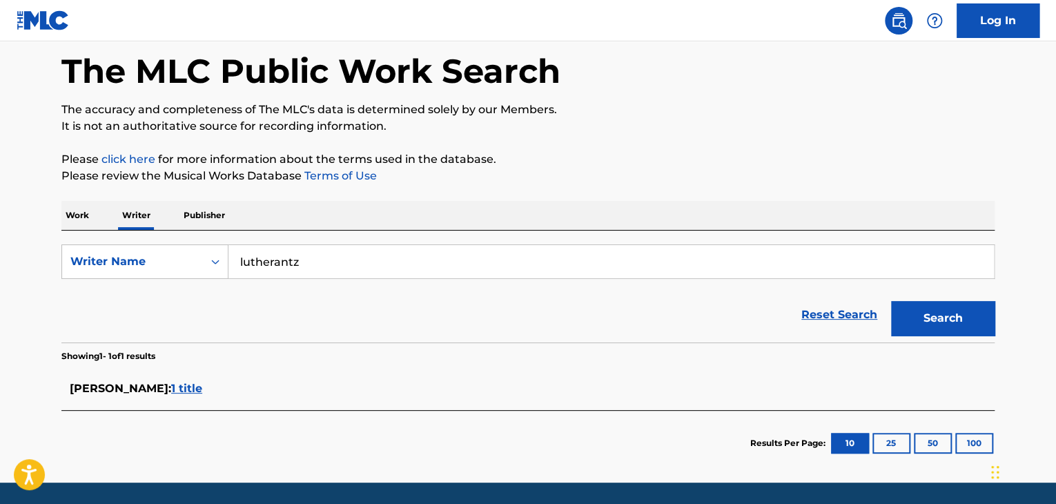
scroll to position [108, 0]
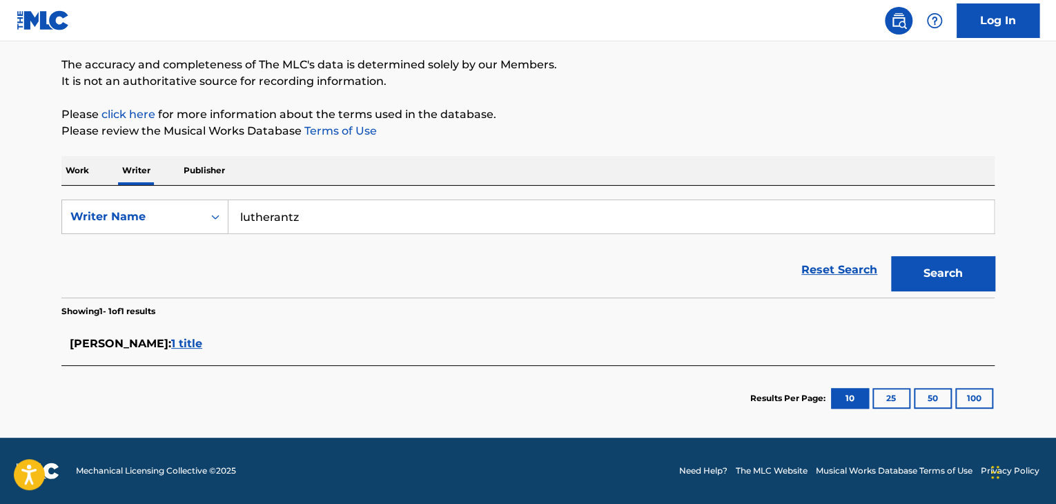
click at [173, 343] on span "1 title" at bounding box center [186, 343] width 31 height 13
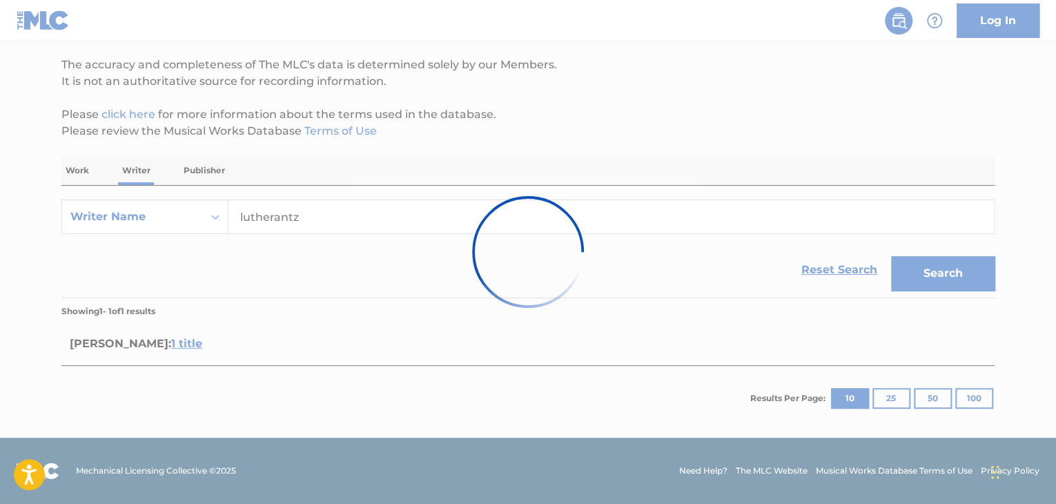
scroll to position [138, 0]
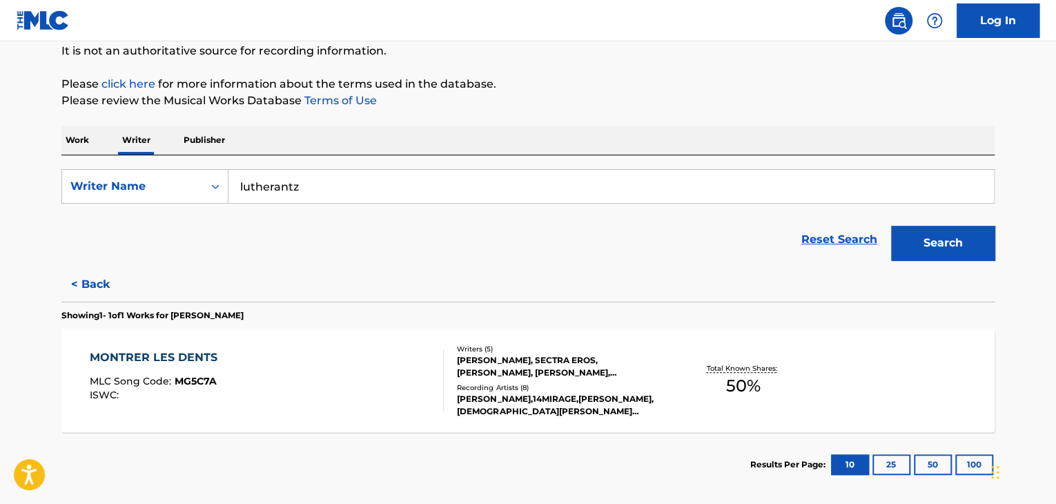
click at [373, 383] on div "MONTRER LES DENTS MLC Song Code : MG5C7A ISWC :" at bounding box center [267, 380] width 355 height 62
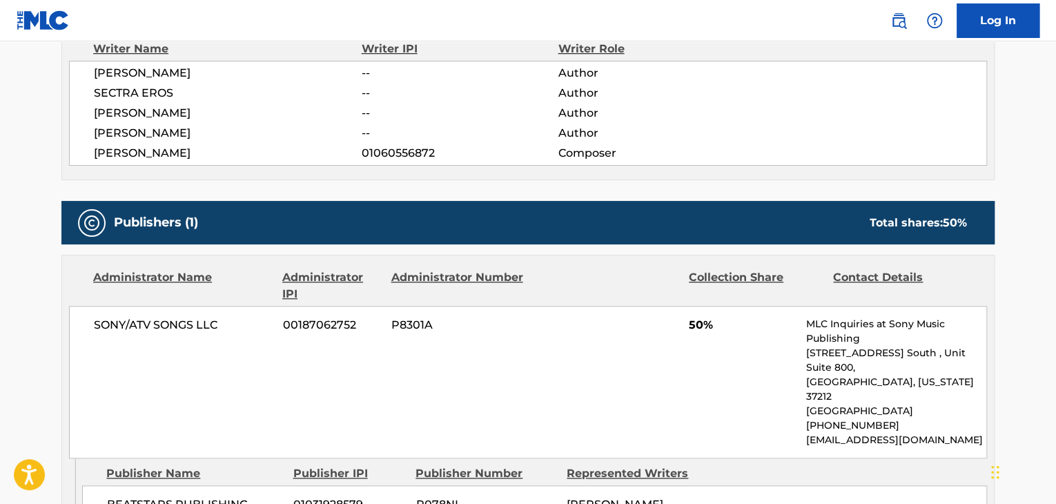
scroll to position [414, 0]
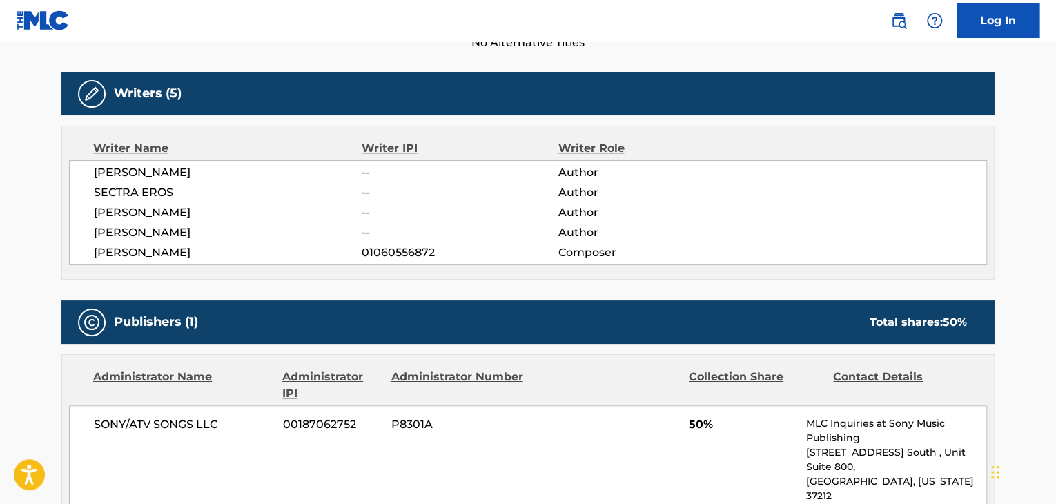
click at [150, 228] on span "[PERSON_NAME]" at bounding box center [228, 232] width 268 height 17
